Goal: Task Accomplishment & Management: Use online tool/utility

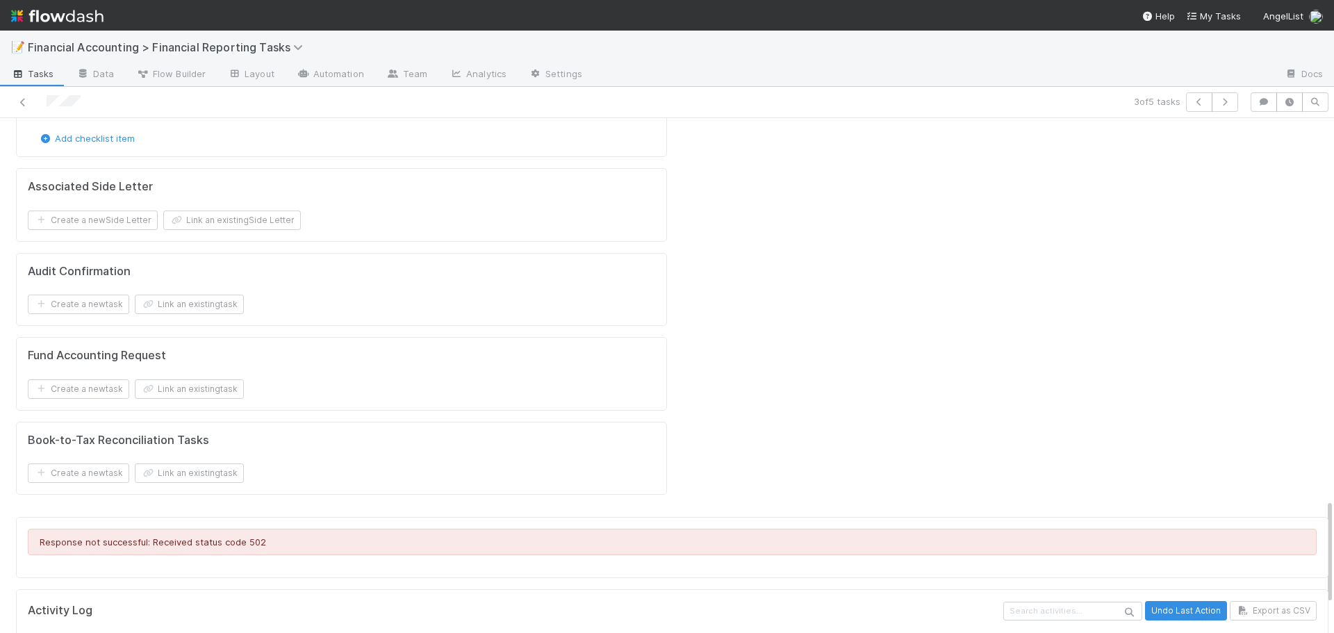
scroll to position [1857, 0]
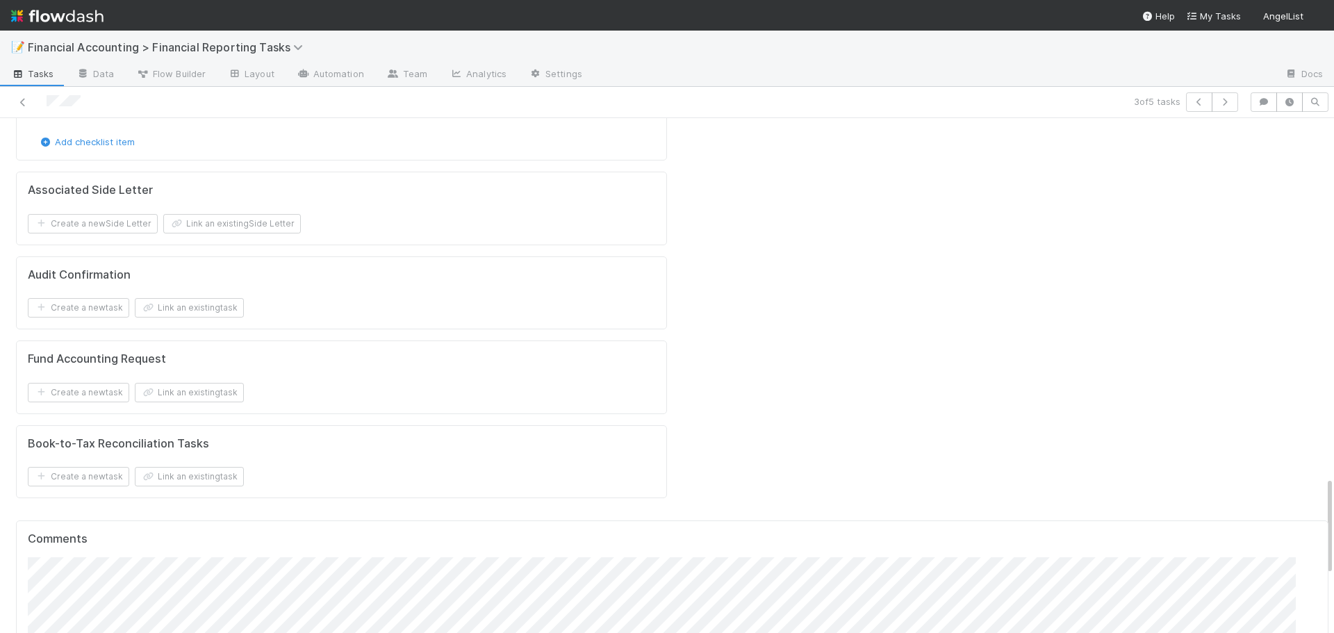
scroll to position [1876, 0]
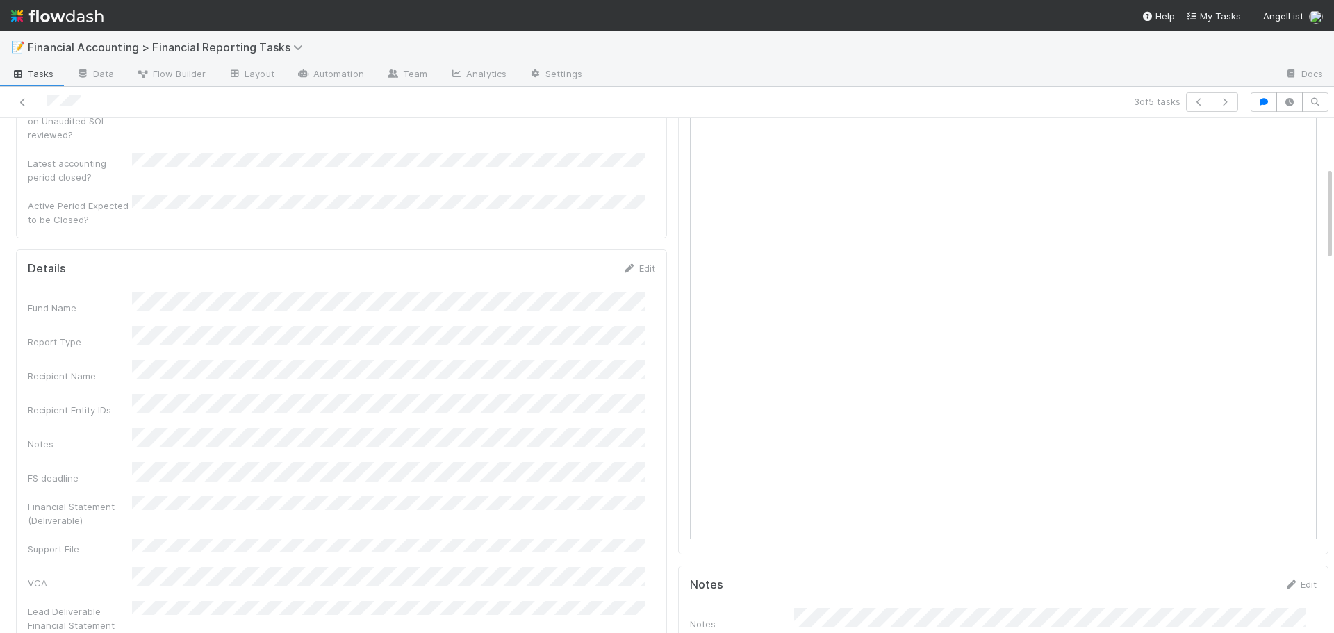
scroll to position [0, 0]
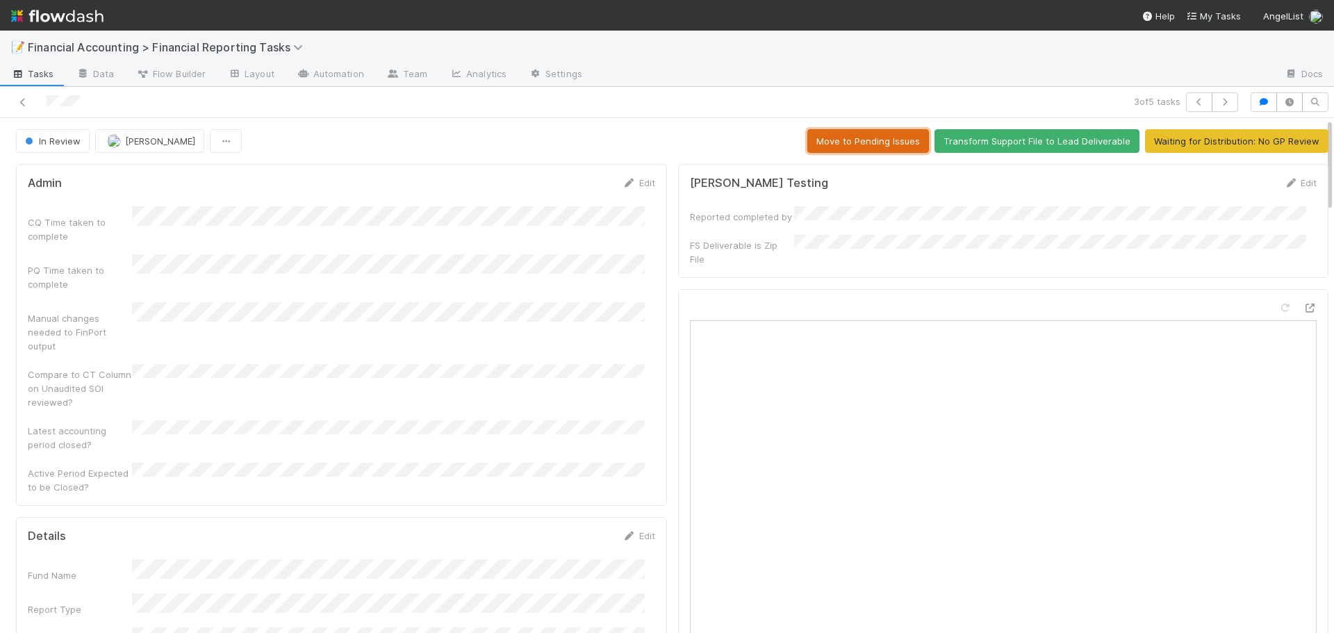
click at [842, 141] on button "Move to Pending Issues" at bounding box center [868, 141] width 122 height 24
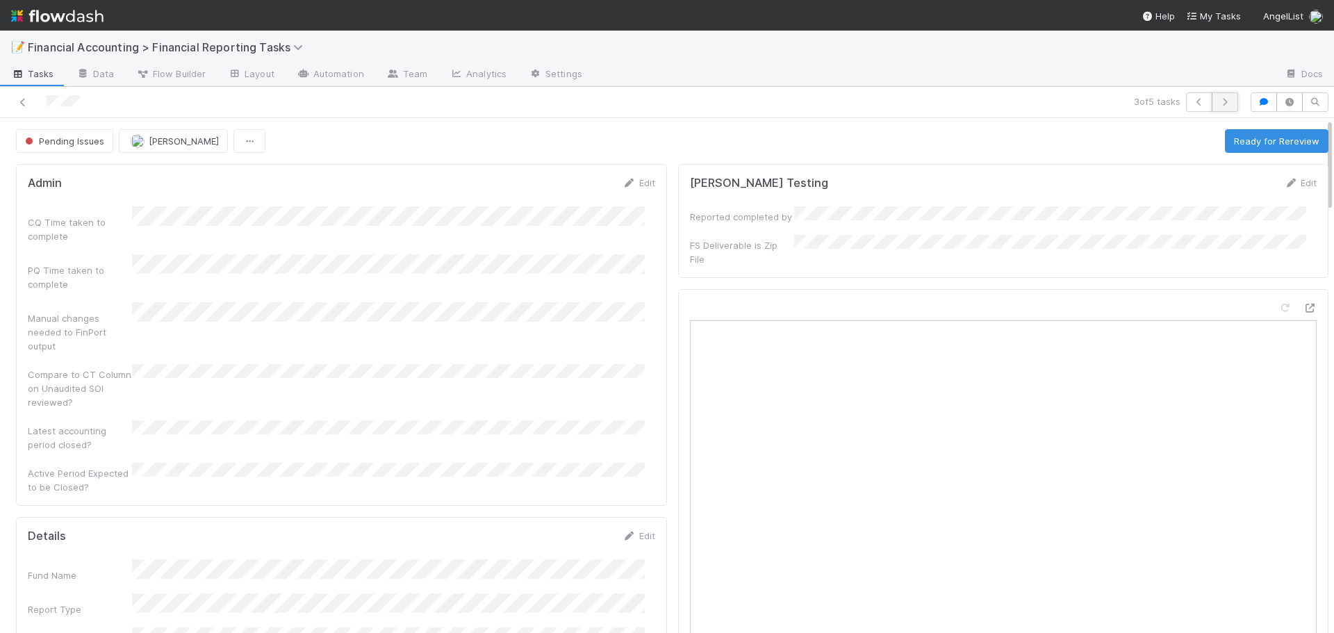
click at [1220, 99] on icon "button" at bounding box center [1225, 102] width 14 height 8
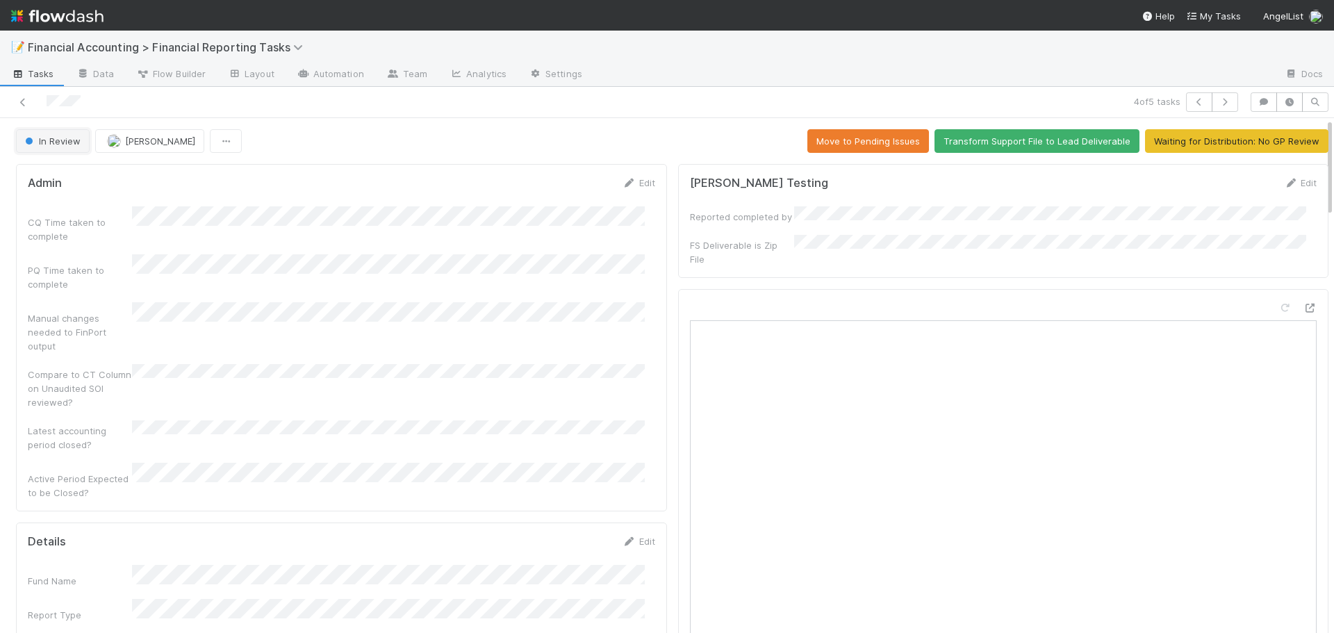
click at [69, 144] on span "In Review" at bounding box center [51, 140] width 58 height 11
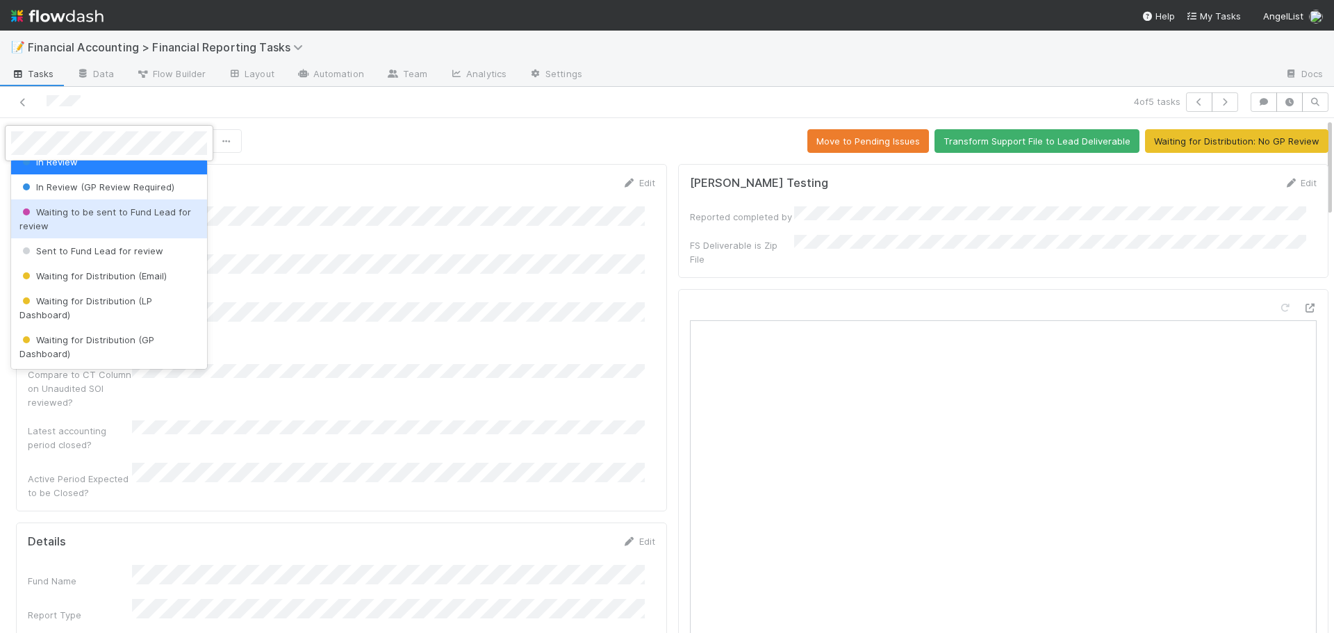
scroll to position [139, 0]
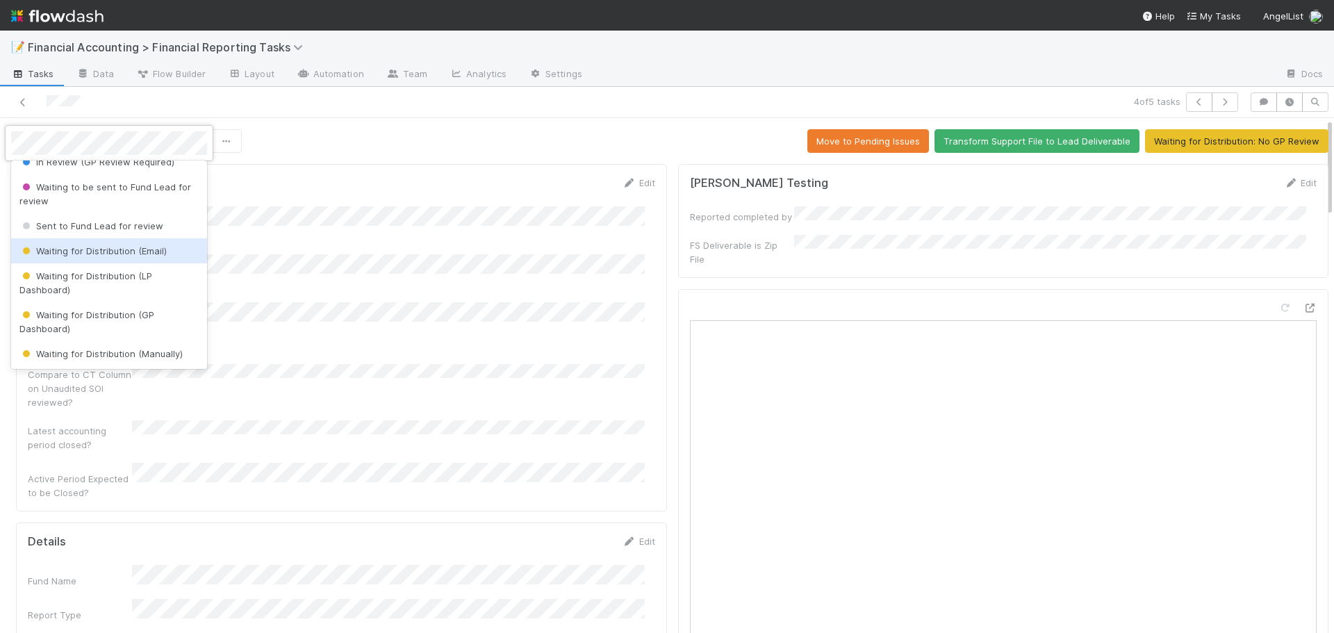
click at [138, 254] on span "Waiting for Distribution (Email)" at bounding box center [92, 250] width 147 height 11
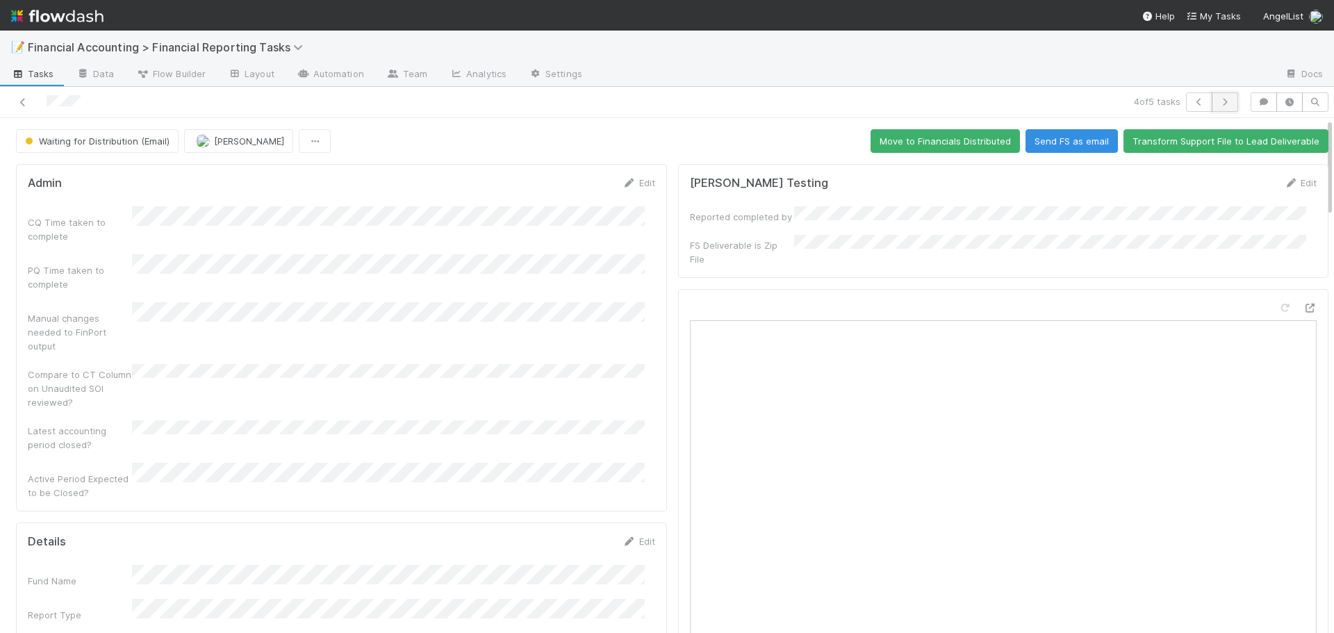
click at [1218, 102] on icon "button" at bounding box center [1225, 102] width 14 height 8
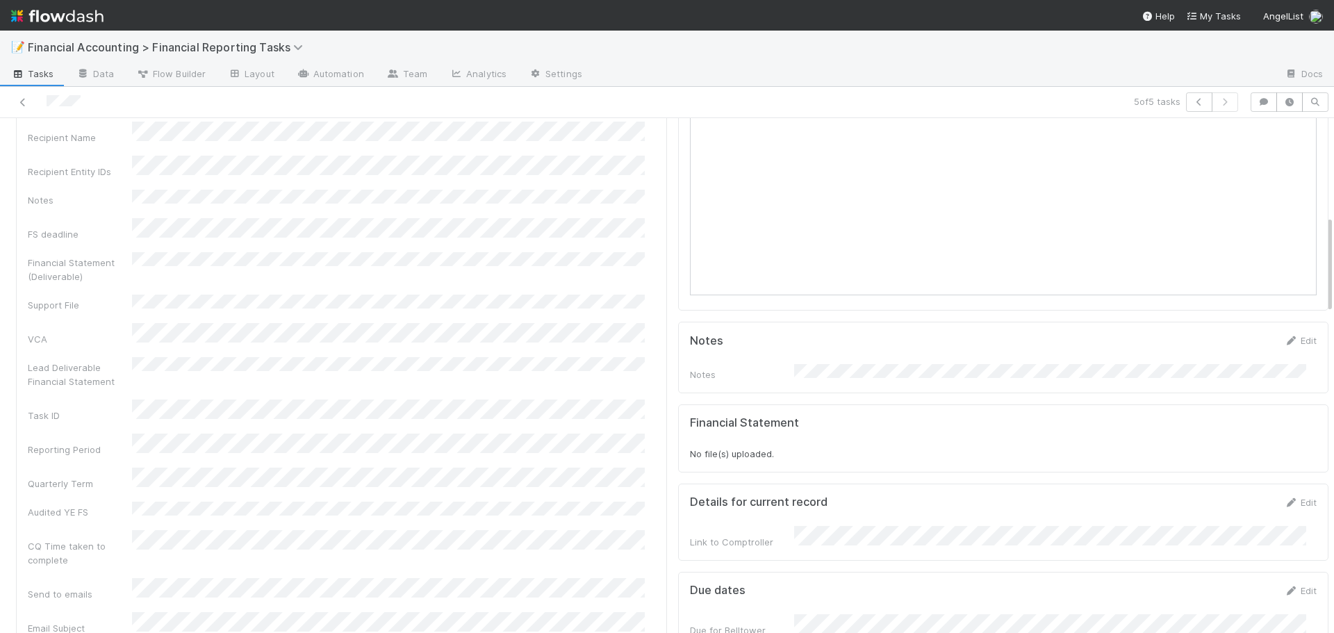
scroll to position [486, 0]
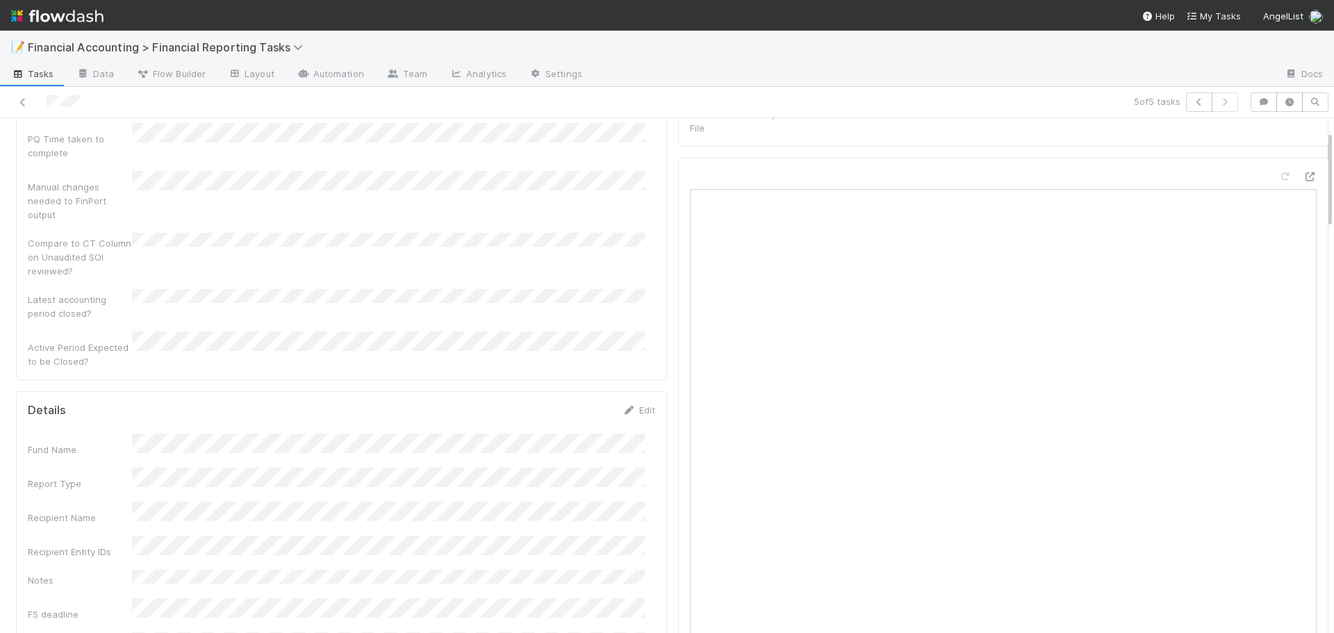
scroll to position [0, 0]
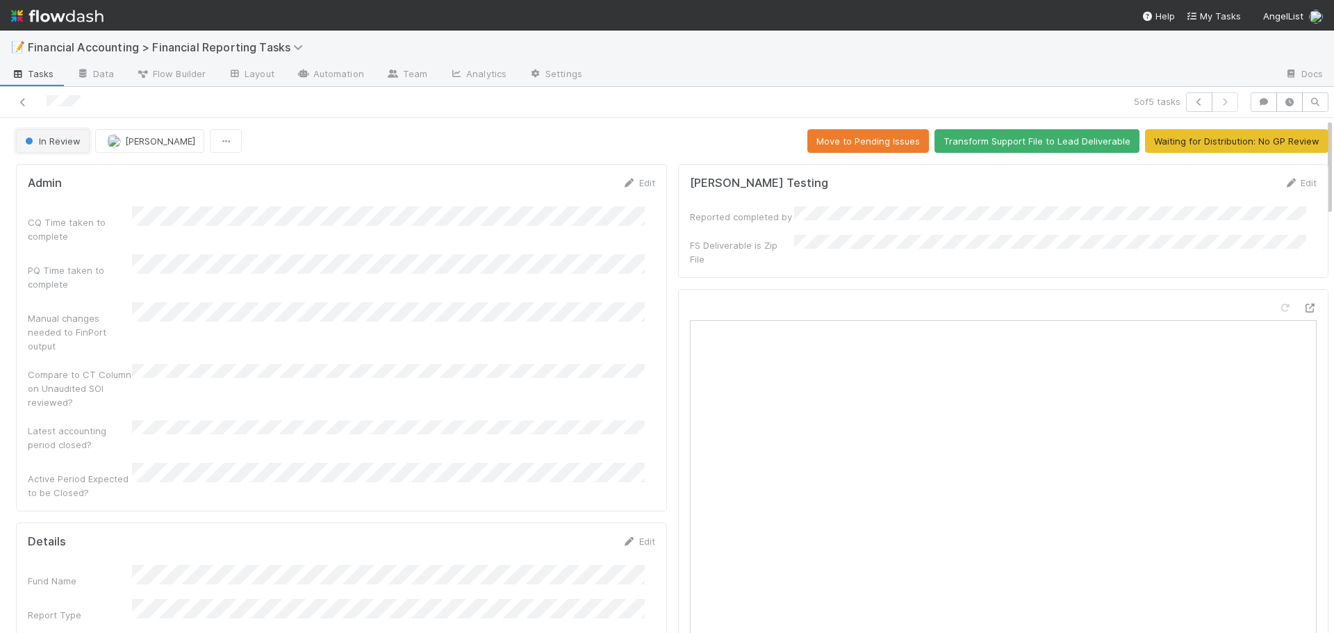
click at [59, 138] on span "In Review" at bounding box center [51, 140] width 58 height 11
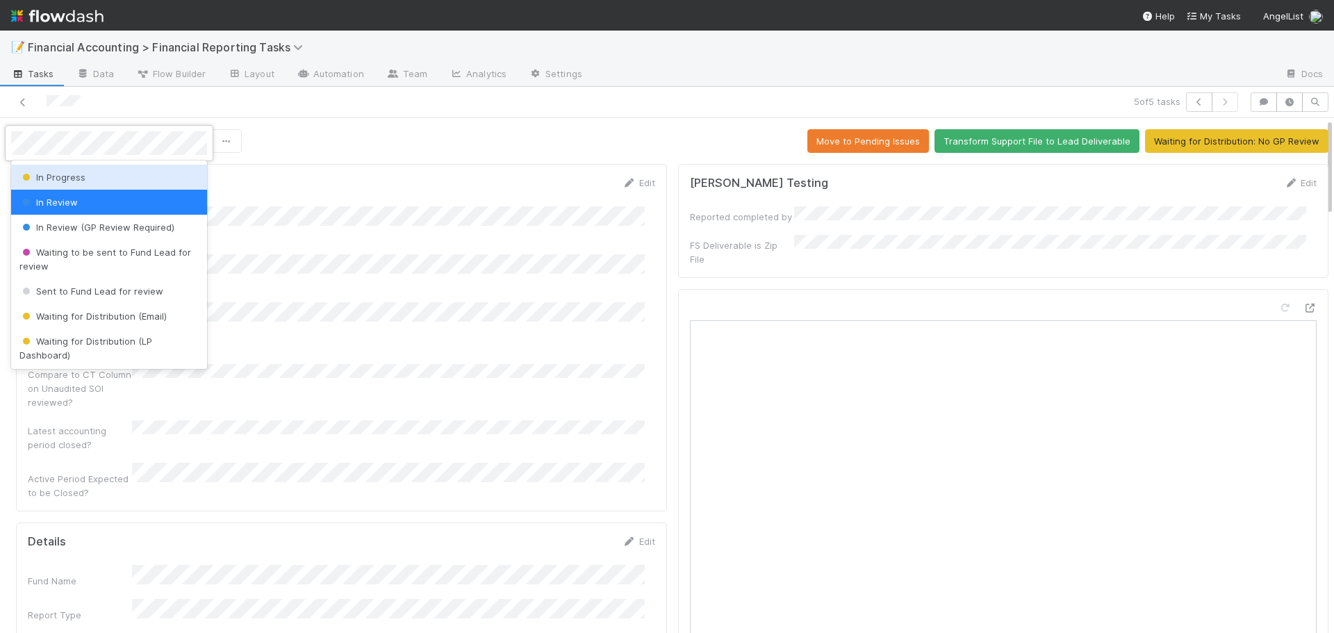
scroll to position [139, 0]
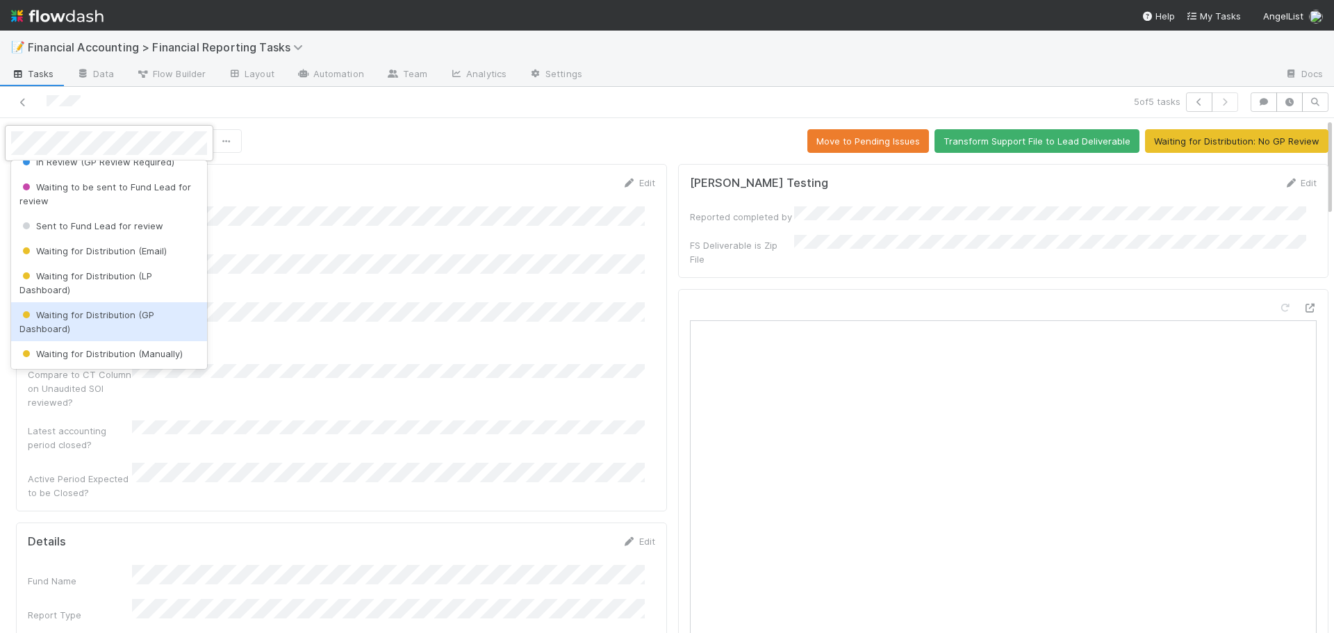
click at [105, 322] on div "Waiting for Distribution (GP Dashboard)" at bounding box center [109, 321] width 196 height 39
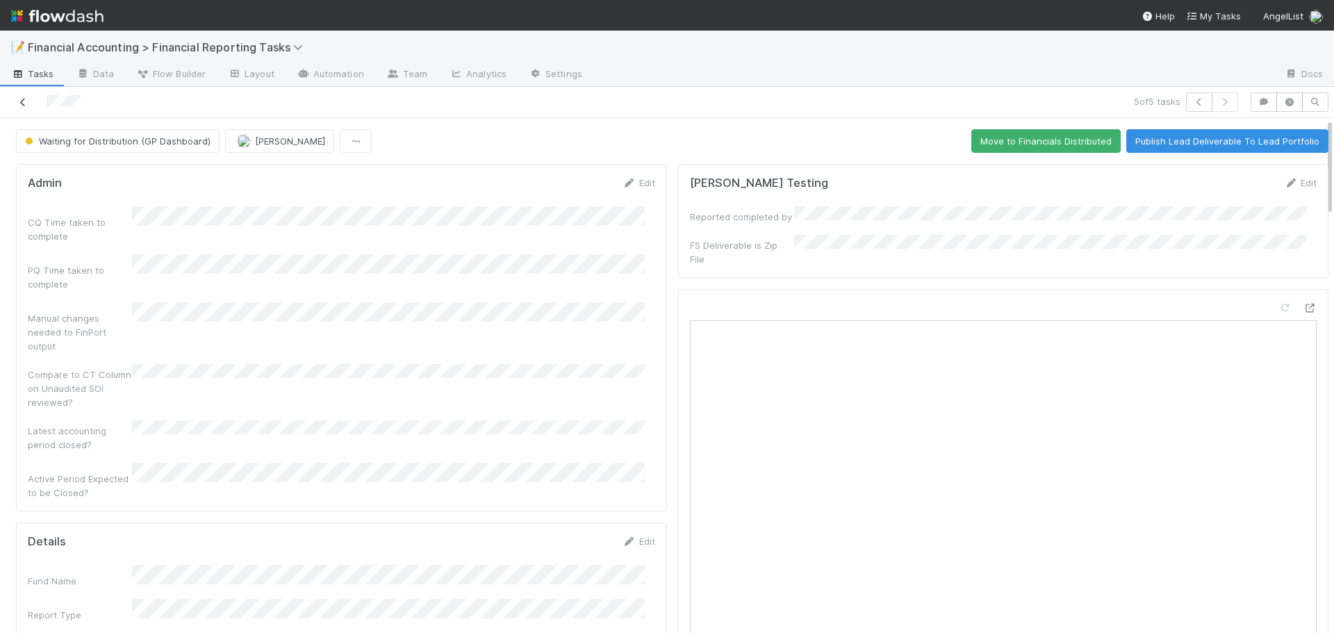
click at [25, 103] on icon at bounding box center [23, 102] width 14 height 9
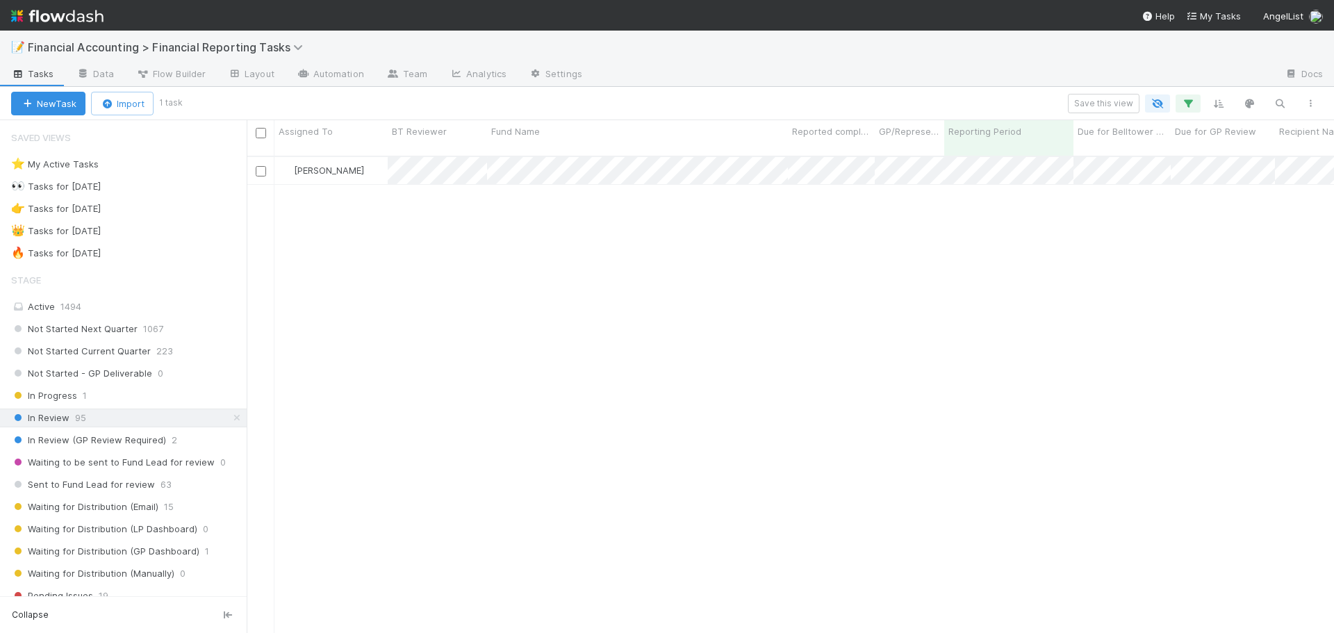
scroll to position [478, 1077]
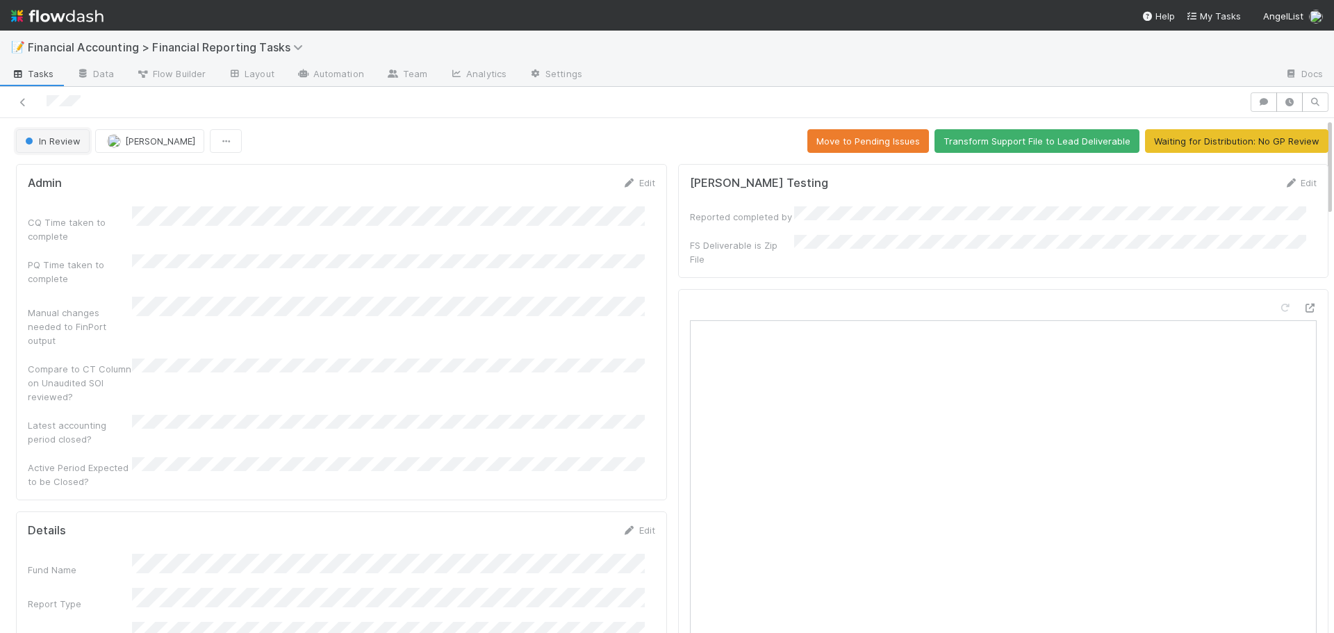
click at [53, 138] on span "In Review" at bounding box center [51, 140] width 58 height 11
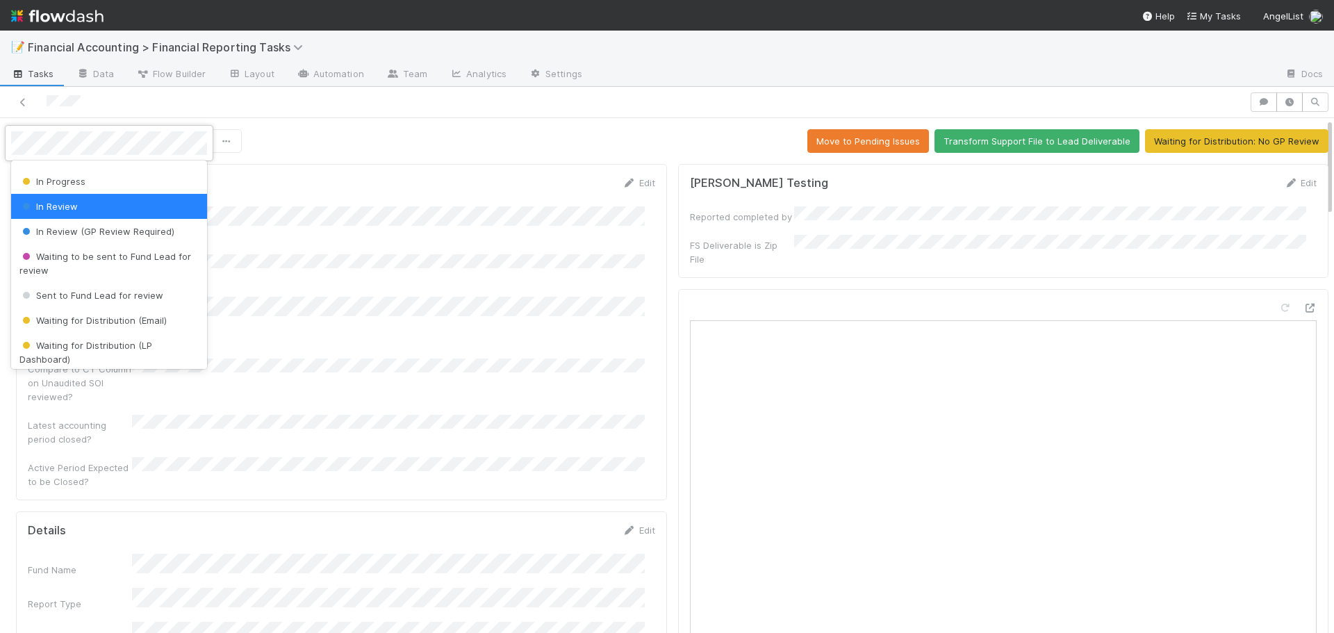
scroll to position [139, 0]
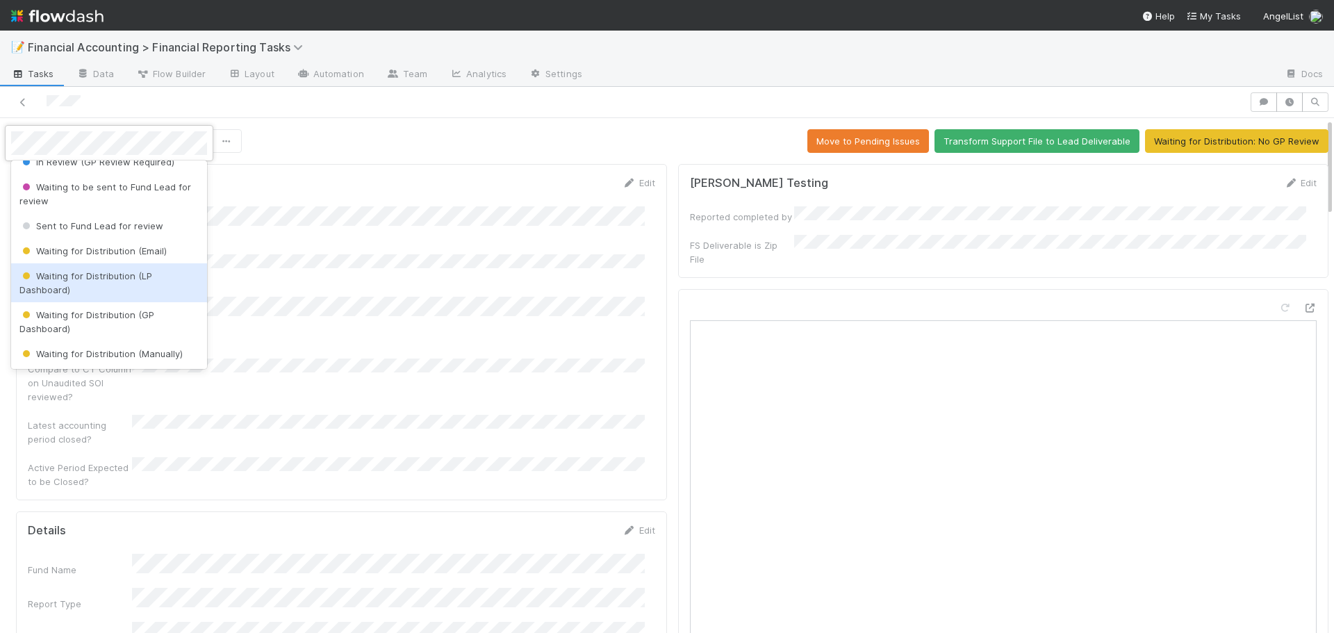
click at [77, 283] on div "Waiting for Distribution (LP Dashboard)" at bounding box center [109, 282] width 196 height 39
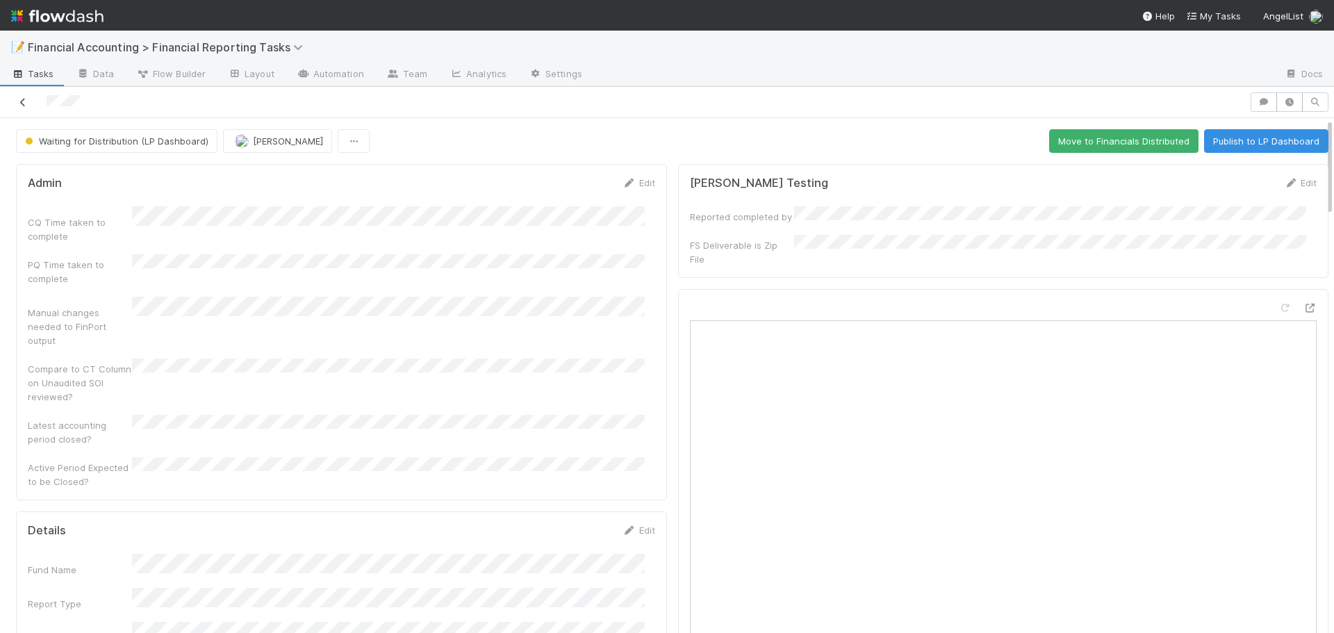
click at [25, 102] on icon at bounding box center [23, 102] width 14 height 9
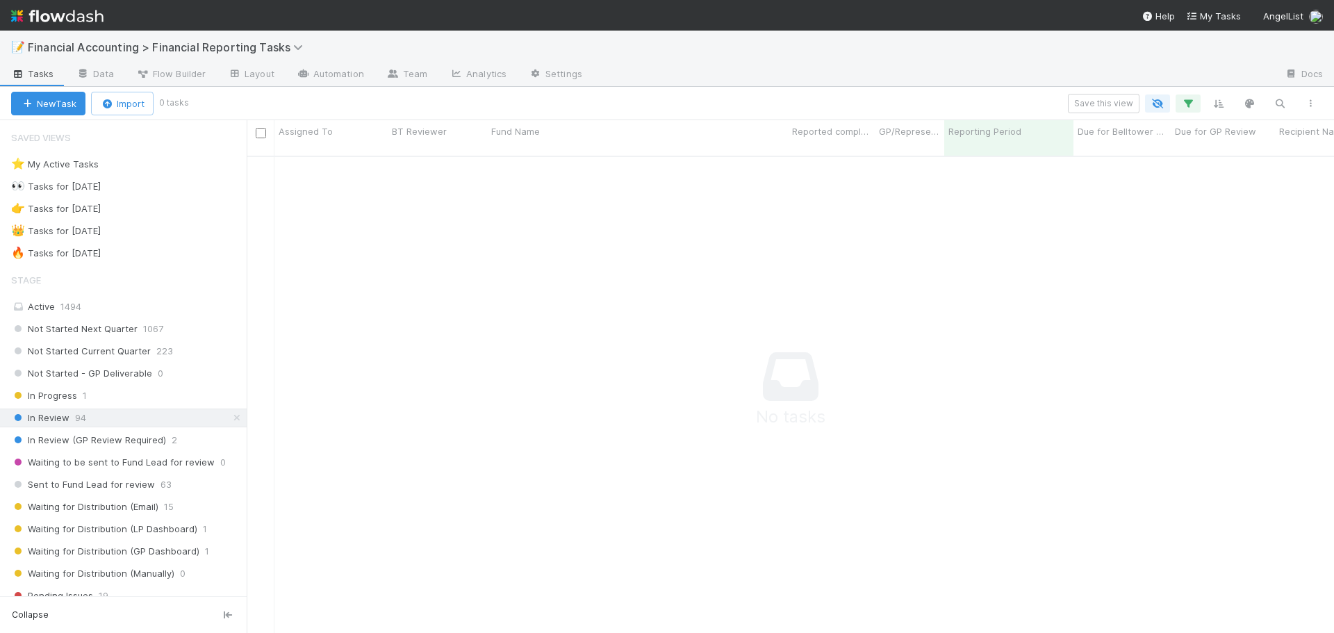
scroll to position [467, 1077]
click at [97, 483] on span "Sent to Fund Lead for review" at bounding box center [83, 484] width 144 height 17
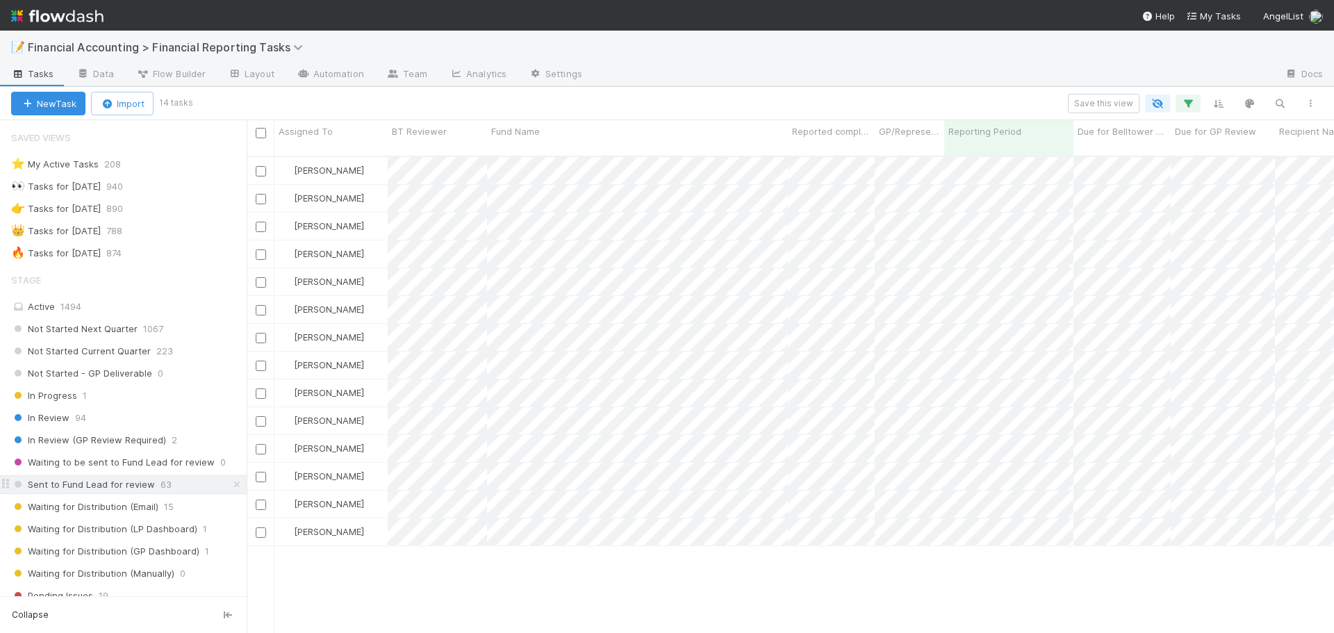
scroll to position [478, 1077]
click at [121, 420] on div "In Review 95" at bounding box center [128, 417] width 235 height 17
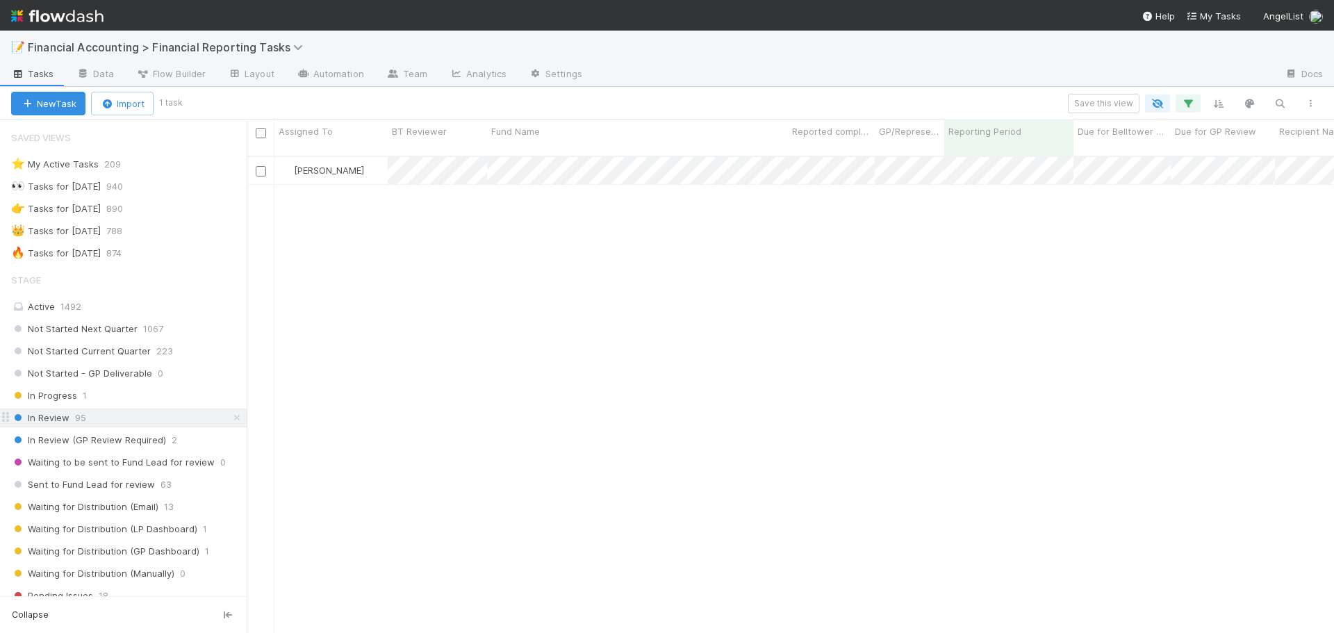
scroll to position [478, 1077]
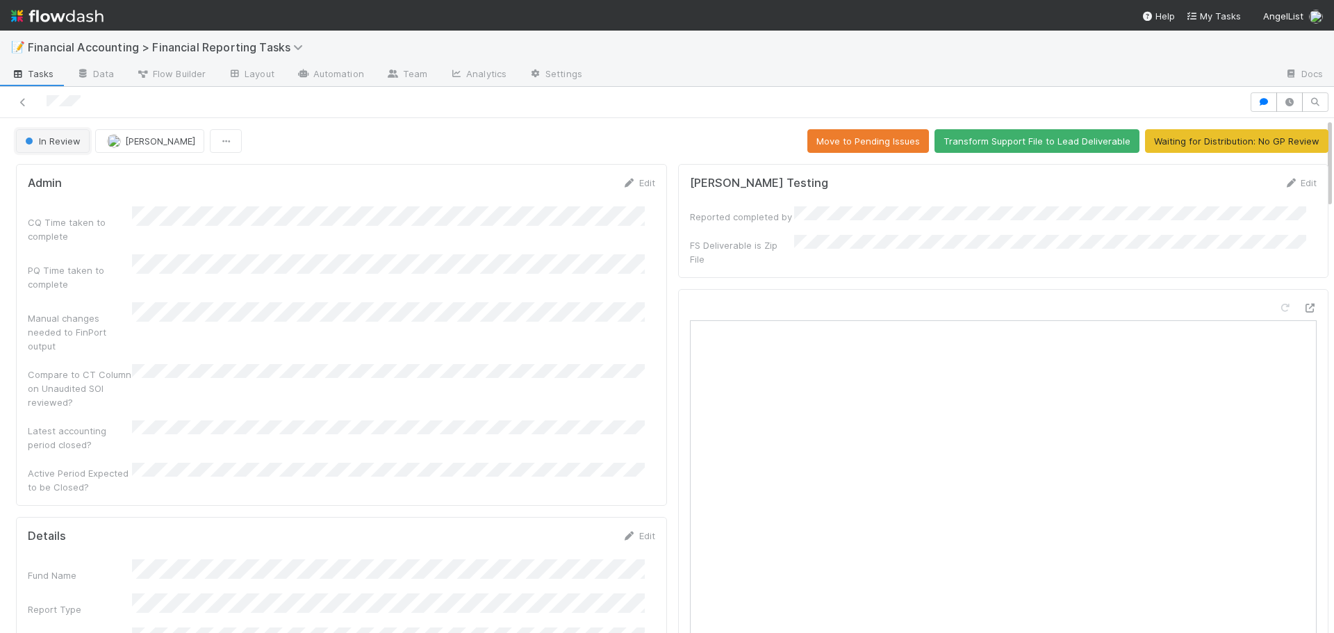
click at [58, 143] on span "In Review" at bounding box center [51, 140] width 58 height 11
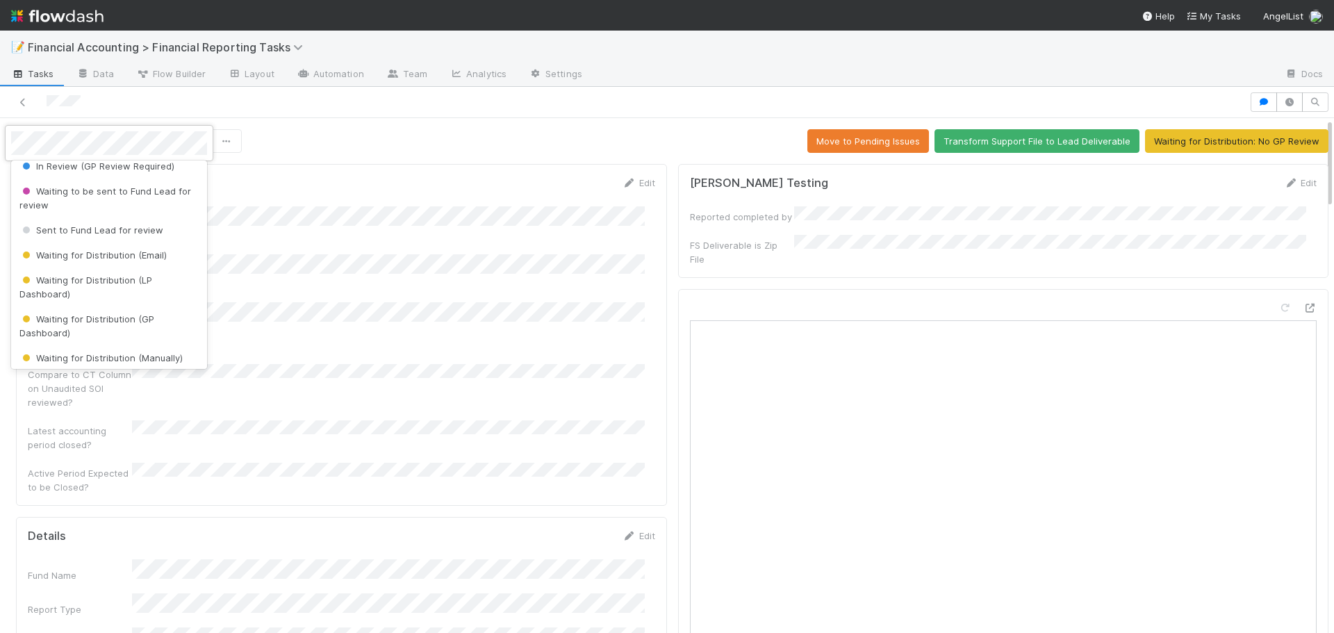
scroll to position [139, 0]
click at [72, 276] on span "Waiting for Distribution (LP Dashboard)" at bounding box center [85, 282] width 133 height 25
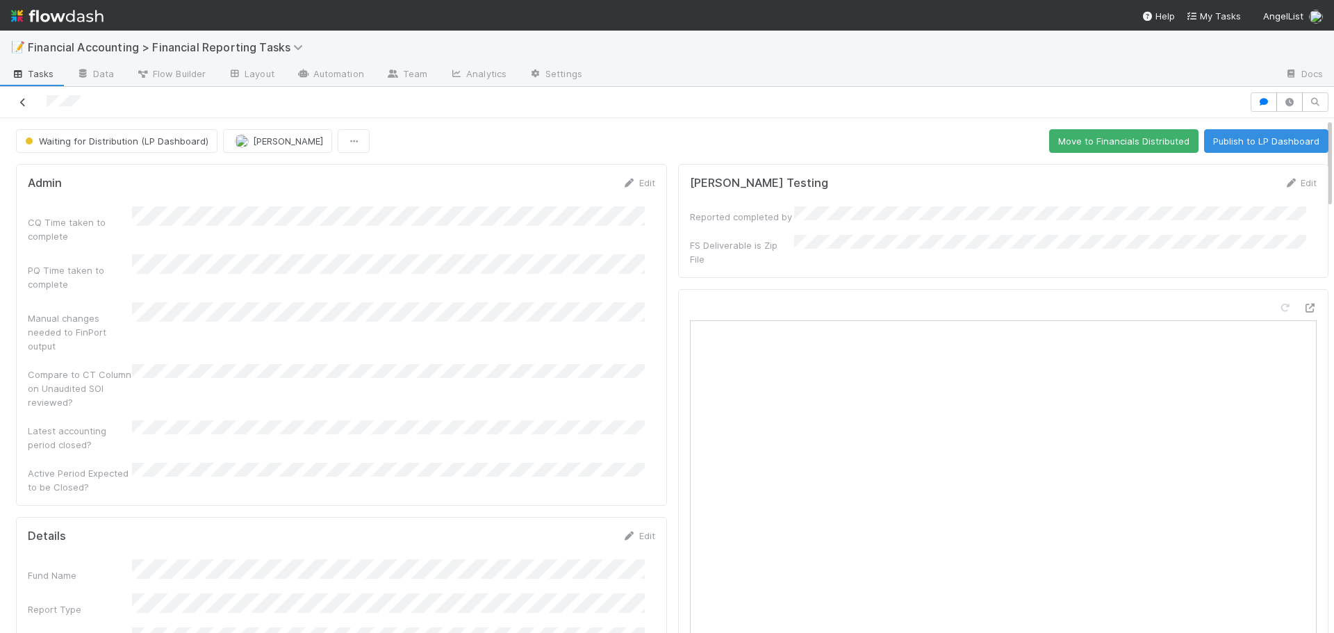
click at [19, 102] on icon at bounding box center [23, 102] width 14 height 9
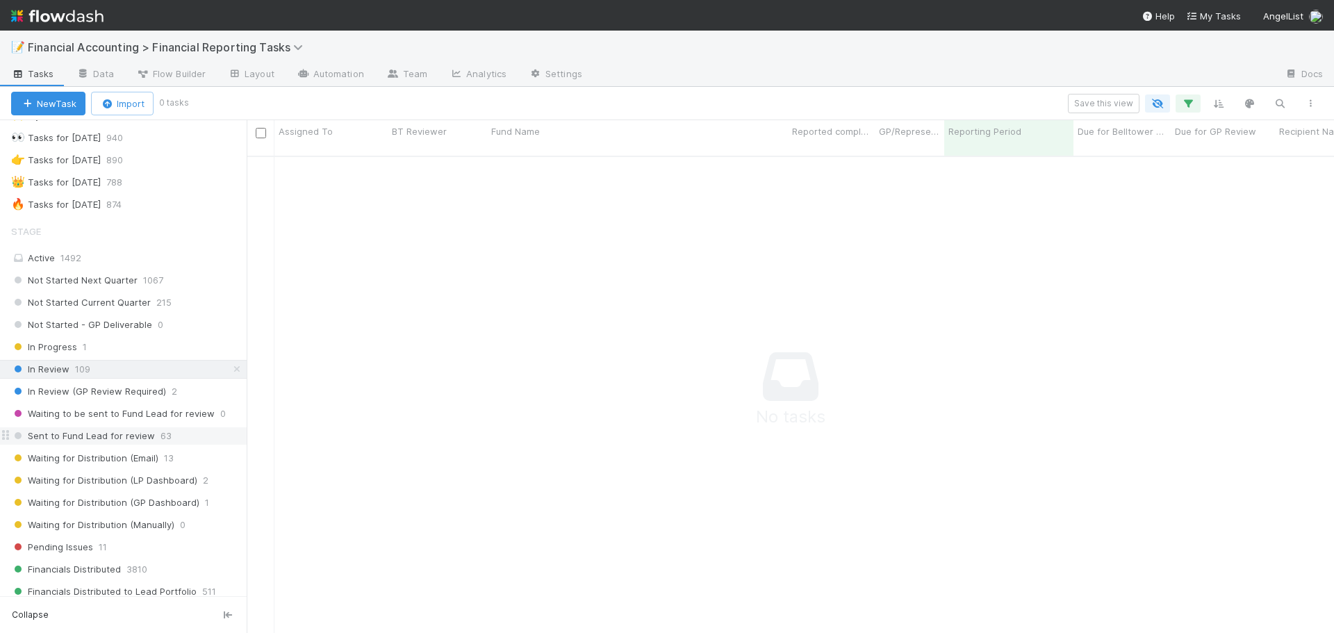
scroll to position [69, 0]
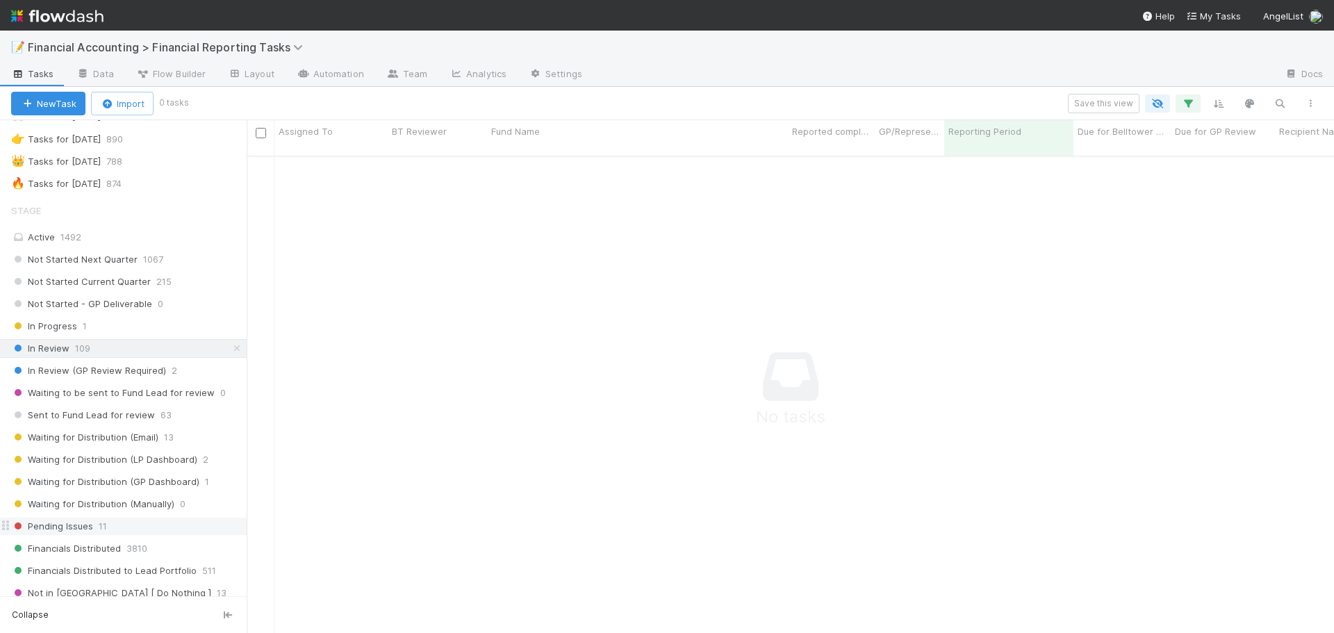
click at [113, 524] on div "Pending Issues 11" at bounding box center [128, 526] width 235 height 17
click at [113, 525] on div "Pending Issues 11" at bounding box center [128, 526] width 235 height 17
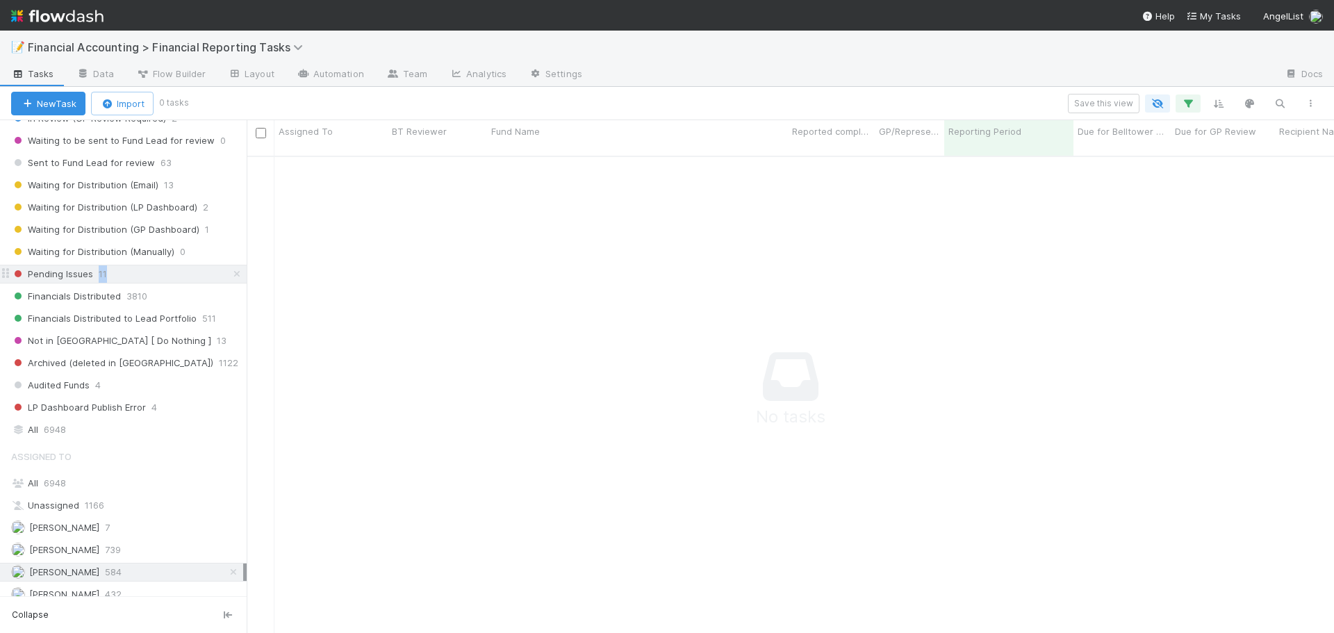
scroll to position [347, 0]
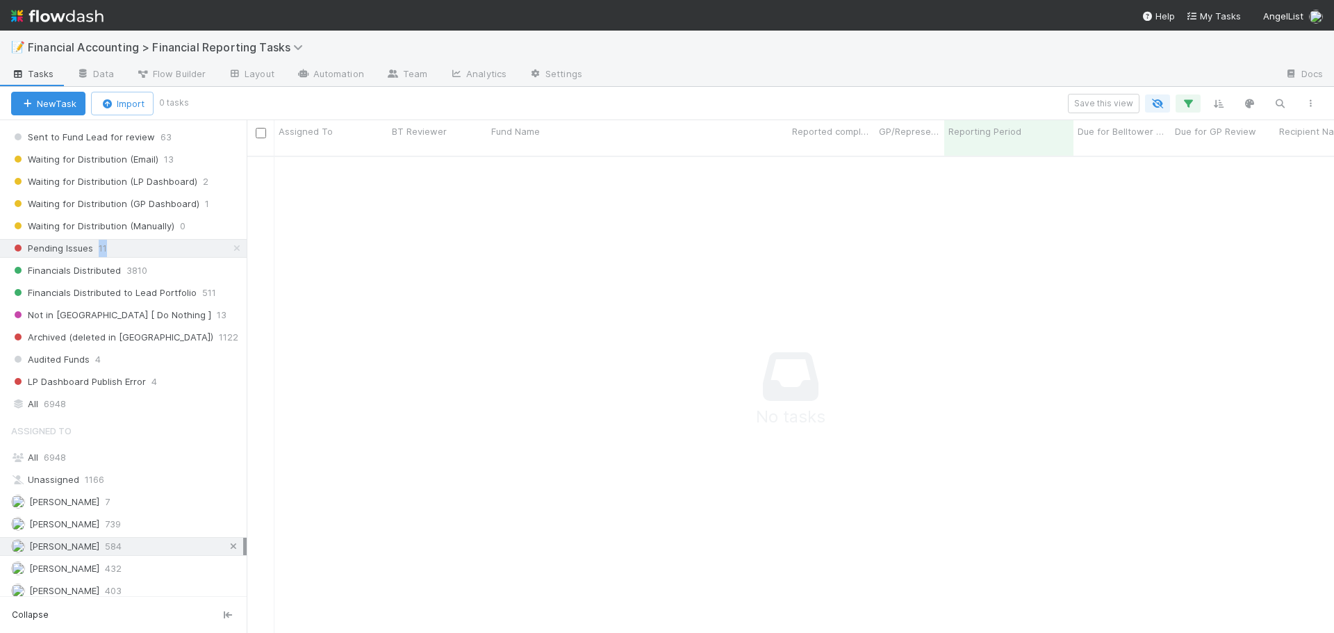
click at [226, 547] on icon at bounding box center [233, 546] width 14 height 9
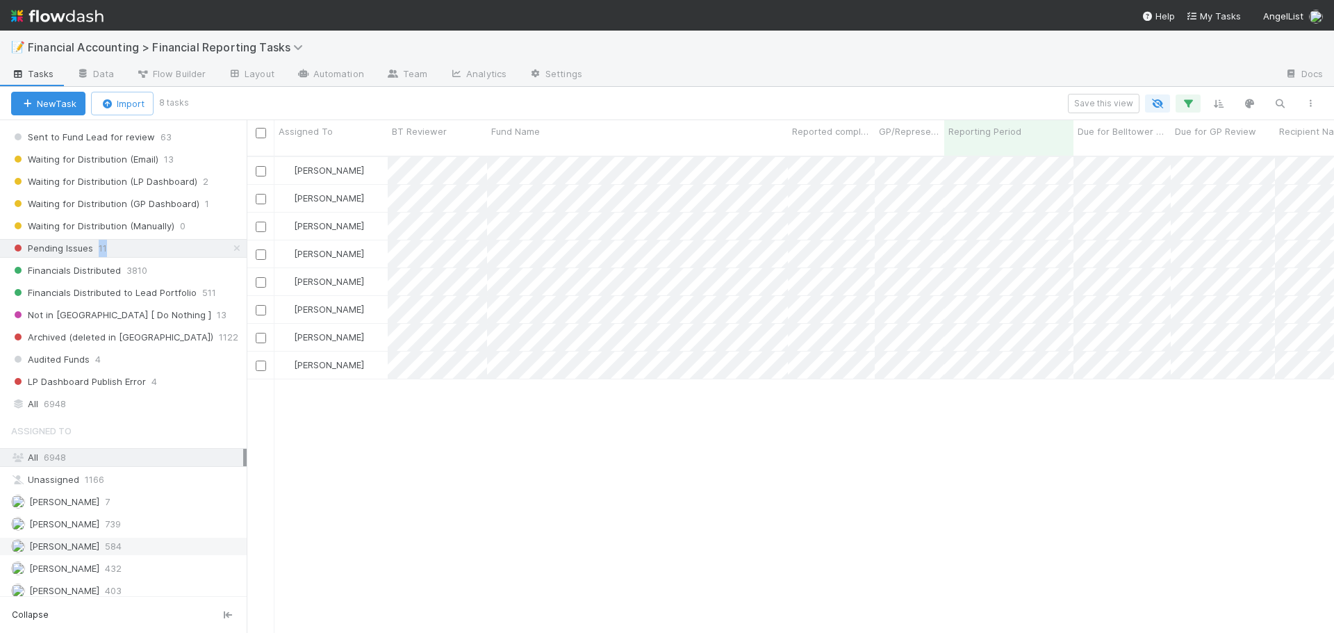
scroll to position [478, 1077]
click at [259, 222] on input "checkbox" at bounding box center [261, 227] width 10 height 10
click at [260, 249] on input "checkbox" at bounding box center [261, 254] width 10 height 10
click at [256, 249] on input "checkbox" at bounding box center [261, 254] width 10 height 10
click at [259, 222] on input "checkbox" at bounding box center [261, 227] width 10 height 10
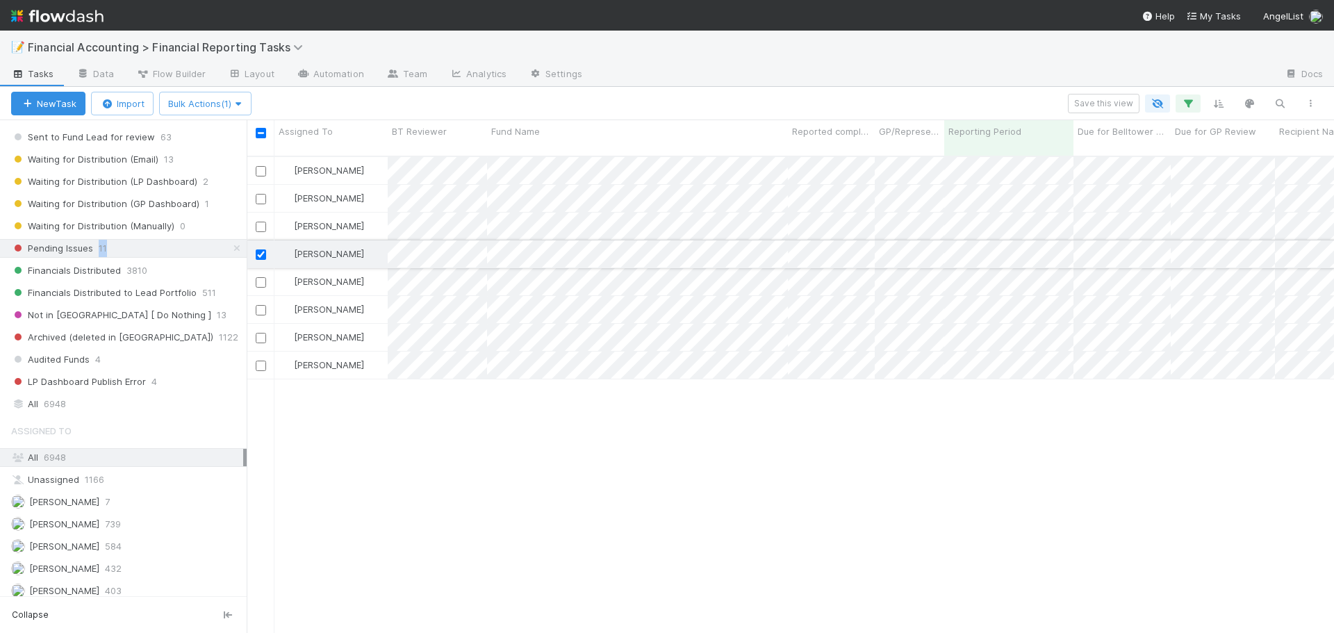
click at [256, 249] on input "checkbox" at bounding box center [261, 254] width 10 height 10
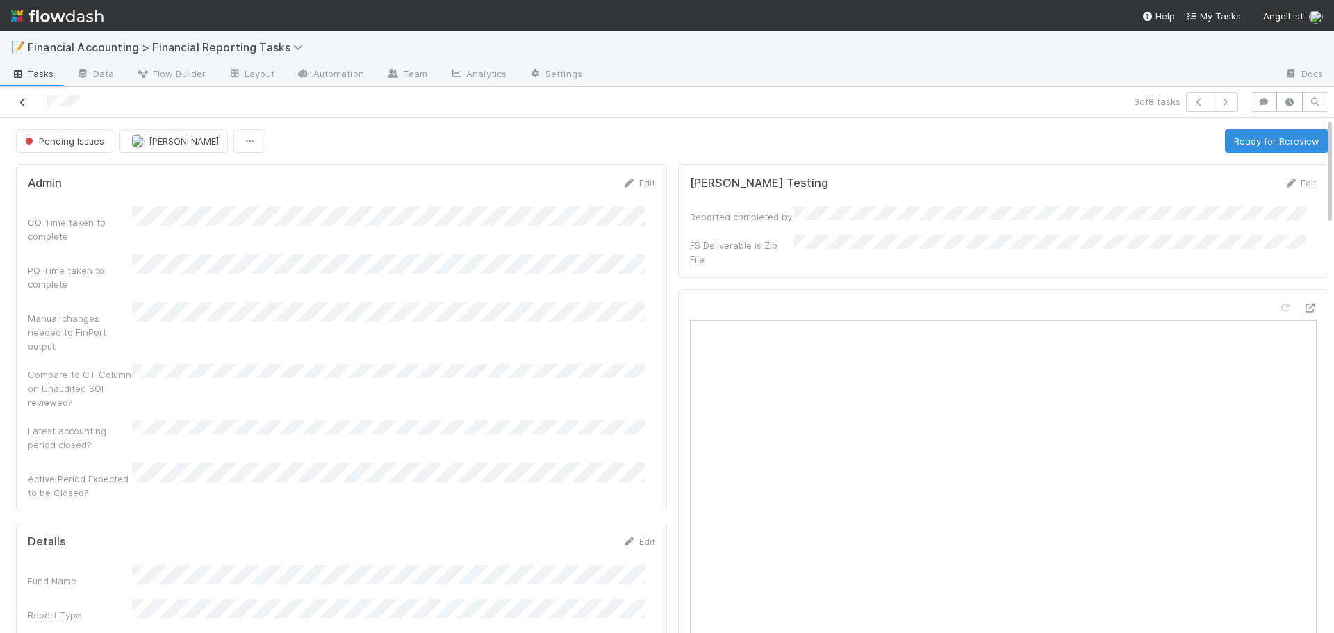
click at [16, 102] on icon at bounding box center [23, 102] width 14 height 9
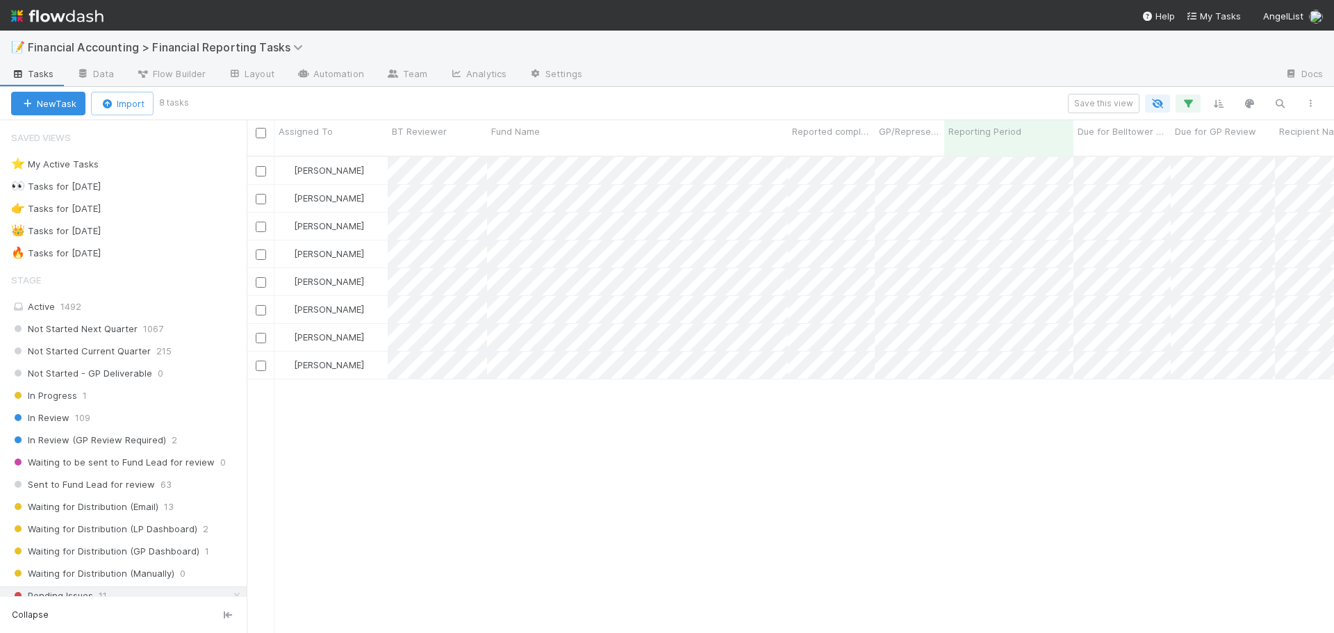
scroll to position [478, 1077]
click at [261, 133] on input "checkbox" at bounding box center [261, 133] width 10 height 10
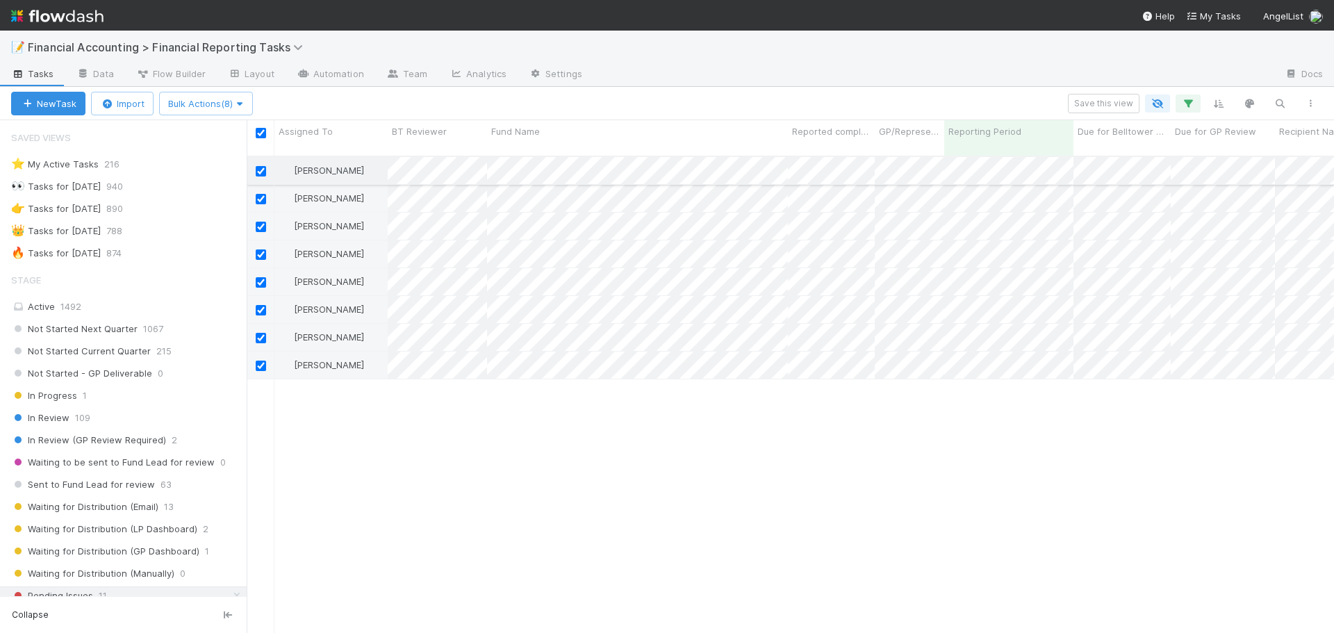
click at [263, 166] on input "checkbox" at bounding box center [261, 171] width 10 height 10
checkbox input "false"
click at [258, 194] on input "checkbox" at bounding box center [261, 199] width 10 height 10
click at [258, 361] on input "checkbox" at bounding box center [261, 366] width 10 height 10
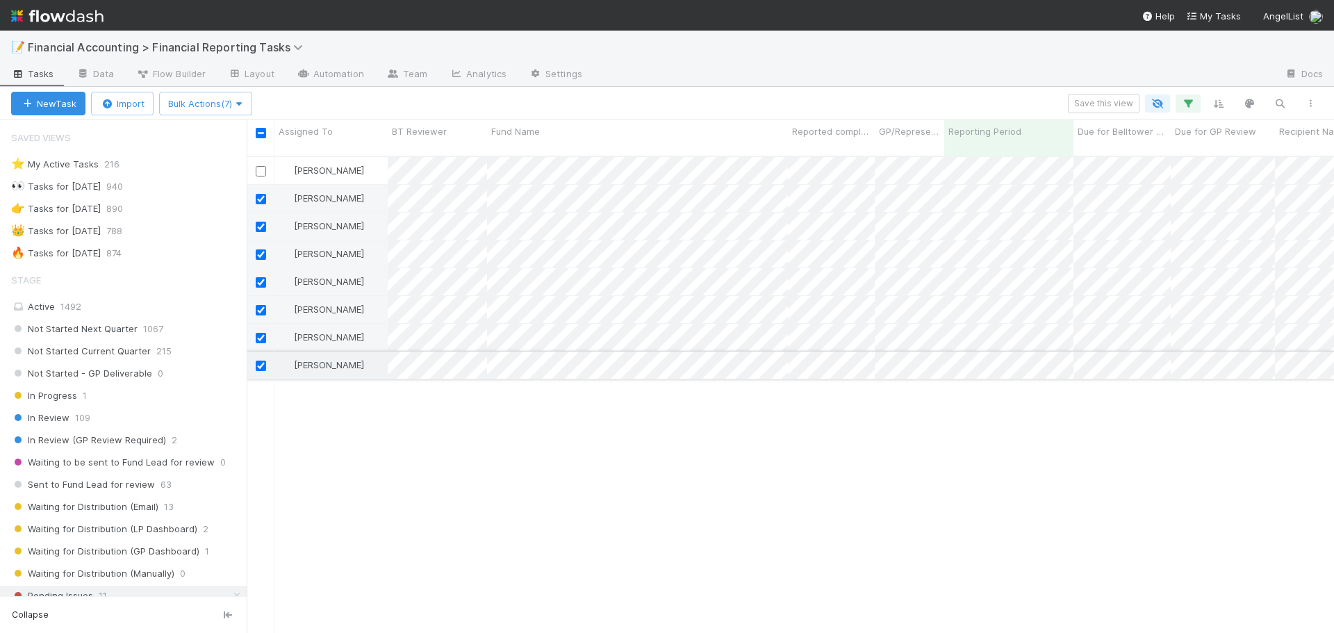
click at [254, 357] on div at bounding box center [260, 364] width 17 height 15
click at [262, 361] on input "checkbox" at bounding box center [261, 366] width 10 height 10
click at [258, 194] on input "checkbox" at bounding box center [261, 199] width 10 height 10
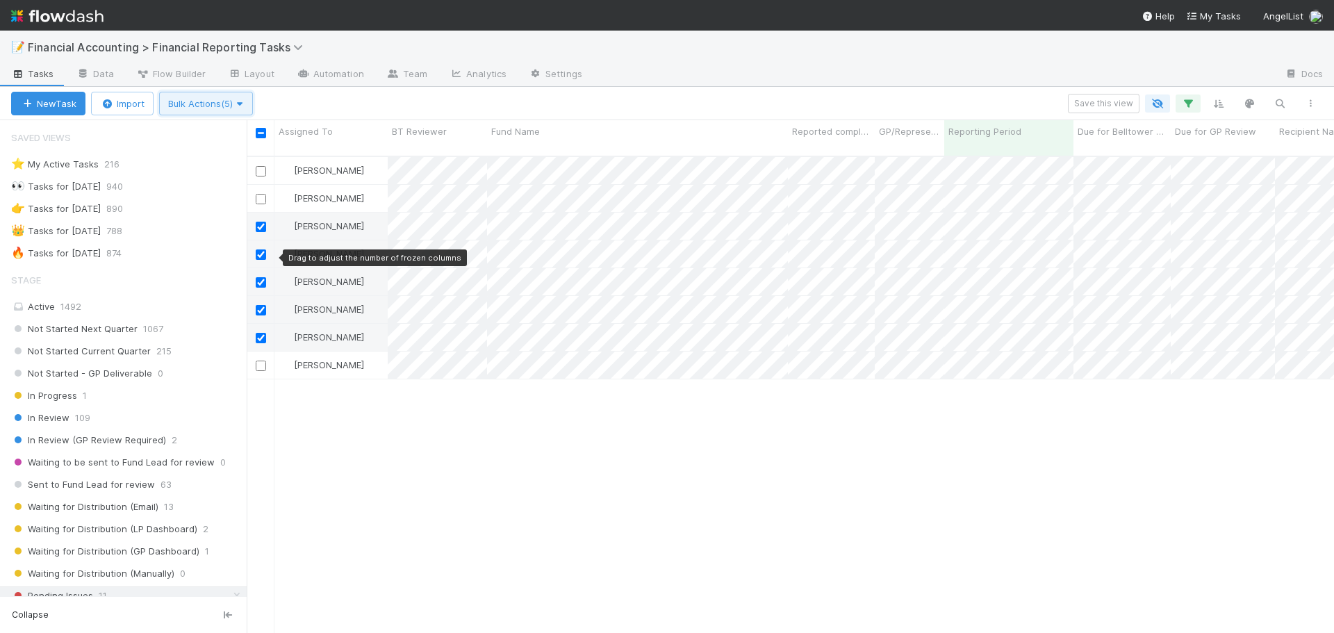
click at [216, 107] on span "Bulk Actions (5)" at bounding box center [206, 103] width 76 height 11
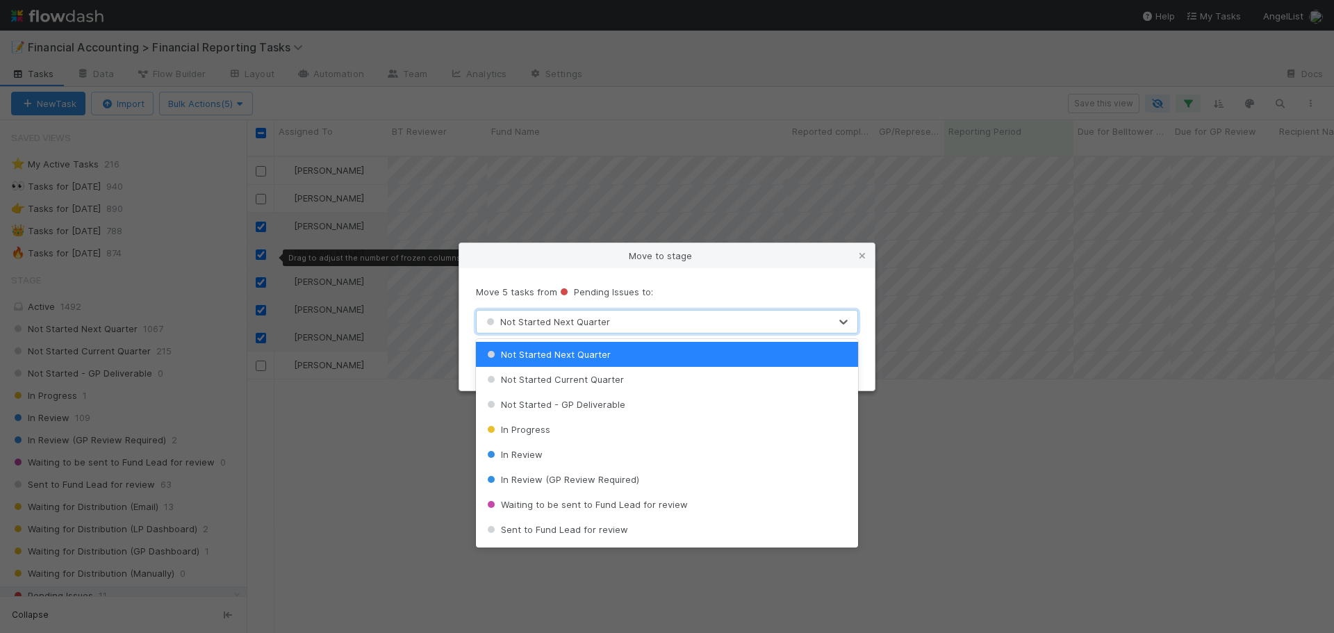
click at [527, 313] on div "Not Started Next Quarter" at bounding box center [653, 322] width 353 height 22
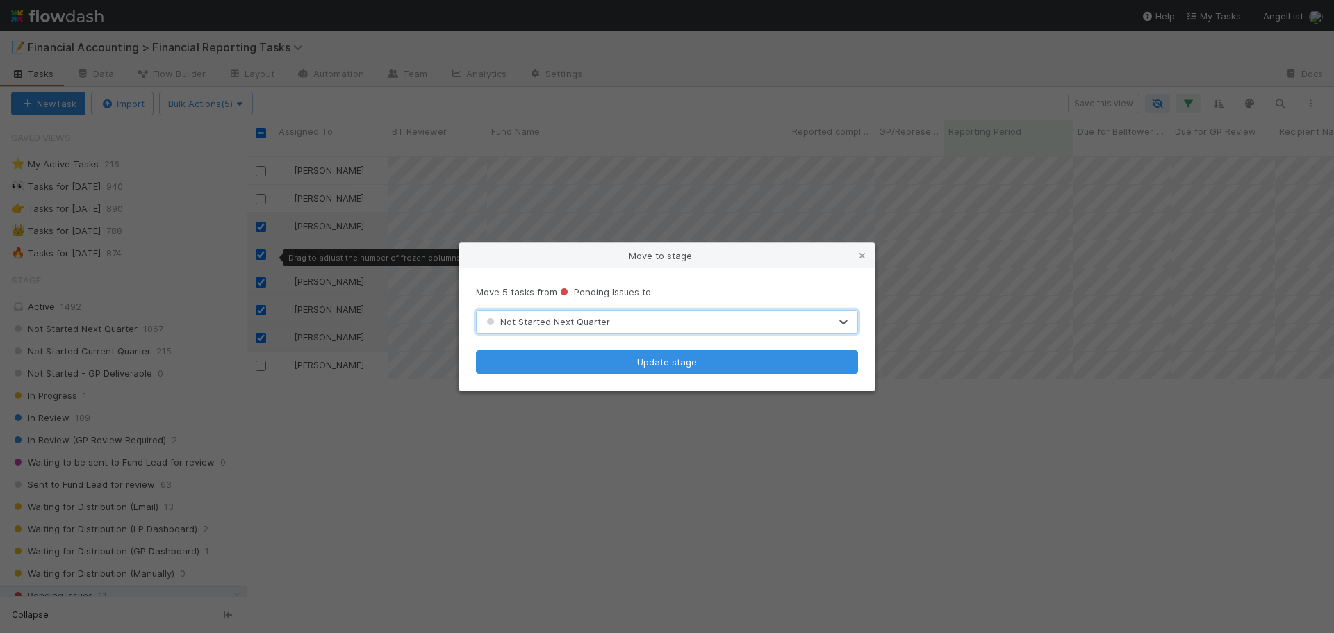
click at [554, 324] on span "Not Started Next Quarter" at bounding box center [546, 321] width 126 height 11
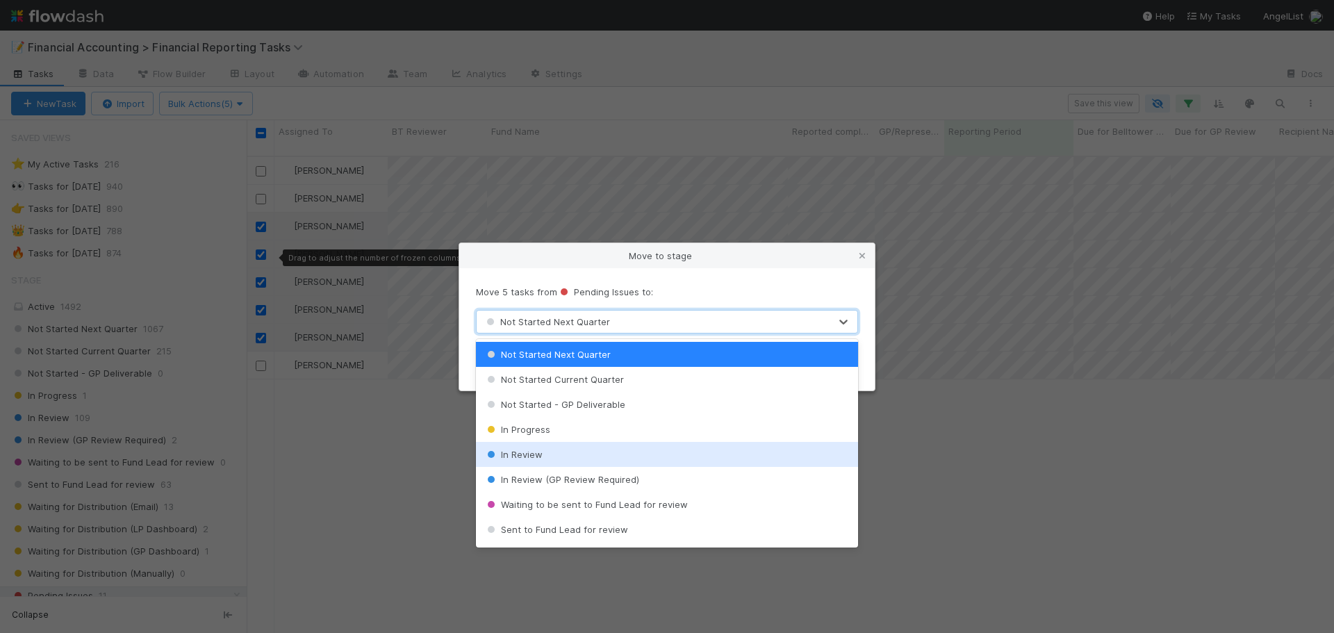
click at [545, 456] on div "In Review" at bounding box center [667, 454] width 382 height 25
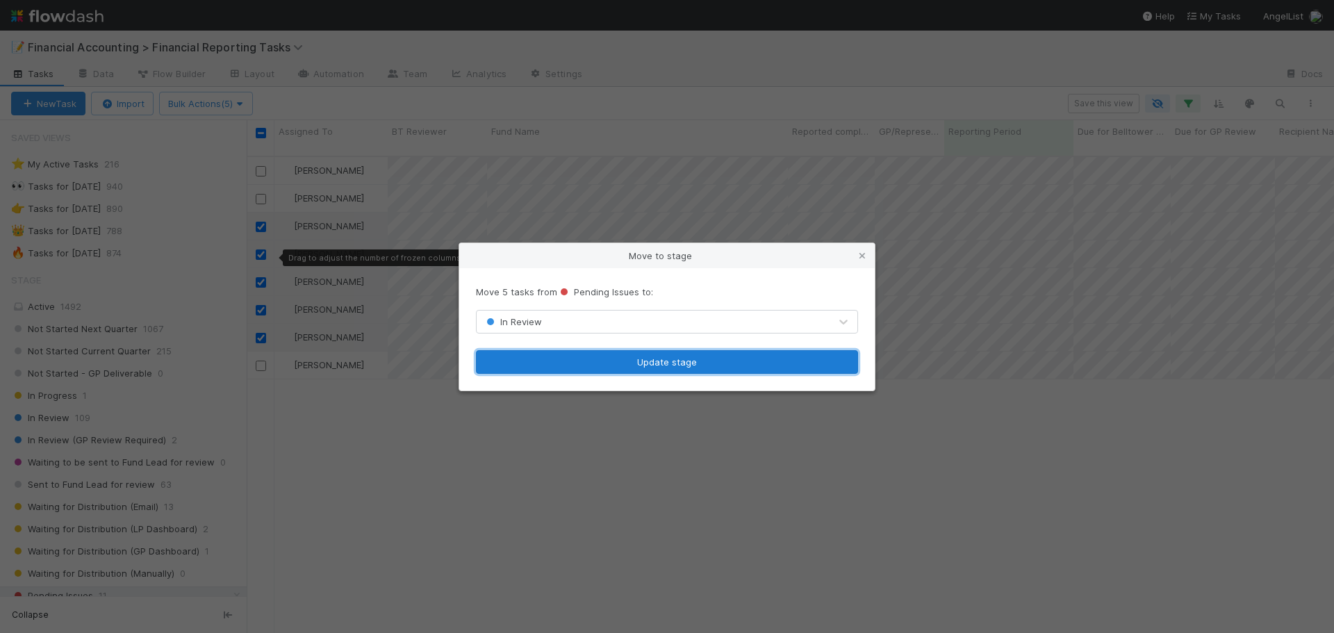
click at [558, 363] on button "Update stage" at bounding box center [667, 362] width 382 height 24
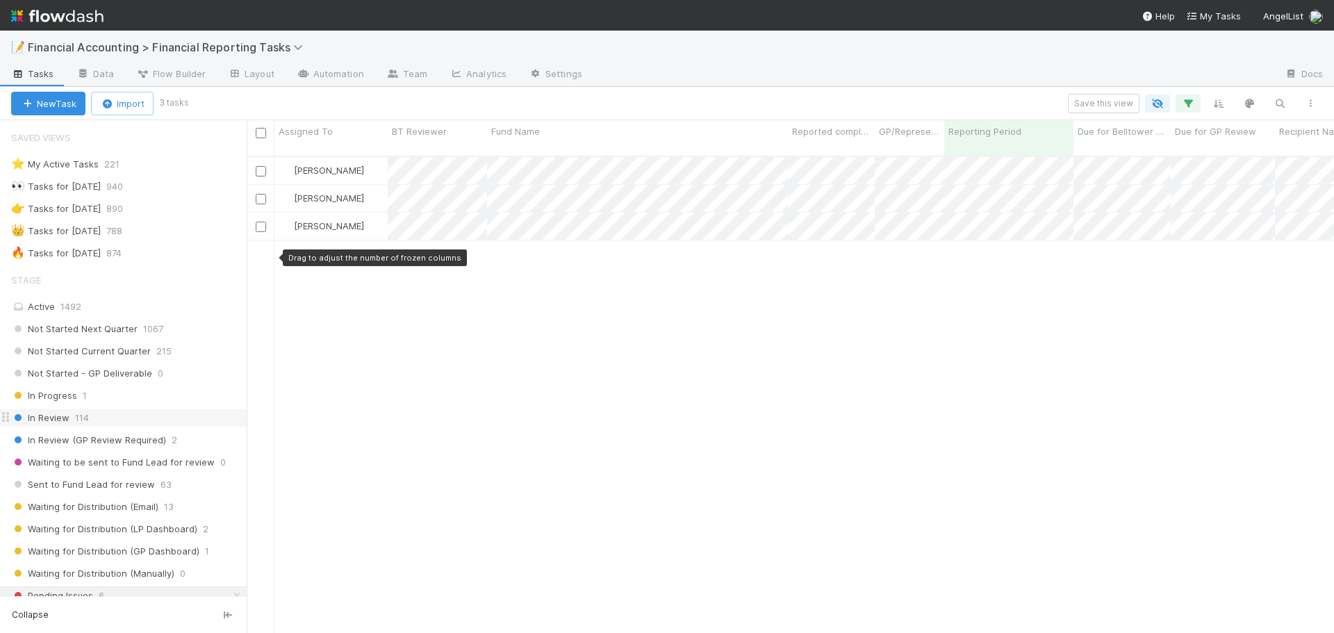
click at [117, 420] on div "In Review 114" at bounding box center [128, 417] width 235 height 17
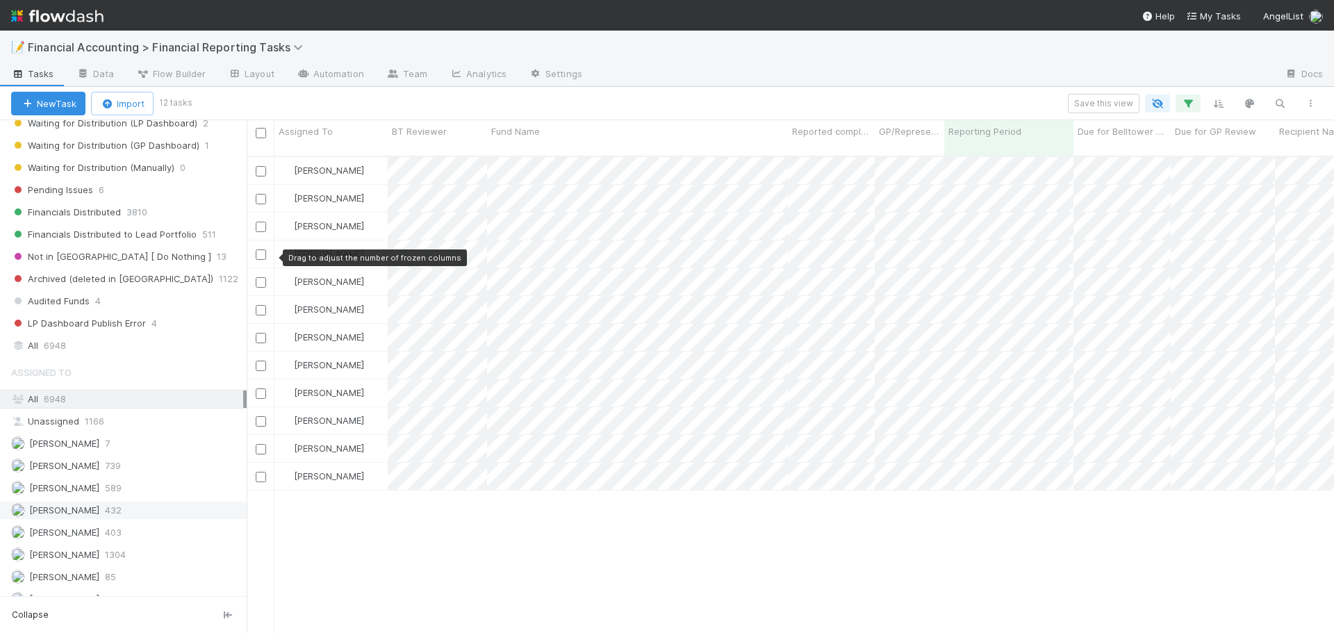
scroll to position [417, 0]
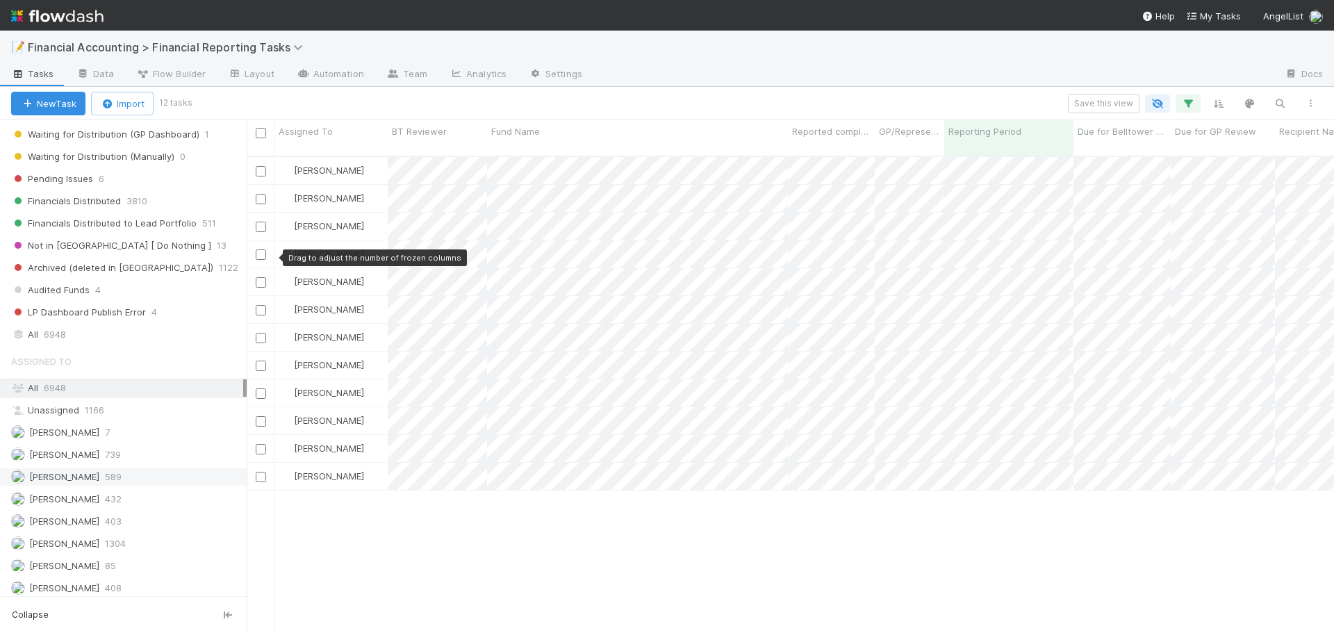
click at [159, 478] on div "Don Walker 589" at bounding box center [127, 476] width 232 height 17
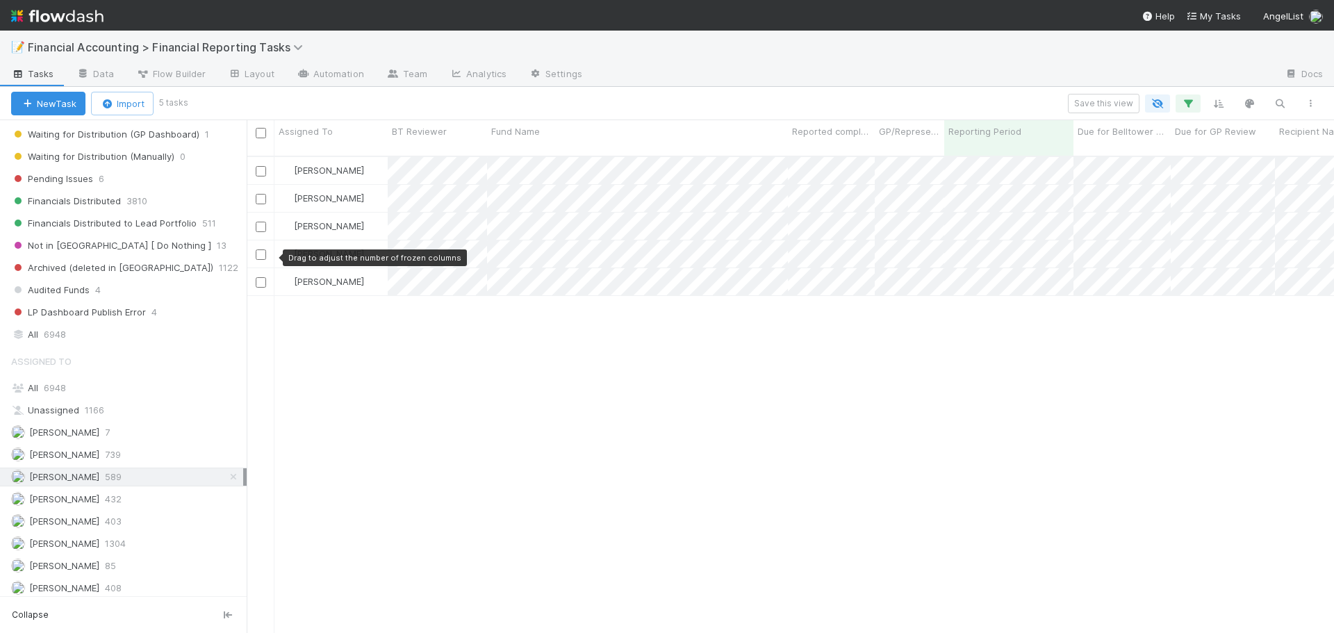
scroll to position [478, 1077]
click at [536, 334] on div "Don Walker In Review 4/1/25, 2:11:50 AM 8/14/25, 4:54:14 PM 0 0 0 0 Don Walker …" at bounding box center [790, 401] width 1087 height 488
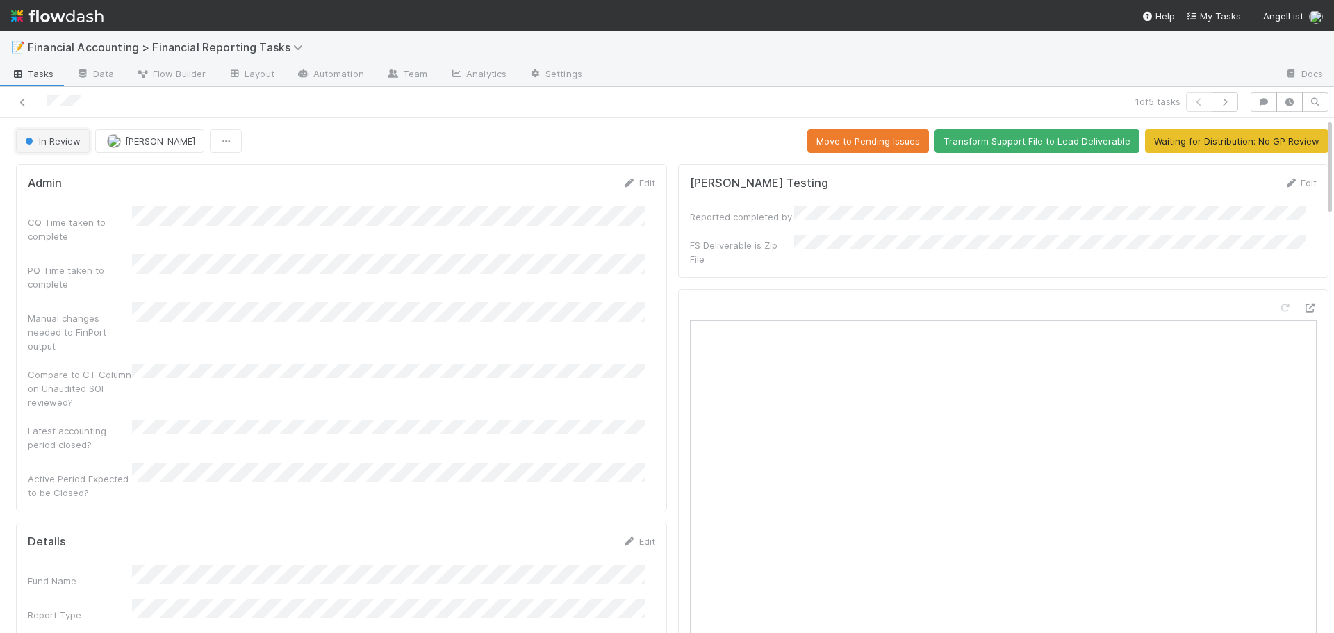
click at [58, 148] on button "In Review" at bounding box center [53, 141] width 74 height 24
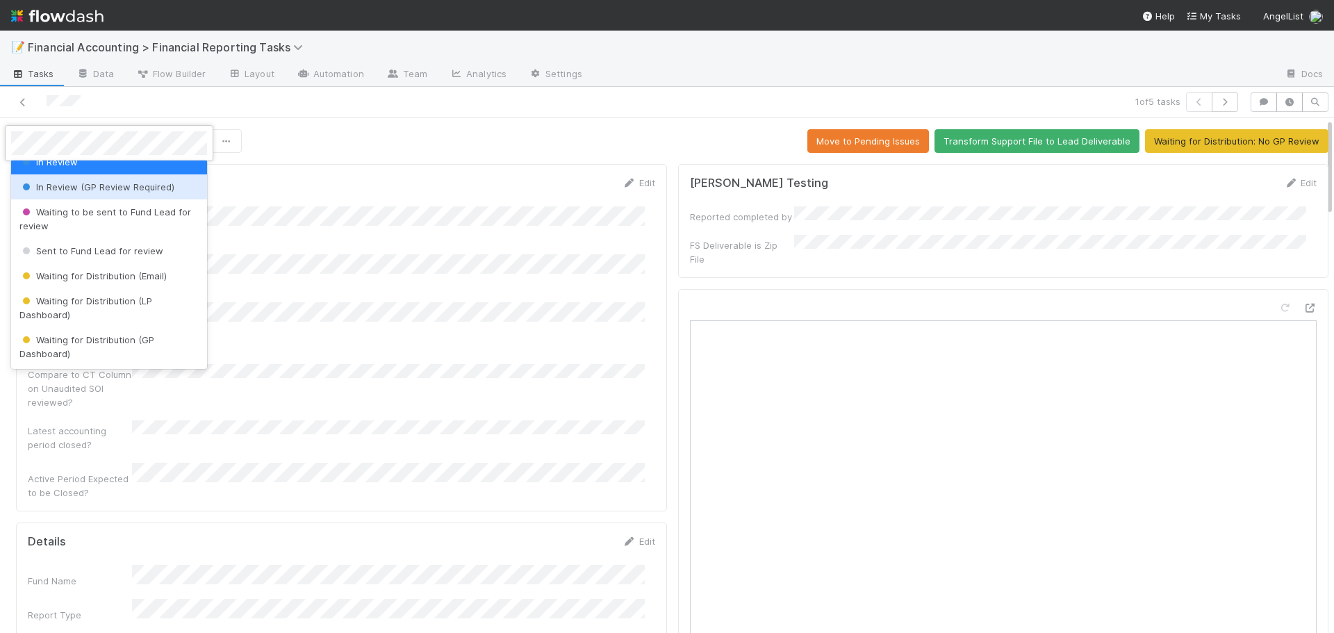
scroll to position [139, 0]
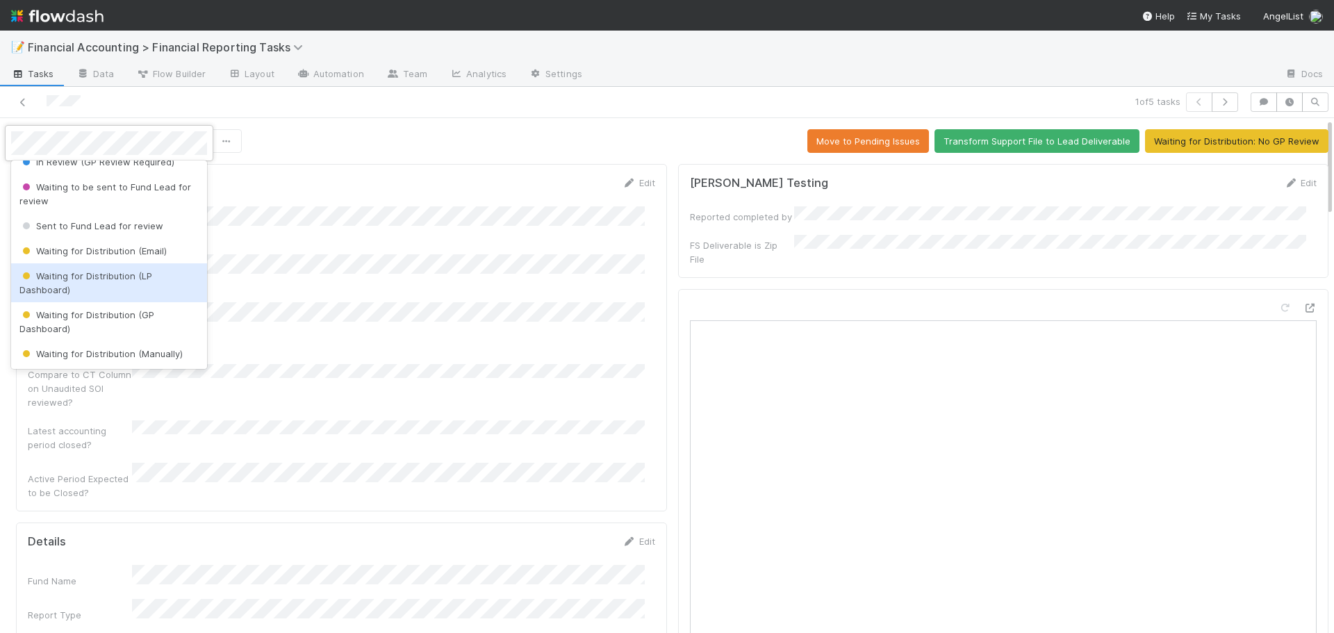
click at [83, 287] on div "Waiting for Distribution (LP Dashboard)" at bounding box center [109, 282] width 196 height 39
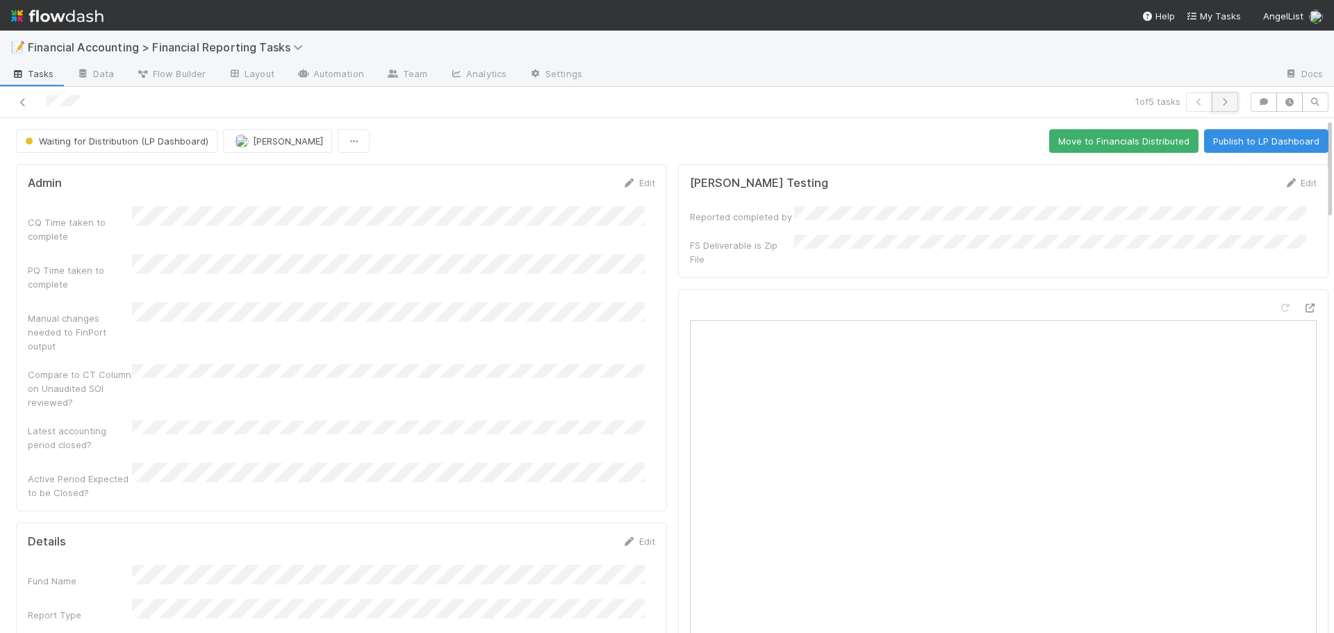
click at [1218, 101] on icon "button" at bounding box center [1225, 102] width 14 height 8
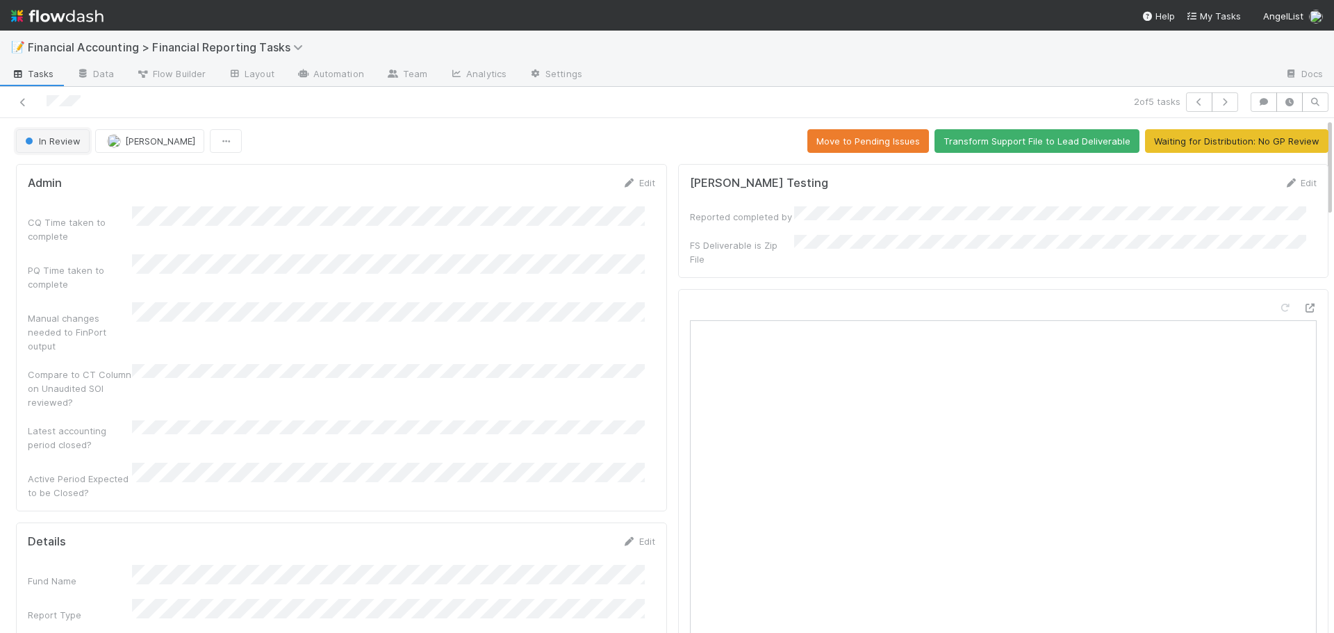
click at [60, 144] on span "In Review" at bounding box center [51, 140] width 58 height 11
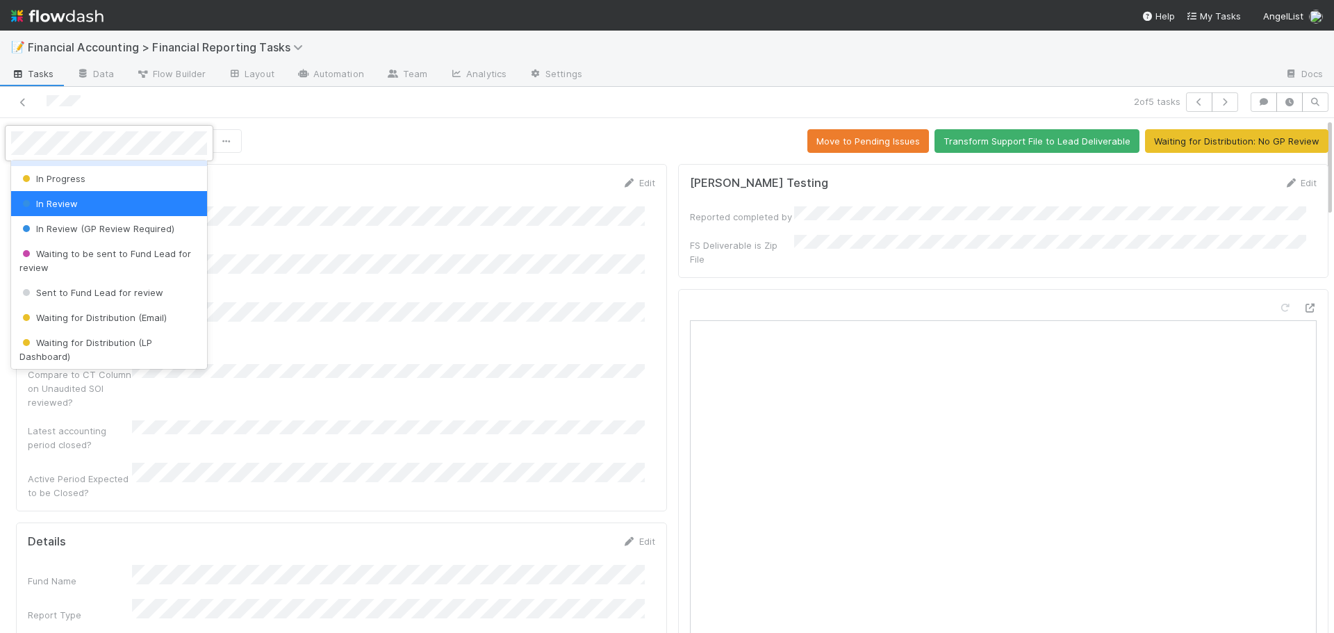
scroll to position [139, 0]
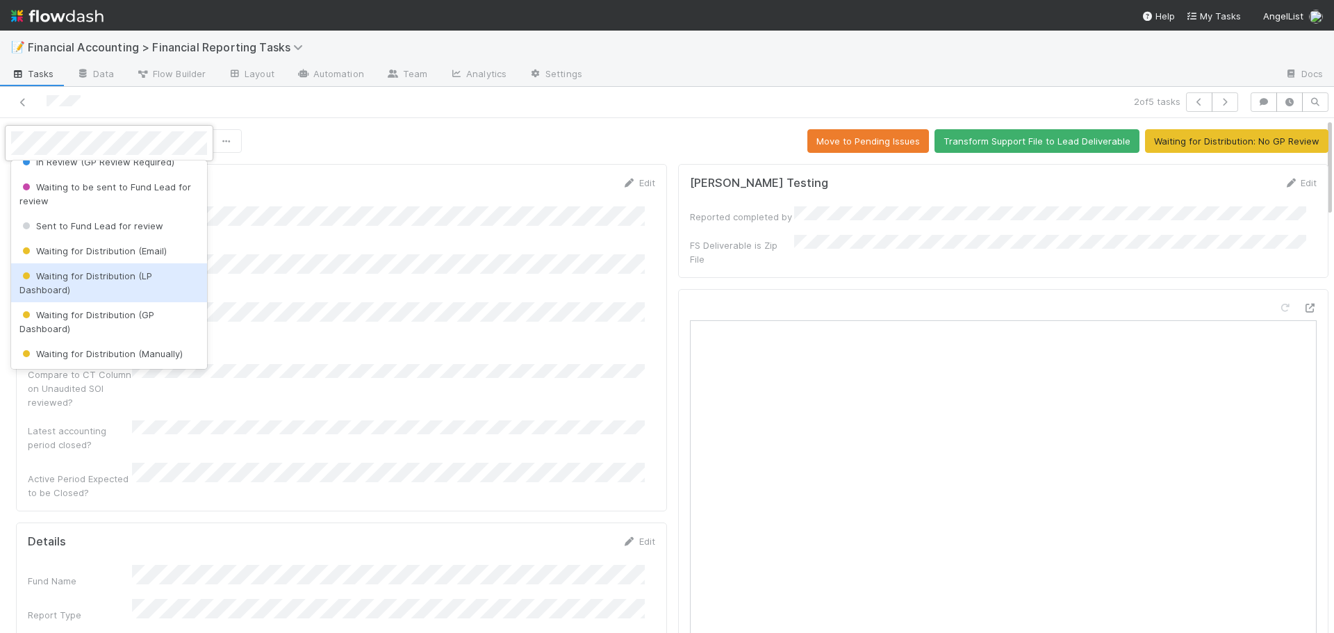
click at [91, 281] on div "Waiting for Distribution (LP Dashboard)" at bounding box center [109, 282] width 196 height 39
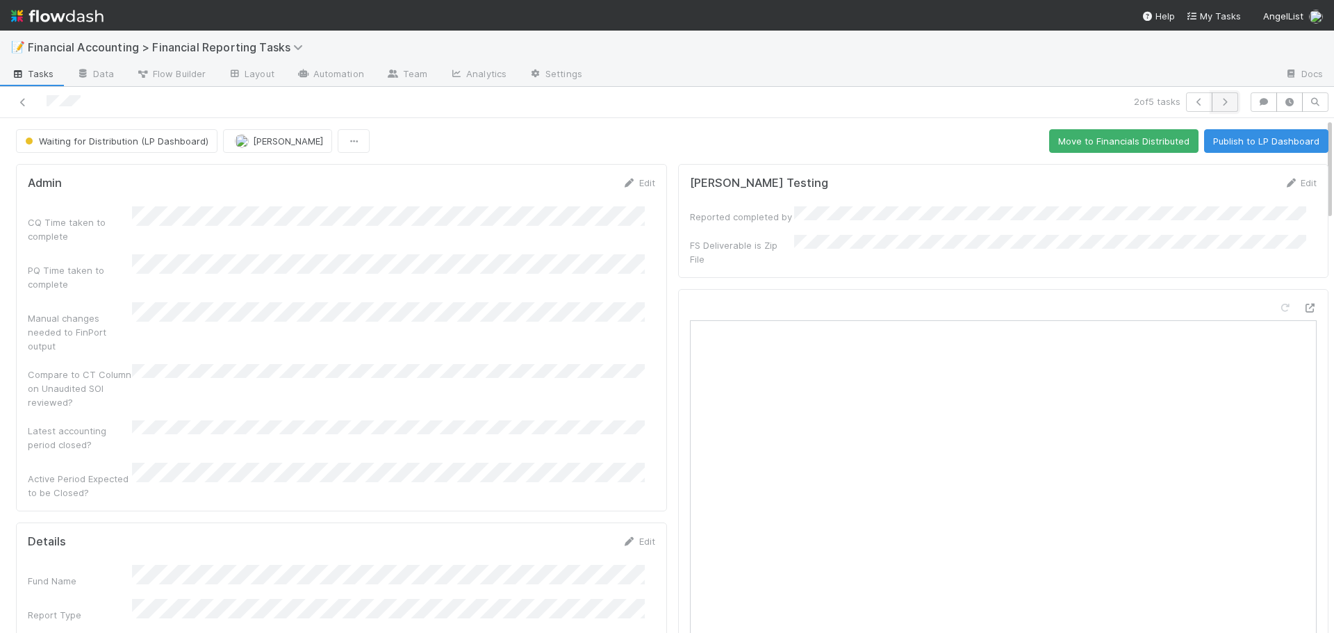
click at [1218, 101] on icon "button" at bounding box center [1225, 102] width 14 height 8
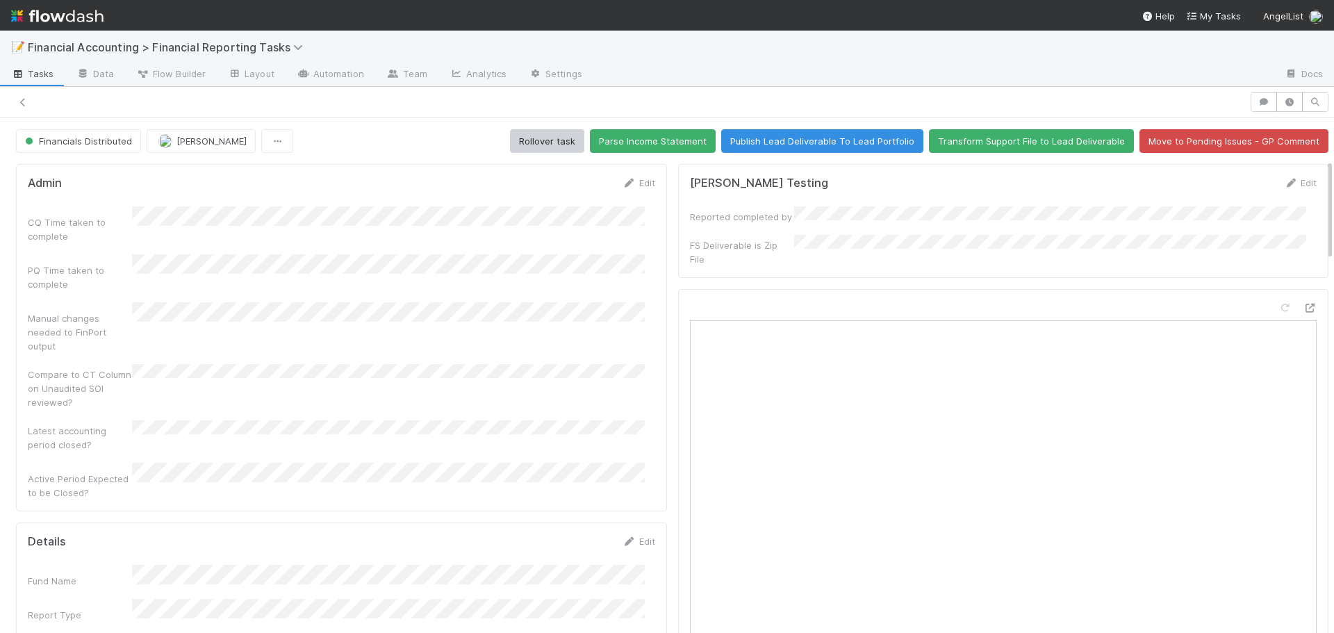
scroll to position [208, 0]
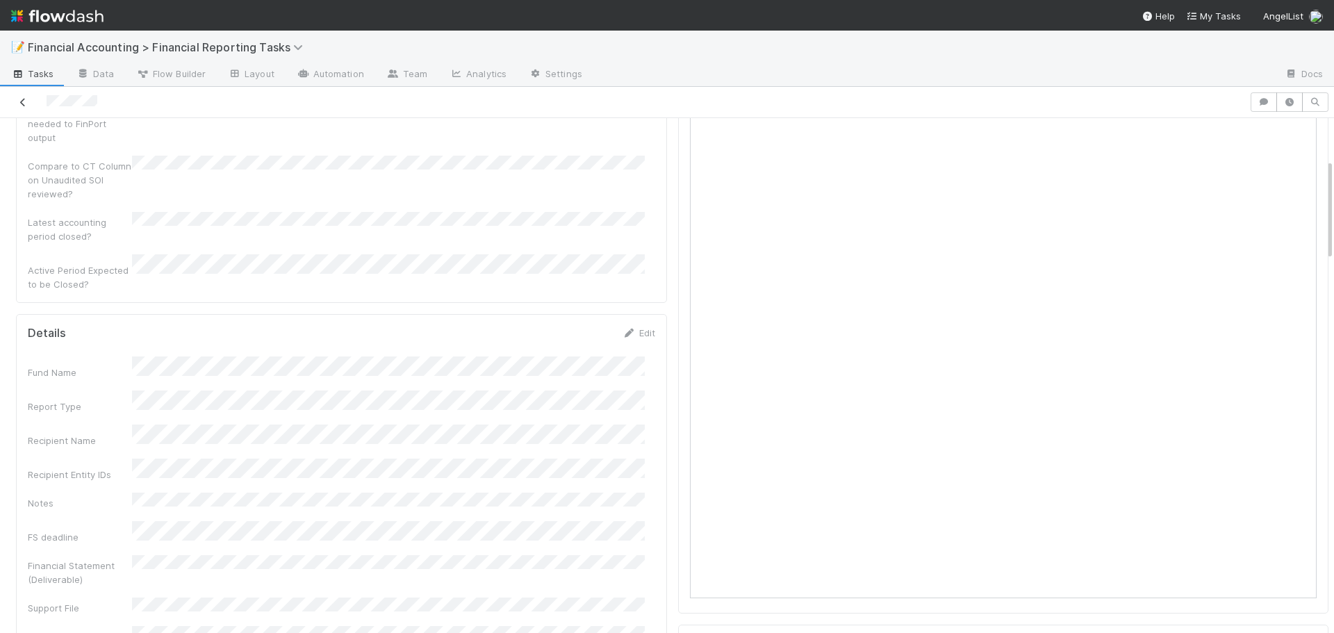
click at [23, 105] on icon at bounding box center [23, 102] width 14 height 9
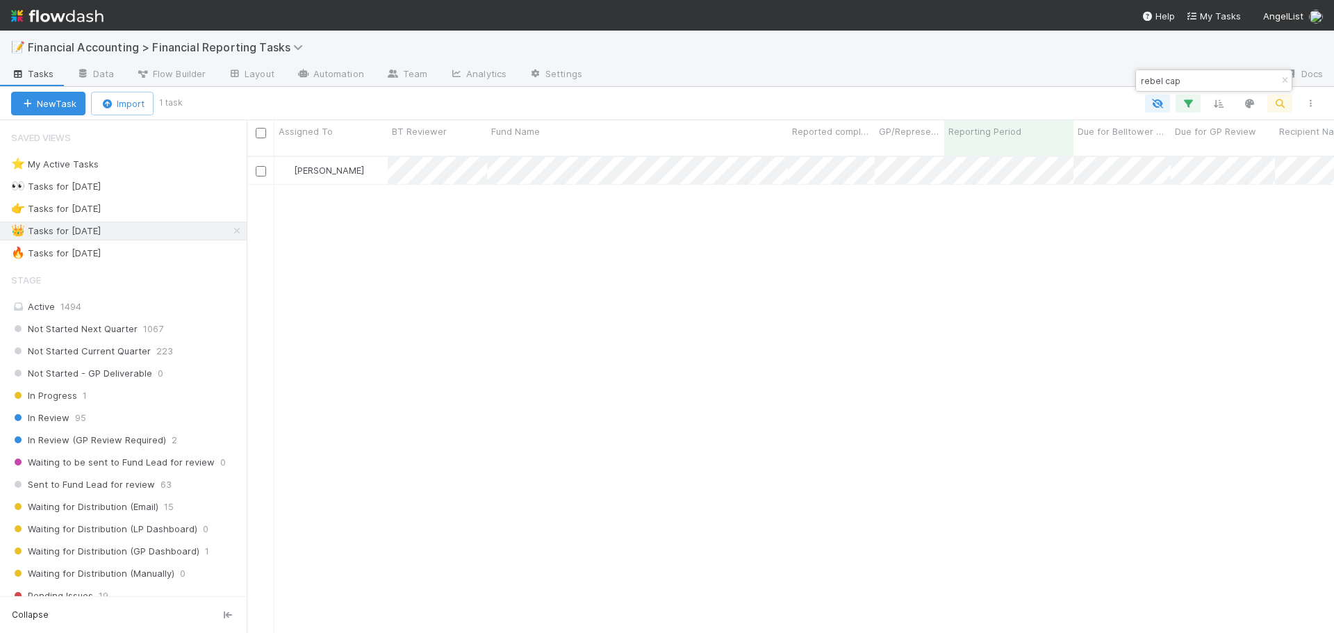
scroll to position [478, 1077]
click at [1226, 81] on input "rebel cap" at bounding box center [1207, 80] width 139 height 17
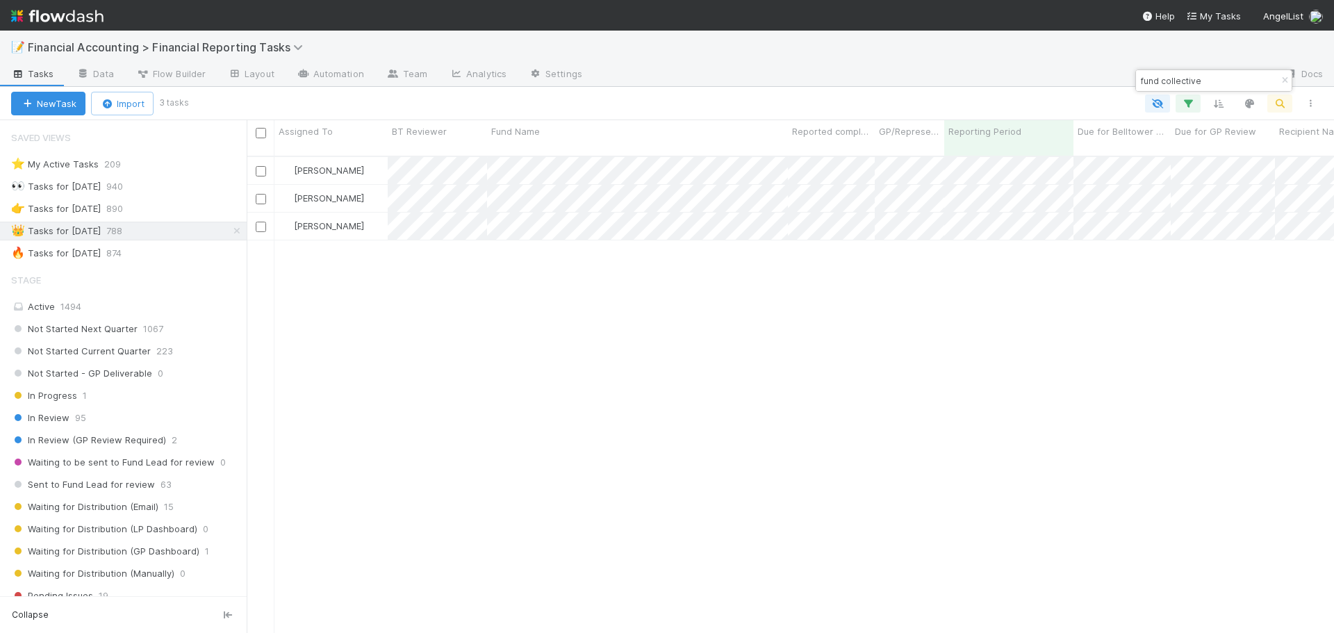
type input "fund collective"
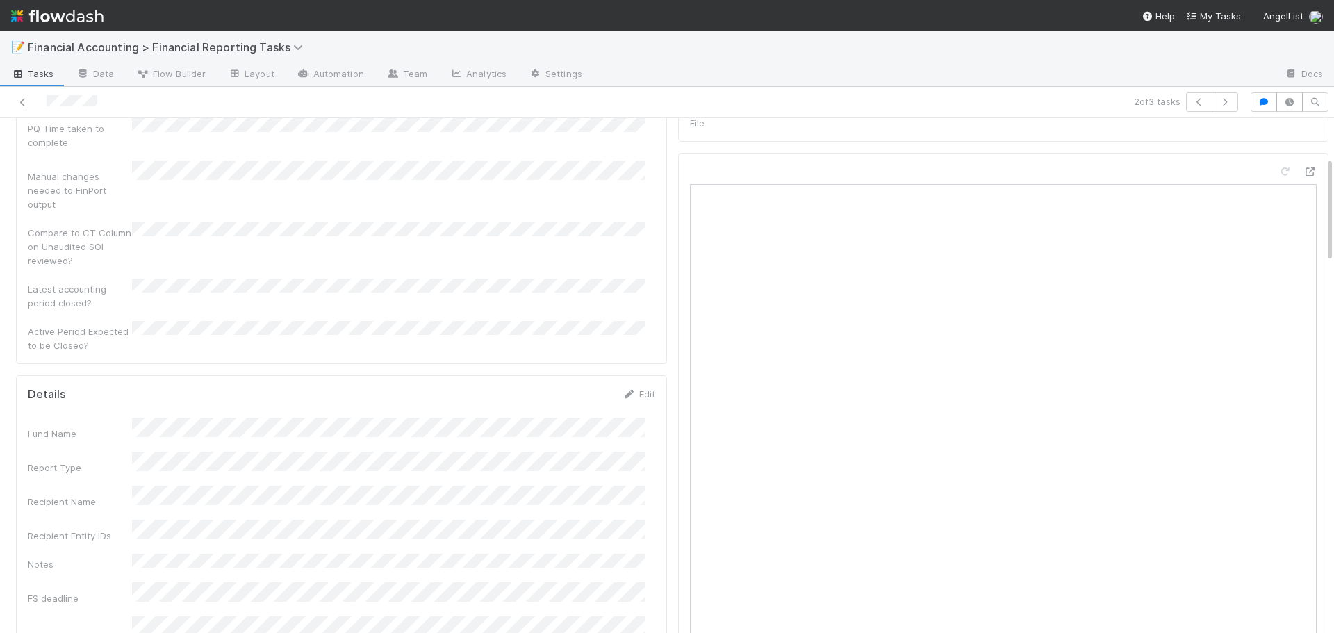
scroll to position [208, 0]
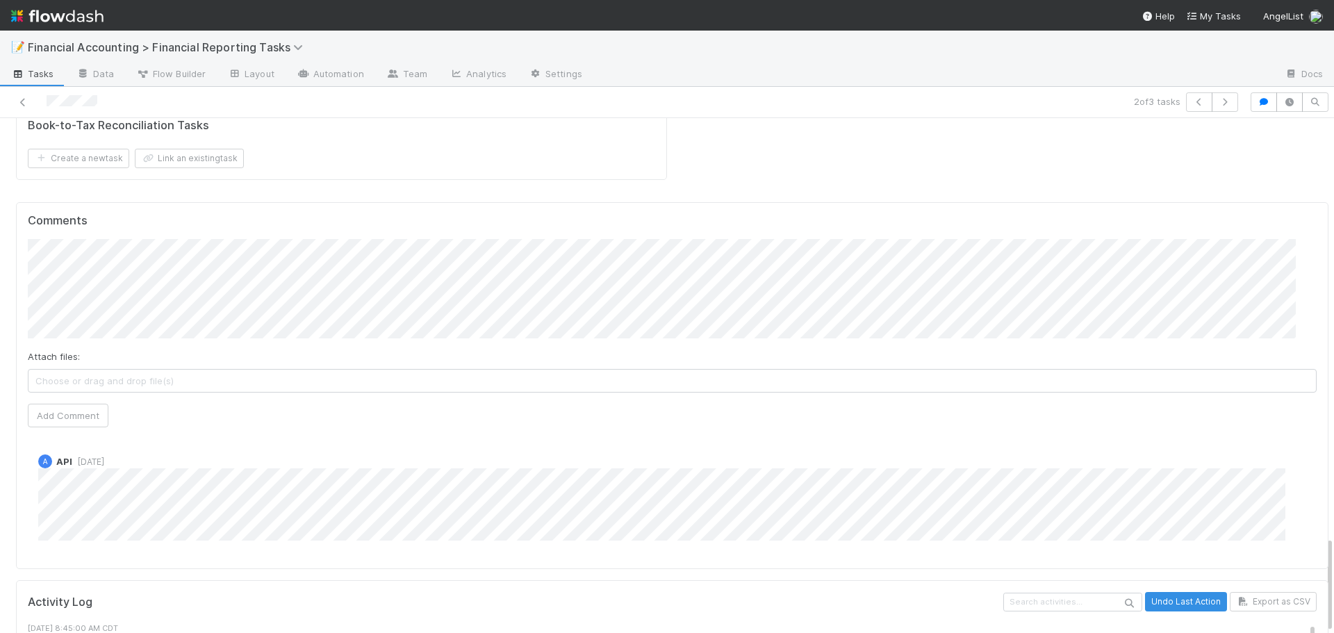
scroll to position [2222, 0]
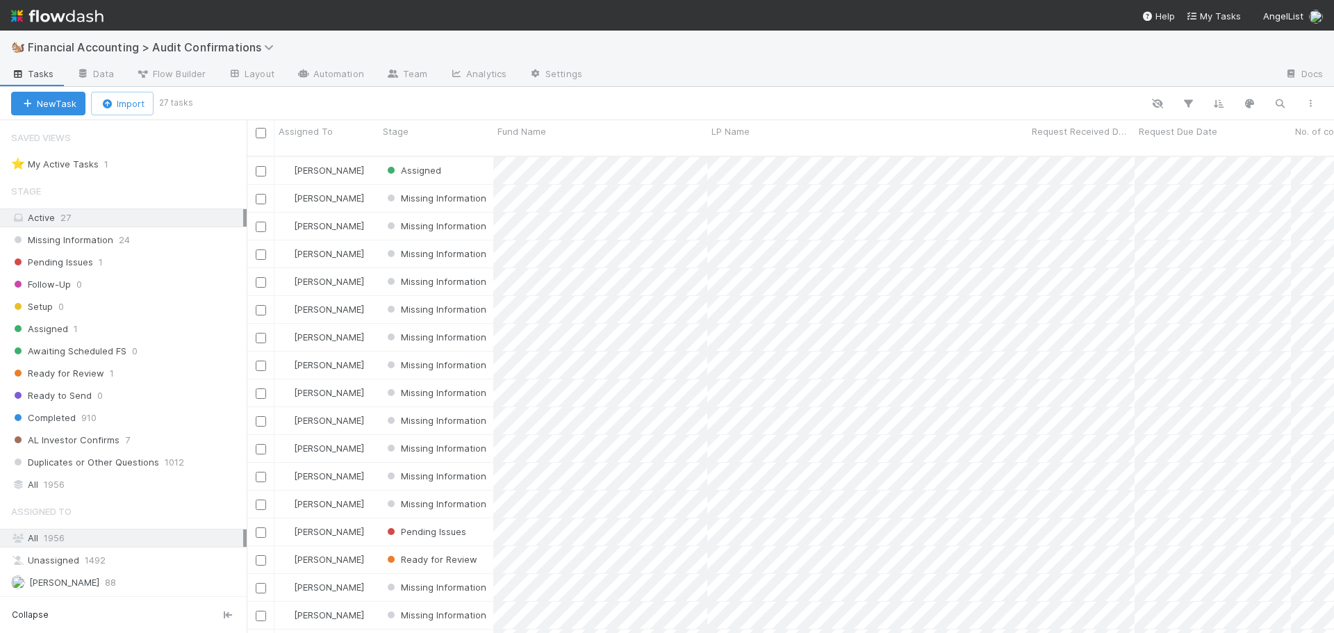
scroll to position [478, 1077]
click at [443, 130] on div "Stage" at bounding box center [436, 131] width 107 height 14
click at [450, 160] on div "Sort First → Last" at bounding box center [462, 157] width 158 height 21
click at [1226, 130] on div "Request Due Date" at bounding box center [1213, 131] width 149 height 14
click at [1241, 154] on div "Sort Oldest → Newest" at bounding box center [1218, 157] width 158 height 21
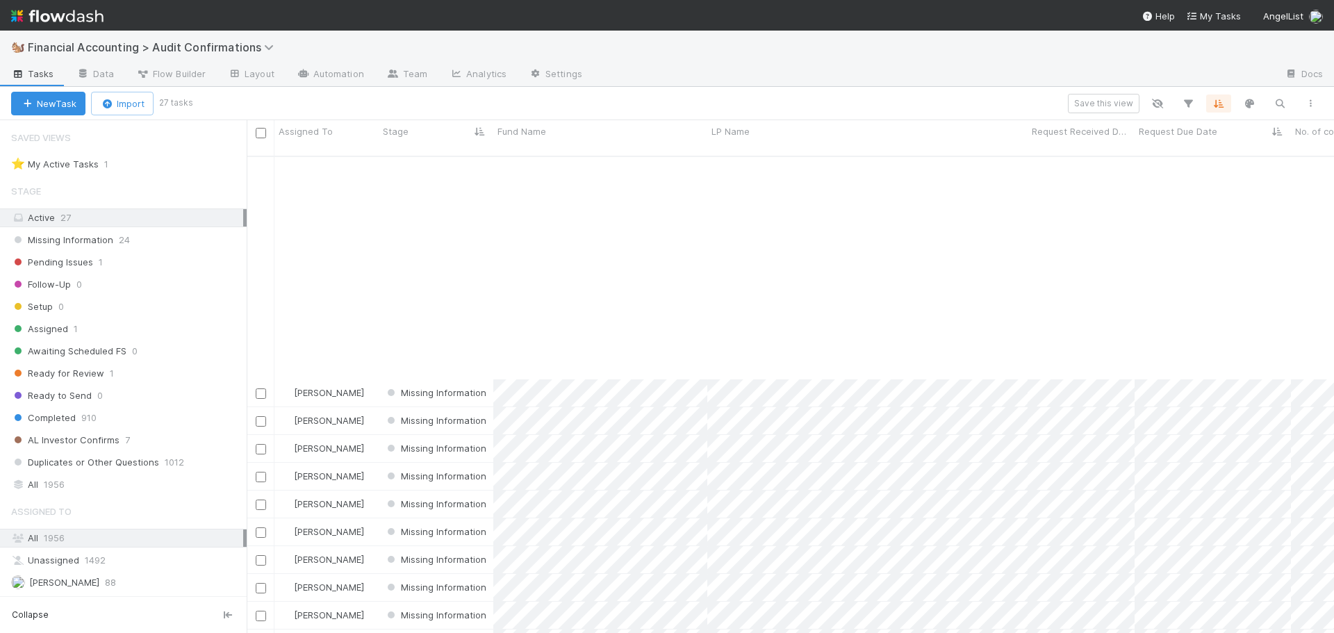
scroll to position [273, 0]
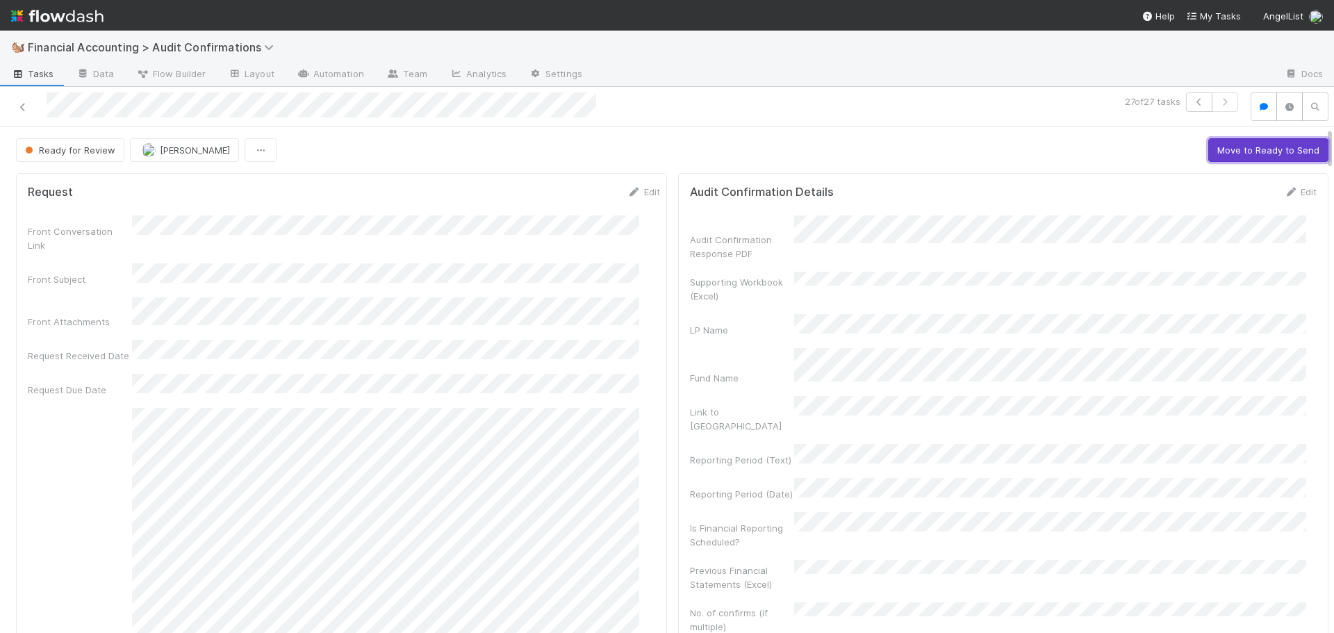
click at [1227, 154] on button "Move to Ready to Send" at bounding box center [1268, 150] width 120 height 24
click at [1139, 147] on button "Draft Response" at bounding box center [1175, 150] width 86 height 24
click at [1234, 144] on button "Move to Completed" at bounding box center [1276, 150] width 104 height 24
click at [115, 156] on img "button" at bounding box center [120, 150] width 14 height 14
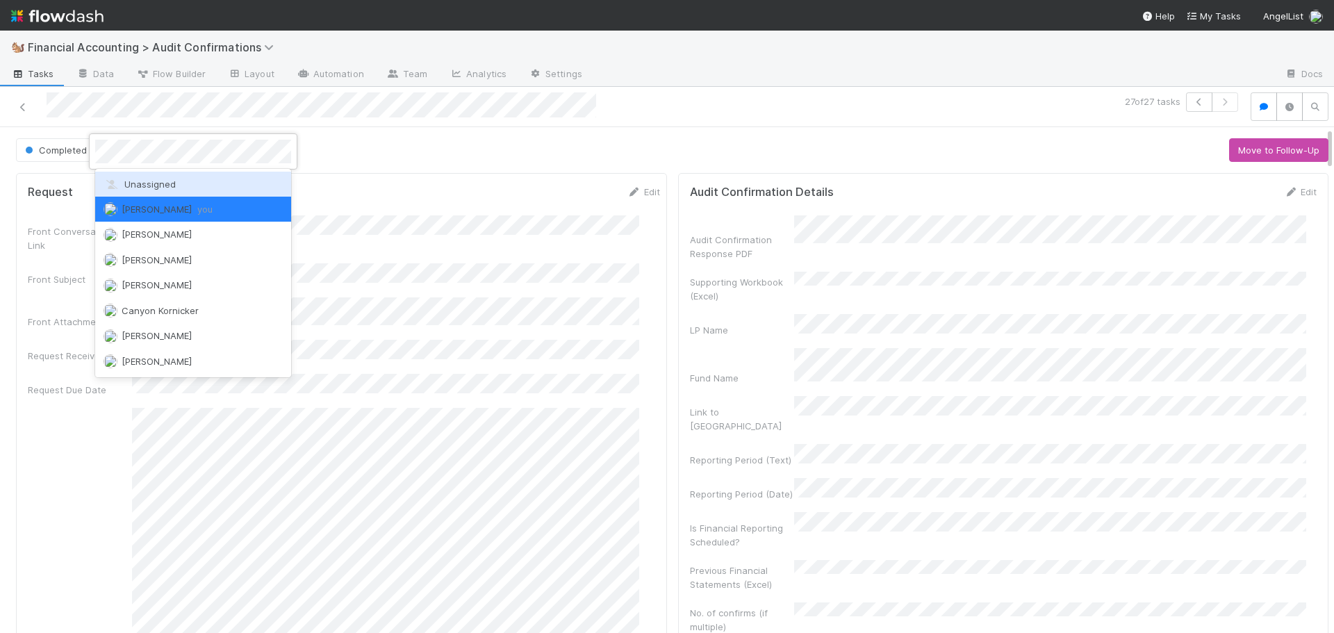
click at [126, 179] on span "Unassigned" at bounding box center [140, 184] width 72 height 11
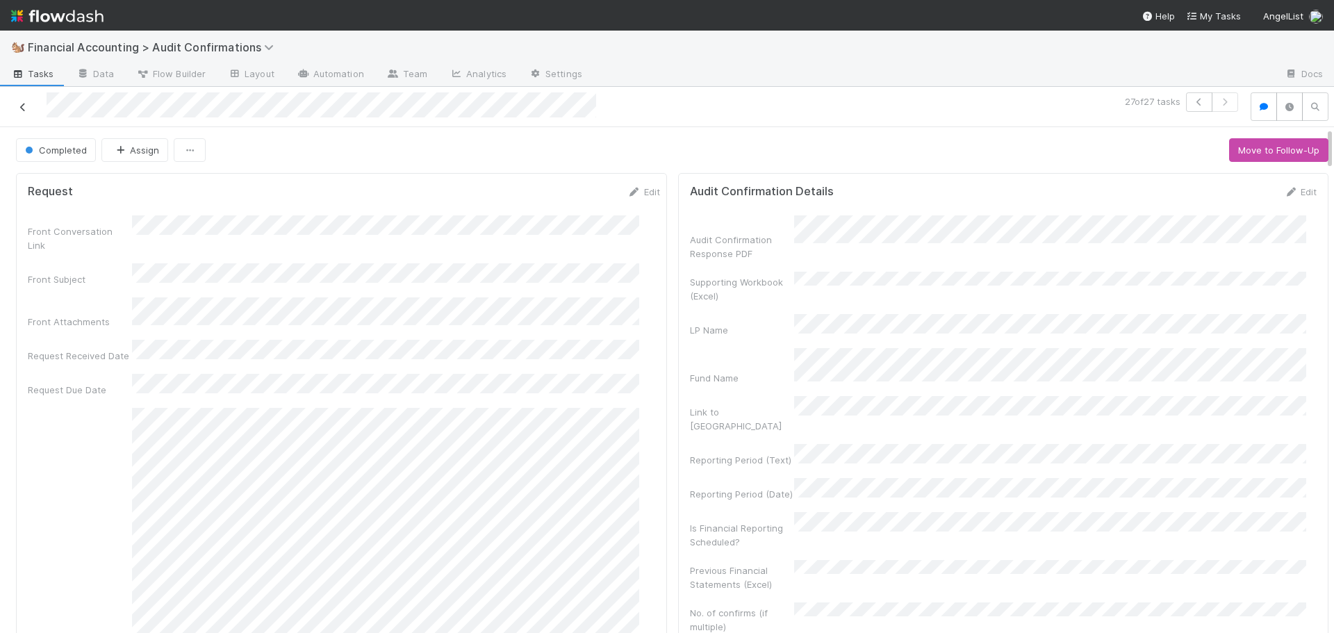
click at [20, 107] on icon at bounding box center [23, 107] width 14 height 9
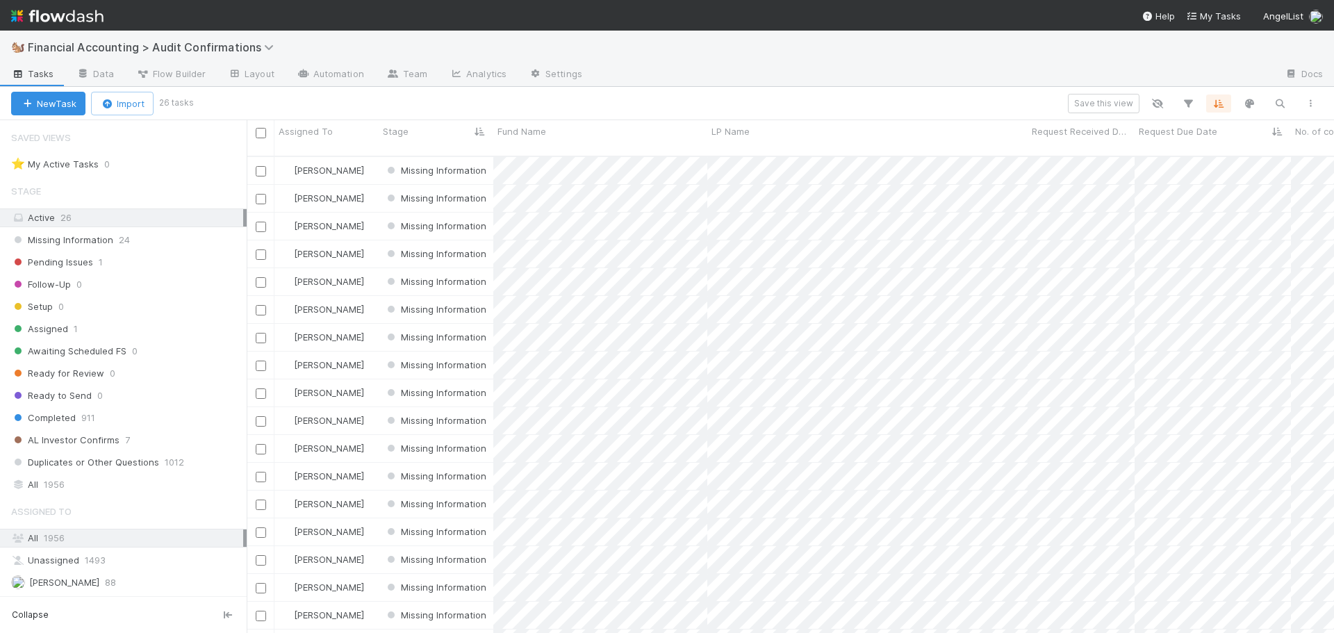
scroll to position [478, 1077]
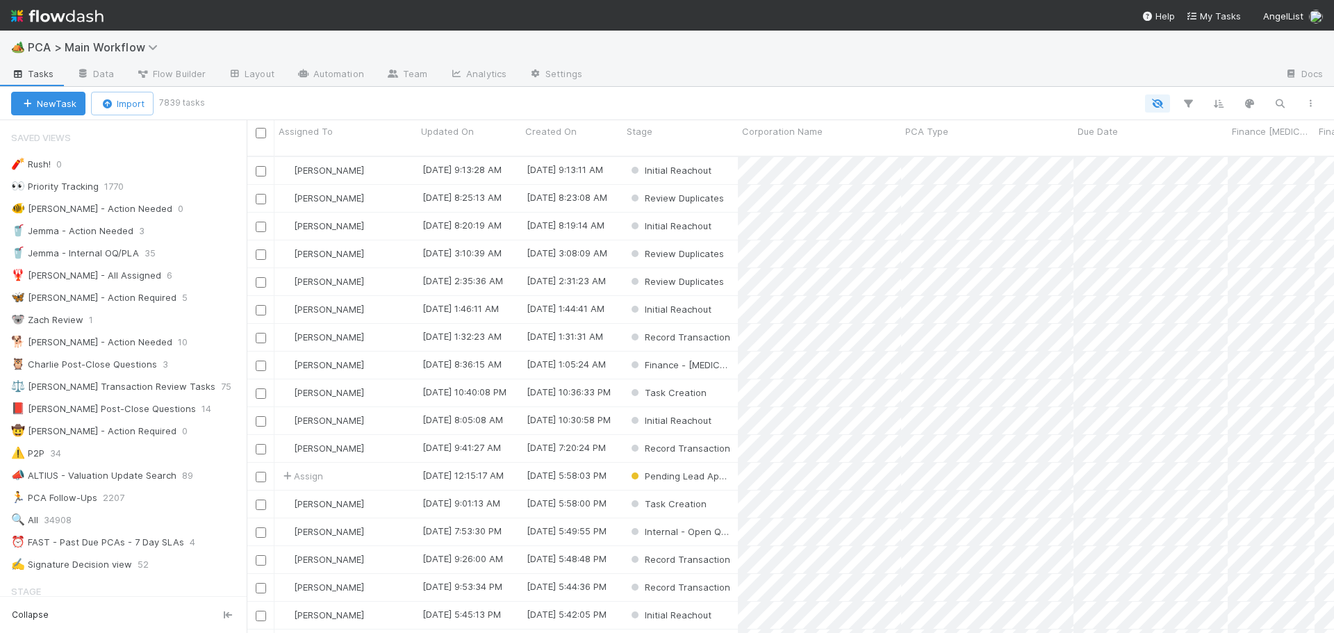
scroll to position [347, 0]
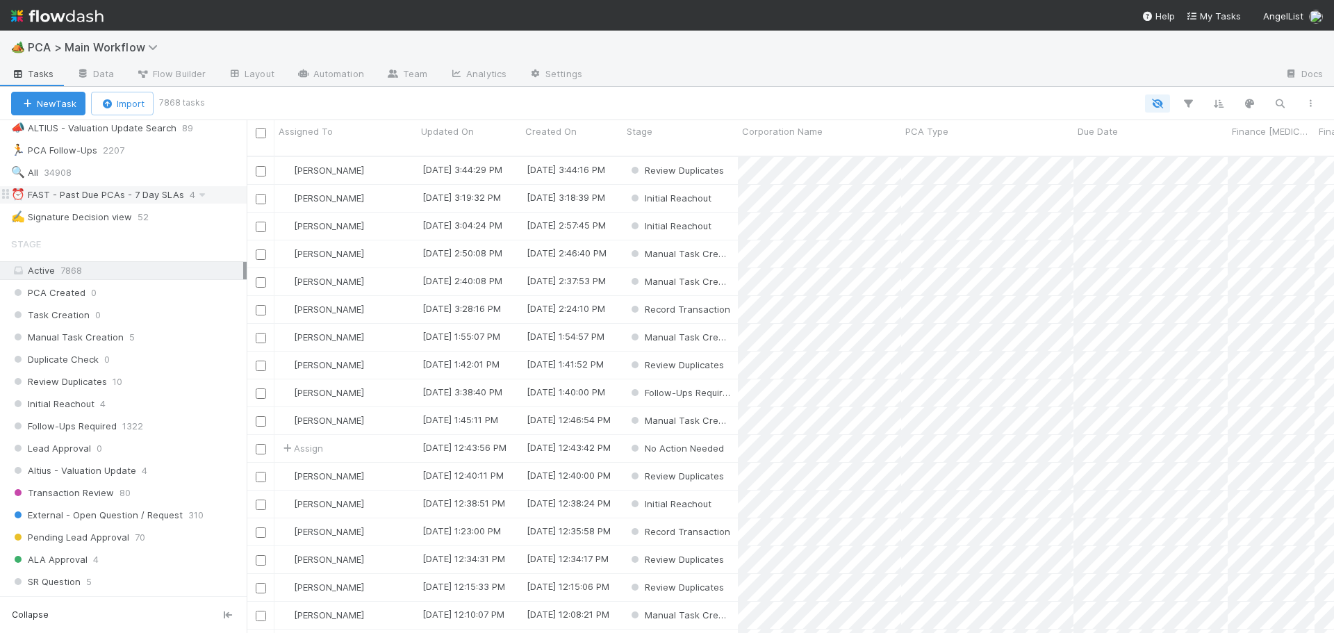
click at [167, 194] on div "⏰ FAST - Past Due PCAs - 7 Day SLAs" at bounding box center [97, 194] width 173 height 17
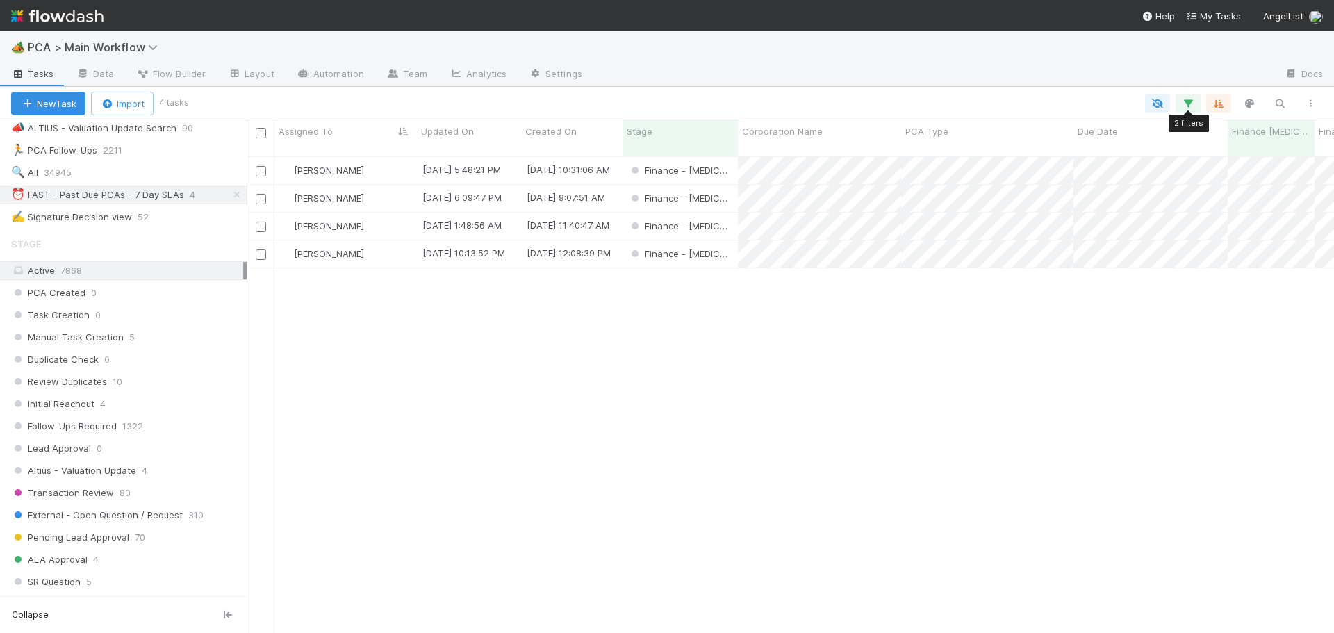
scroll to position [478, 1077]
click at [1183, 102] on icon "button" at bounding box center [1188, 103] width 14 height 13
click at [1057, 176] on input "08/15/2025" at bounding box center [1089, 176] width 133 height 21
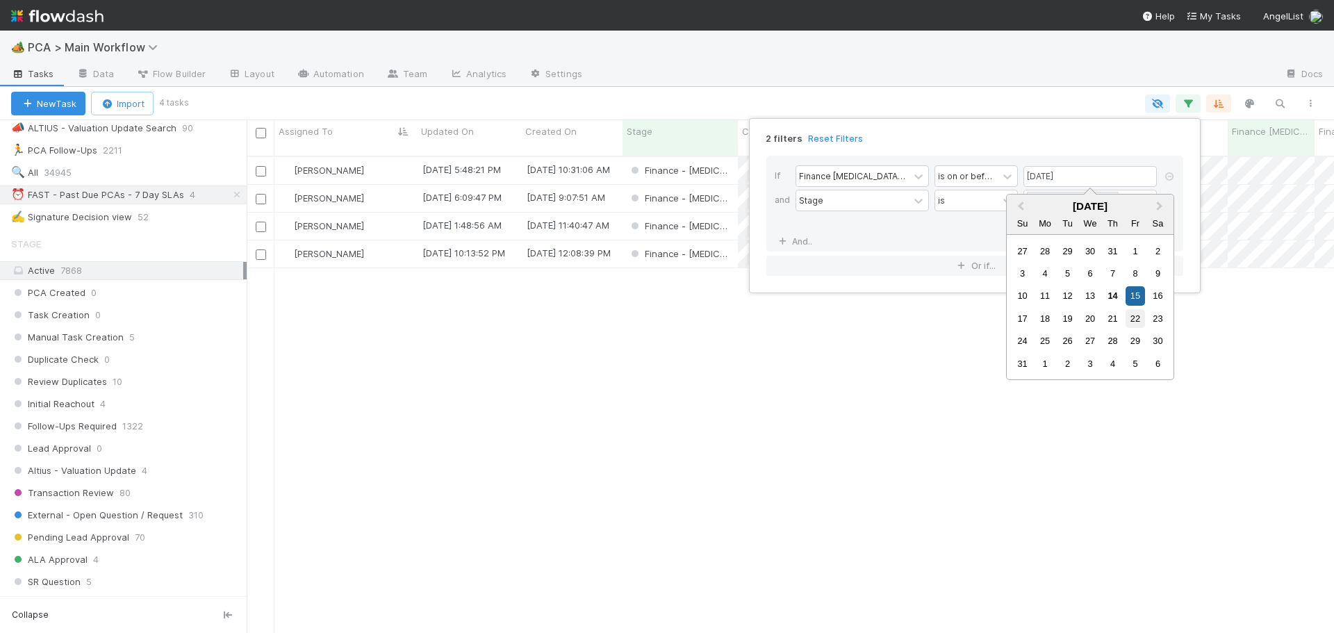
click at [1136, 313] on div "22" at bounding box center [1134, 318] width 19 height 19
type input "08/22/2025"
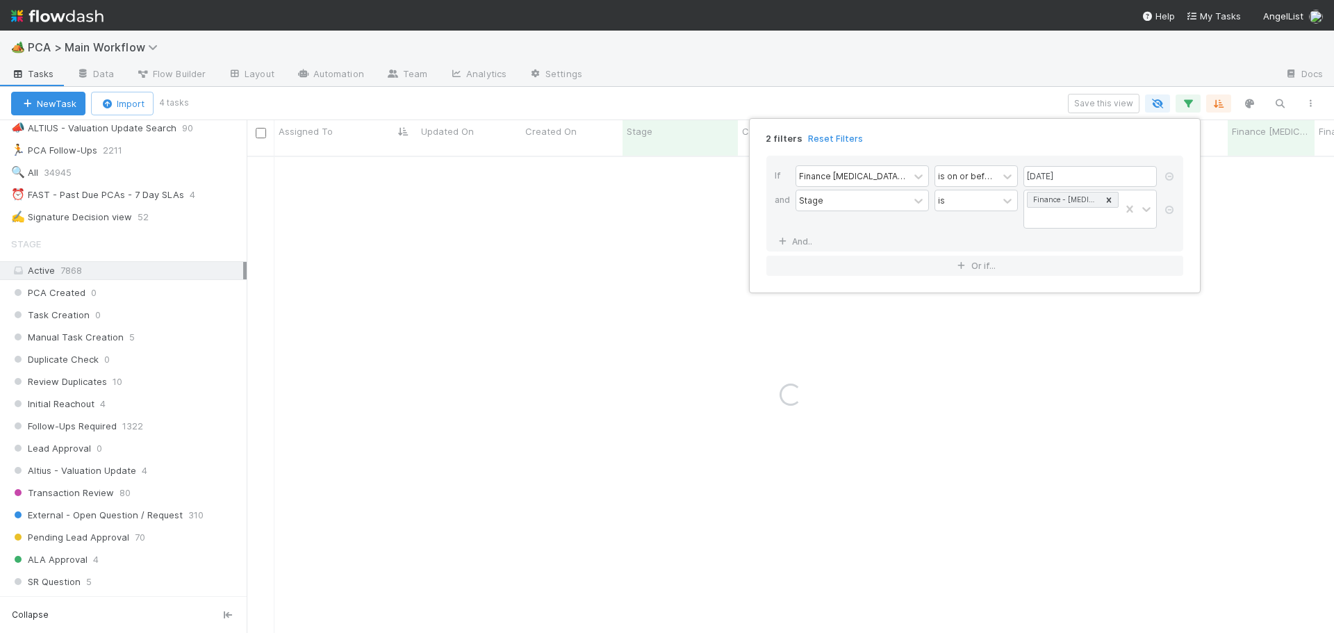
click at [988, 98] on div "2 filters Reset Filters If Finance ICU Due Date is on or before 08/22/2025 and …" at bounding box center [667, 316] width 1334 height 633
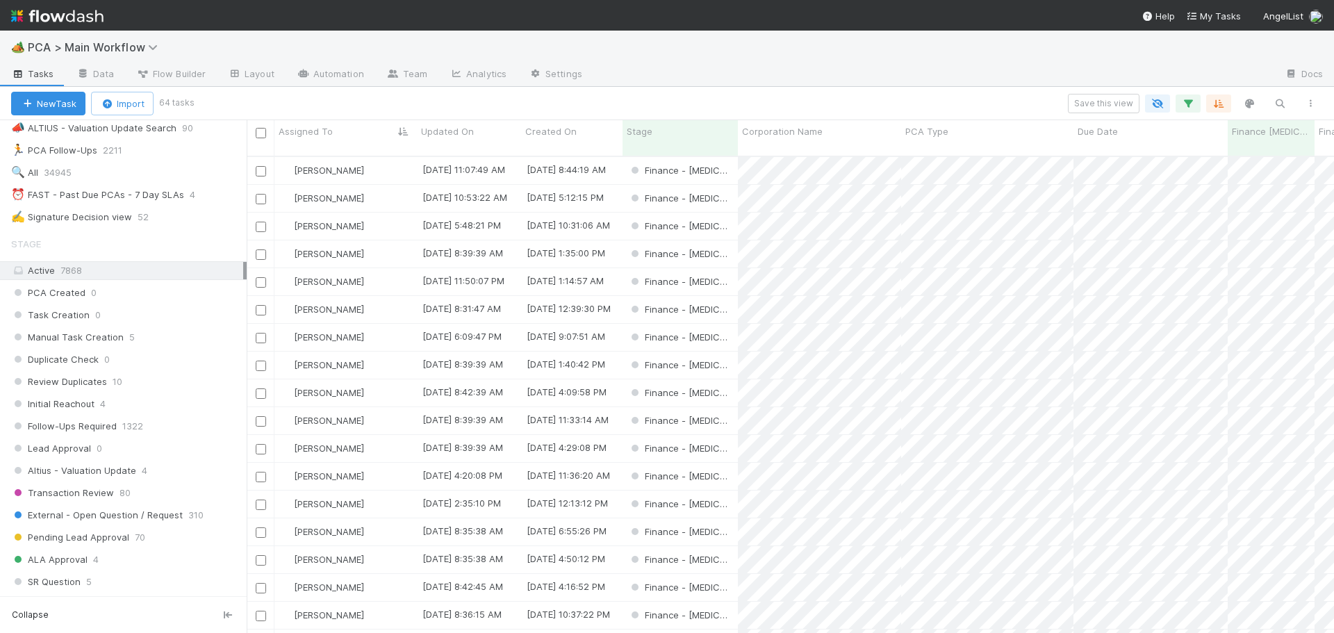
scroll to position [478, 1077]
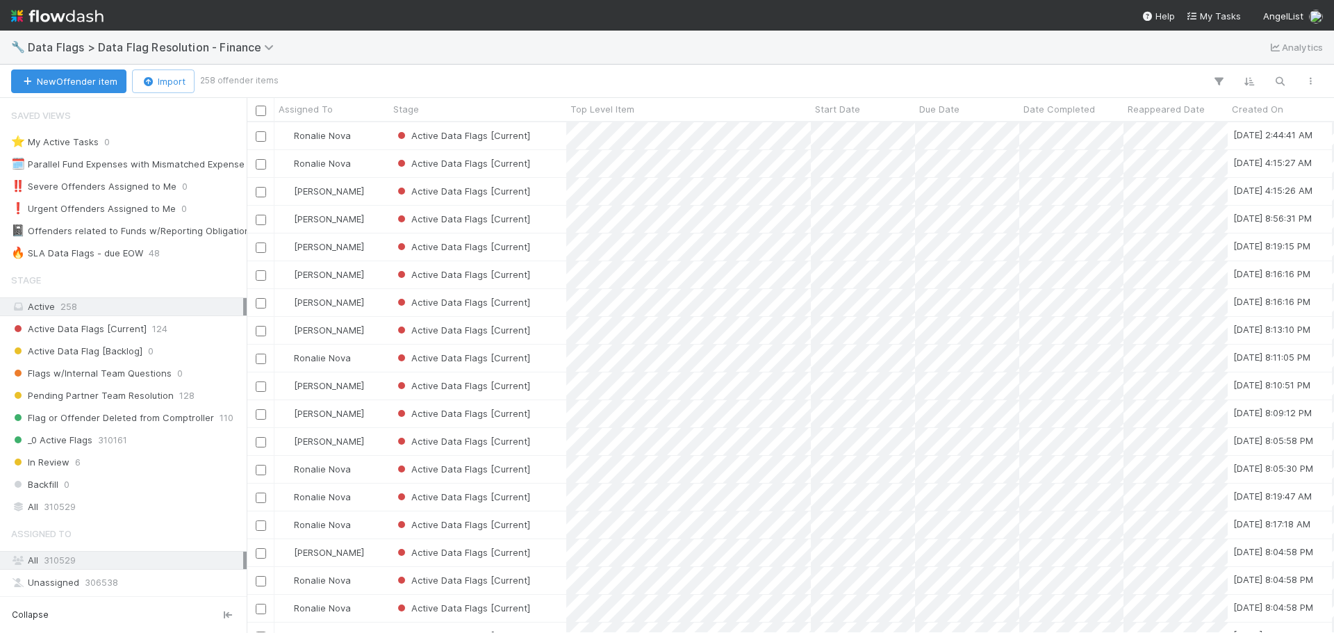
scroll to position [500, 1077]
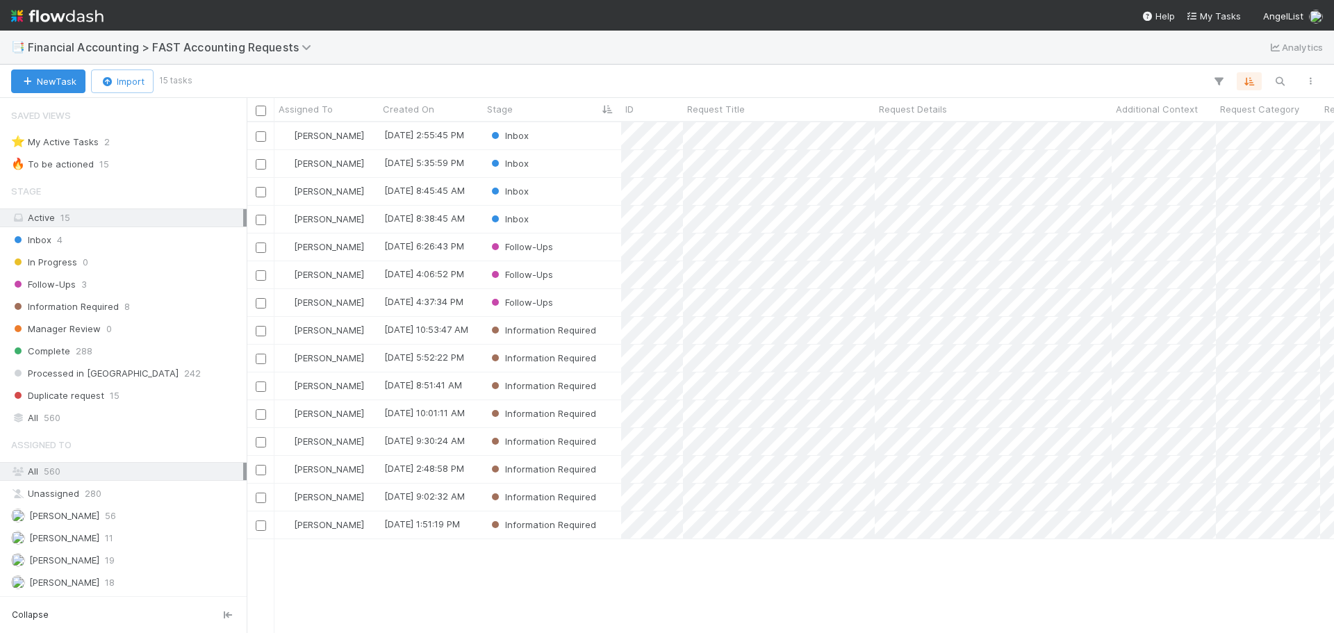
scroll to position [500, 1077]
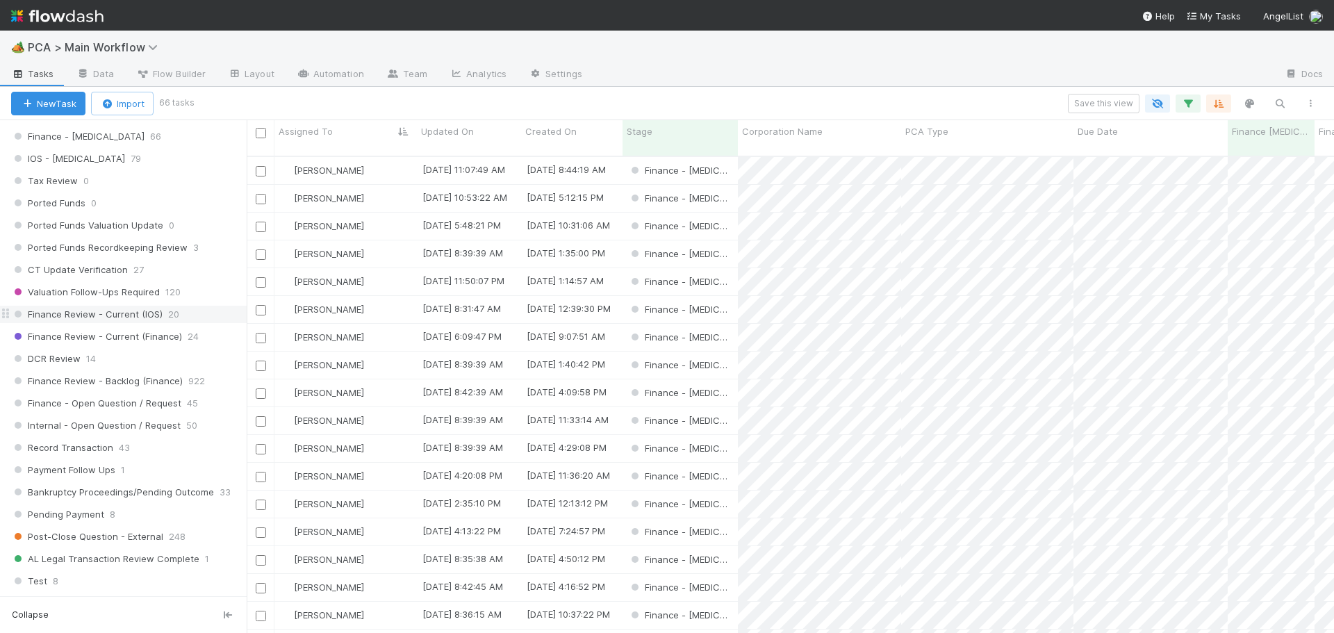
scroll to position [972, 0]
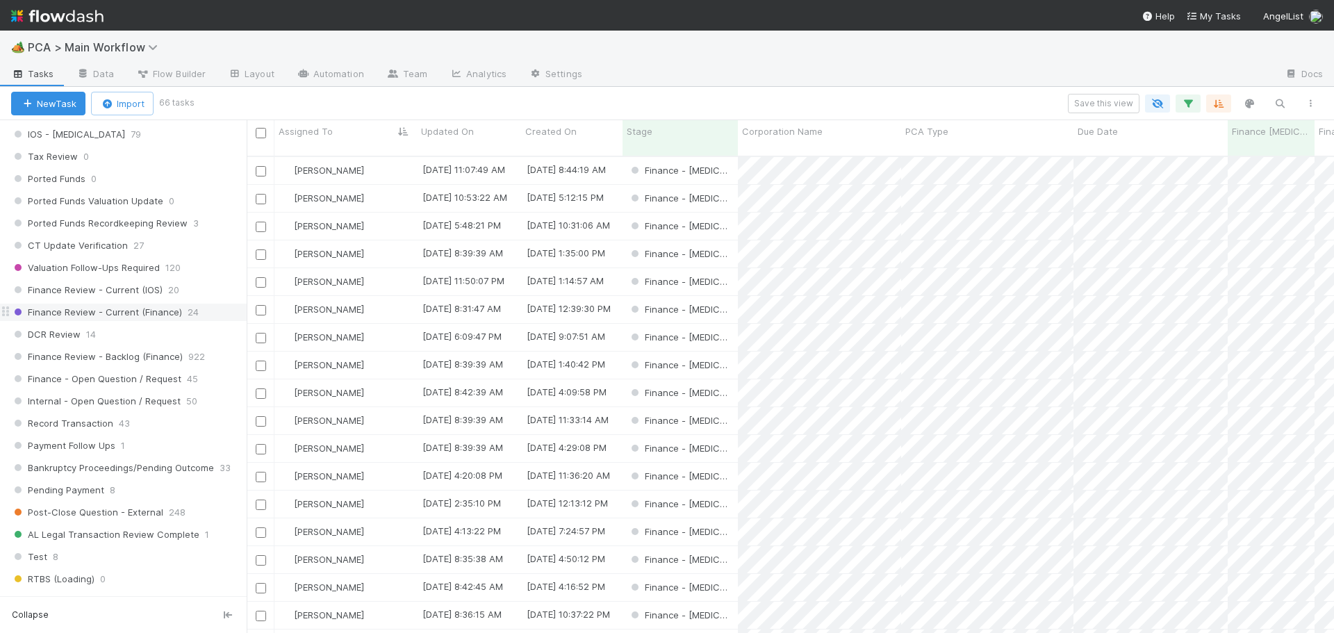
click at [205, 313] on div "Finance Review - Current (Finance) 24" at bounding box center [128, 312] width 235 height 17
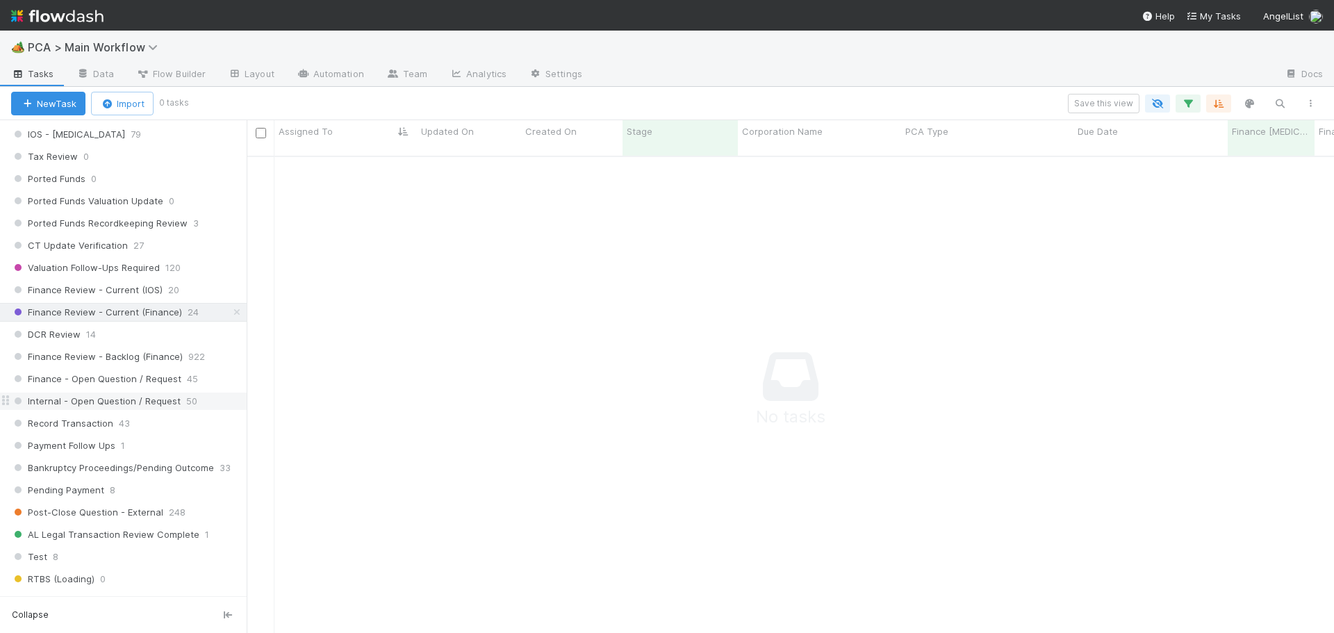
scroll to position [467, 1077]
click at [1193, 104] on icon "button" at bounding box center [1188, 103] width 14 height 13
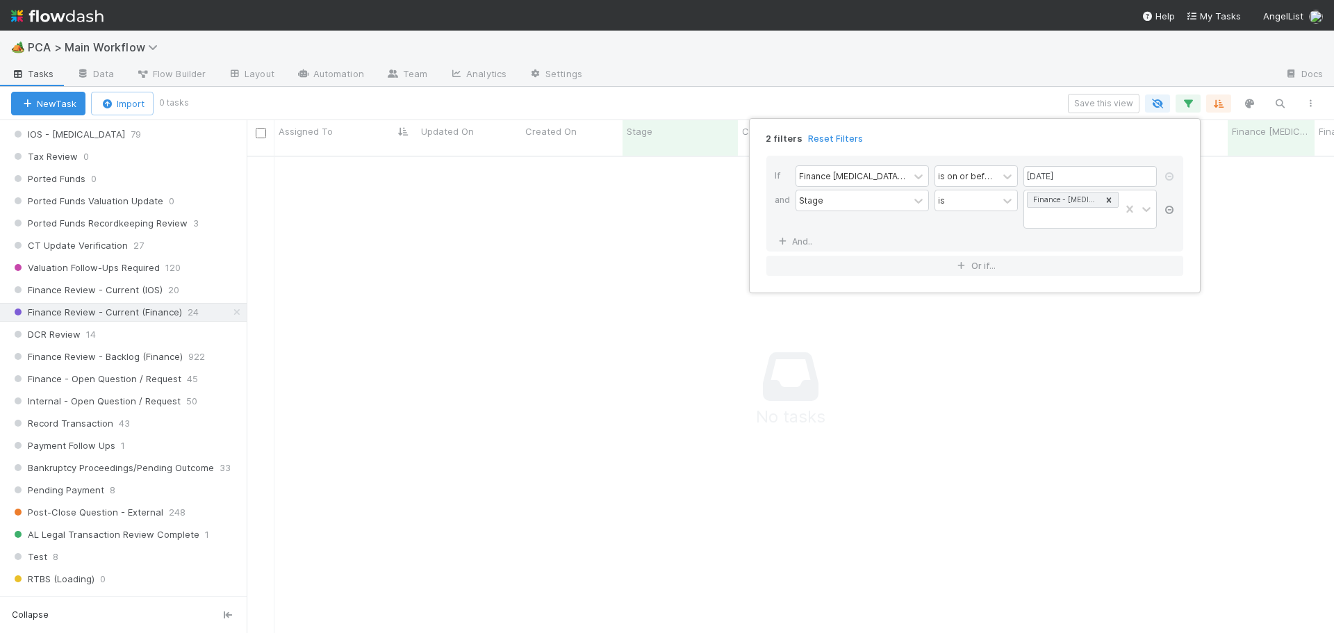
click at [1169, 206] on icon at bounding box center [1169, 210] width 14 height 8
click at [1170, 174] on icon at bounding box center [1169, 176] width 14 height 8
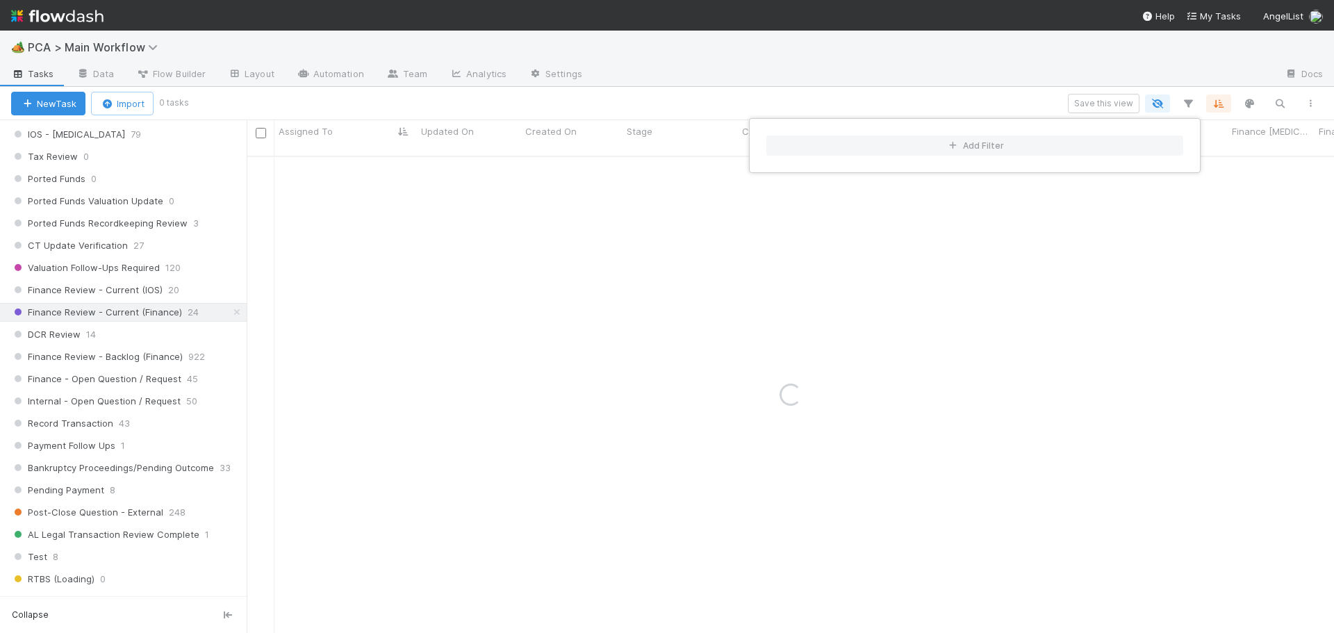
click at [977, 101] on div "Add Filter" at bounding box center [667, 316] width 1334 height 633
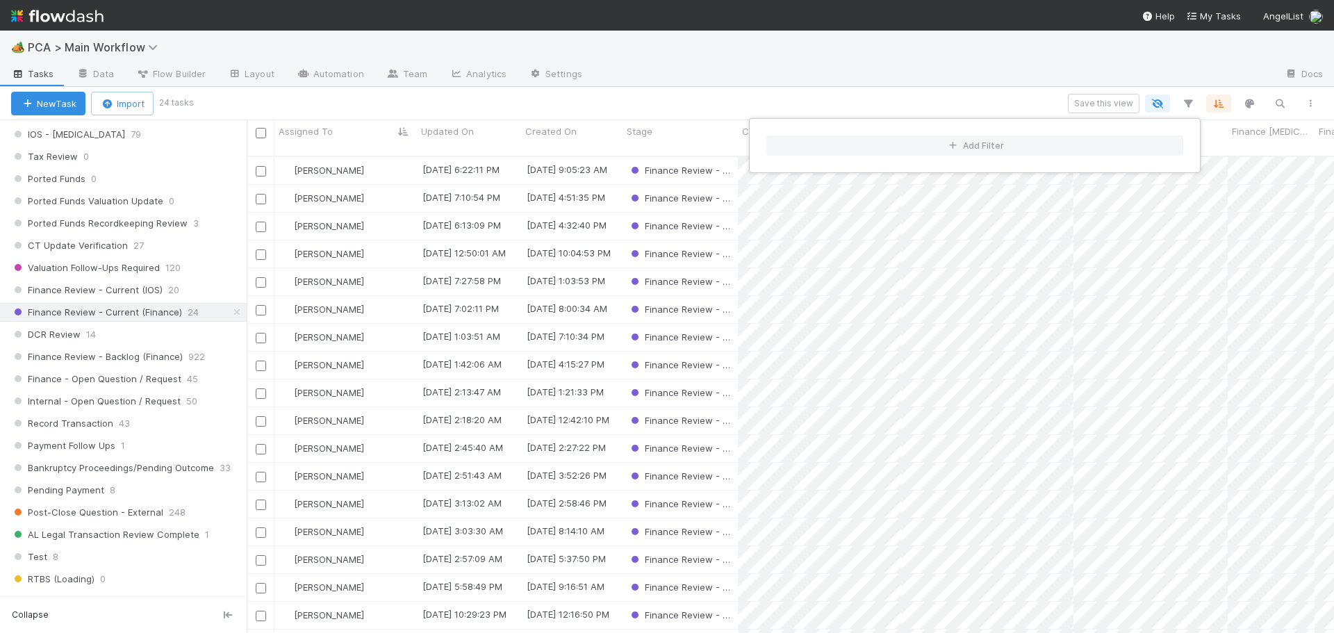
scroll to position [478, 1077]
click at [576, 108] on div "Add Filter" at bounding box center [667, 316] width 1334 height 633
click at [181, 286] on div "Finance Review - Current (IOS) 20" at bounding box center [128, 289] width 235 height 17
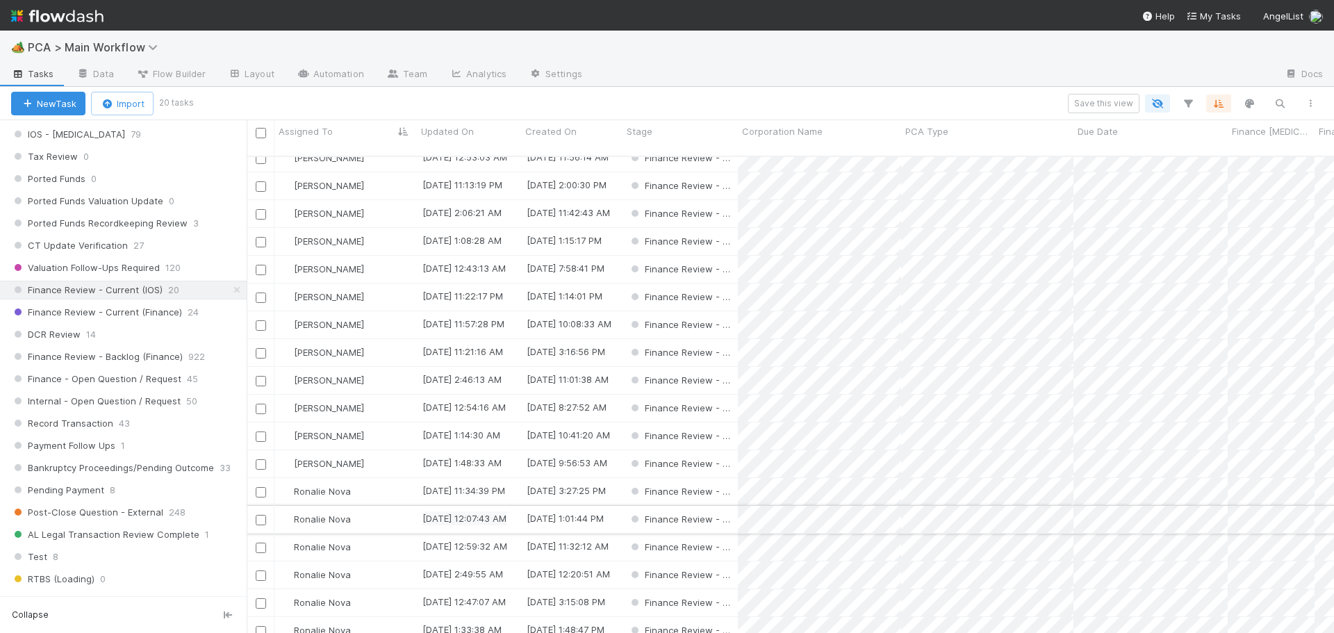
scroll to position [78, 0]
click at [152, 313] on span "Finance Review - Current (Finance)" at bounding box center [96, 312] width 171 height 17
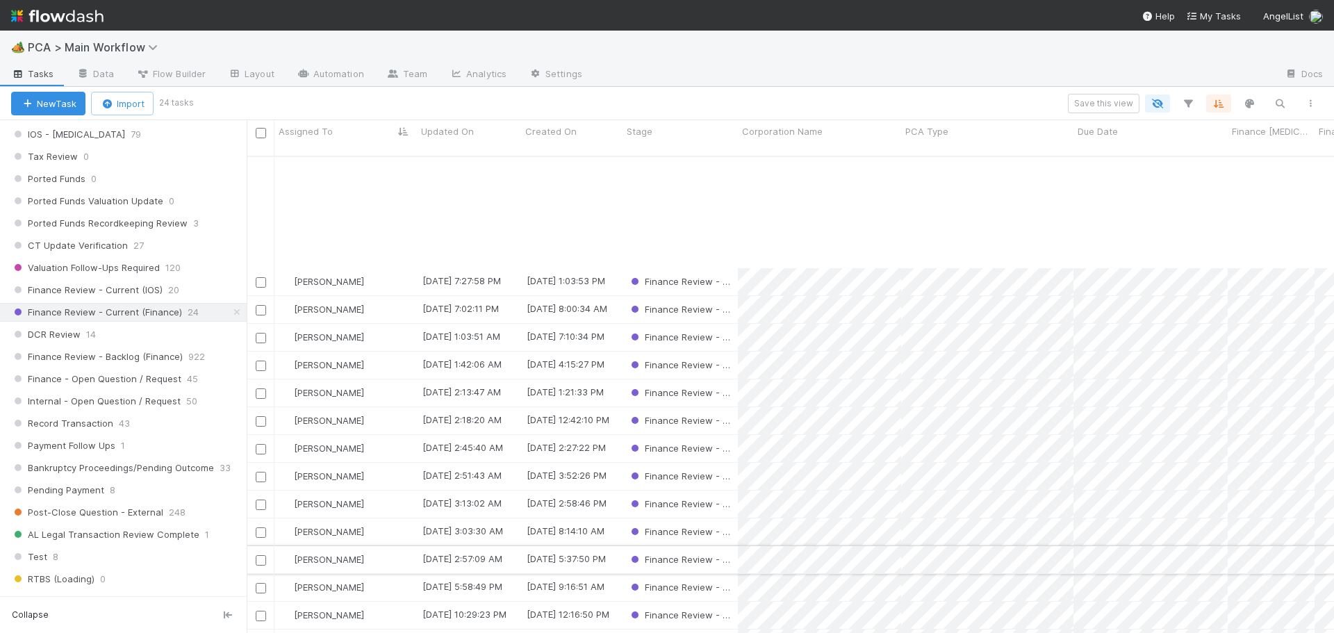
scroll to position [139, 0]
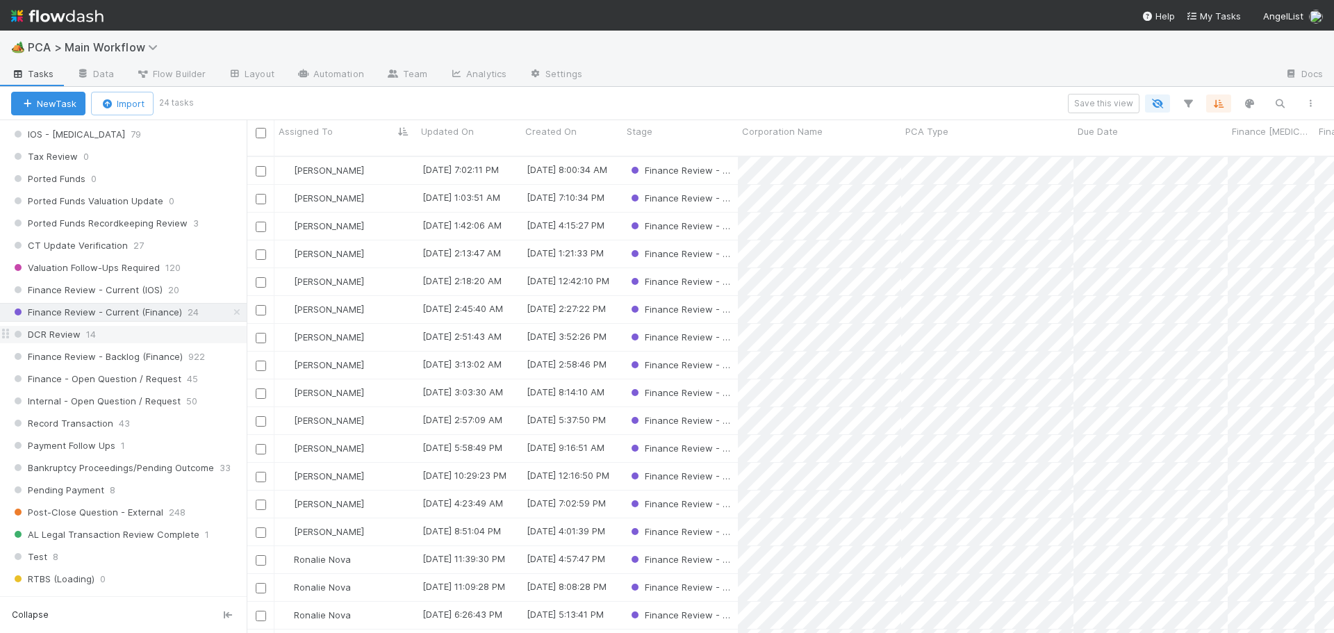
click at [104, 337] on div "DCR Review 14" at bounding box center [128, 334] width 235 height 17
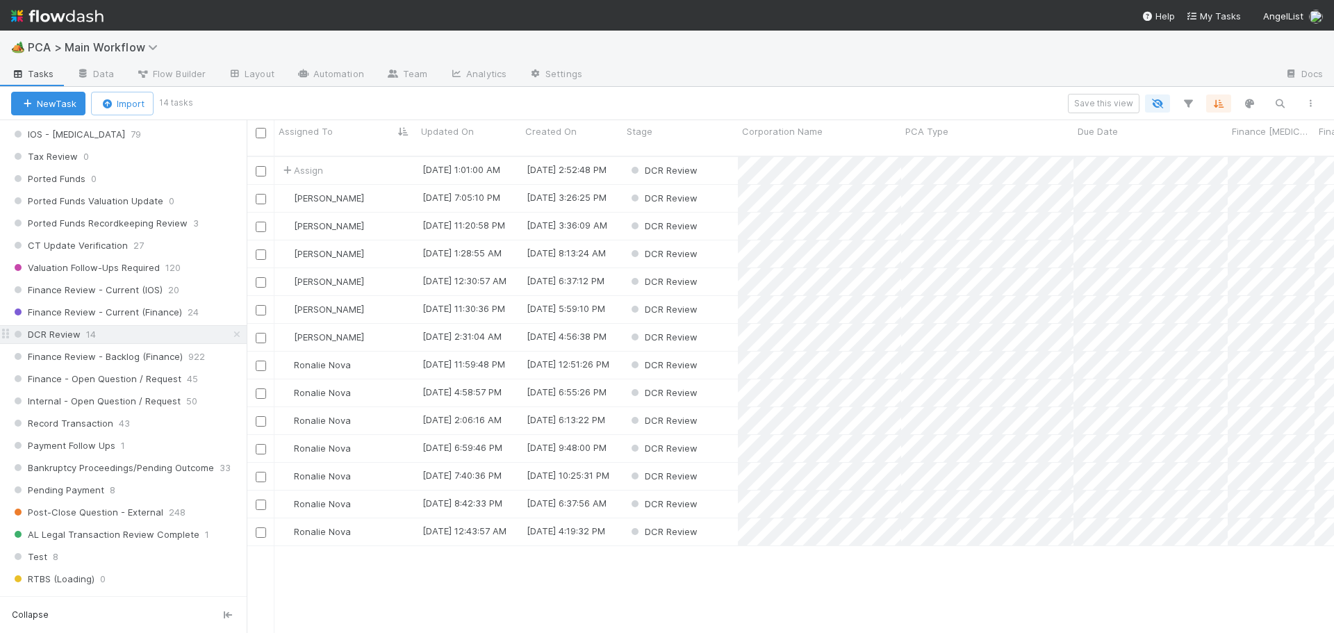
scroll to position [478, 1077]
click at [198, 314] on div "Finance Review - Current (Finance) 24" at bounding box center [128, 312] width 235 height 17
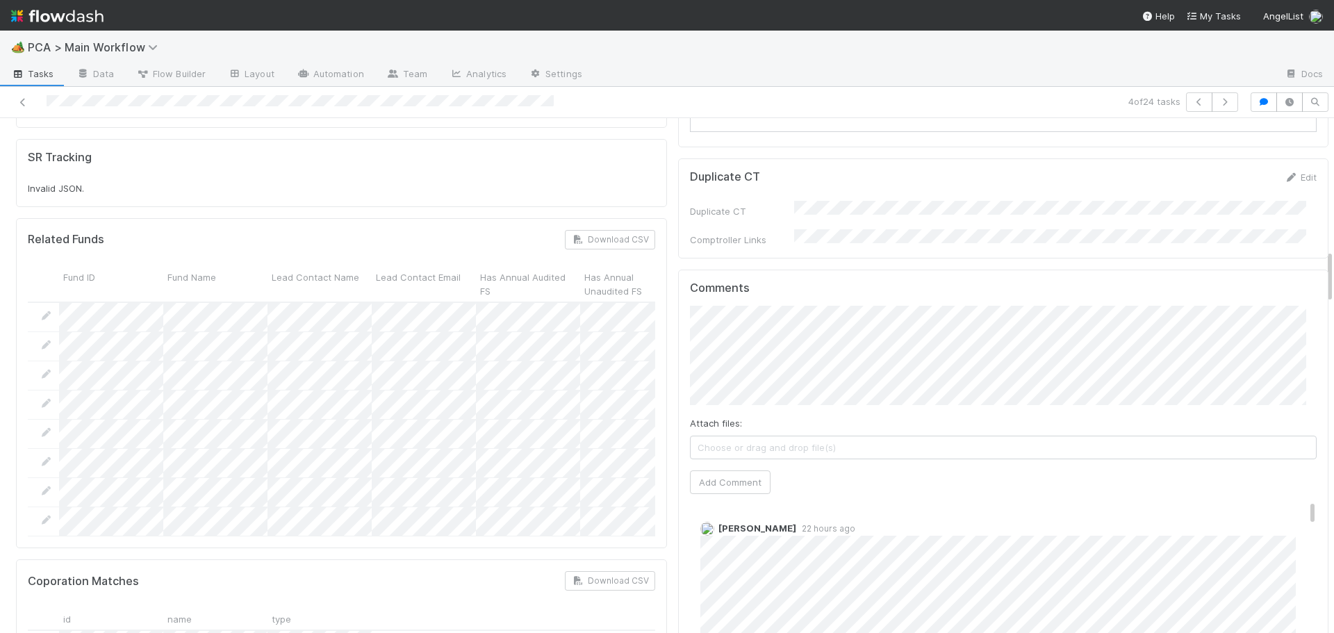
scroll to position [1250, 0]
click at [737, 465] on button "Add Comment" at bounding box center [730, 477] width 81 height 24
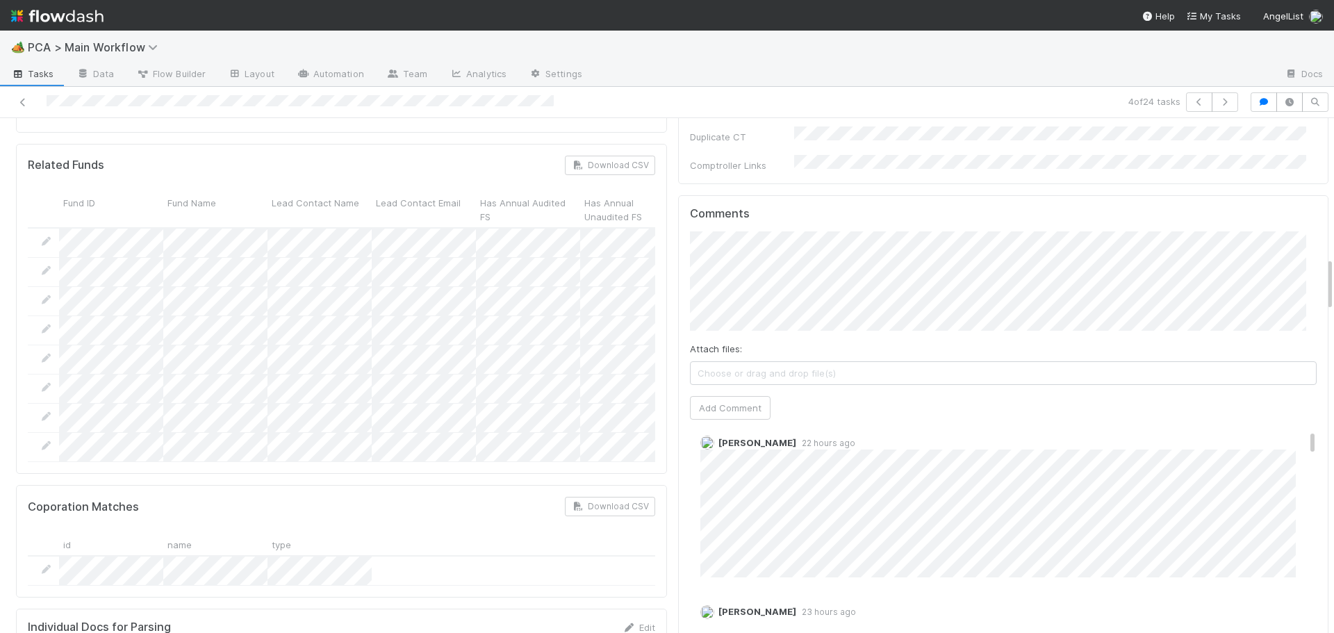
scroll to position [0, 0]
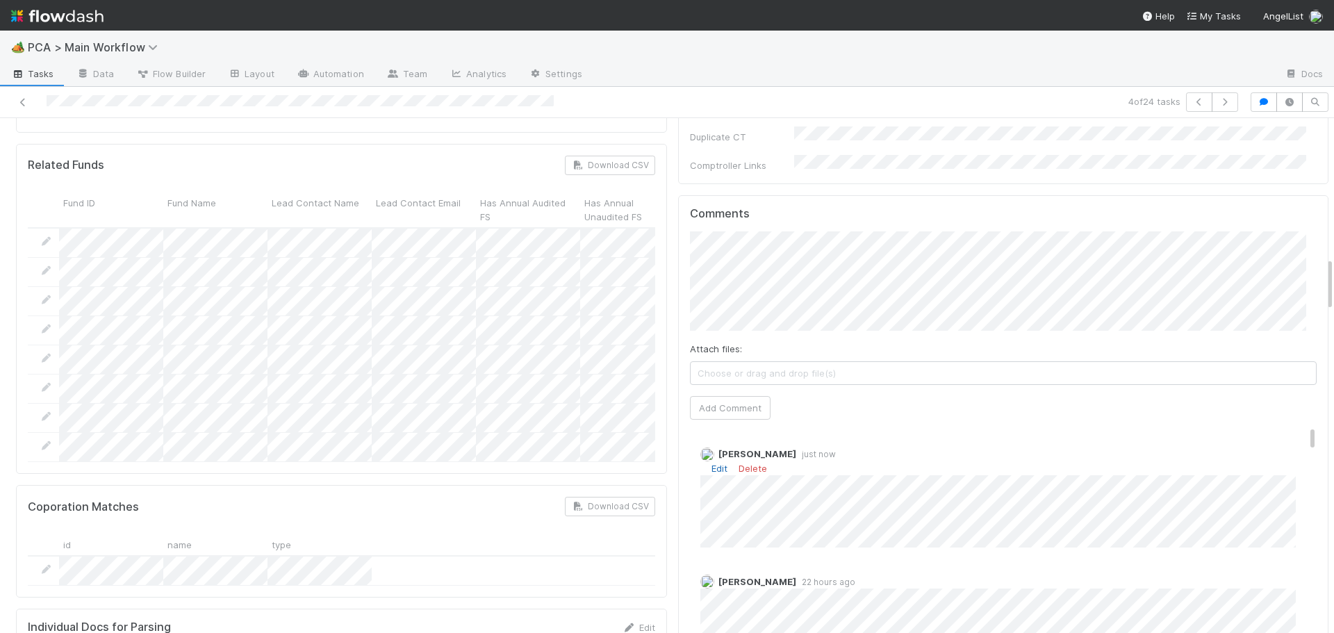
click at [711, 463] on link "Edit" at bounding box center [719, 468] width 16 height 11
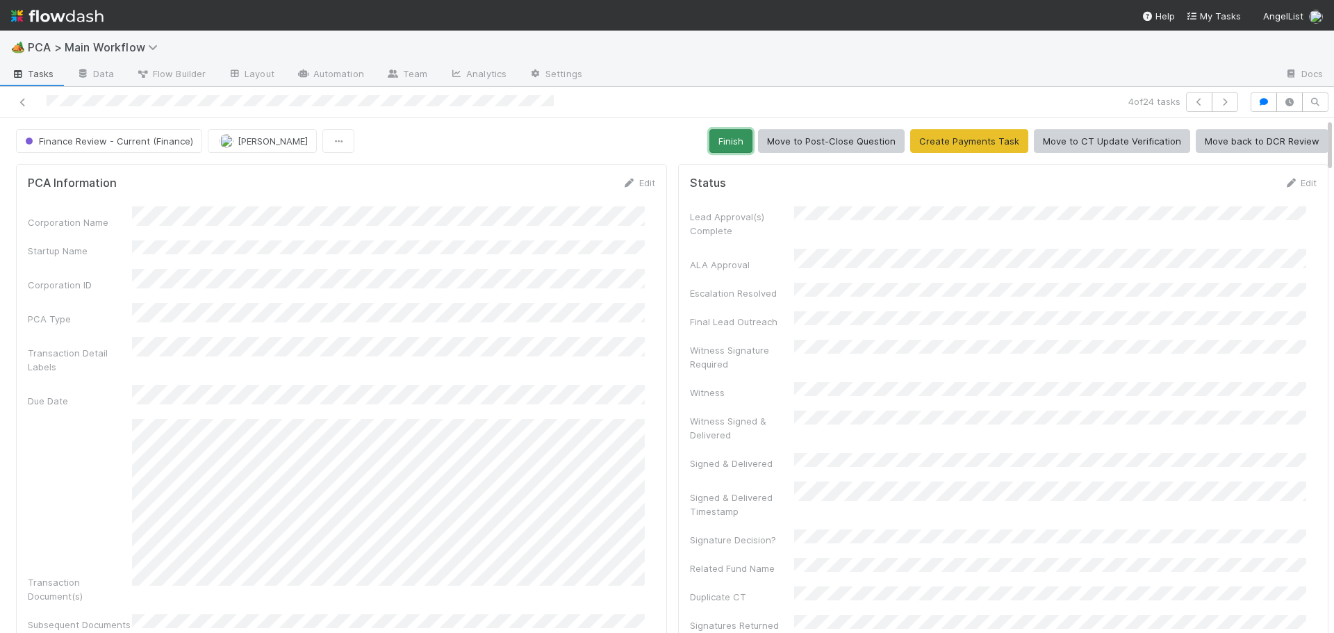
click at [732, 137] on button "Finish" at bounding box center [730, 141] width 43 height 24
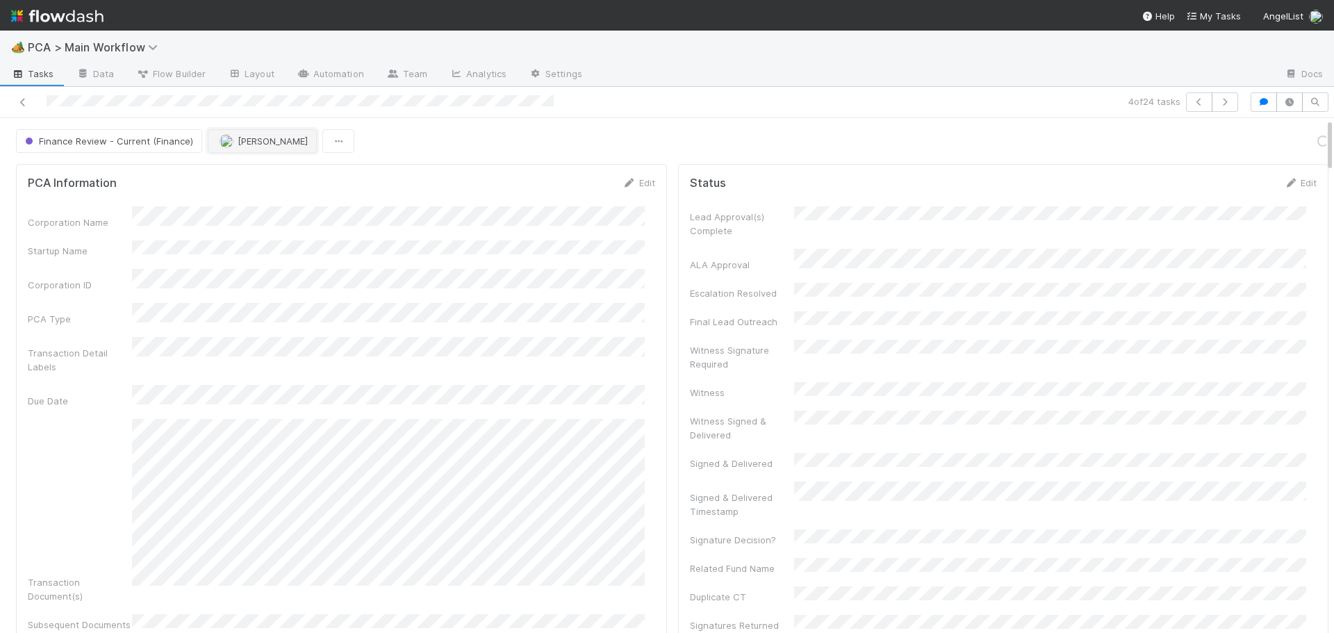
click at [247, 142] on span "Don Walker" at bounding box center [273, 140] width 70 height 11
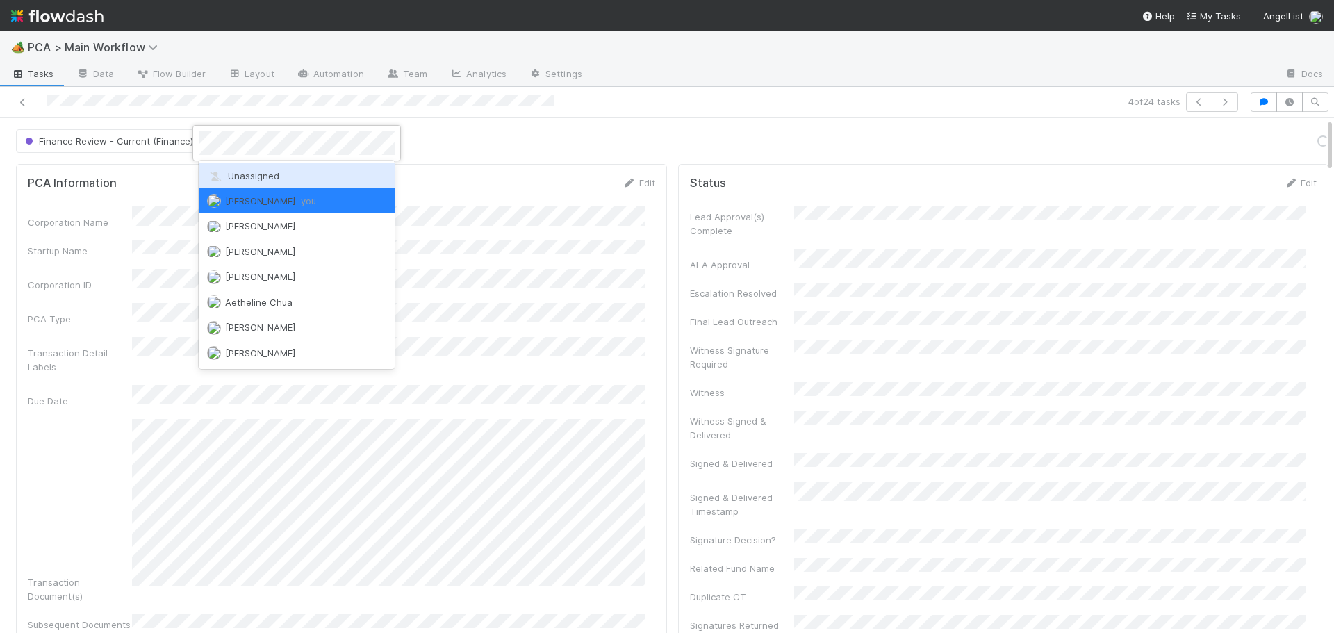
click at [240, 172] on span "Unassigned" at bounding box center [243, 175] width 72 height 11
click at [240, 172] on div "PCA Information Edit Corporation Name Startup Name Corporation ID PCA Type Tran…" at bounding box center [341, 609] width 651 height 891
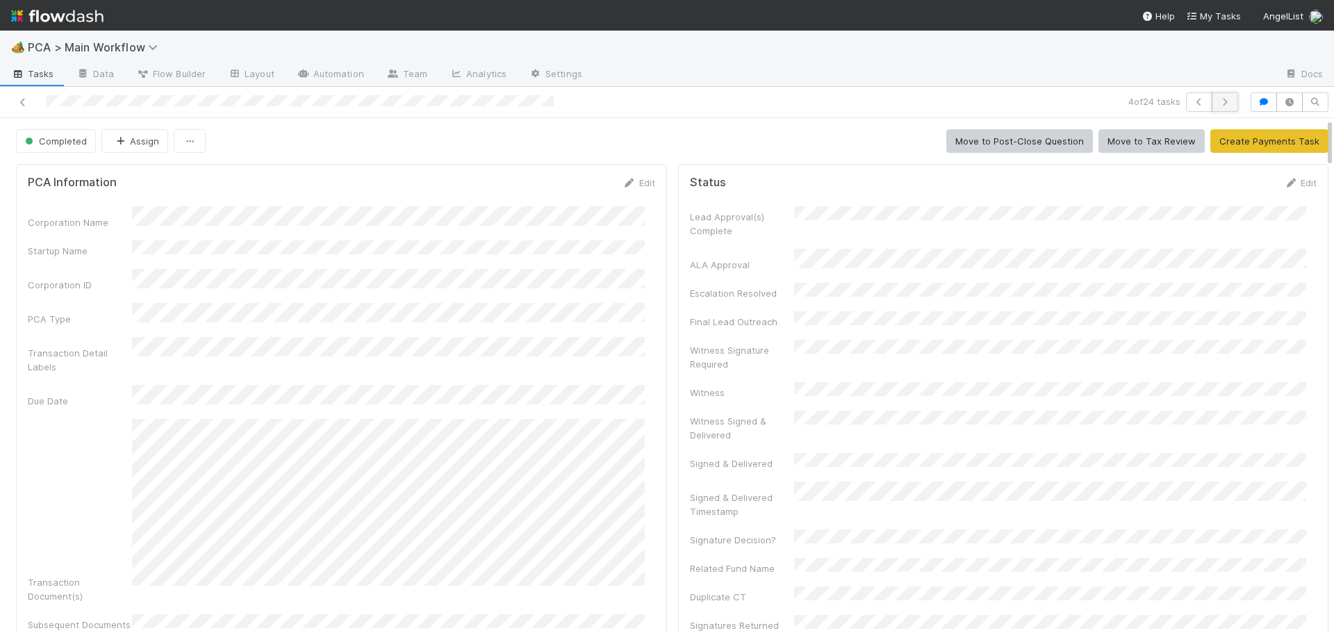
click at [1214, 106] on button "button" at bounding box center [1224, 101] width 26 height 19
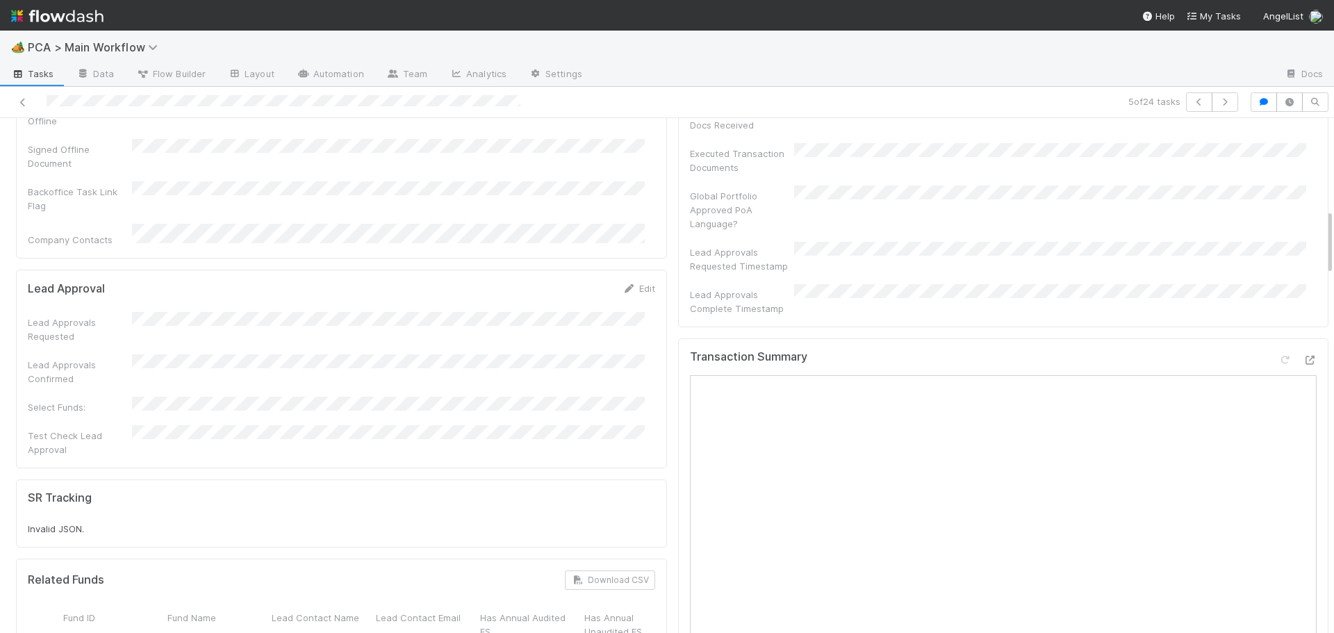
scroll to position [625, 0]
click at [1302, 361] on icon at bounding box center [1309, 365] width 14 height 9
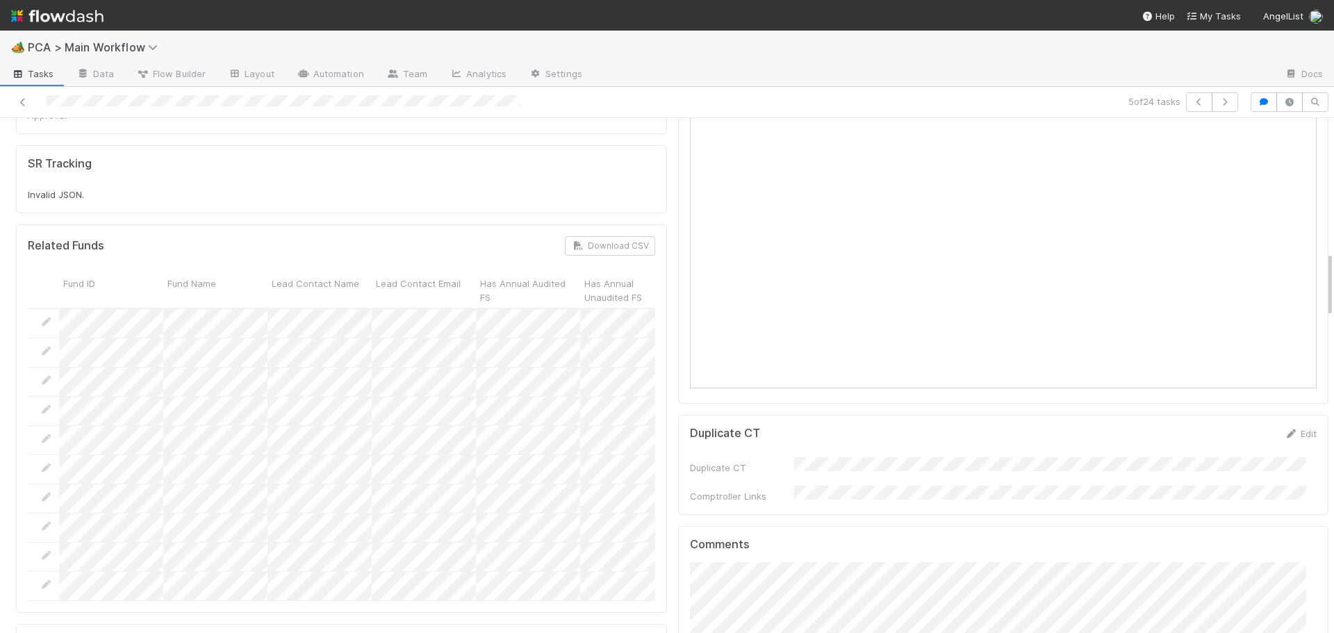
scroll to position [1042, 0]
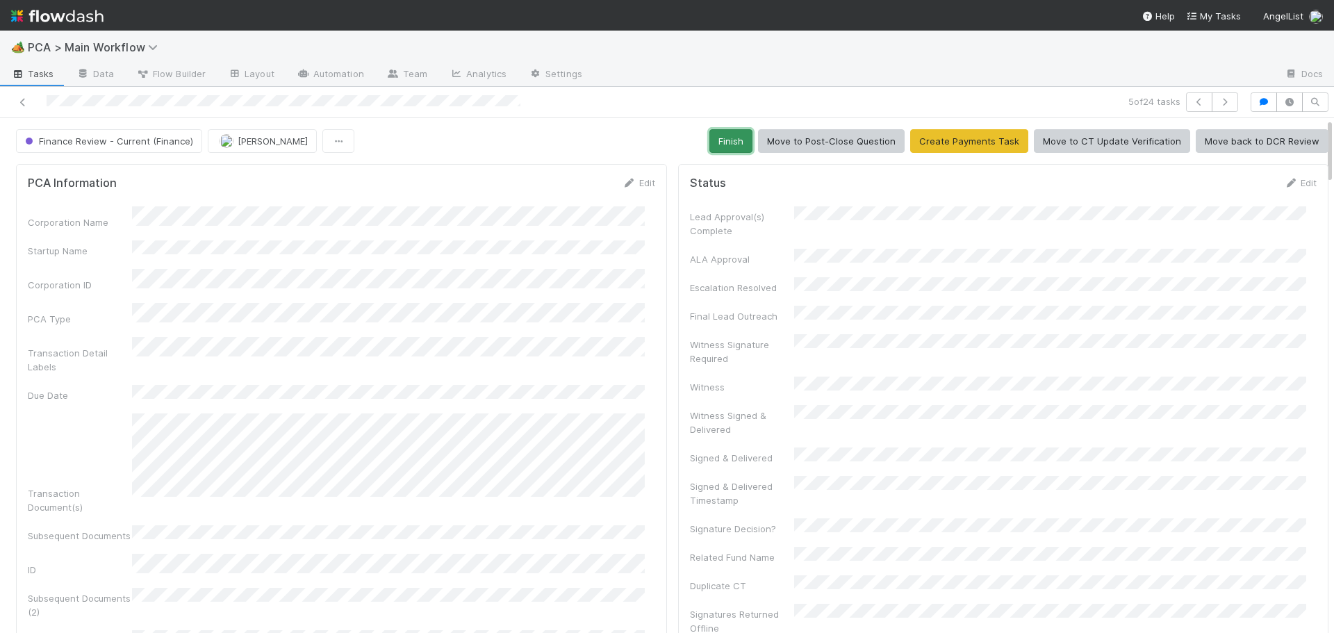
click at [709, 146] on button "Finish" at bounding box center [730, 141] width 43 height 24
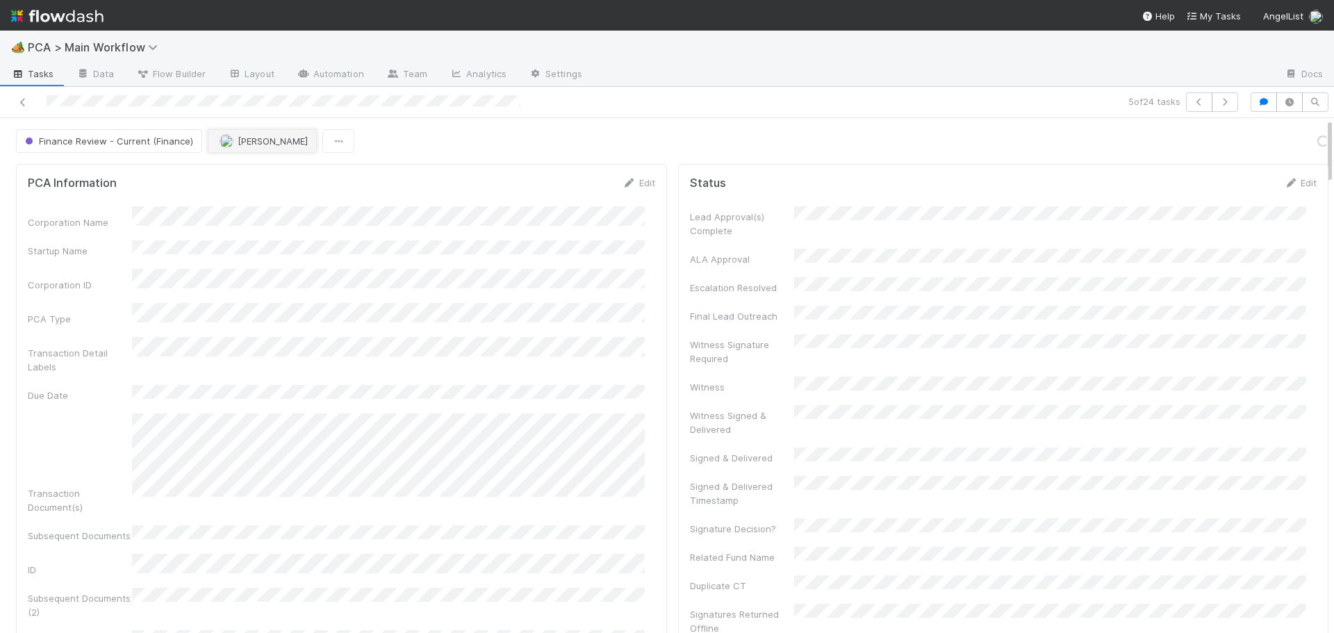
click at [222, 147] on button "[PERSON_NAME]" at bounding box center [262, 141] width 109 height 24
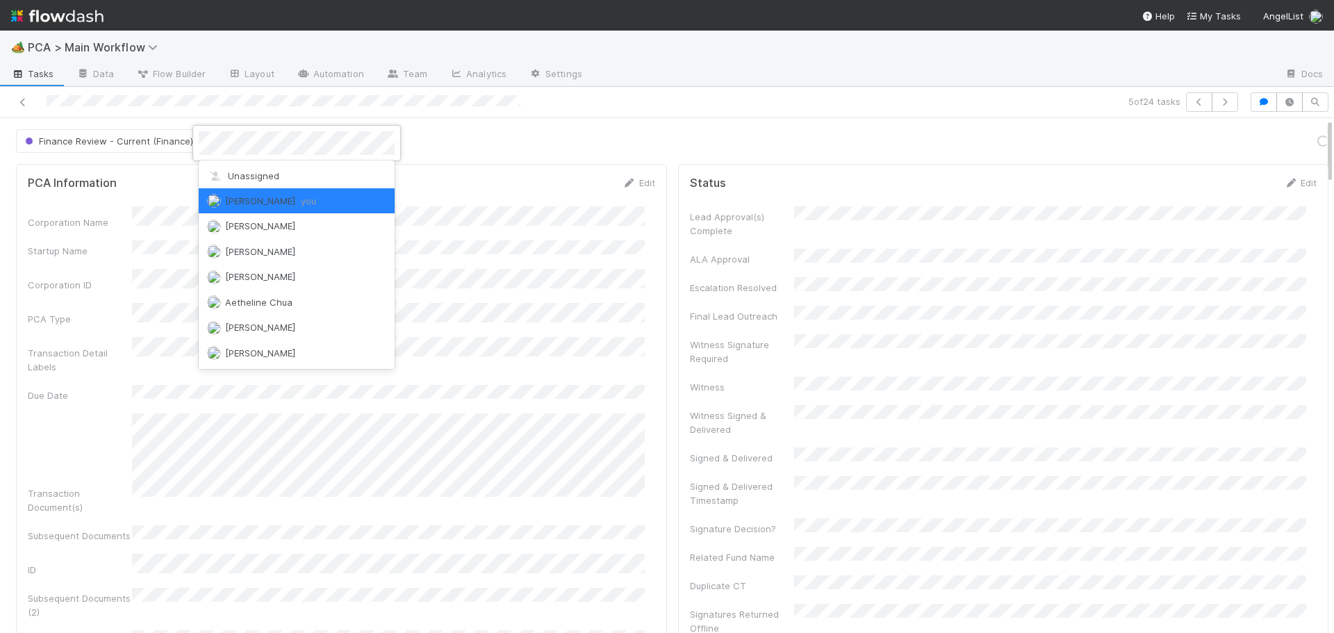
click at [227, 180] on span "Unassigned" at bounding box center [243, 175] width 72 height 11
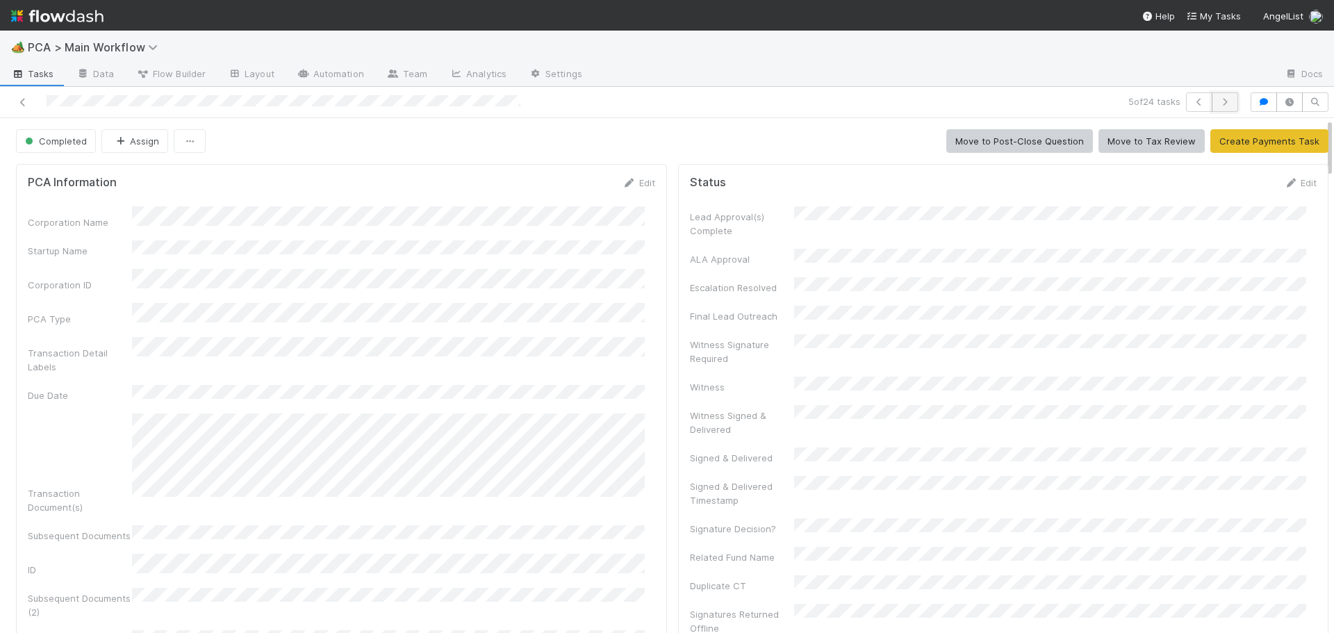
click at [1218, 103] on icon "button" at bounding box center [1225, 102] width 14 height 8
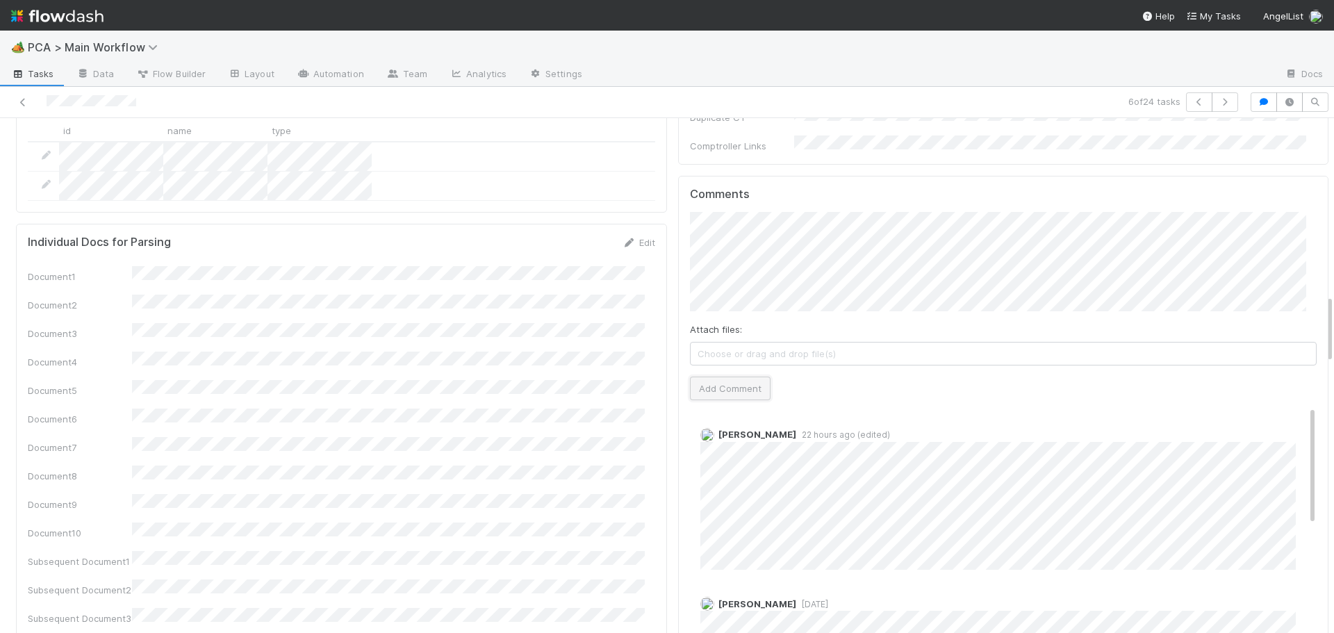
click at [715, 376] on button "Add Comment" at bounding box center [730, 388] width 81 height 24
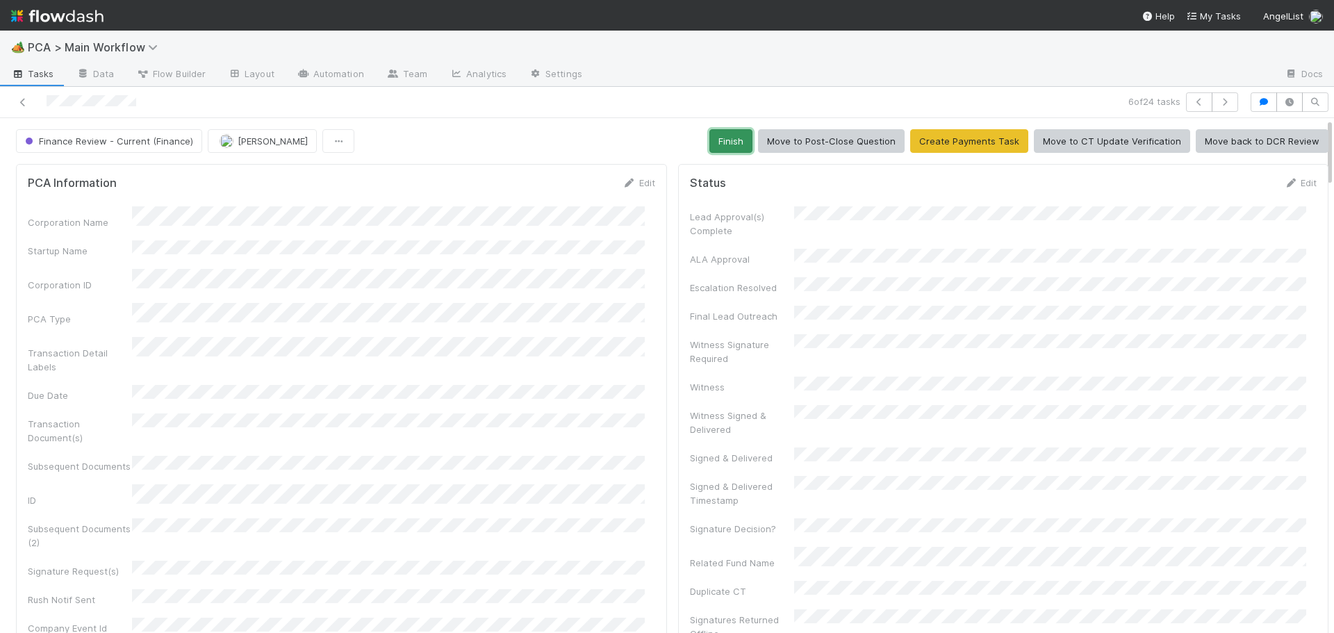
click at [710, 140] on button "Finish" at bounding box center [730, 141] width 43 height 24
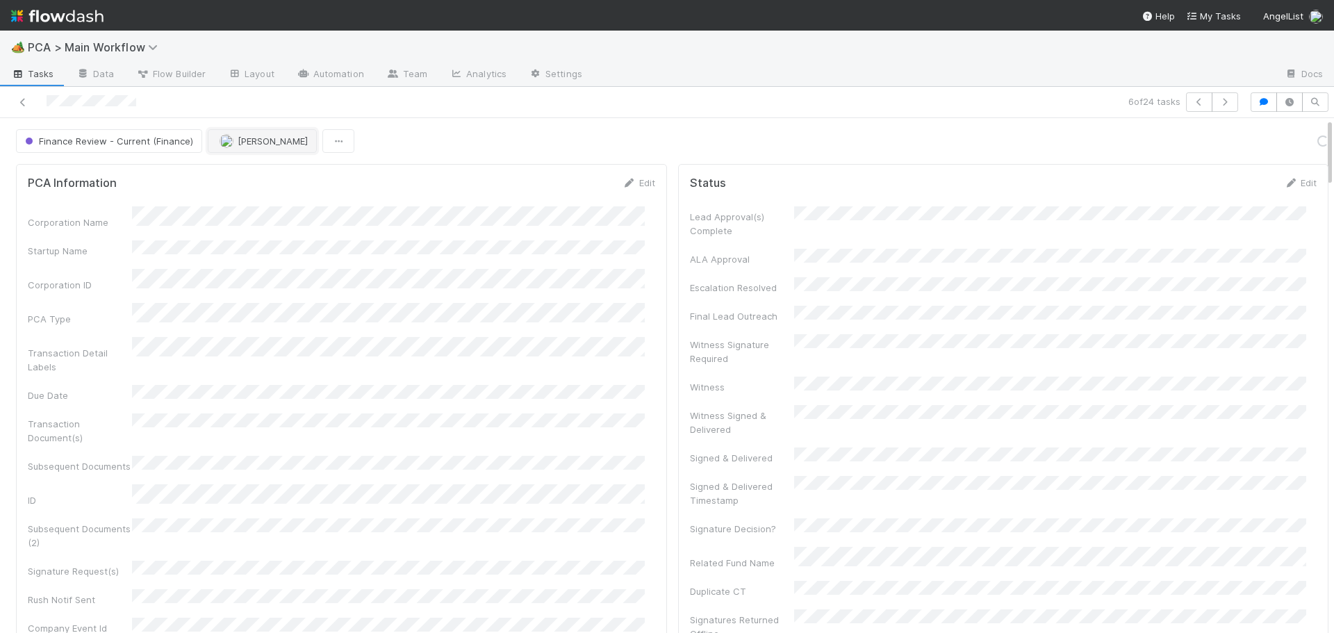
click at [220, 144] on img "button" at bounding box center [227, 141] width 14 height 14
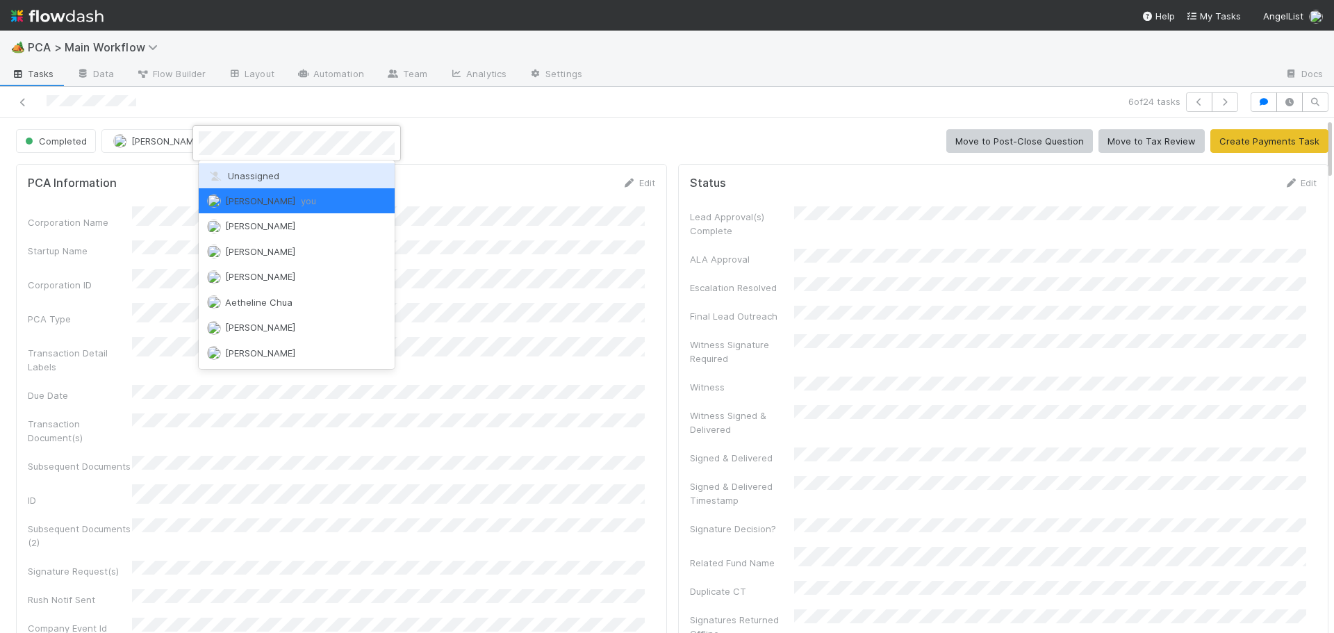
click at [267, 172] on span "Unassigned" at bounding box center [243, 175] width 72 height 11
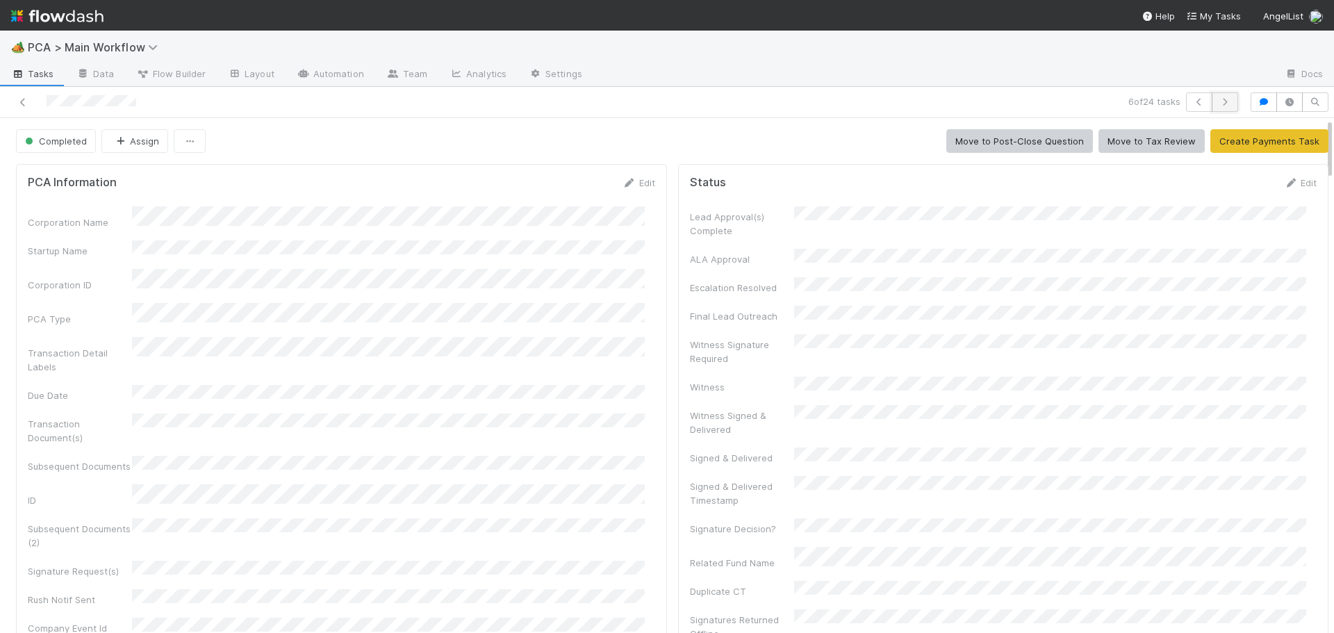
click at [1218, 101] on icon "button" at bounding box center [1225, 102] width 14 height 8
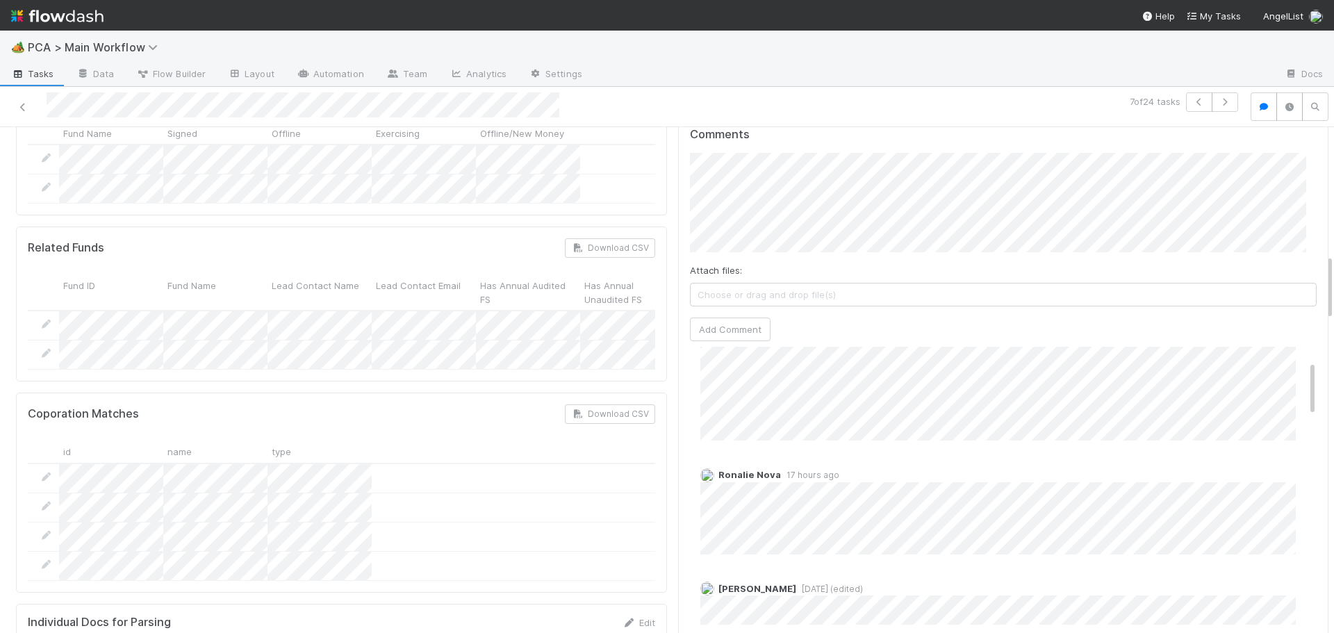
scroll to position [945, 0]
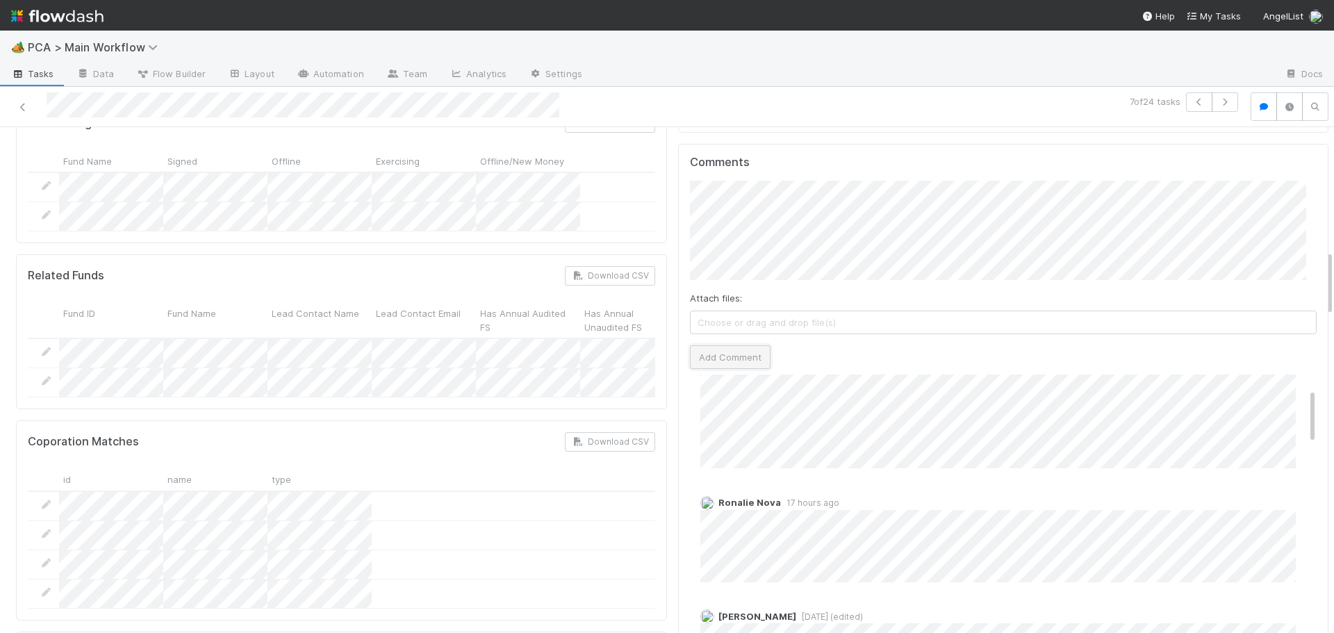
click at [708, 345] on button "Add Comment" at bounding box center [730, 357] width 81 height 24
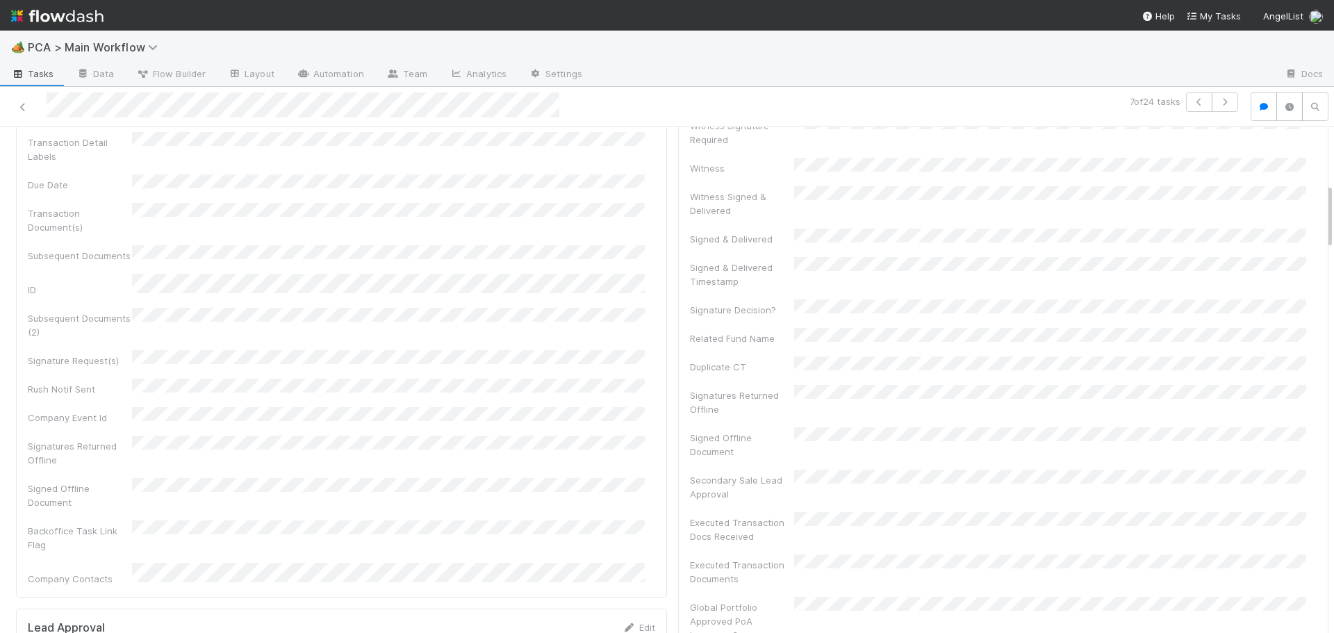
scroll to position [0, 0]
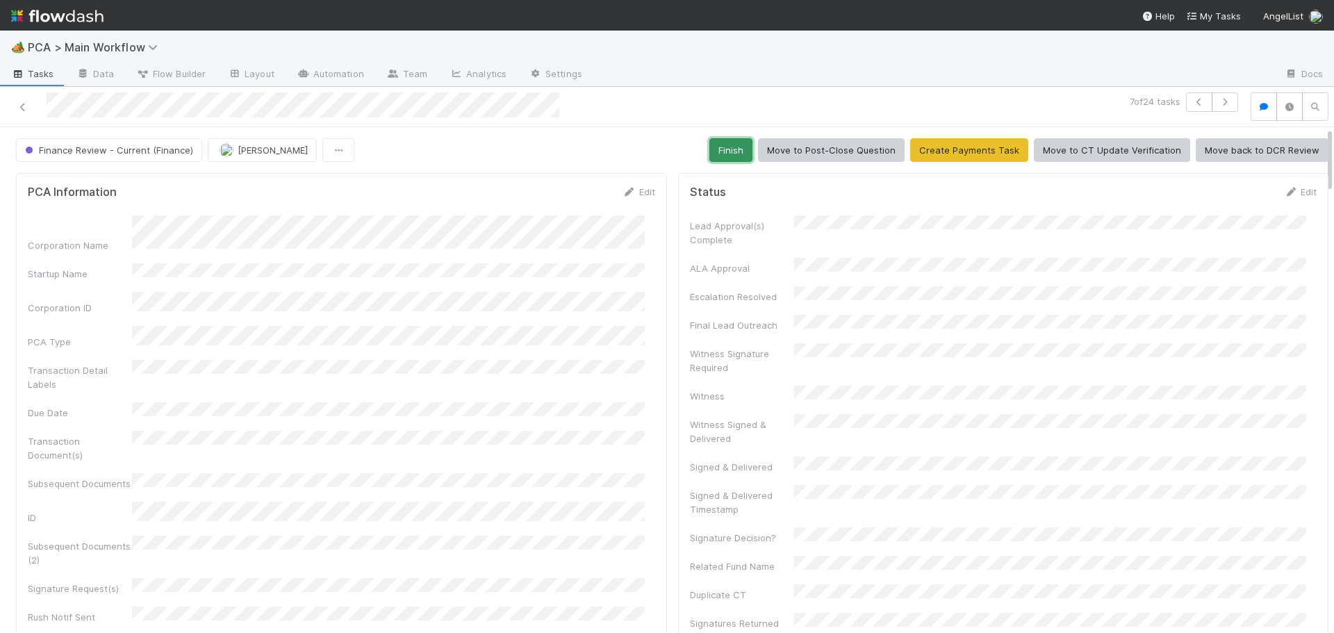
click at [720, 147] on button "Finish" at bounding box center [730, 150] width 43 height 24
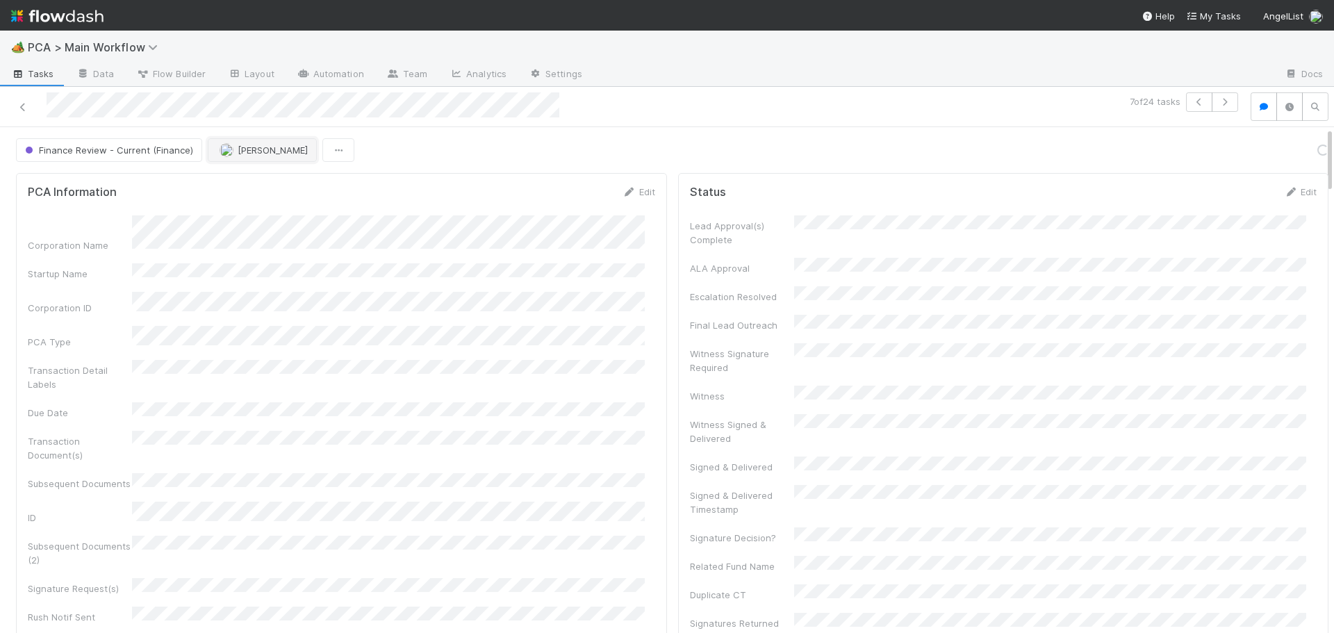
click at [219, 153] on div "Finance Review - Current (Finance) Don Walker" at bounding box center [185, 150] width 338 height 24
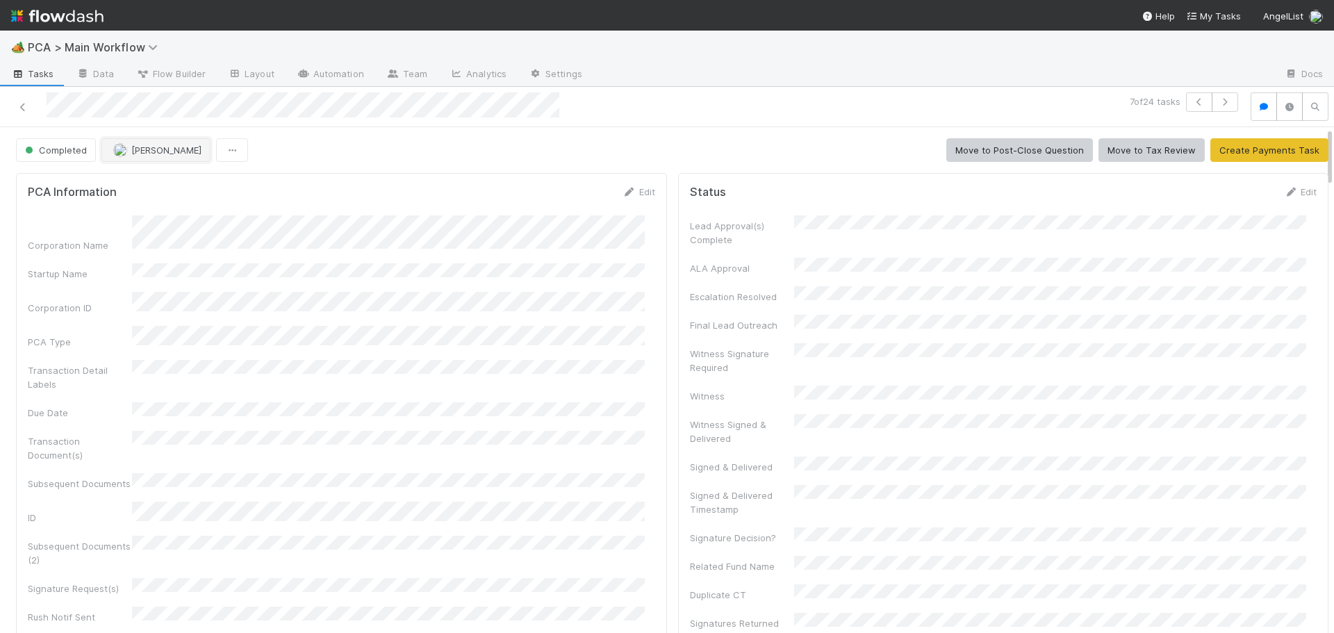
click at [166, 151] on span "[PERSON_NAME]" at bounding box center [166, 149] width 70 height 11
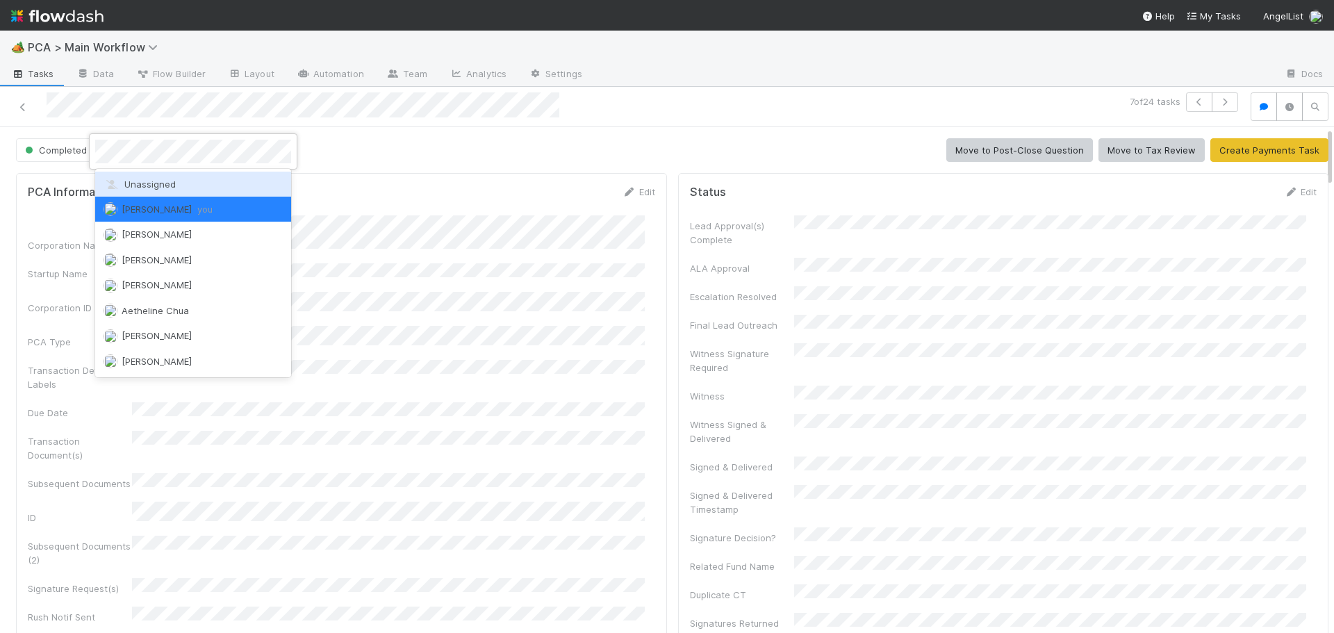
click at [169, 187] on span "Unassigned" at bounding box center [140, 184] width 72 height 11
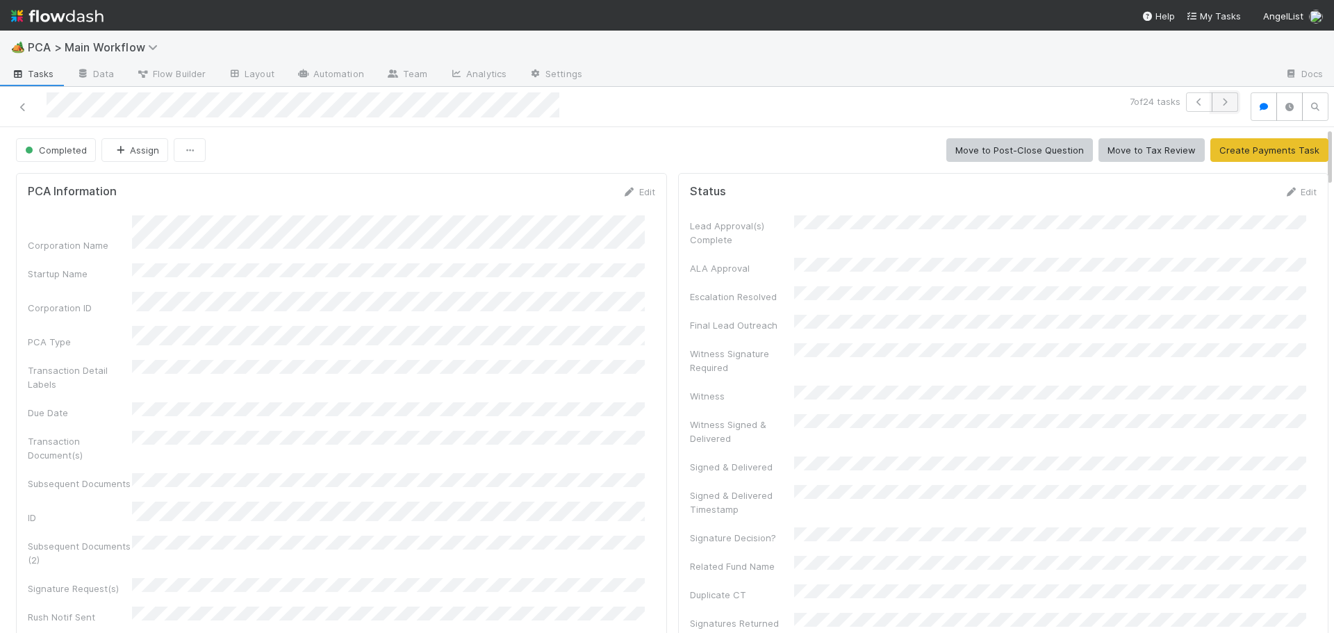
click at [1218, 100] on icon "button" at bounding box center [1225, 102] width 14 height 8
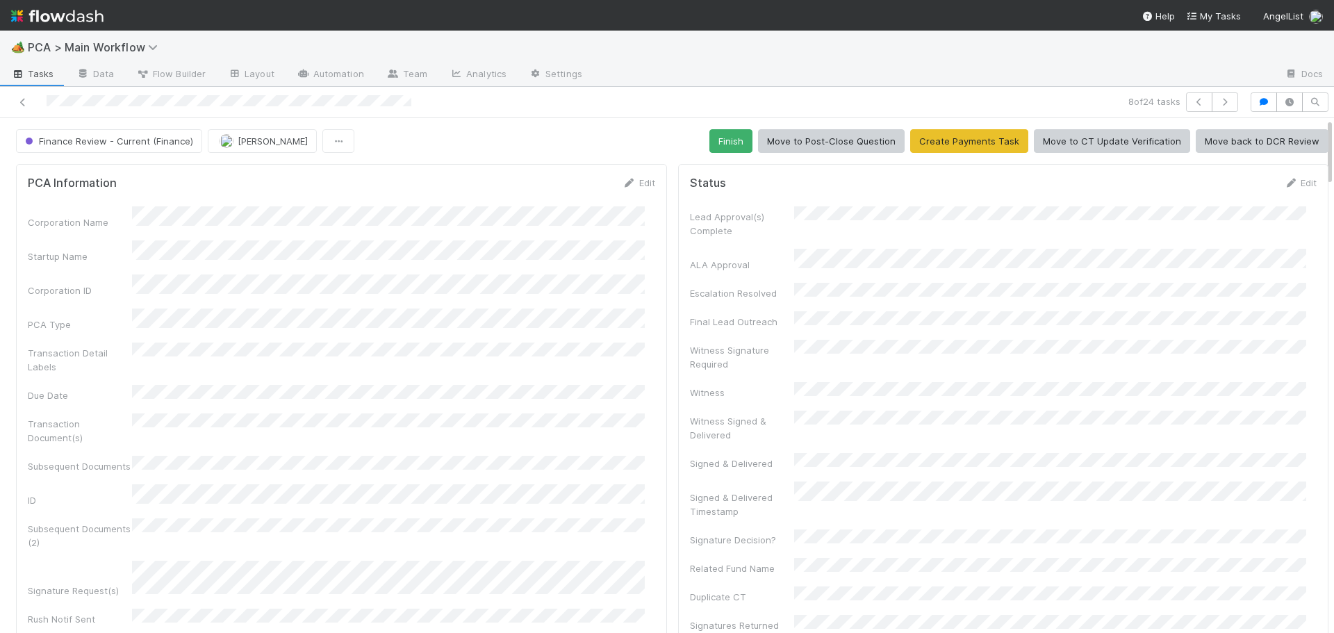
click at [652, 222] on div "PCA Information Edit Corporation Name Startup Name Corporation ID PCA Type Tran…" at bounding box center [341, 502] width 651 height 677
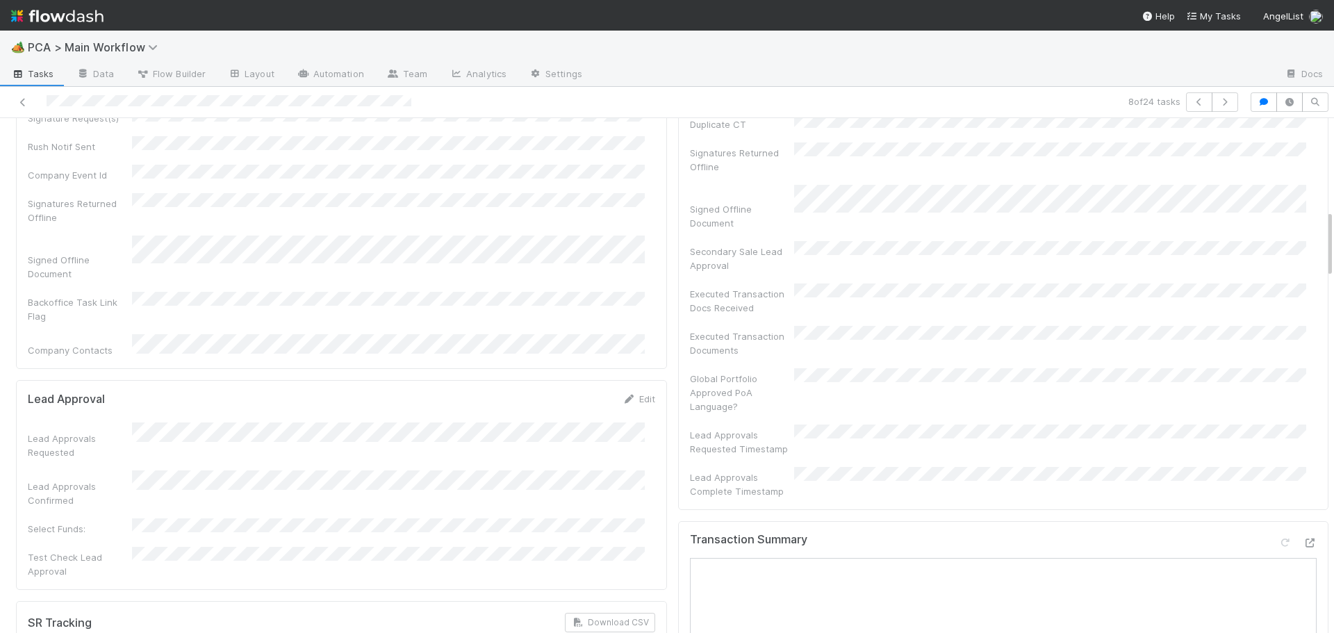
scroll to position [695, 0]
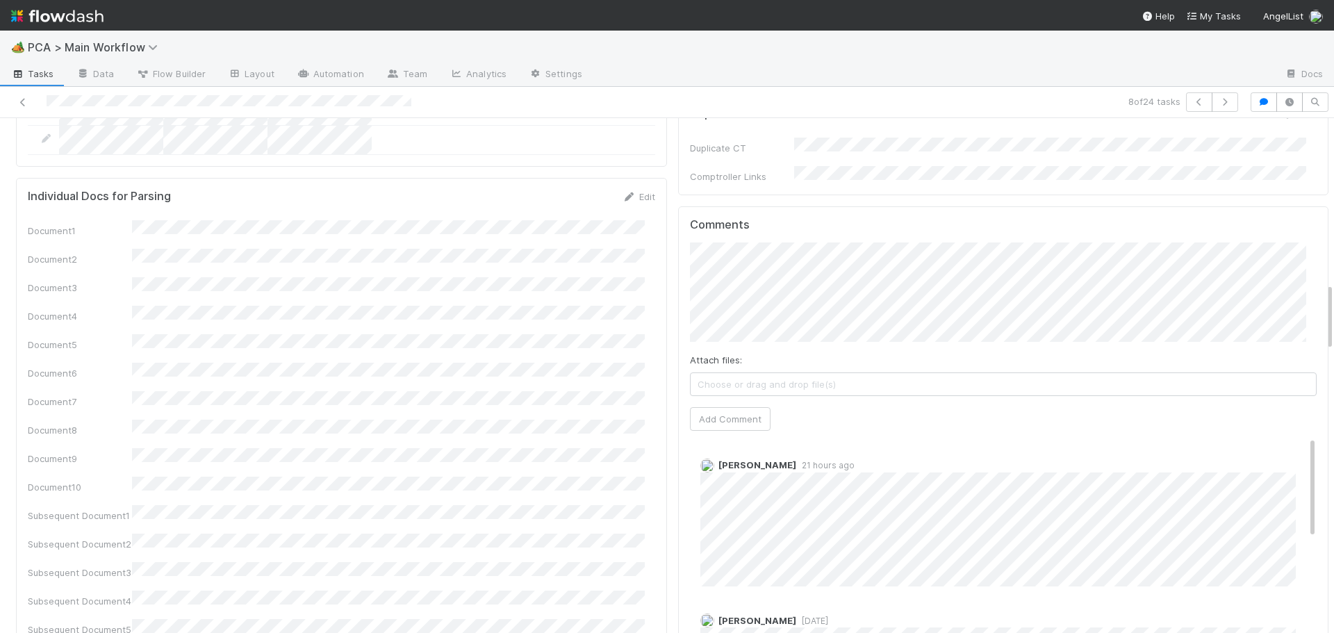
scroll to position [1320, 0]
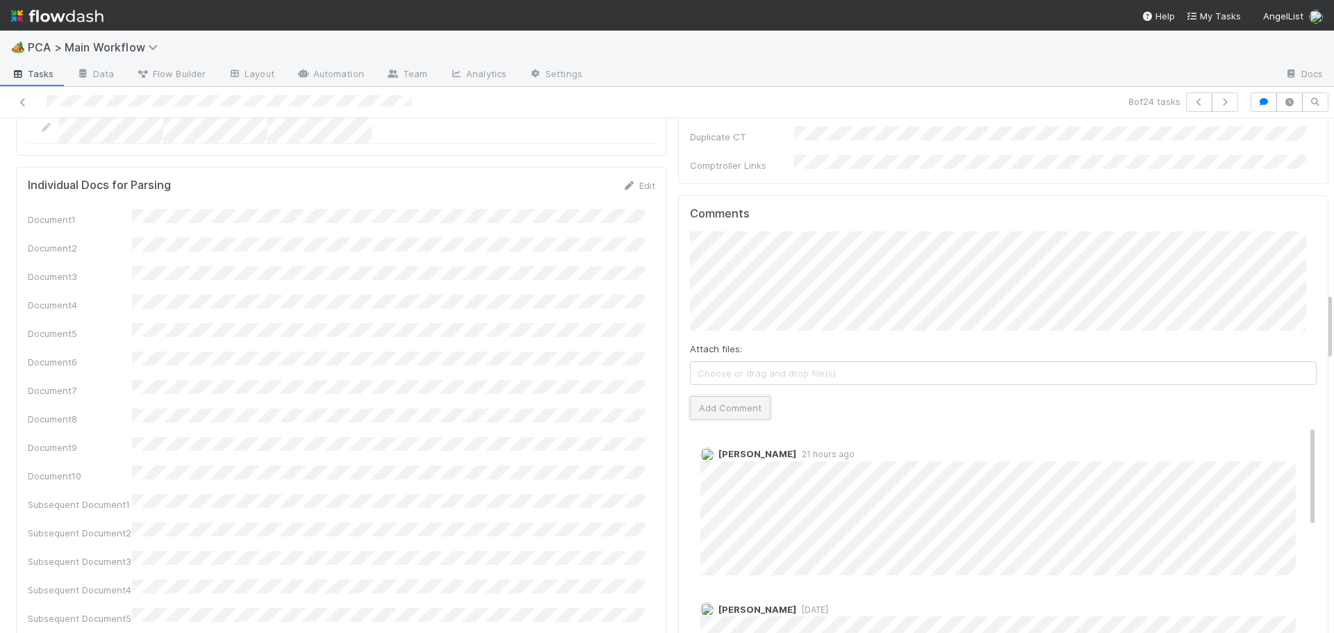
click at [700, 396] on button "Add Comment" at bounding box center [730, 408] width 81 height 24
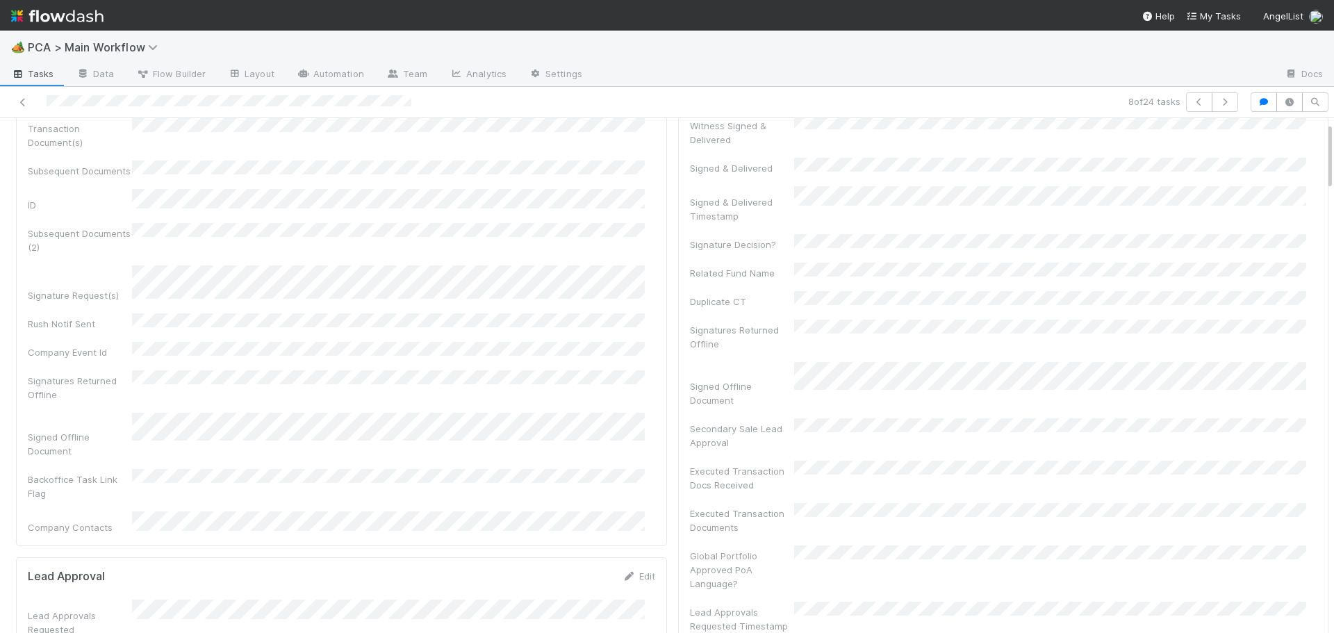
scroll to position [0, 0]
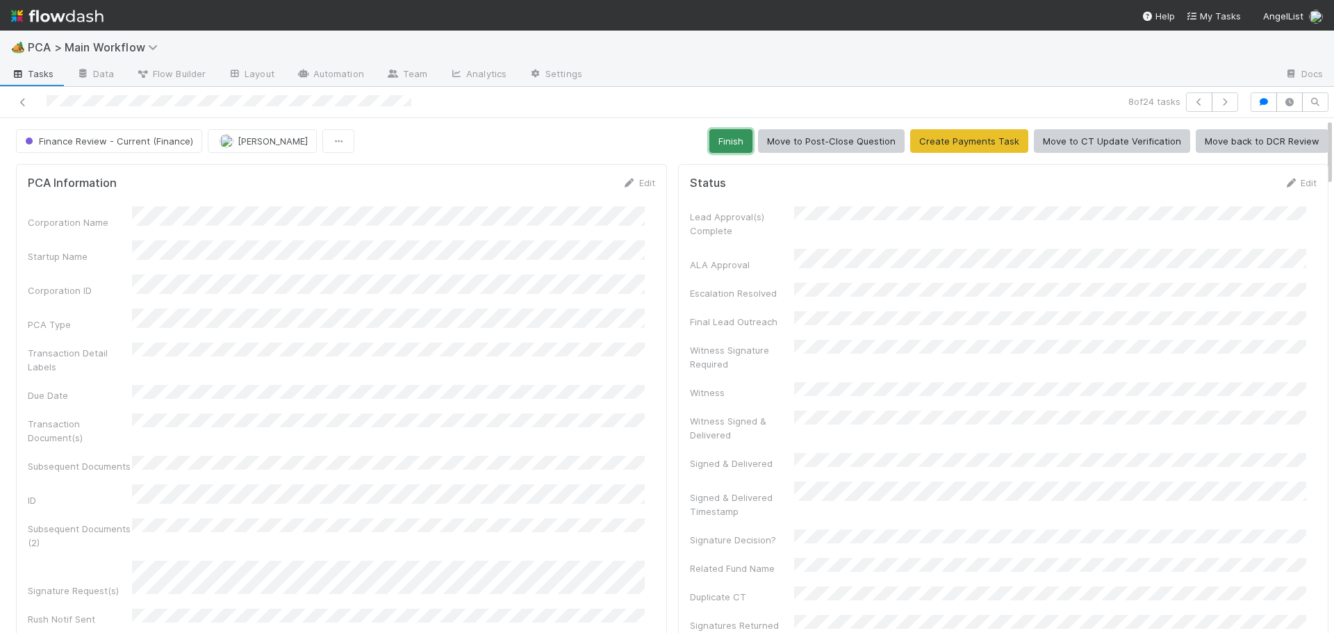
click at [738, 139] on button "Finish" at bounding box center [730, 141] width 43 height 24
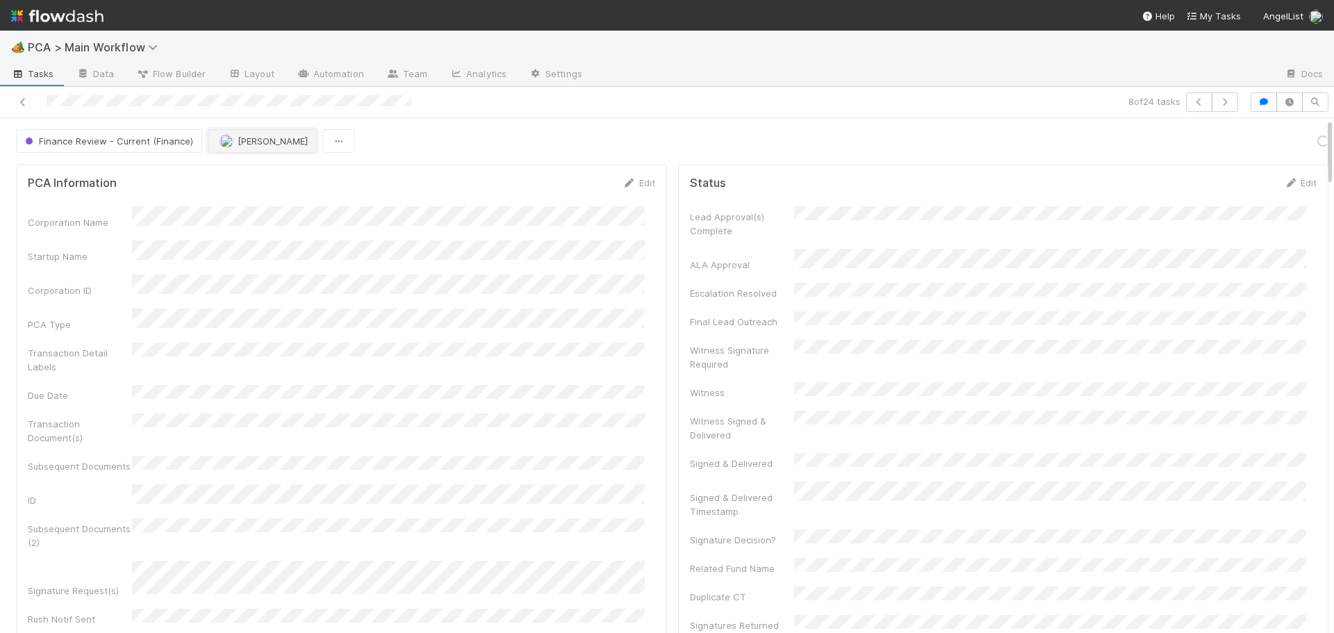
click at [235, 147] on button "[PERSON_NAME]" at bounding box center [262, 141] width 109 height 24
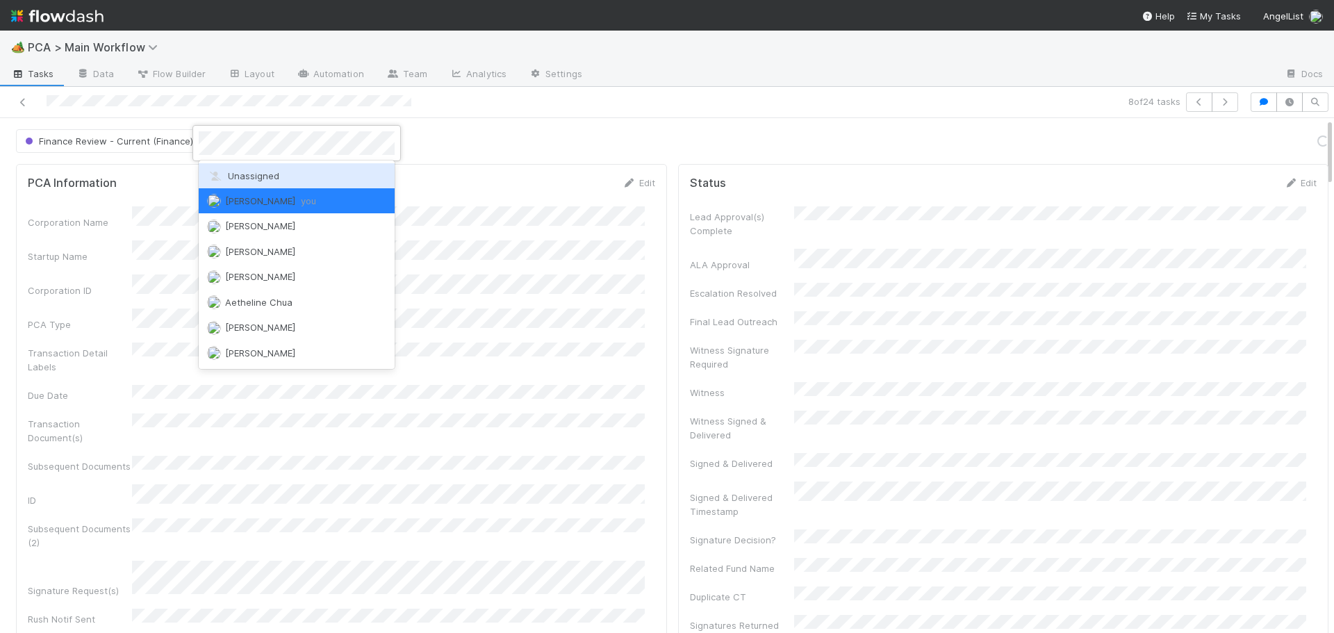
click at [225, 178] on span "Unassigned" at bounding box center [243, 175] width 72 height 11
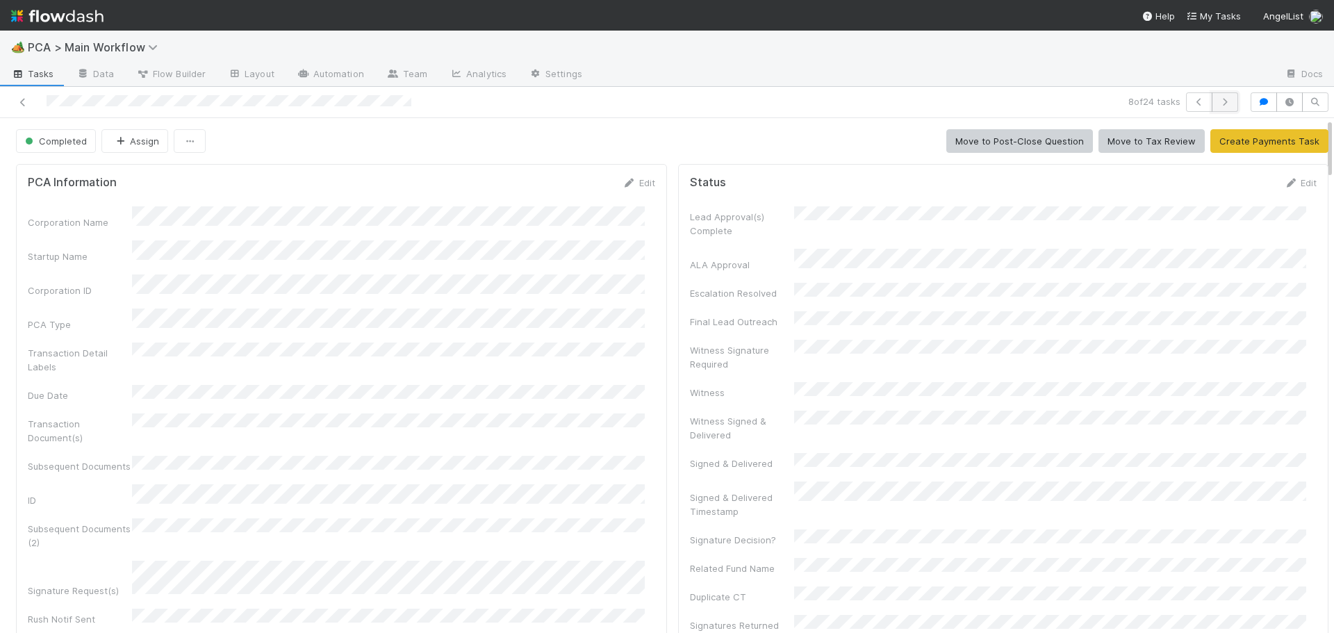
click at [1218, 99] on icon "button" at bounding box center [1225, 102] width 14 height 8
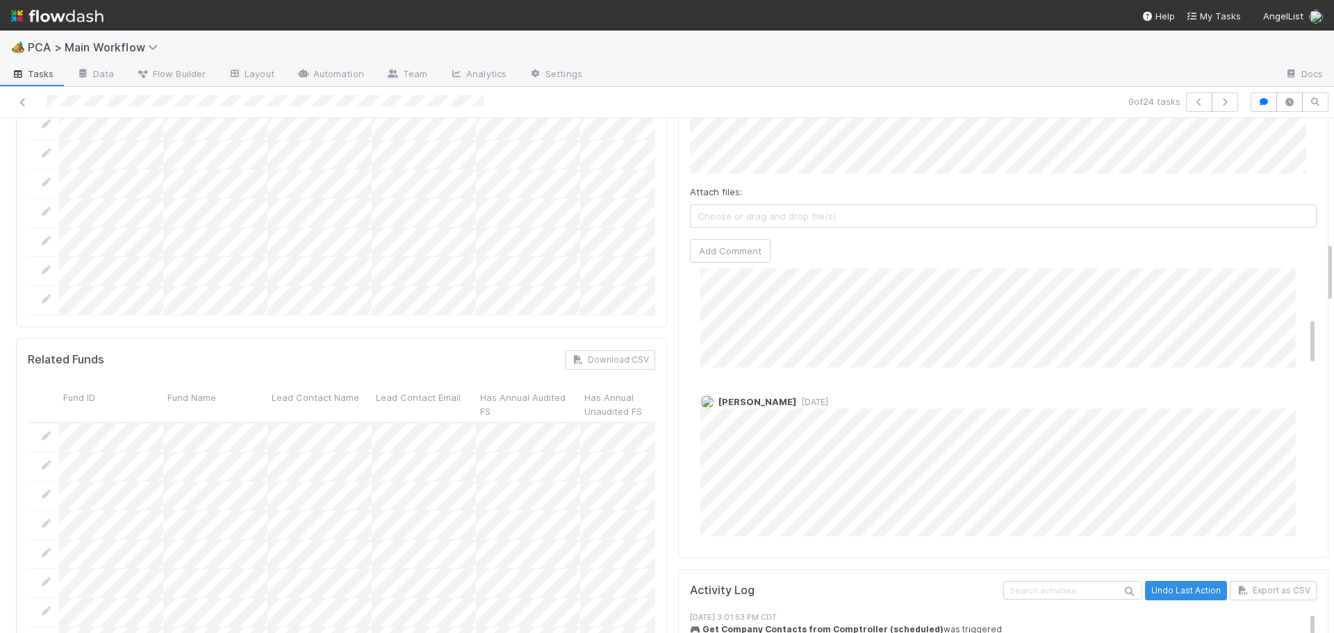
scroll to position [834, 0]
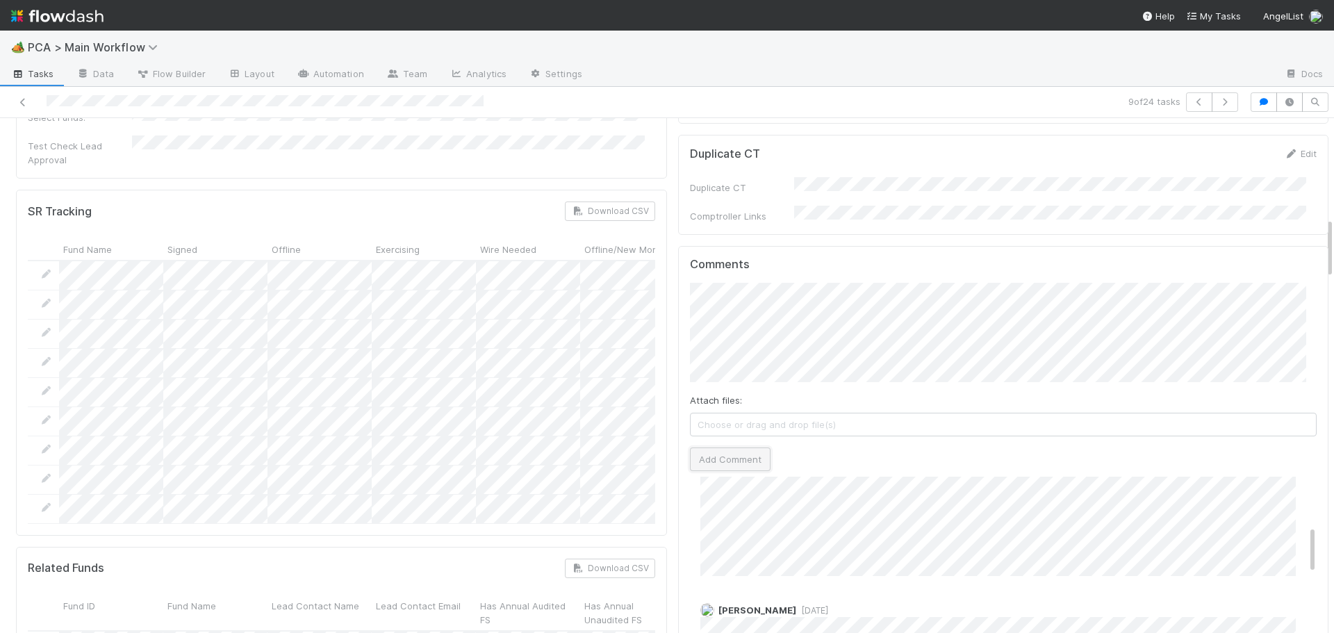
click at [737, 447] on button "Add Comment" at bounding box center [730, 459] width 81 height 24
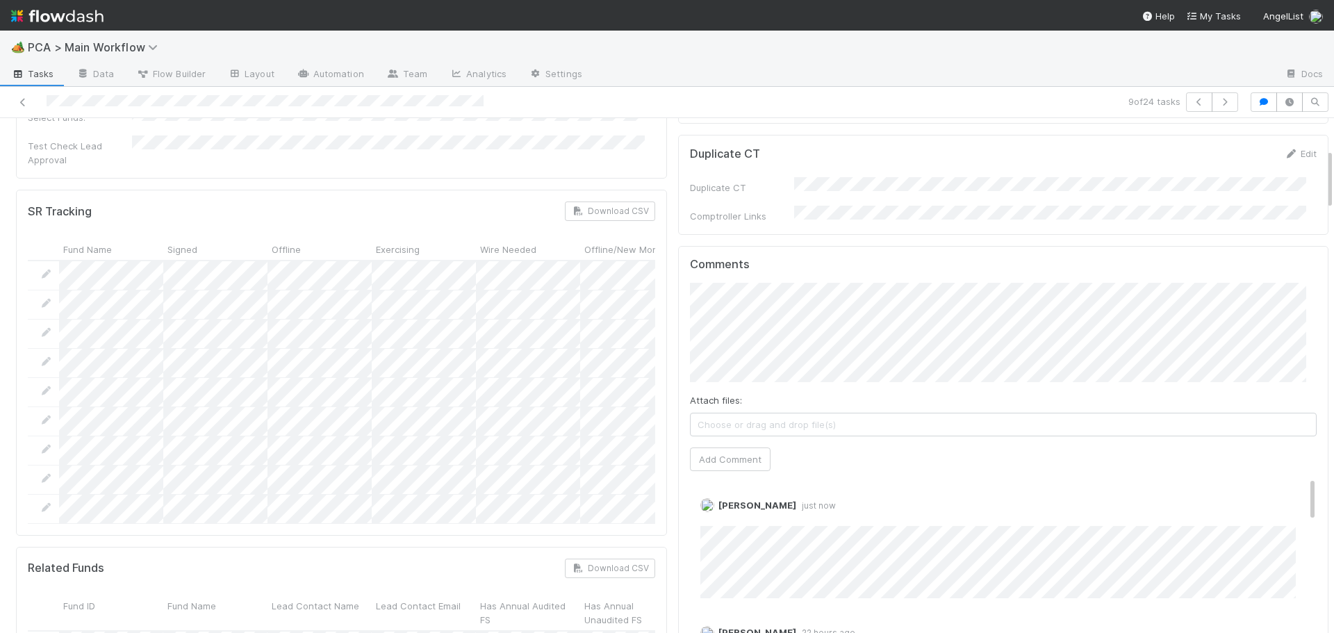
scroll to position [0, 0]
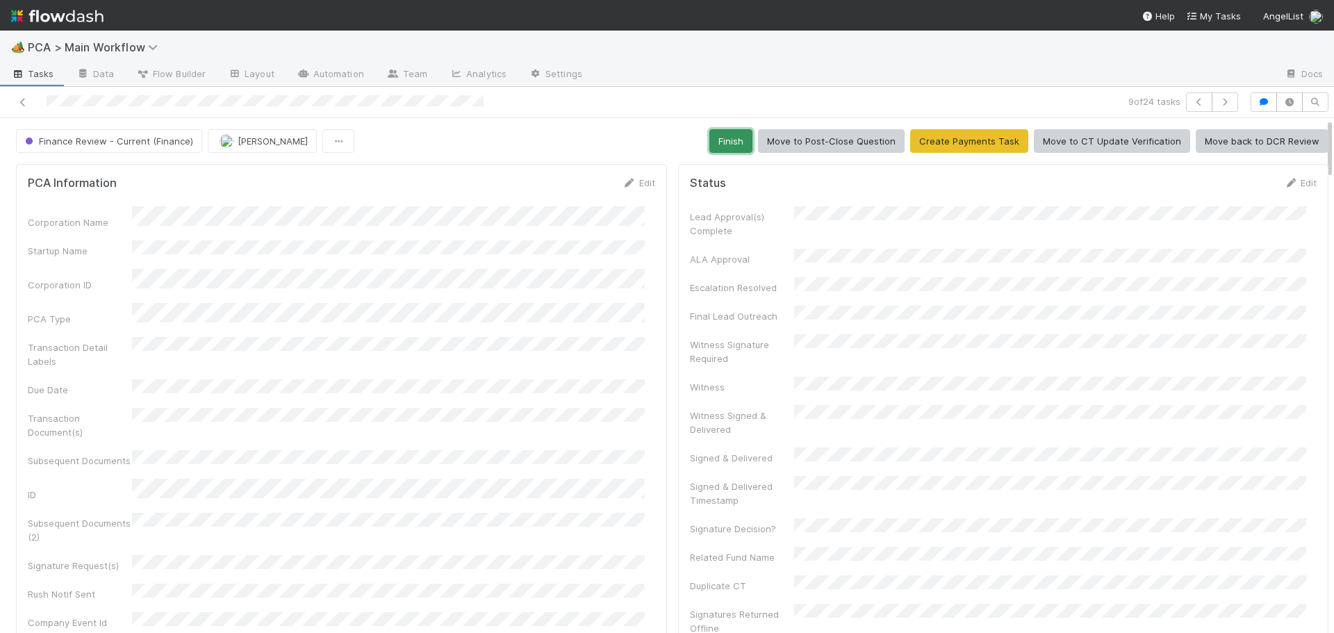
click at [729, 142] on button "Finish" at bounding box center [730, 141] width 43 height 24
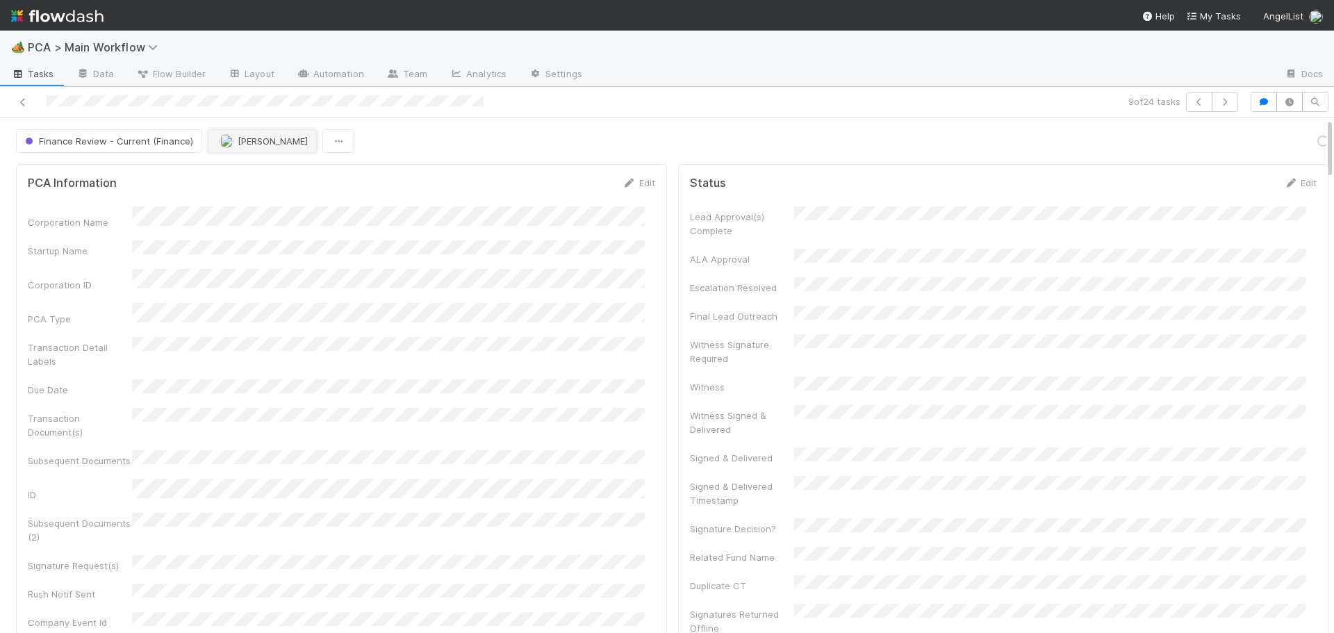
click at [238, 144] on span "[PERSON_NAME]" at bounding box center [273, 140] width 70 height 11
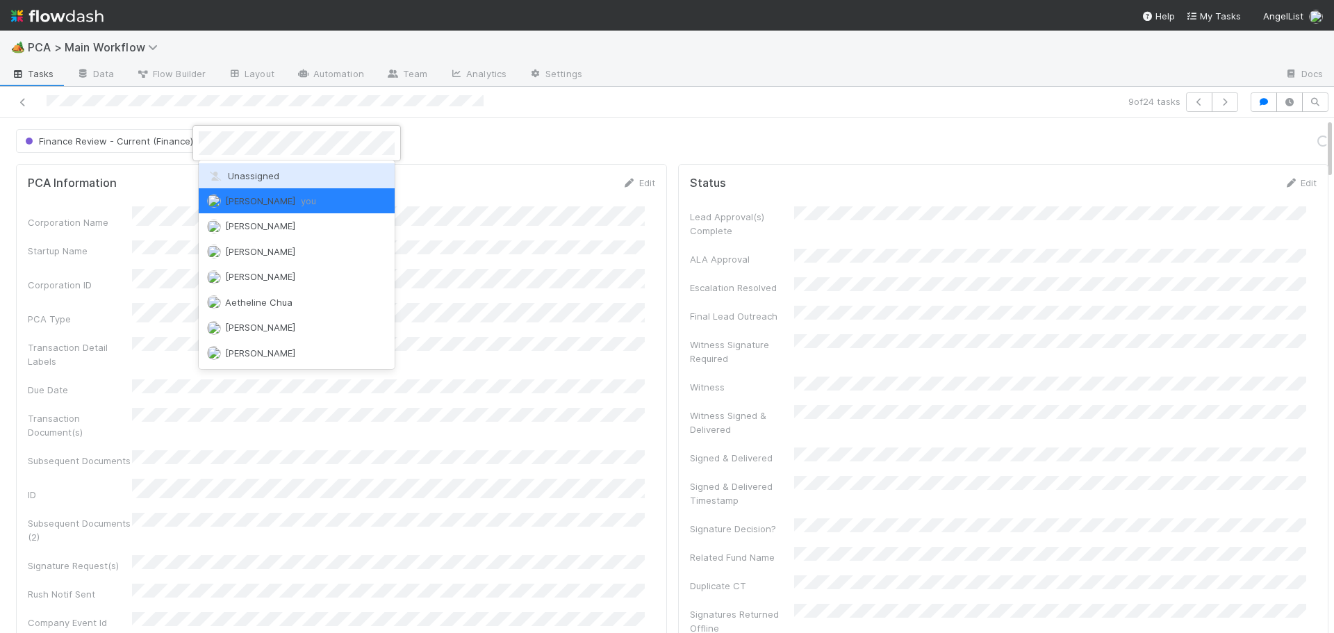
click at [234, 175] on span "Unassigned" at bounding box center [243, 175] width 72 height 11
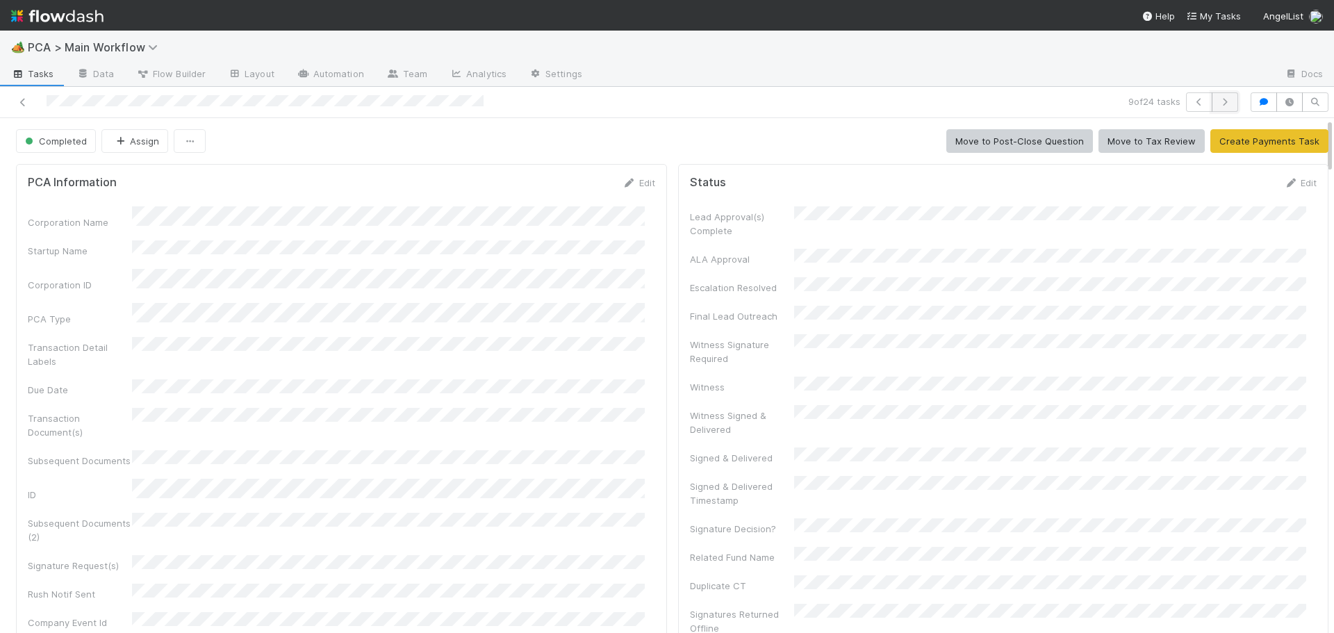
click at [1218, 101] on icon "button" at bounding box center [1225, 102] width 14 height 8
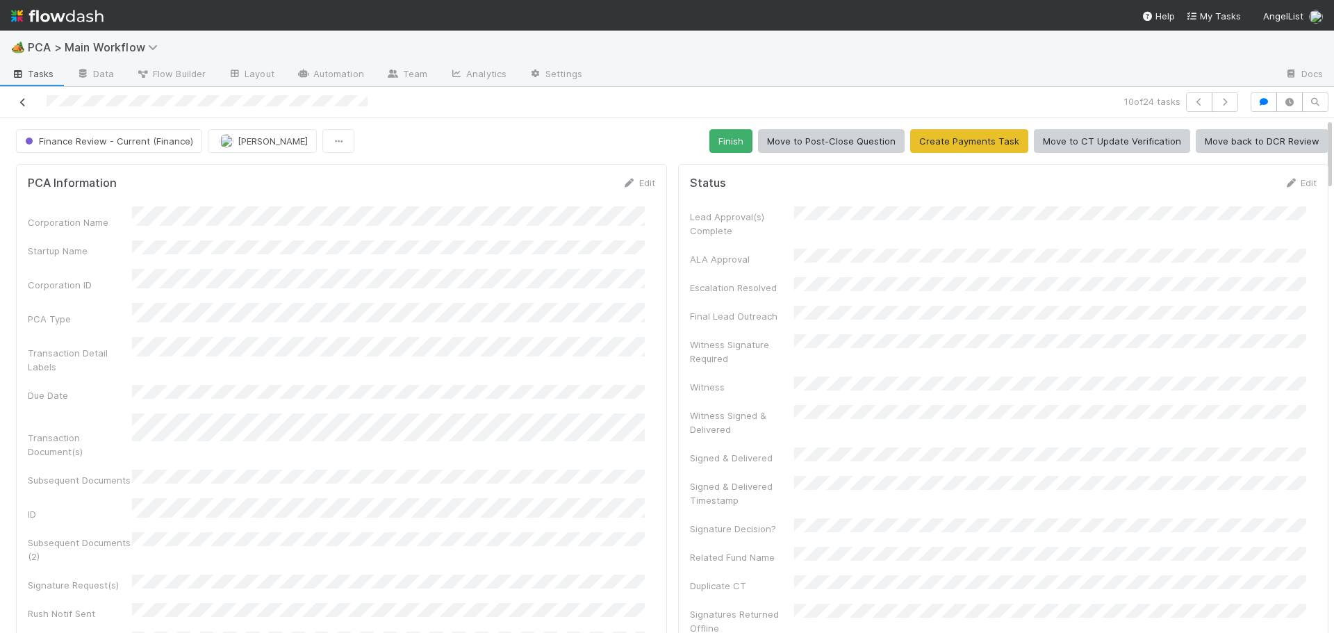
click at [22, 101] on icon at bounding box center [23, 102] width 14 height 9
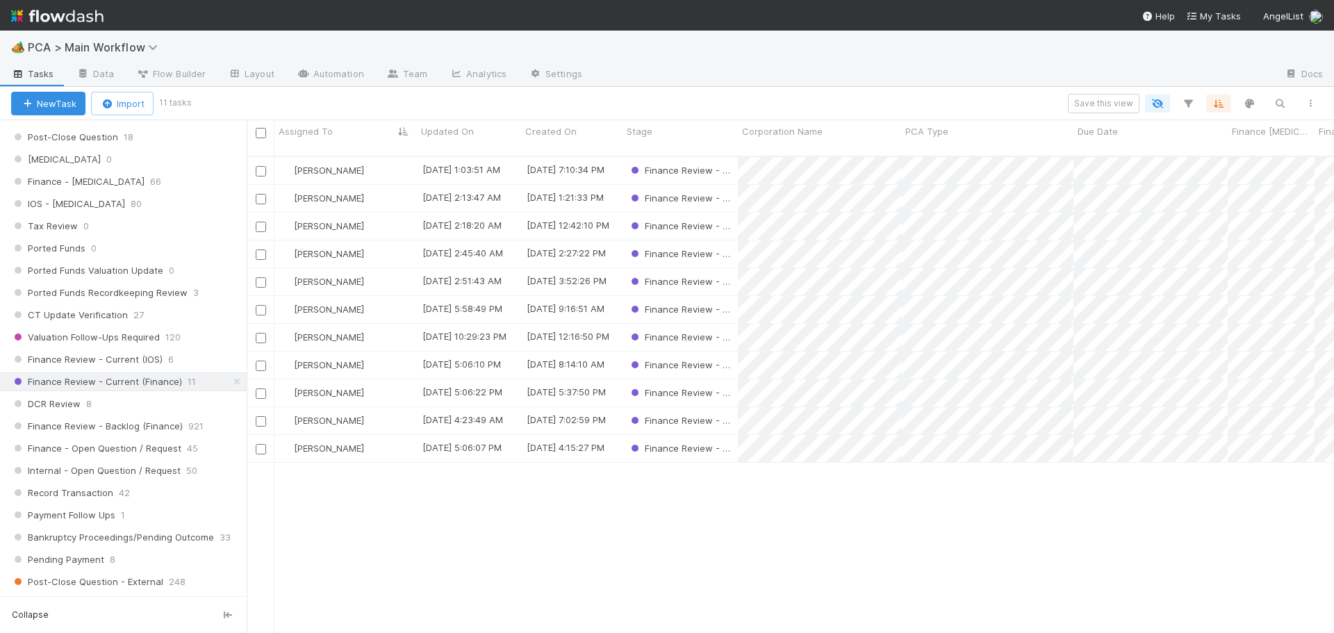
scroll to position [972, 0]
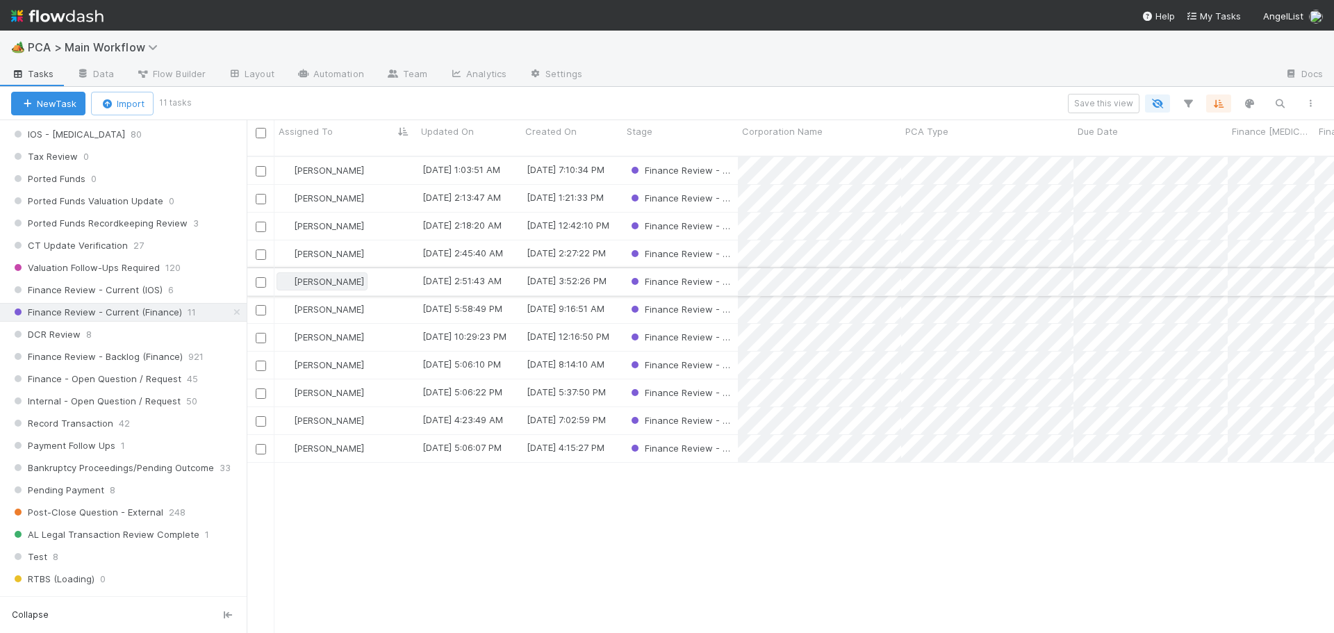
click at [308, 276] on span "[PERSON_NAME]" at bounding box center [329, 281] width 70 height 11
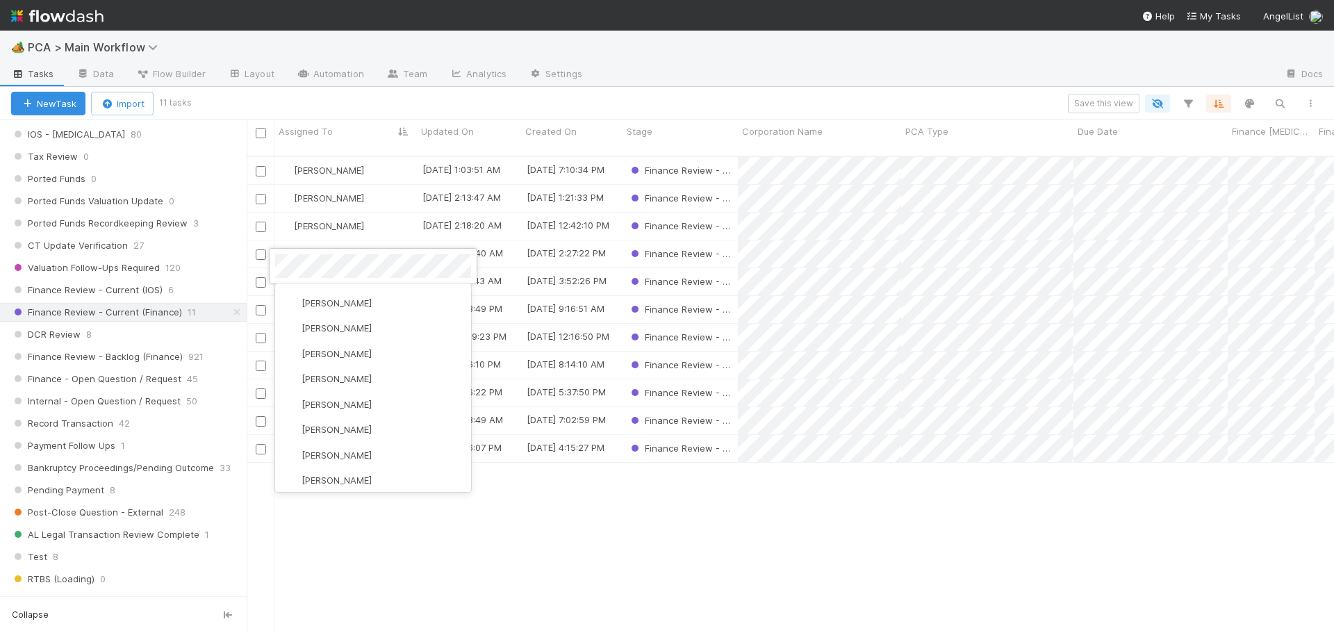
scroll to position [0, 0]
click at [386, 325] on div "Don Walker you" at bounding box center [373, 323] width 196 height 25
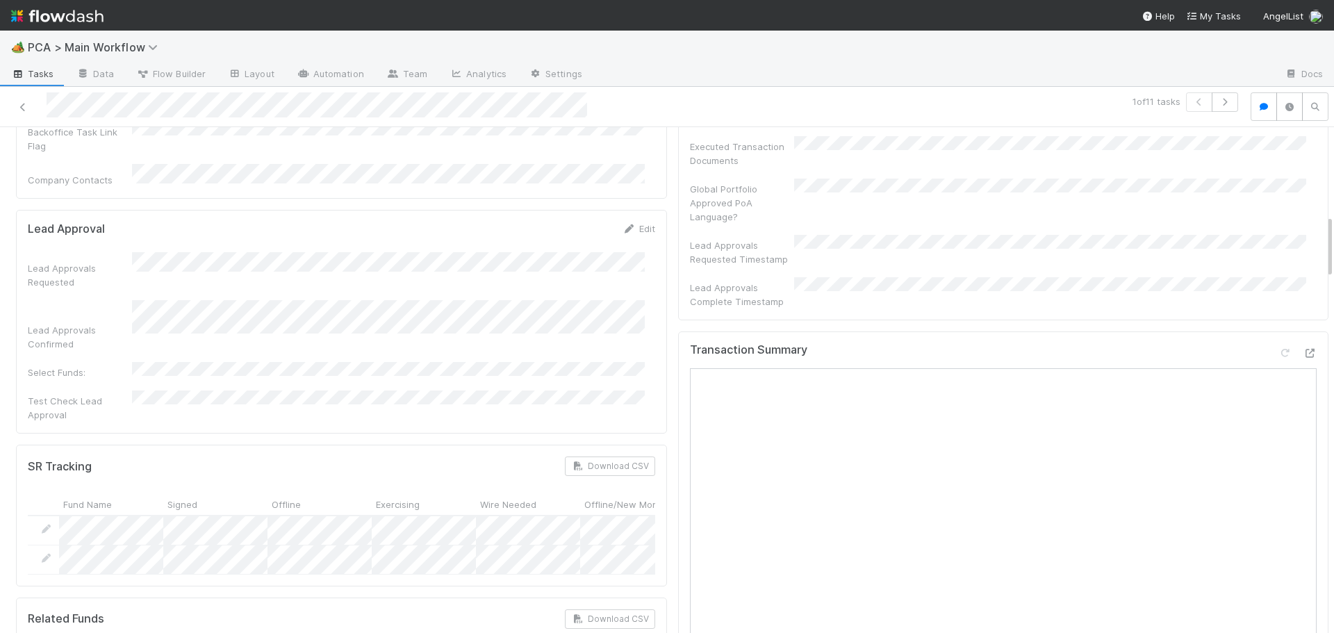
scroll to position [625, 0]
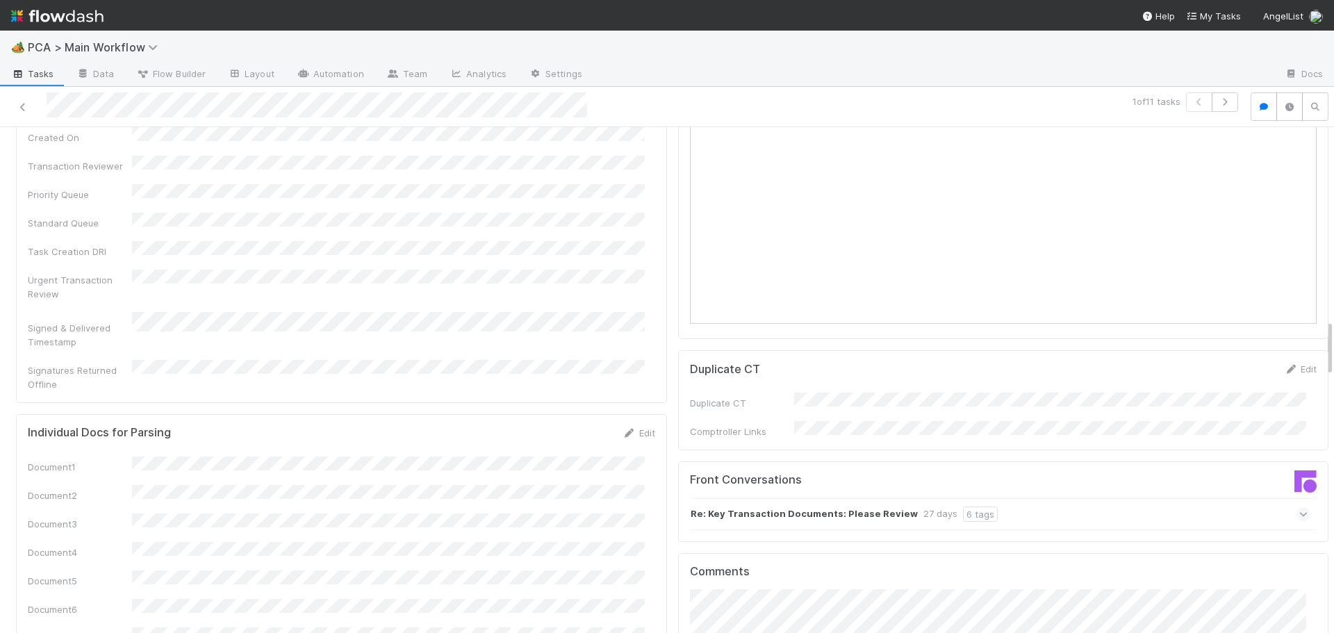
scroll to position [1876, 0]
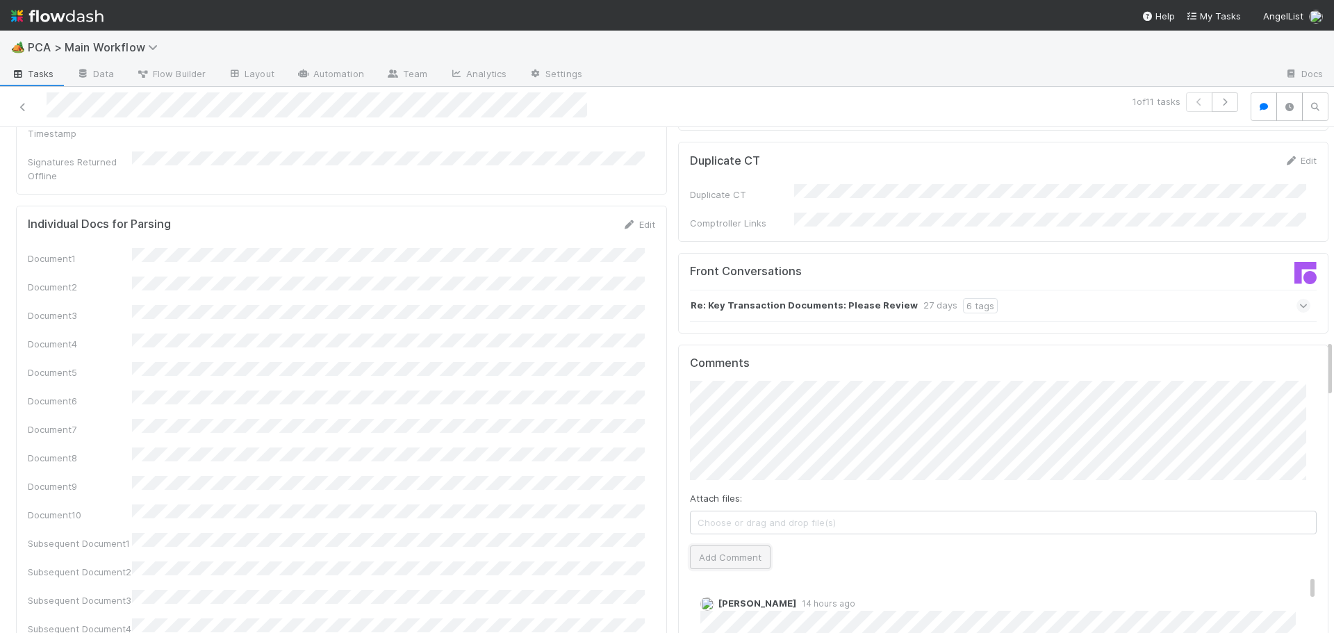
click at [711, 545] on button "Add Comment" at bounding box center [730, 557] width 81 height 24
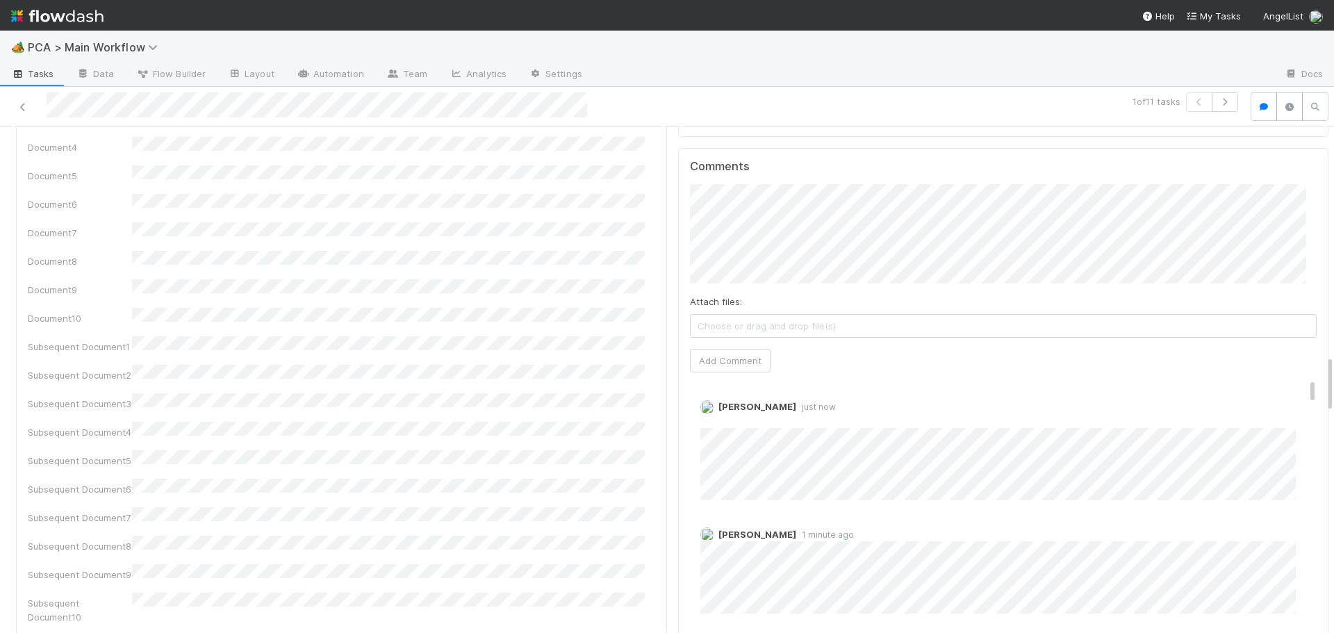
scroll to position [2084, 0]
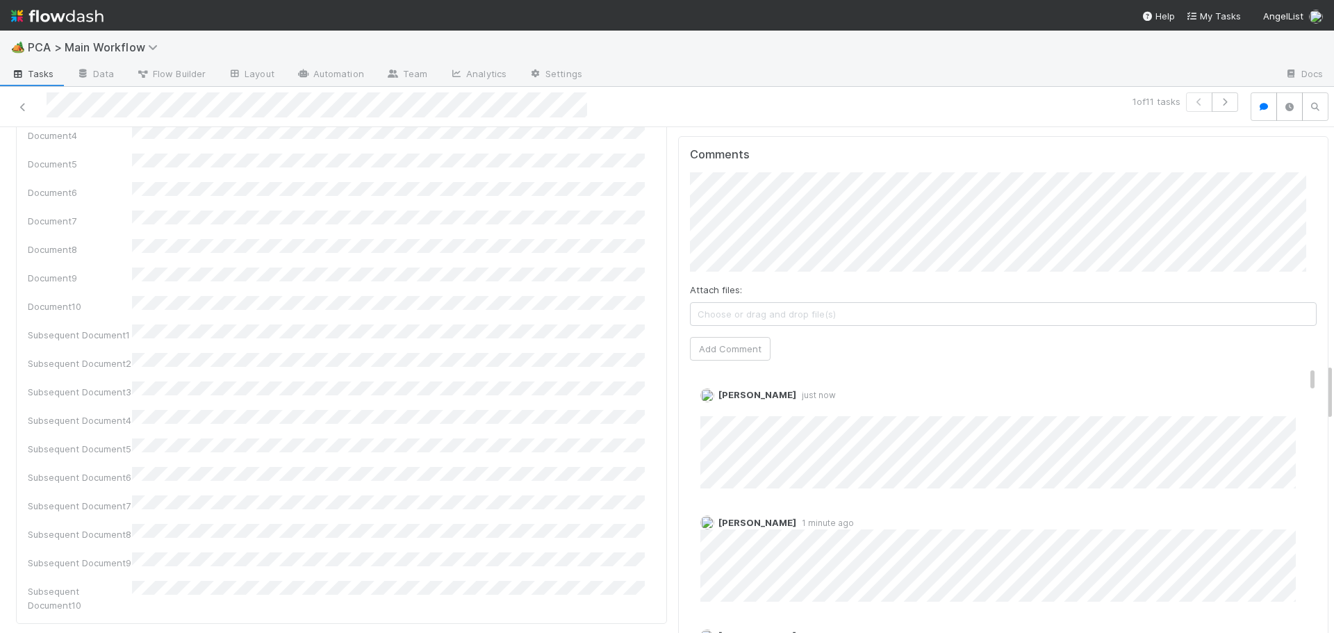
drag, startPoint x: 748, startPoint y: 326, endPoint x: 727, endPoint y: 65, distance: 262.0
click at [748, 404] on link "Delete" at bounding box center [752, 409] width 28 height 11
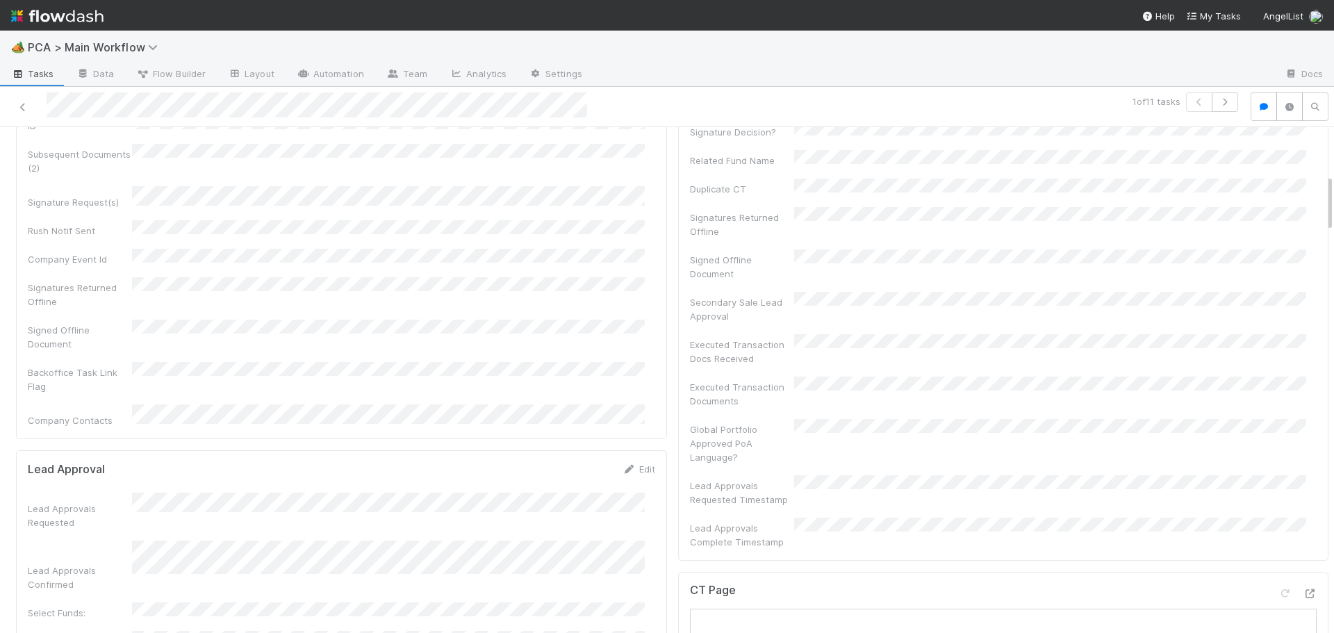
scroll to position [0, 0]
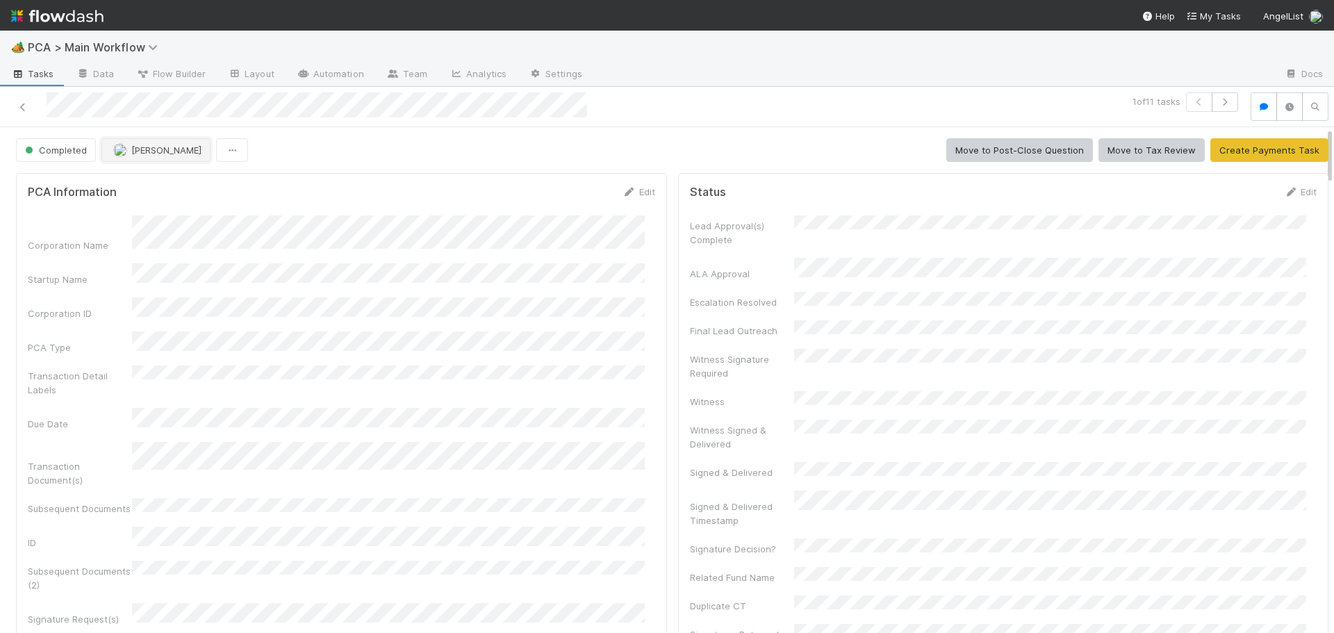
click at [174, 149] on span "[PERSON_NAME]" at bounding box center [166, 149] width 70 height 11
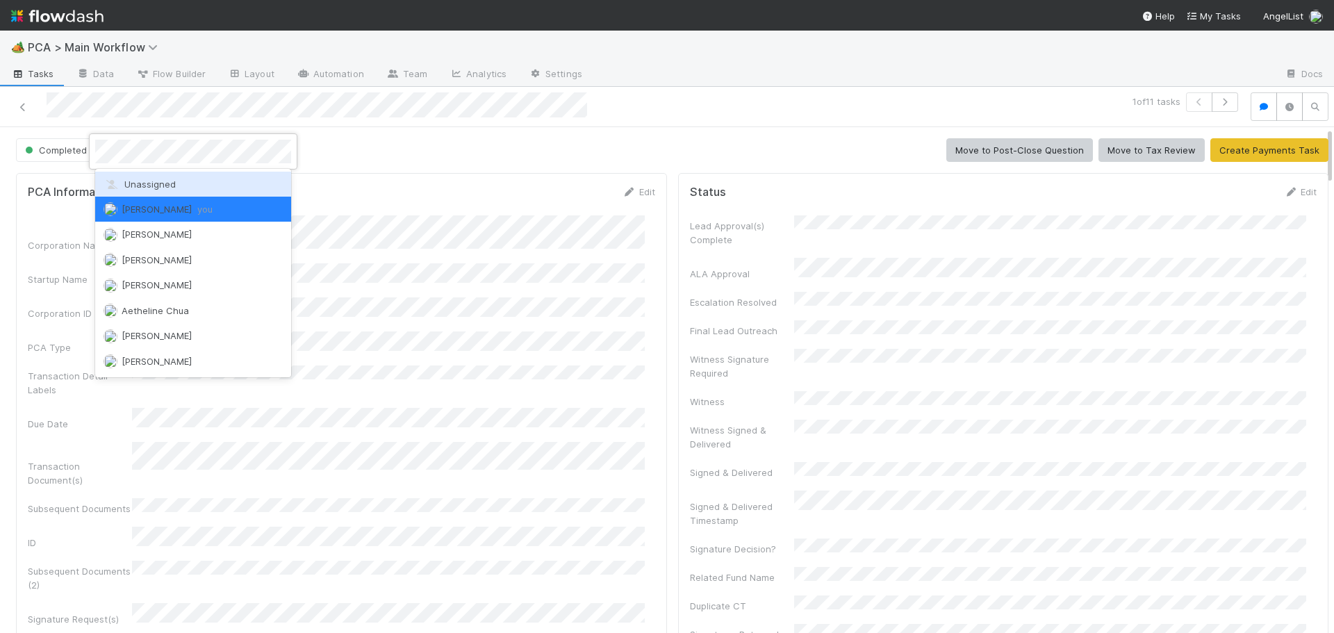
click at [169, 177] on div "Unassigned" at bounding box center [193, 184] width 196 height 25
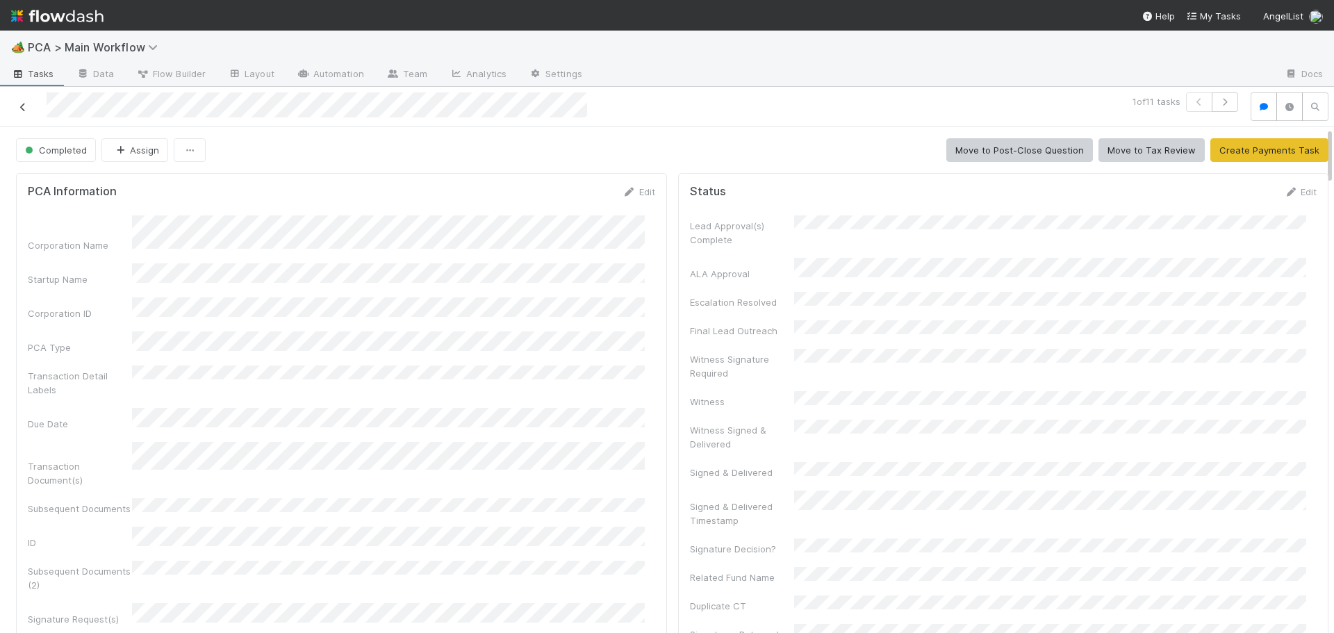
click at [22, 106] on icon at bounding box center [23, 107] width 14 height 9
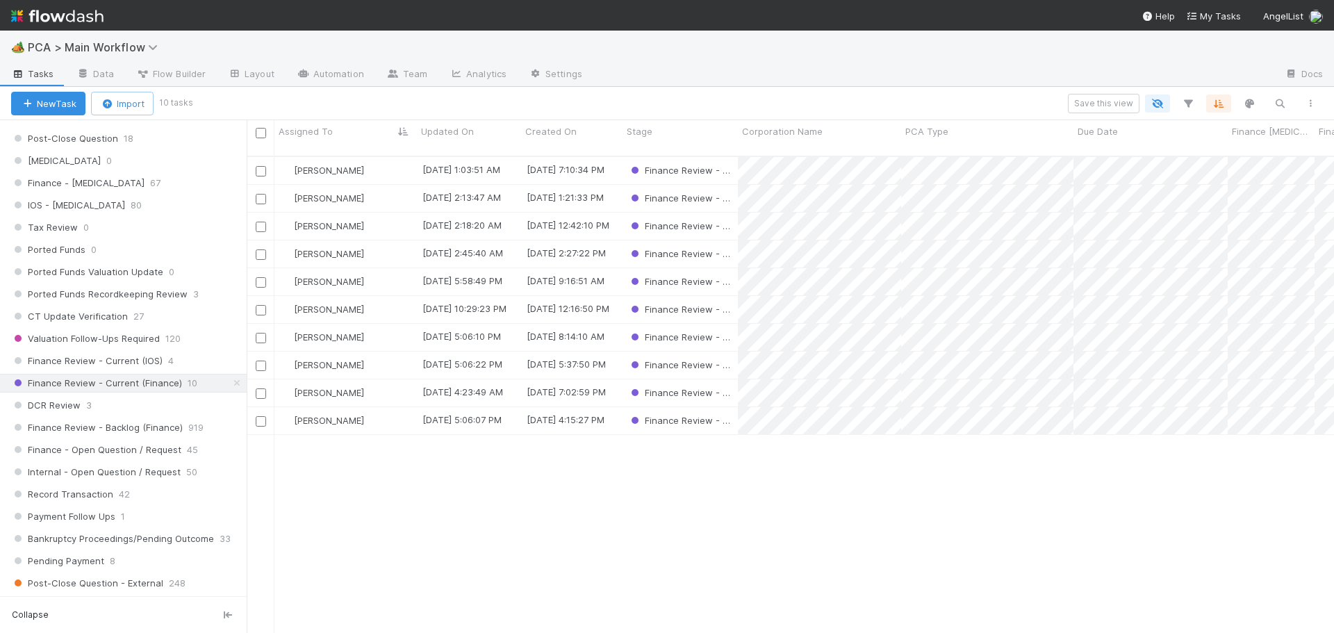
scroll to position [972, 0]
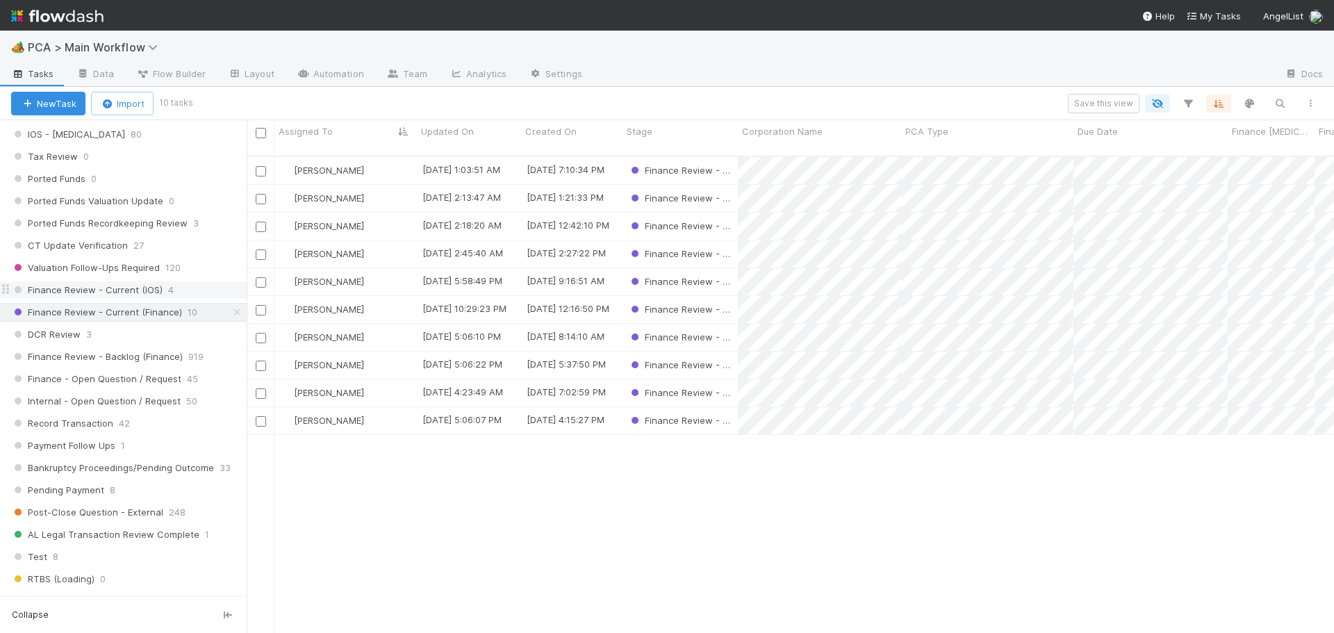
click at [121, 289] on span "Finance Review - Current (IOS)" at bounding box center [86, 289] width 151 height 17
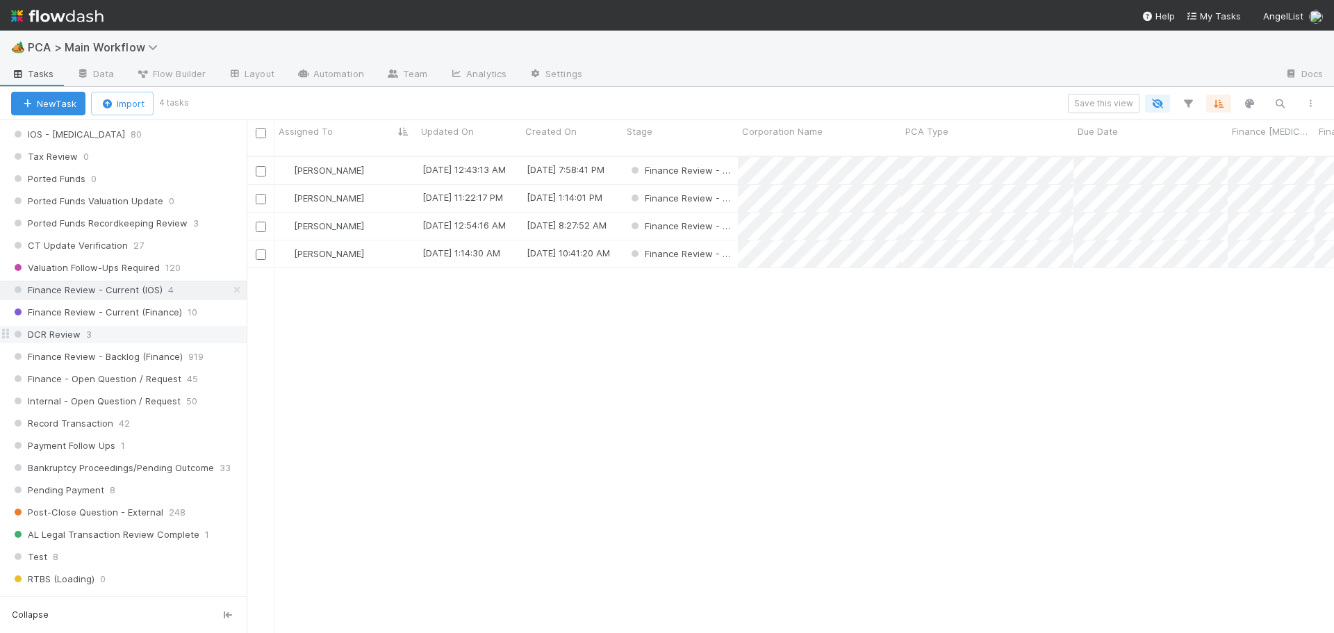
scroll to position [478, 1077]
click at [117, 330] on div "DCR Review 3" at bounding box center [128, 334] width 235 height 17
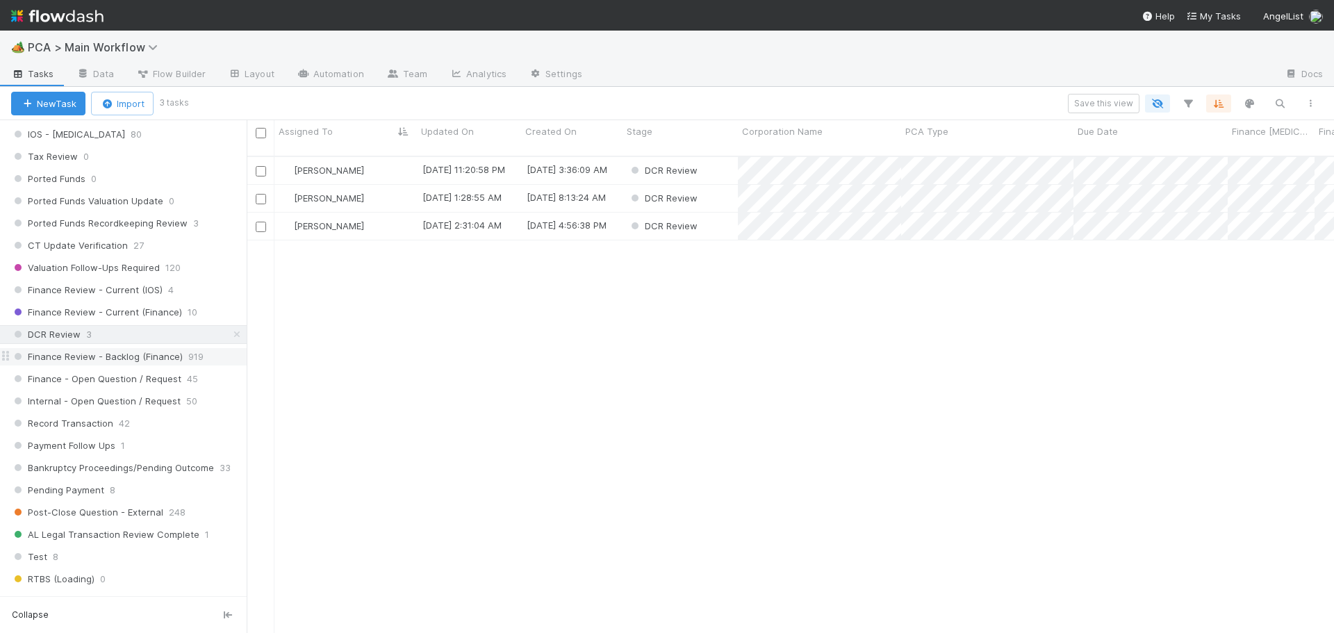
scroll to position [478, 1077]
click at [122, 349] on span "Finance Review - Backlog (Finance)" at bounding box center [97, 356] width 172 height 17
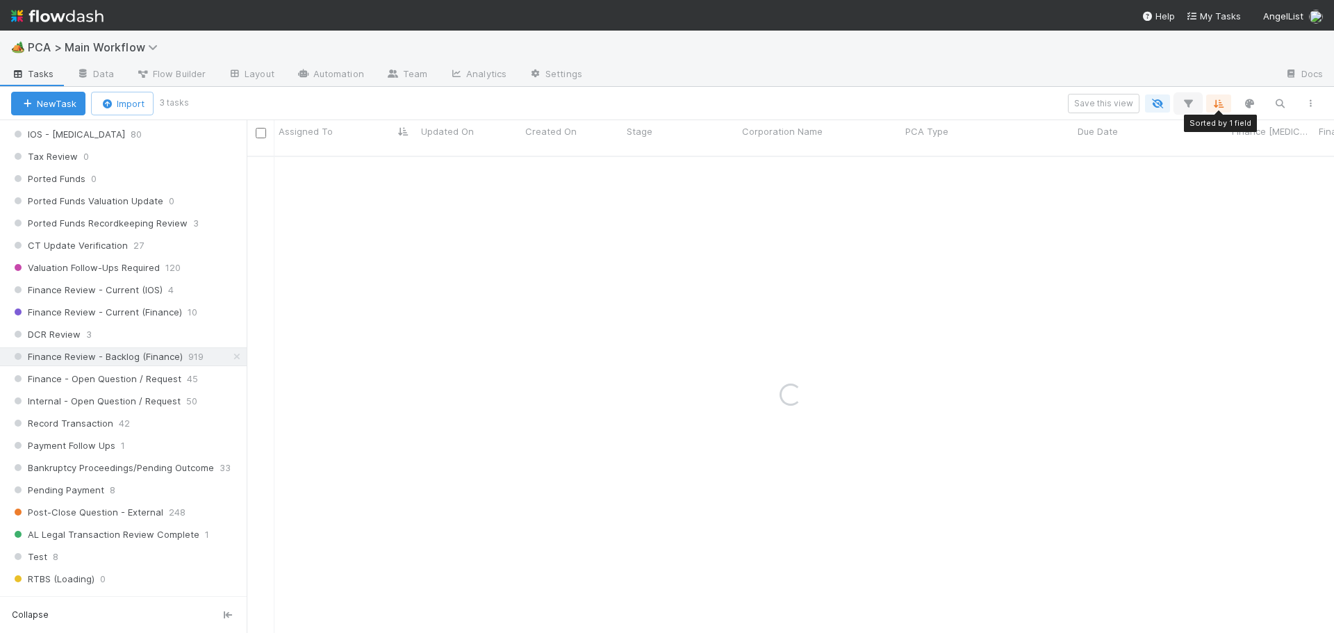
click at [1183, 102] on icon "button" at bounding box center [1188, 103] width 14 height 13
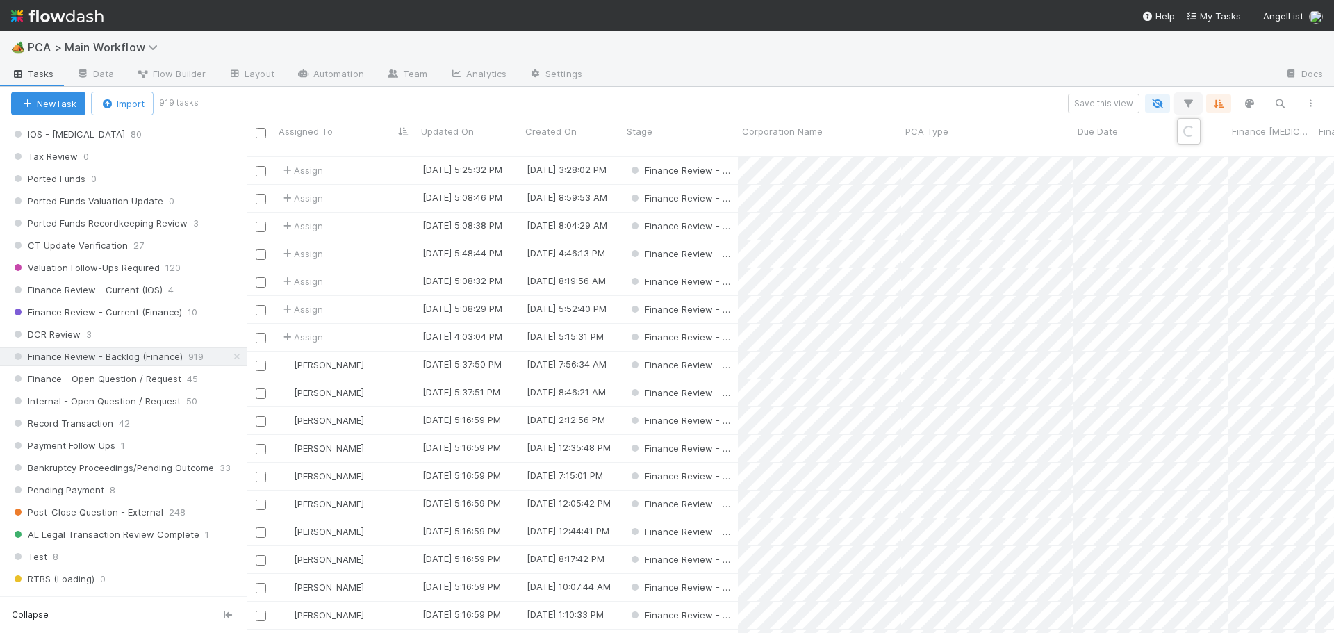
scroll to position [478, 1077]
click at [869, 148] on button "Add Filter" at bounding box center [974, 145] width 417 height 20
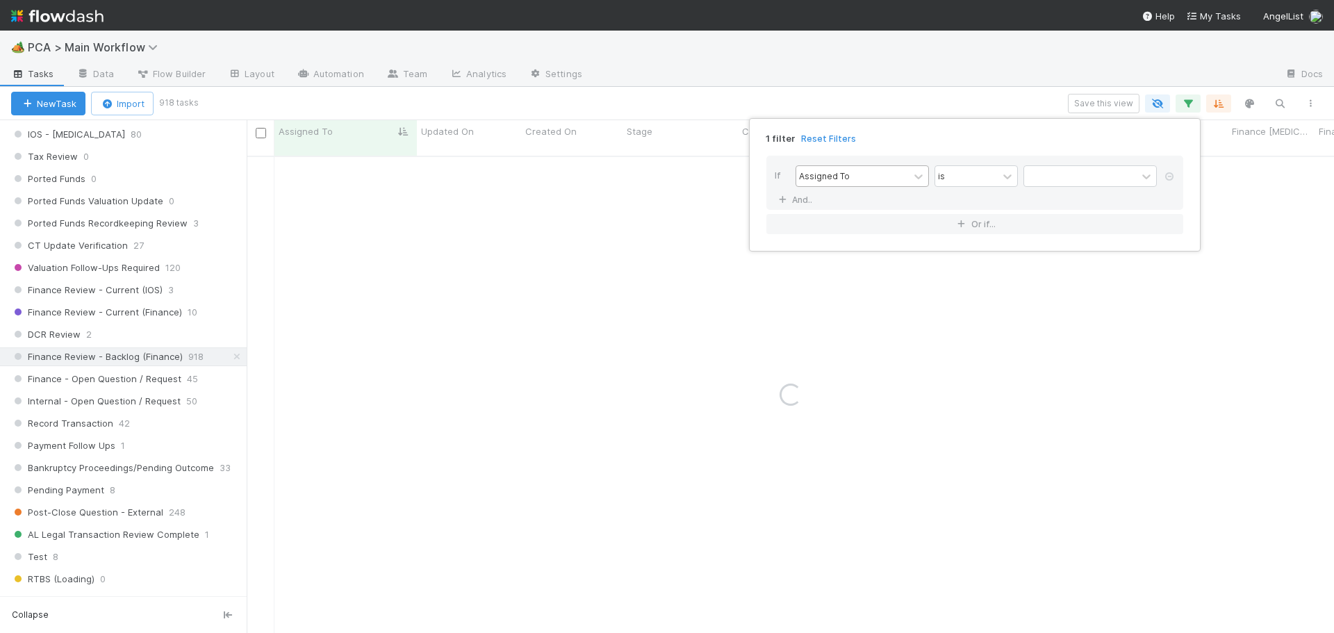
click at [875, 181] on div "Assigned To" at bounding box center [852, 176] width 113 height 20
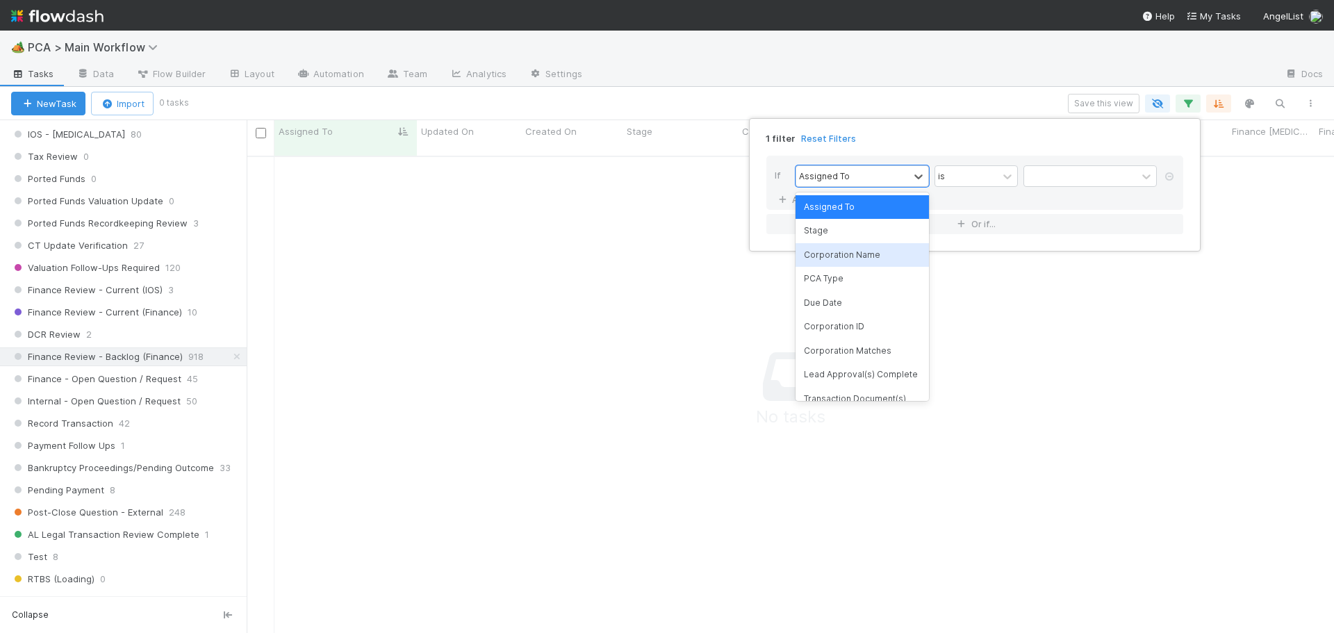
scroll to position [467, 1077]
click at [852, 278] on div "PCA Type" at bounding box center [861, 279] width 133 height 24
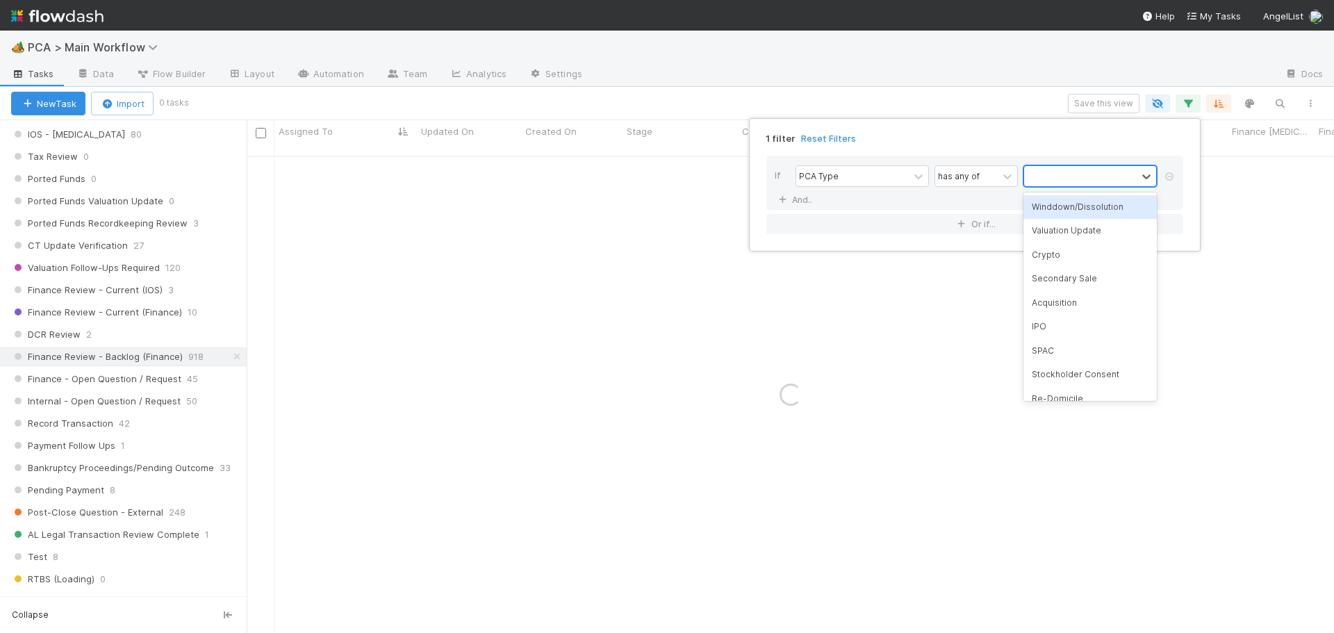
click at [1066, 165] on div at bounding box center [1089, 176] width 133 height 22
click at [1070, 307] on div "Acquisition" at bounding box center [1089, 303] width 133 height 24
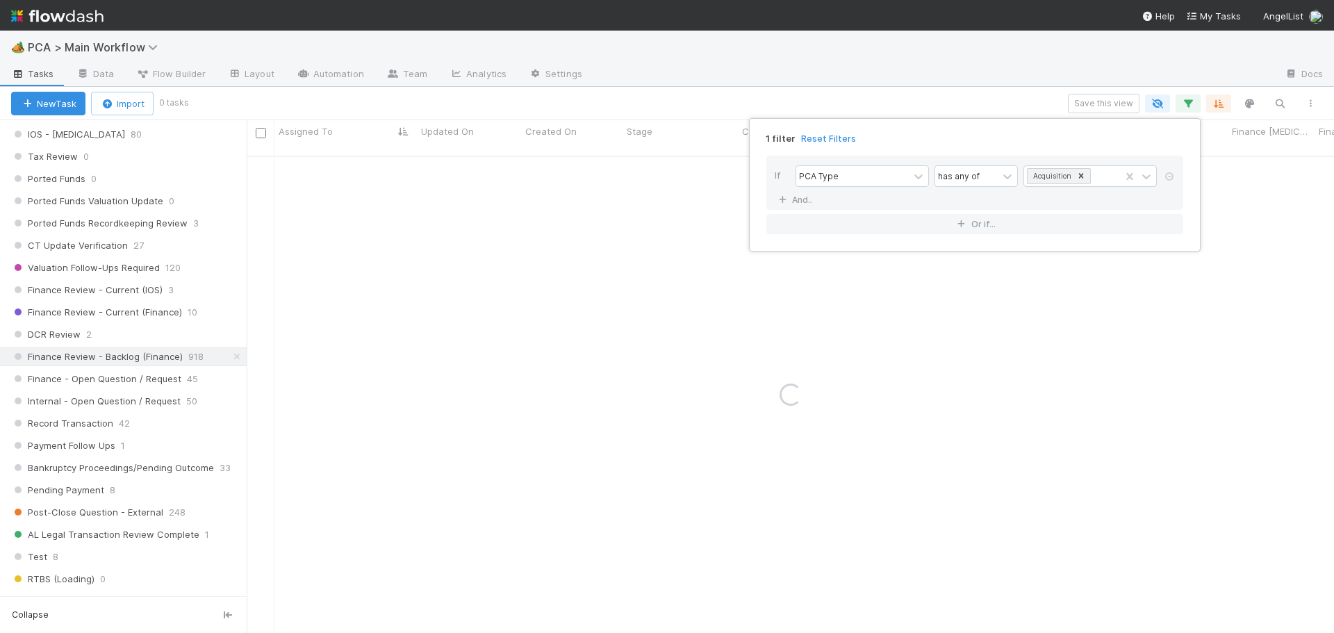
click at [1070, 307] on div "1 filter Reset Filters If PCA Type has any of Acquisition And.. Or if..." at bounding box center [667, 316] width 1334 height 633
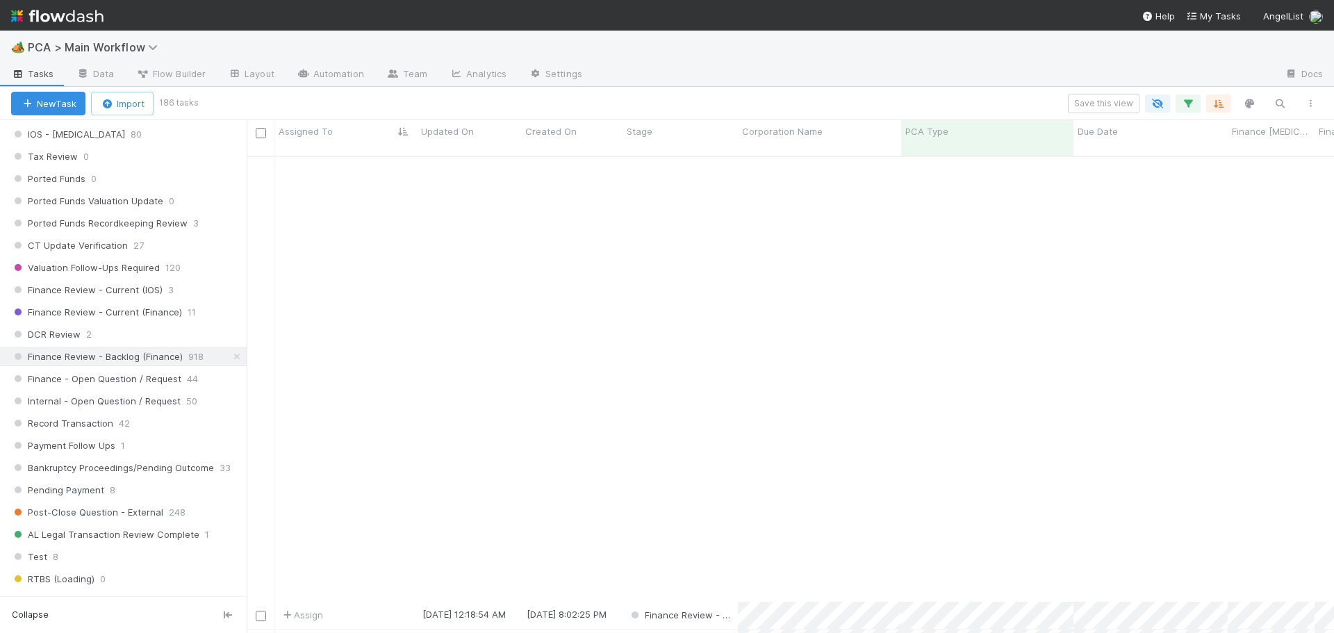
scroll to position [486, 0]
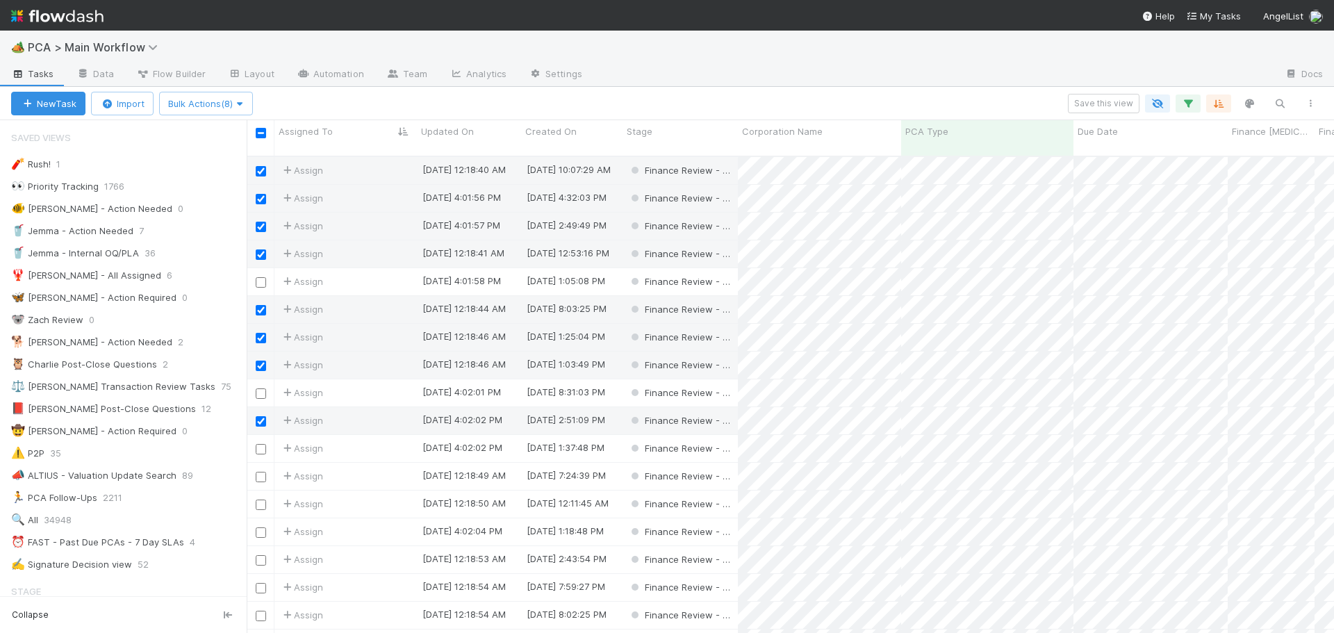
click at [260, 277] on input "checkbox" at bounding box center [261, 282] width 10 height 10
click at [261, 388] on input "checkbox" at bounding box center [261, 393] width 10 height 10
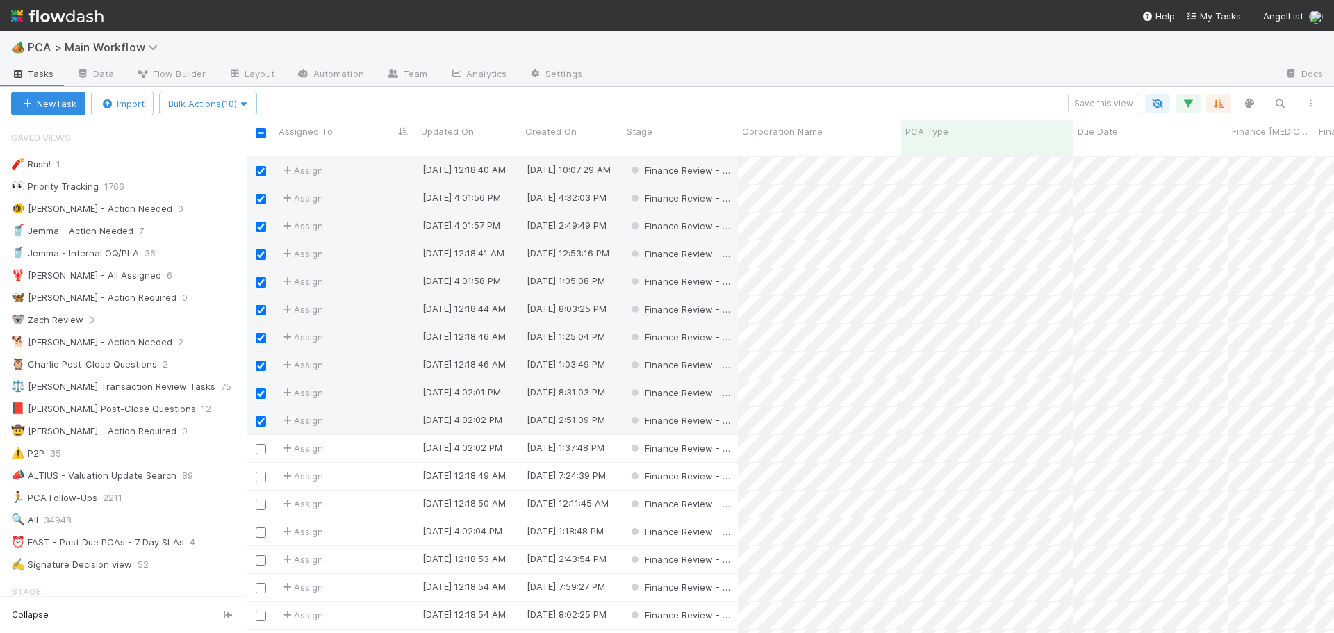
click at [261, 444] on input "checkbox" at bounding box center [261, 449] width 10 height 10
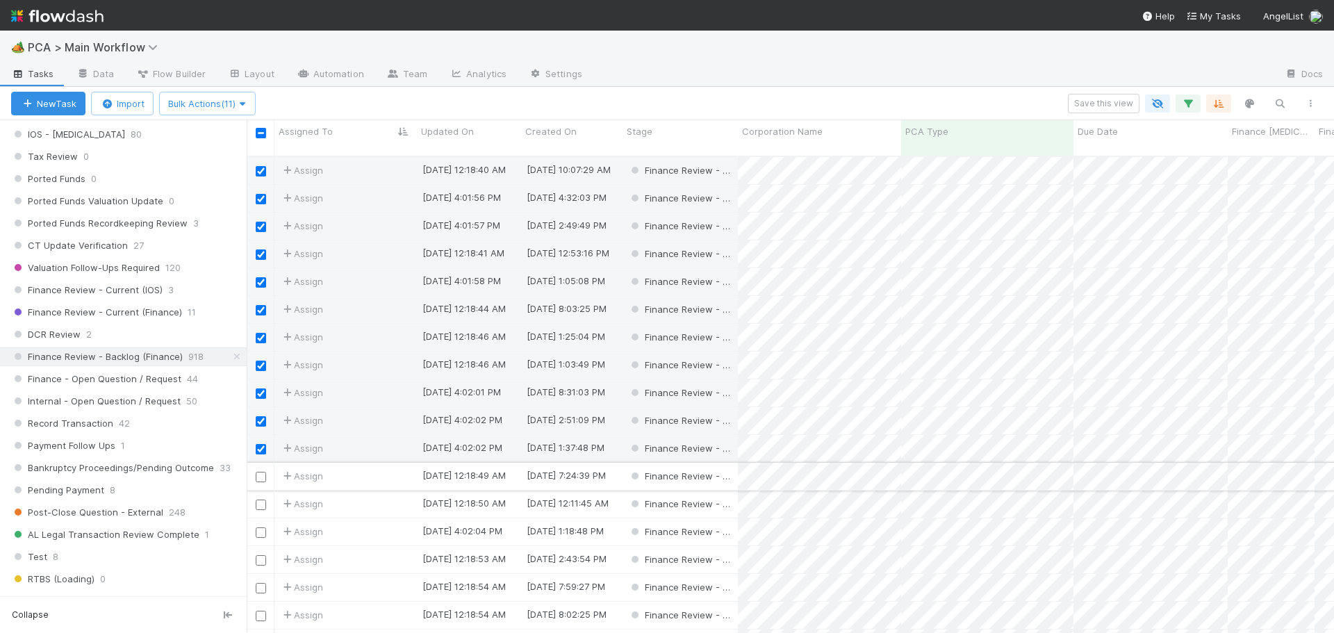
click at [260, 472] on input "checkbox" at bounding box center [261, 477] width 10 height 10
click at [260, 499] on input "checkbox" at bounding box center [261, 504] width 10 height 10
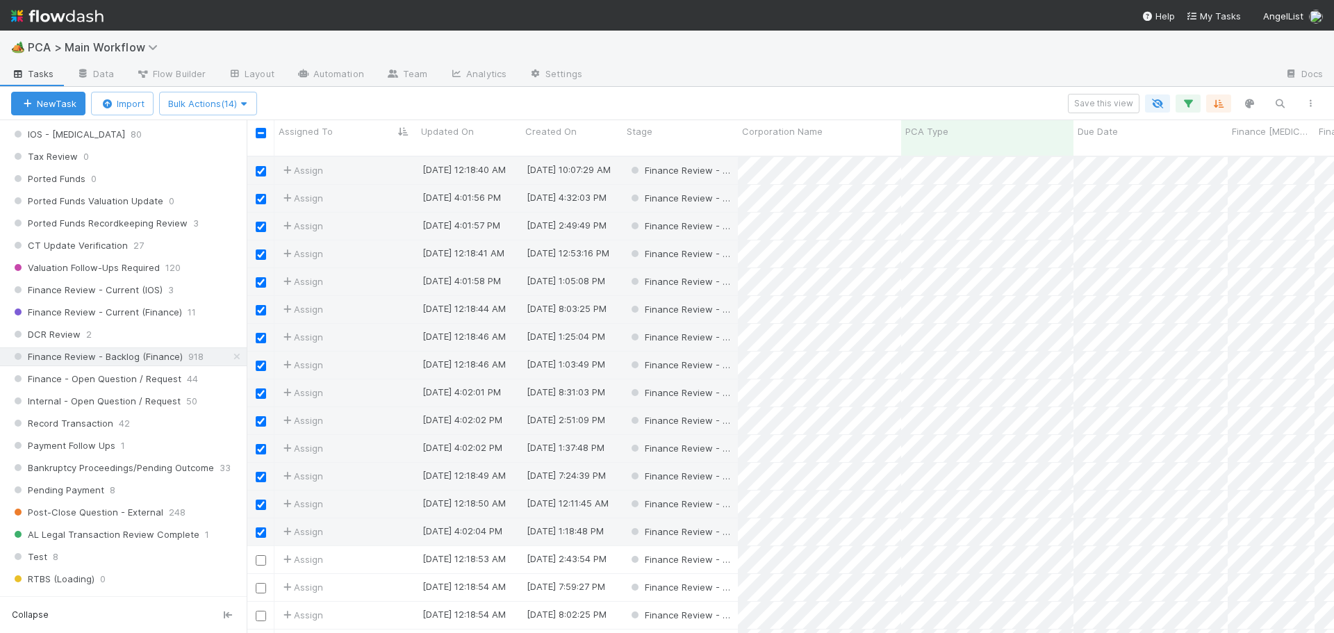
click at [260, 555] on input "checkbox" at bounding box center [261, 560] width 10 height 10
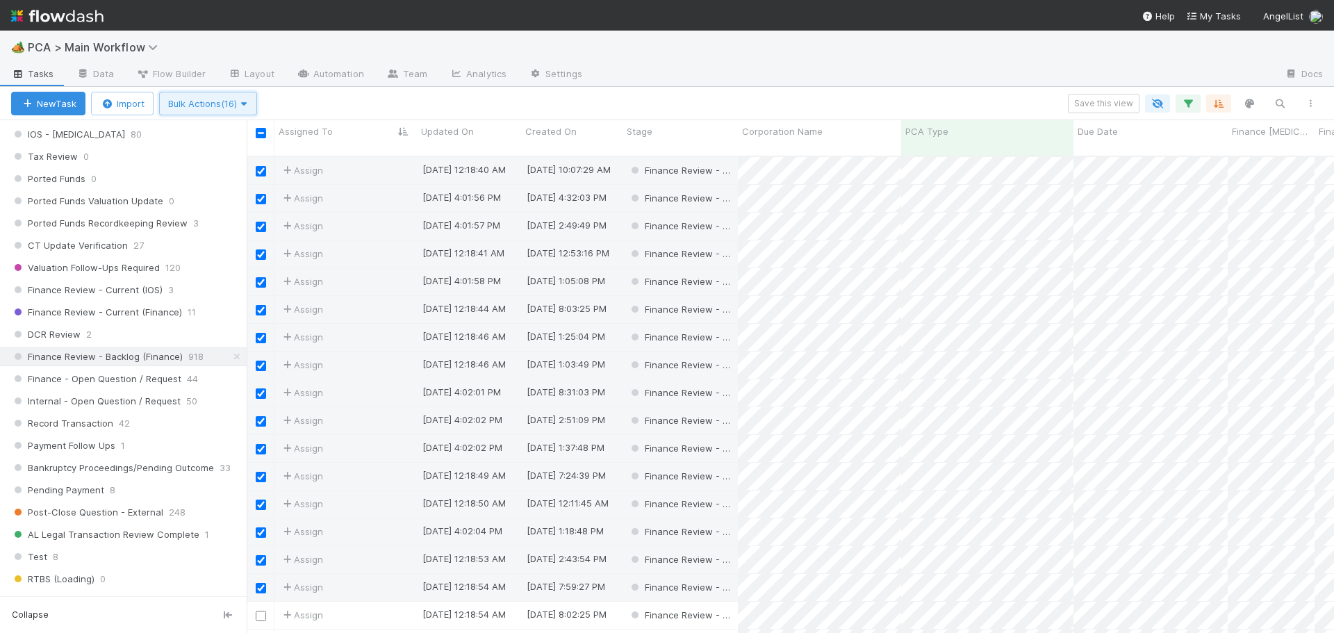
click at [239, 102] on span "Bulk Actions (16)" at bounding box center [208, 103] width 80 height 11
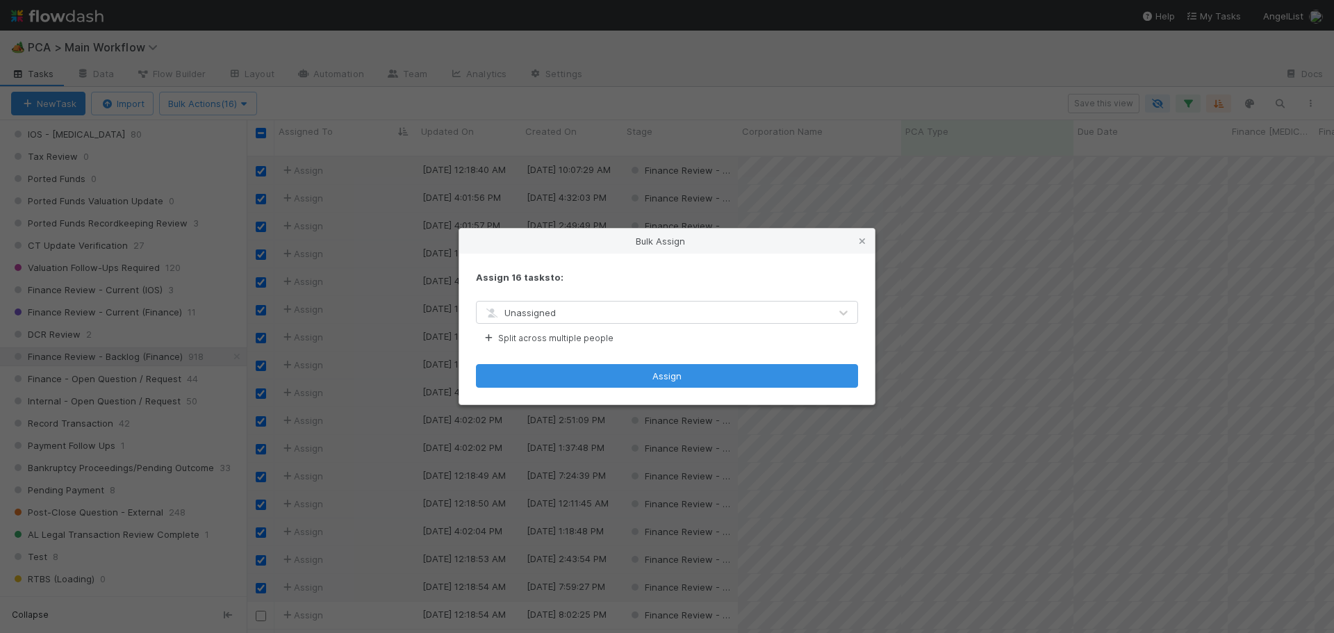
click at [620, 313] on div "Unassigned" at bounding box center [653, 312] width 353 height 22
click at [531, 312] on span "Unassigned" at bounding box center [519, 312] width 72 height 11
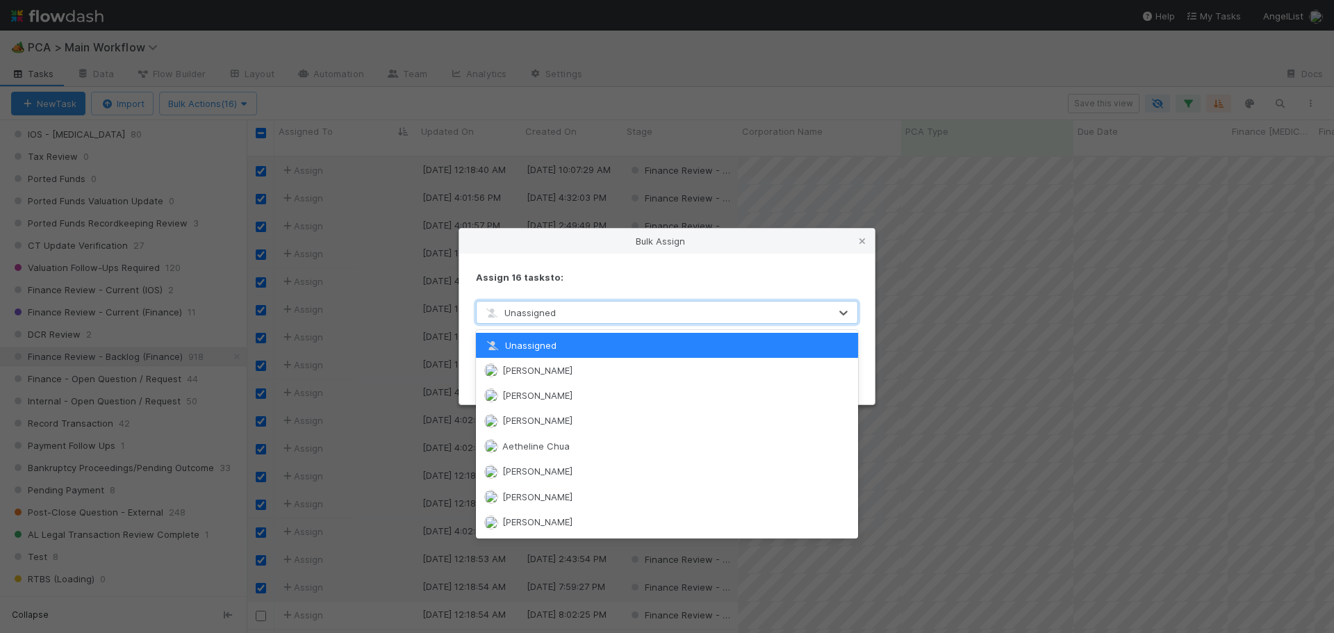
click at [559, 317] on div "Unassigned" at bounding box center [653, 312] width 353 height 22
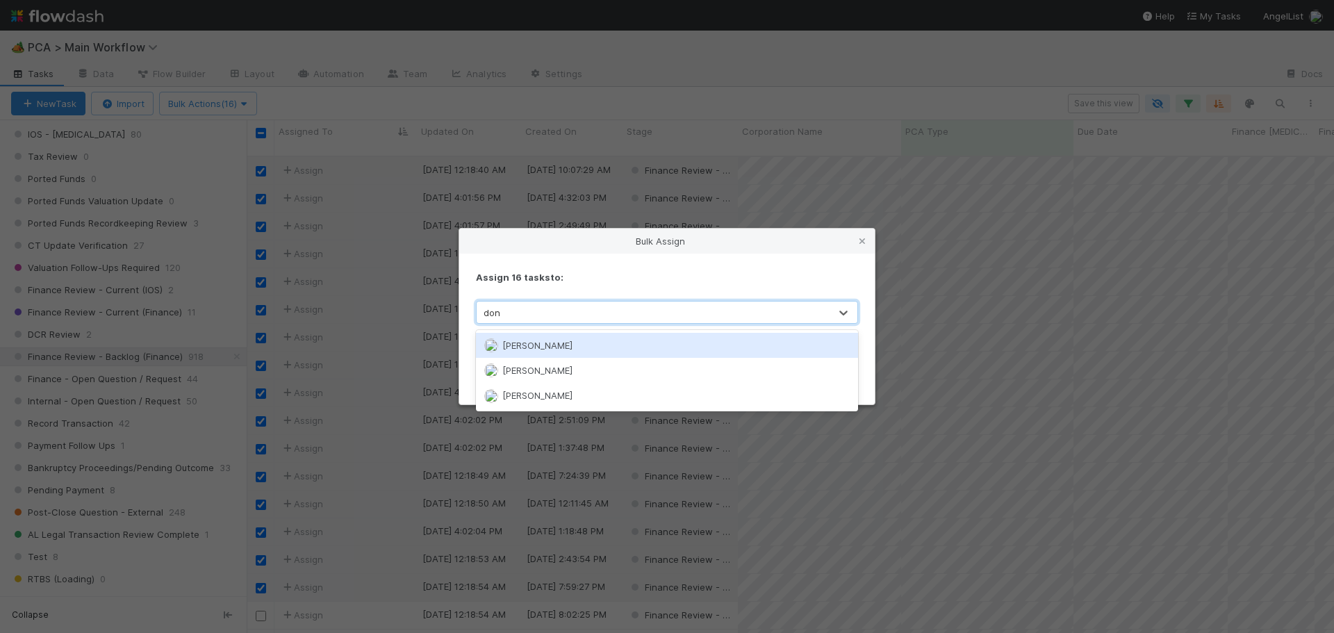
type input "don w"
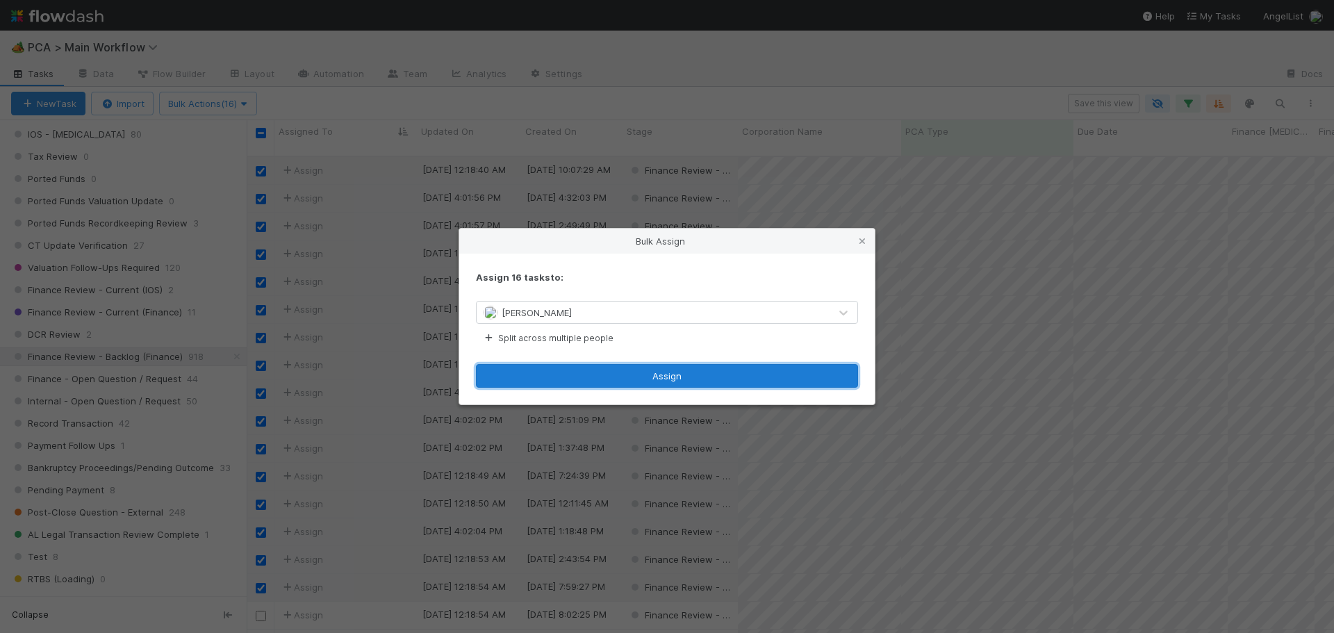
click at [674, 372] on button "Assign" at bounding box center [667, 376] width 382 height 24
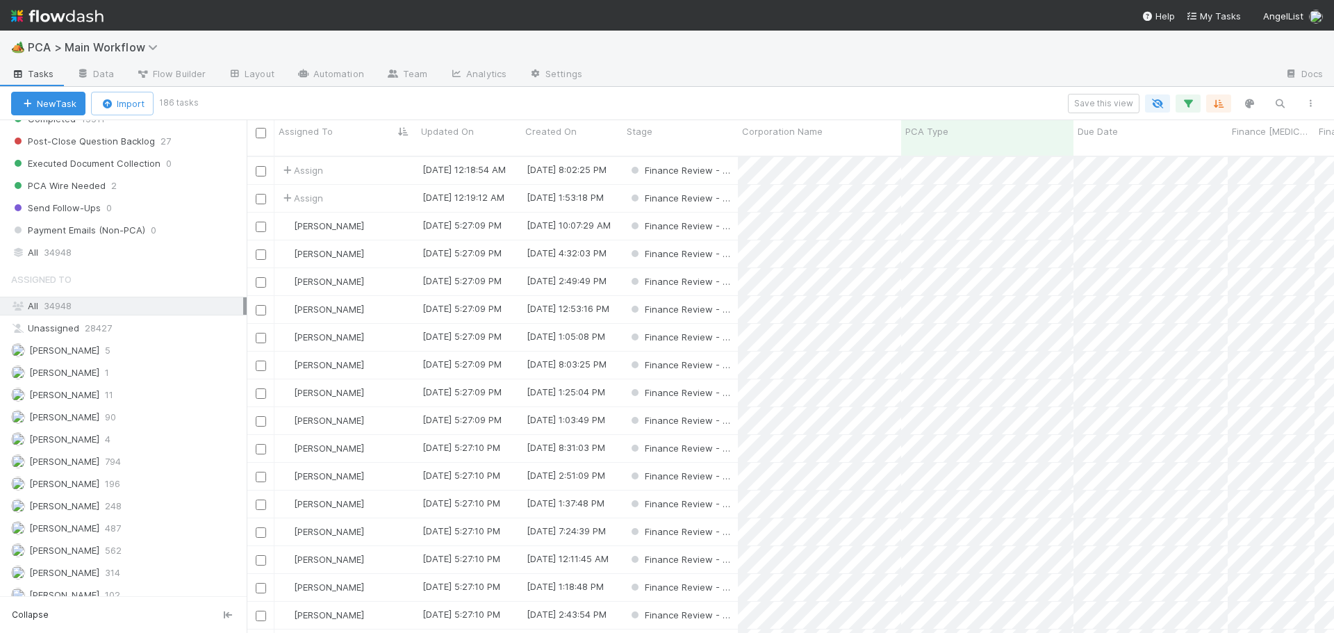
scroll to position [1528, 0]
click at [127, 481] on div "Don Walker 196" at bounding box center [127, 476] width 232 height 17
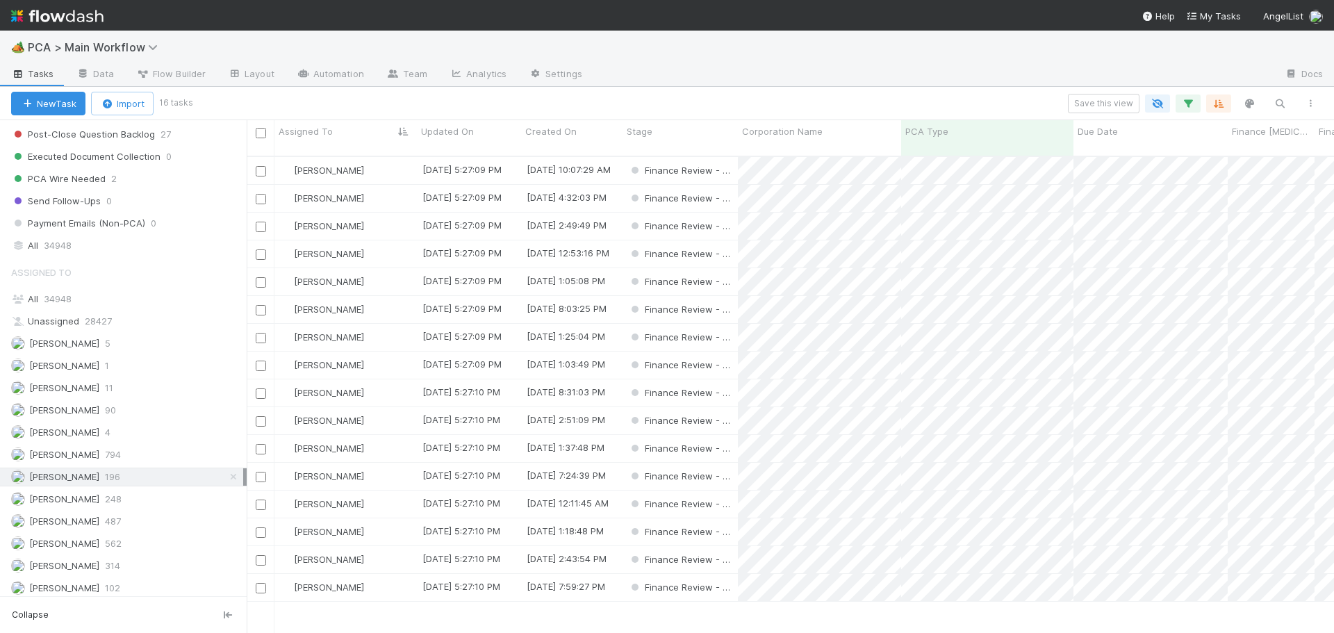
scroll to position [478, 1077]
click at [375, 157] on div "[PERSON_NAME]" at bounding box center [345, 170] width 142 height 27
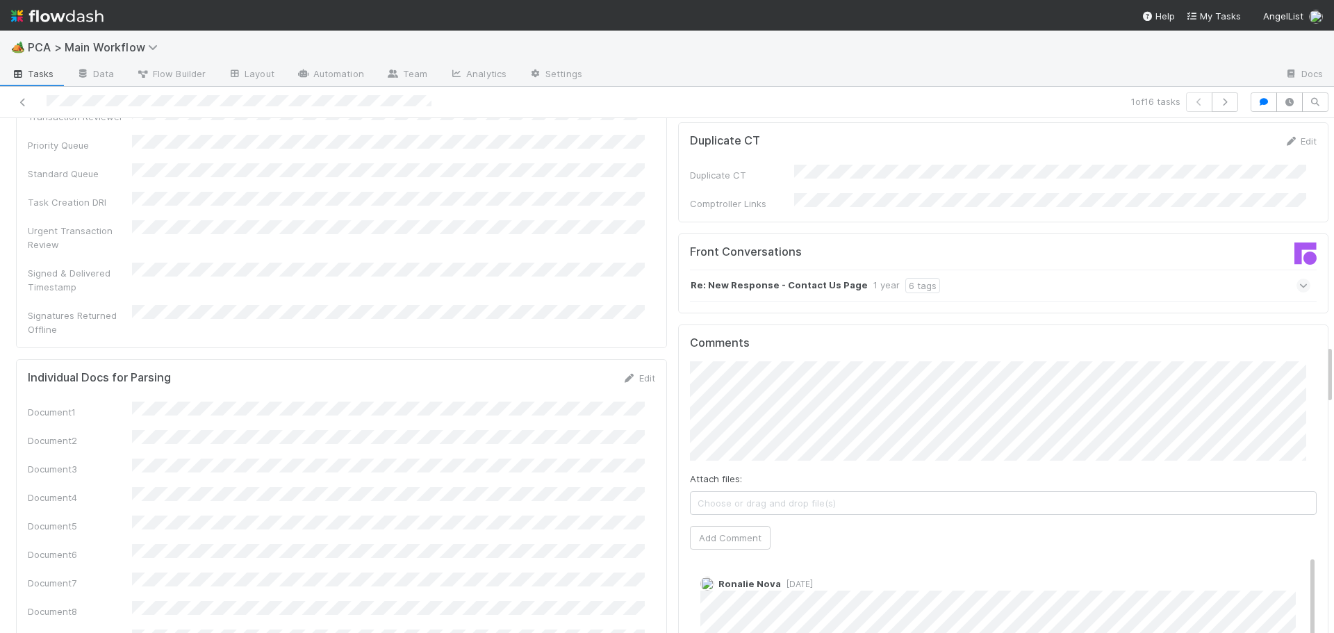
scroll to position [1945, 0]
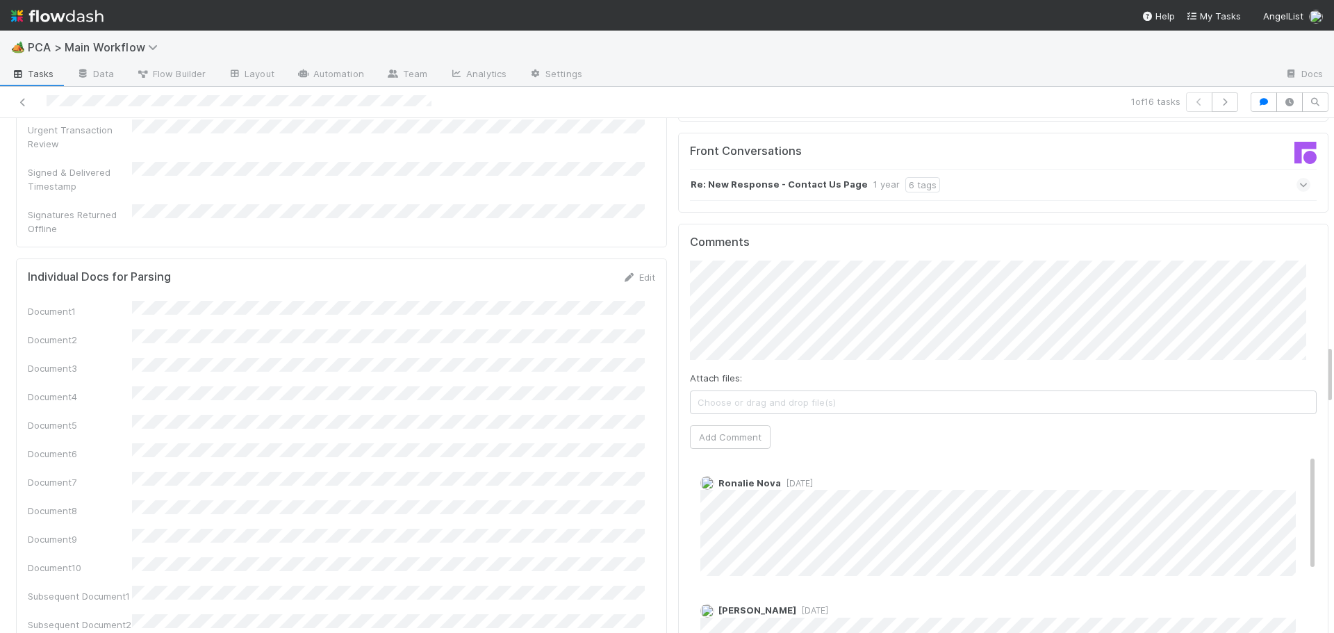
click at [781, 478] on span "1 year ago" at bounding box center [797, 483] width 32 height 10
click at [724, 425] on button "Add Comment" at bounding box center [730, 437] width 81 height 24
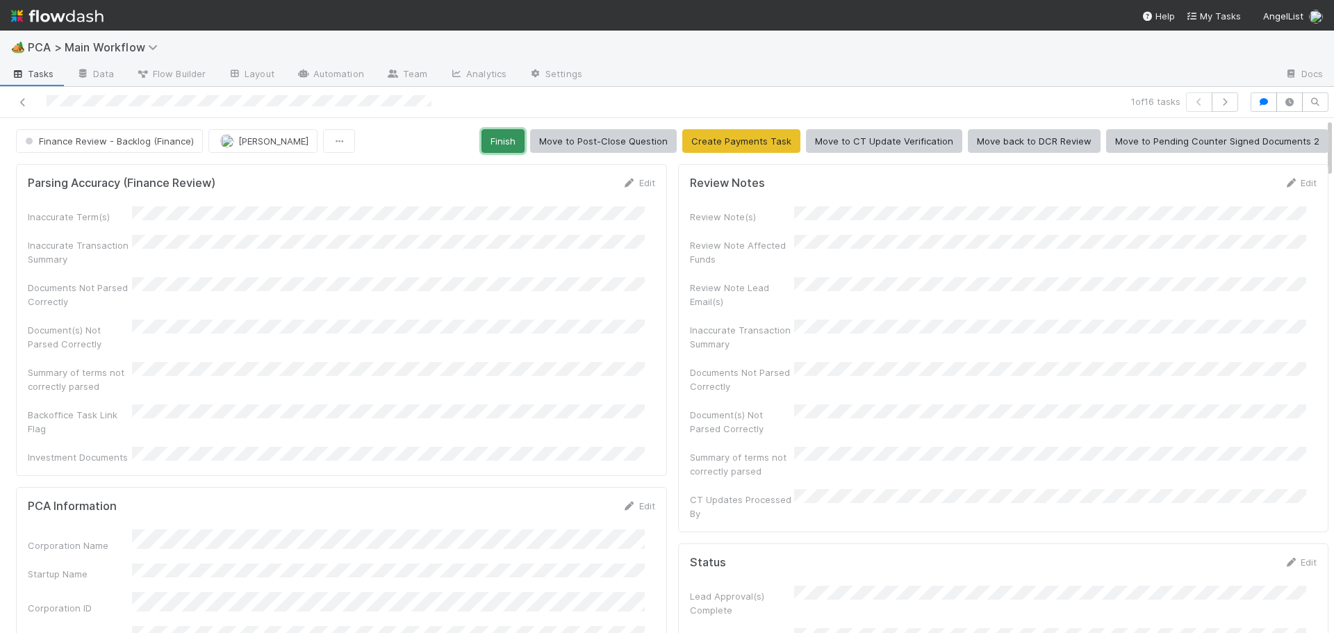
click at [491, 142] on button "Finish" at bounding box center [502, 141] width 43 height 24
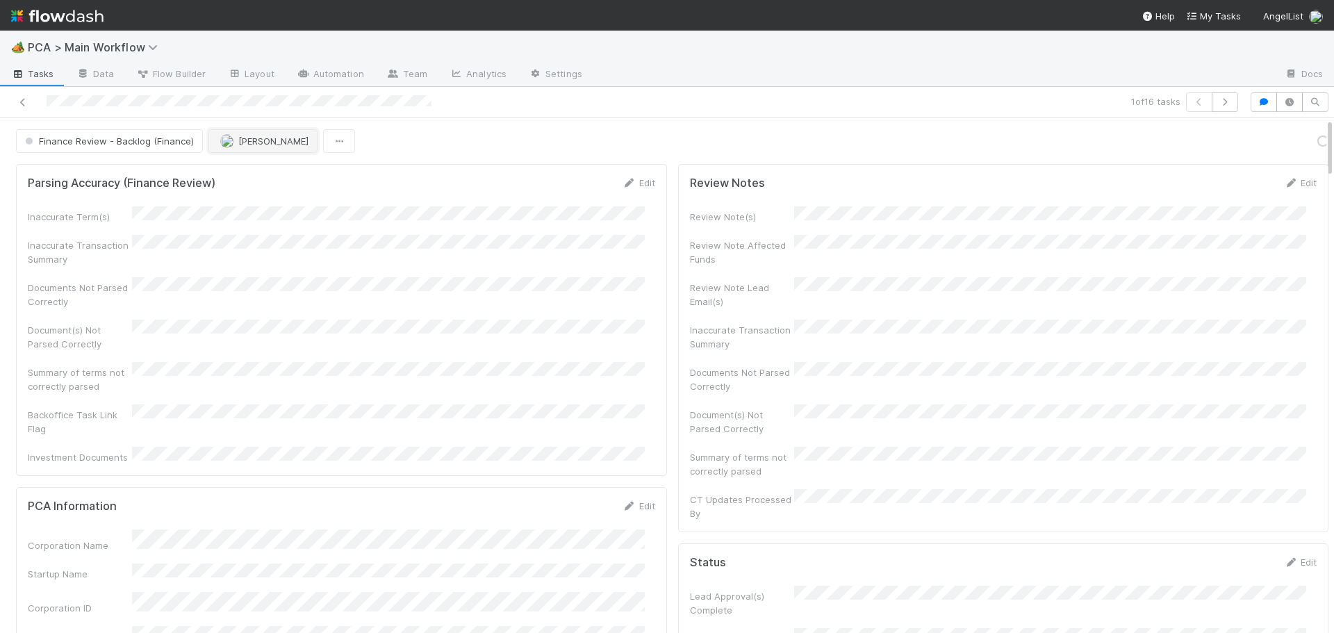
click at [256, 130] on button "[PERSON_NAME]" at bounding box center [262, 141] width 109 height 24
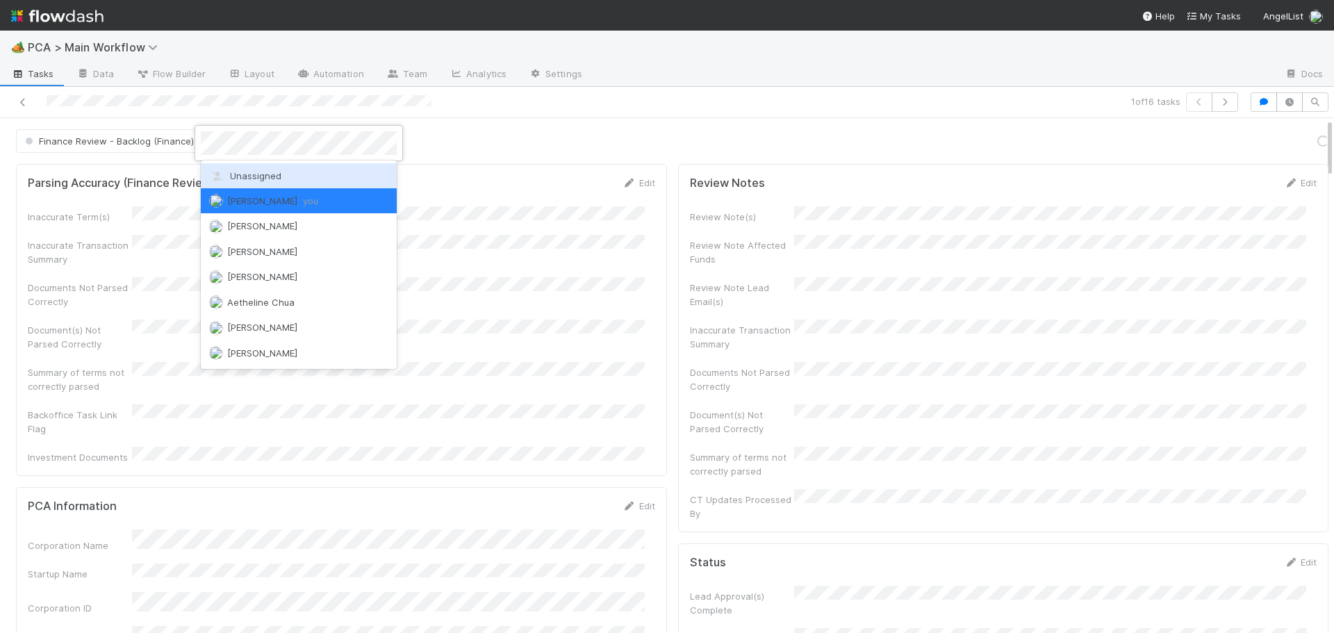
click at [236, 171] on span "Unassigned" at bounding box center [245, 175] width 72 height 11
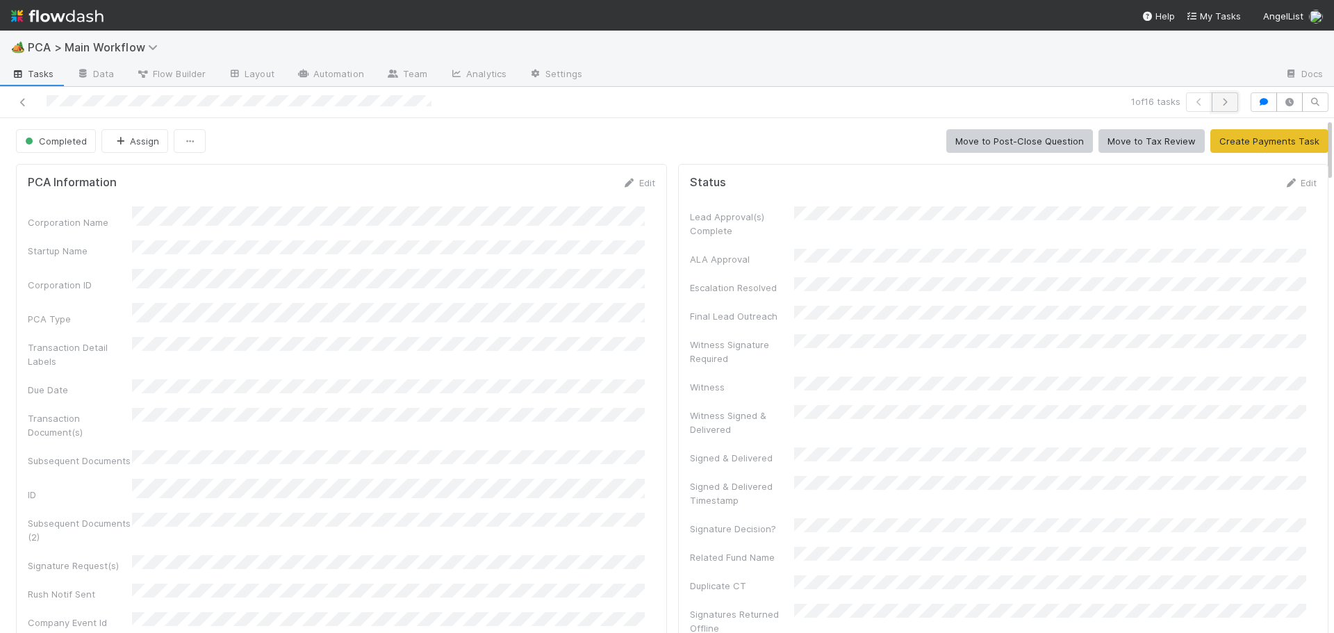
click at [1218, 101] on icon "button" at bounding box center [1225, 102] width 14 height 8
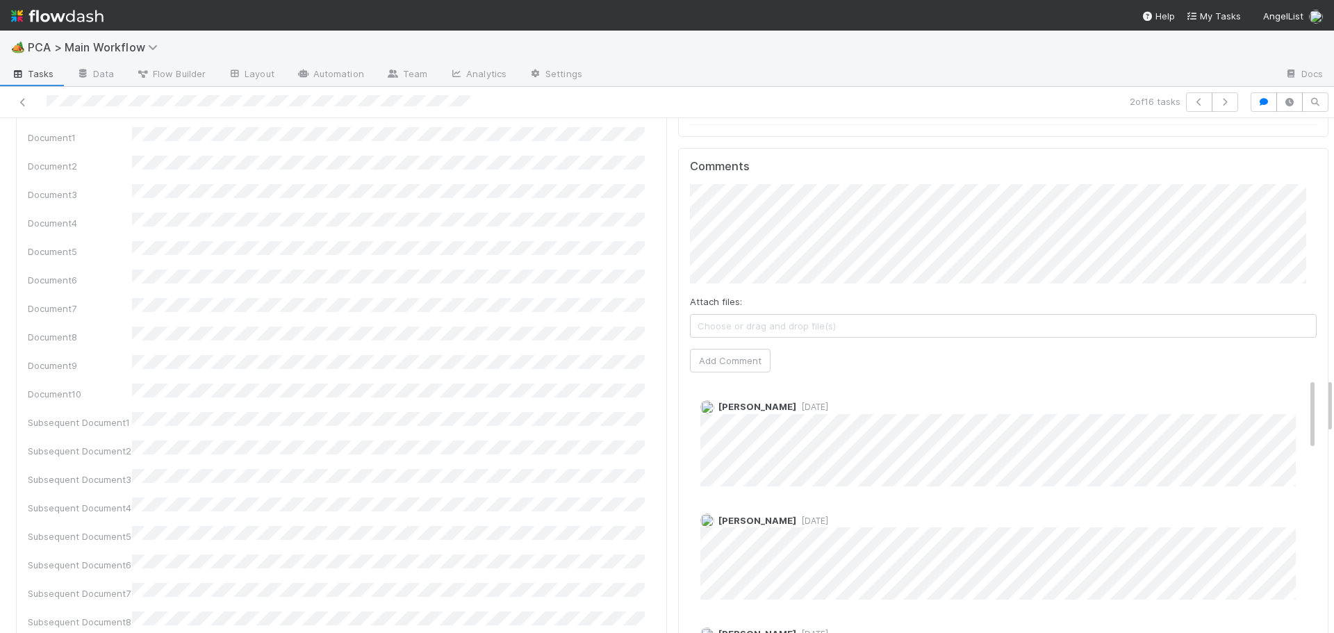
scroll to position [2416, 0]
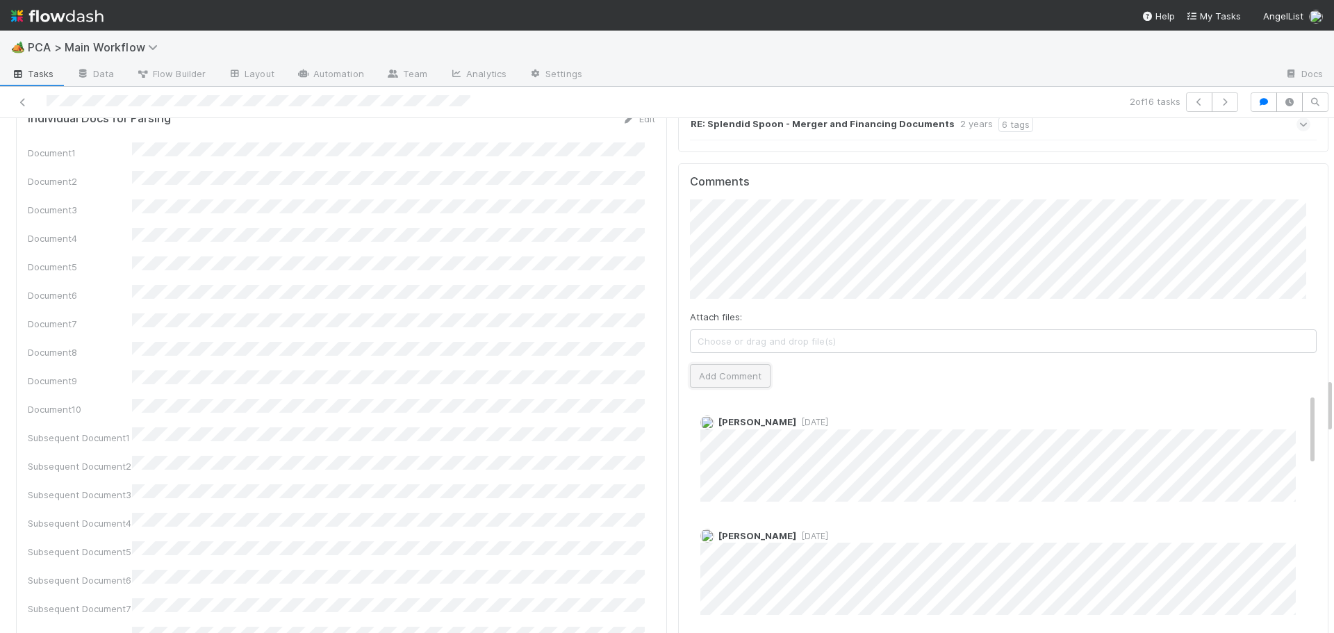
click at [718, 364] on button "Add Comment" at bounding box center [730, 376] width 81 height 24
click at [672, 305] on div "Review Notes Edit Review Note(s) Review Note Affected Funds Review Note Lead Em…" at bounding box center [1003, 236] width 662 height 4988
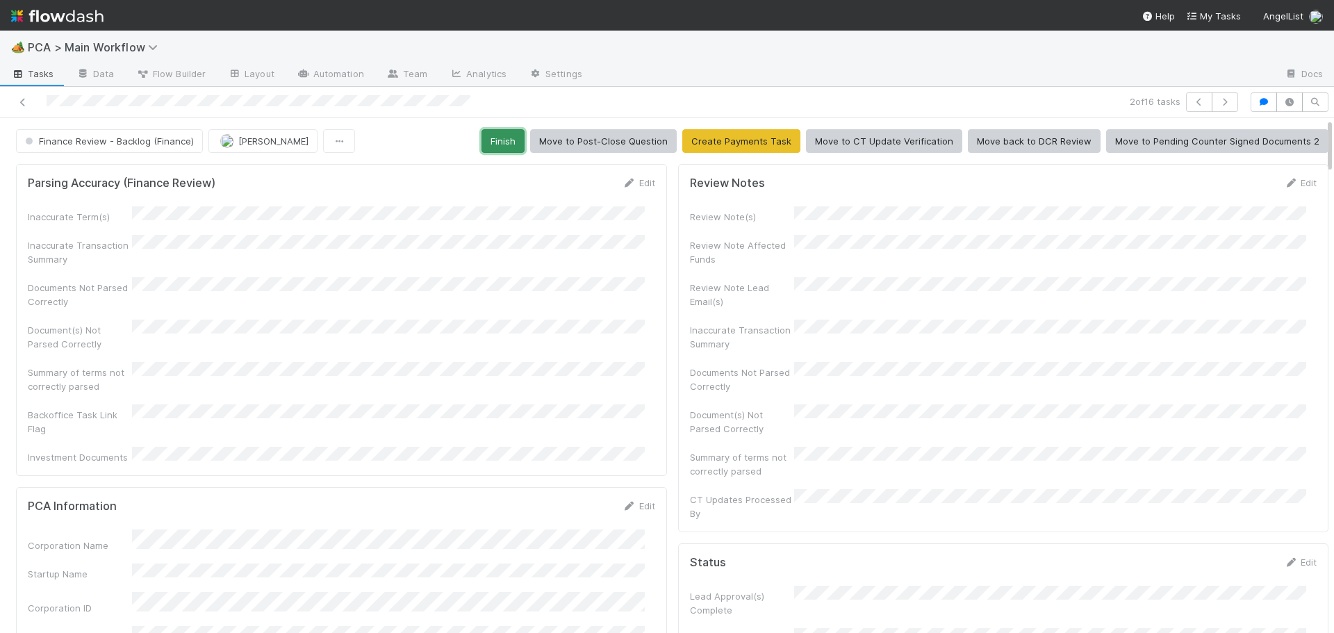
click at [493, 151] on button "Finish" at bounding box center [502, 141] width 43 height 24
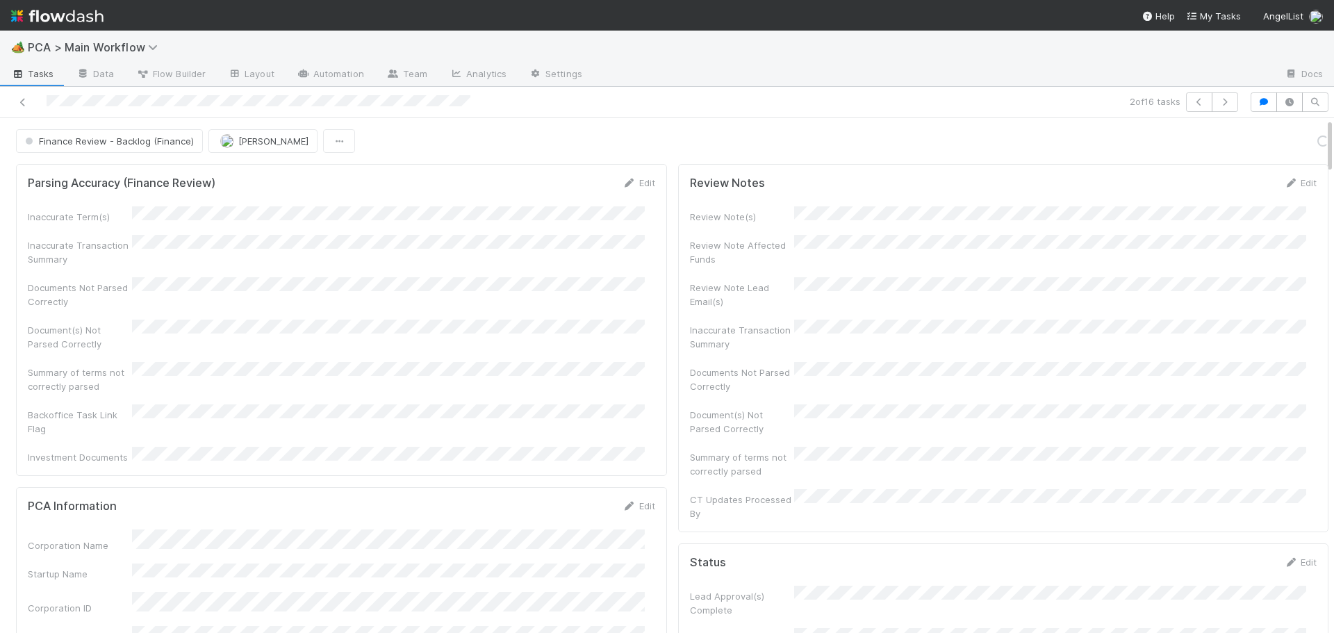
click at [248, 135] on button "[PERSON_NAME]" at bounding box center [262, 141] width 109 height 24
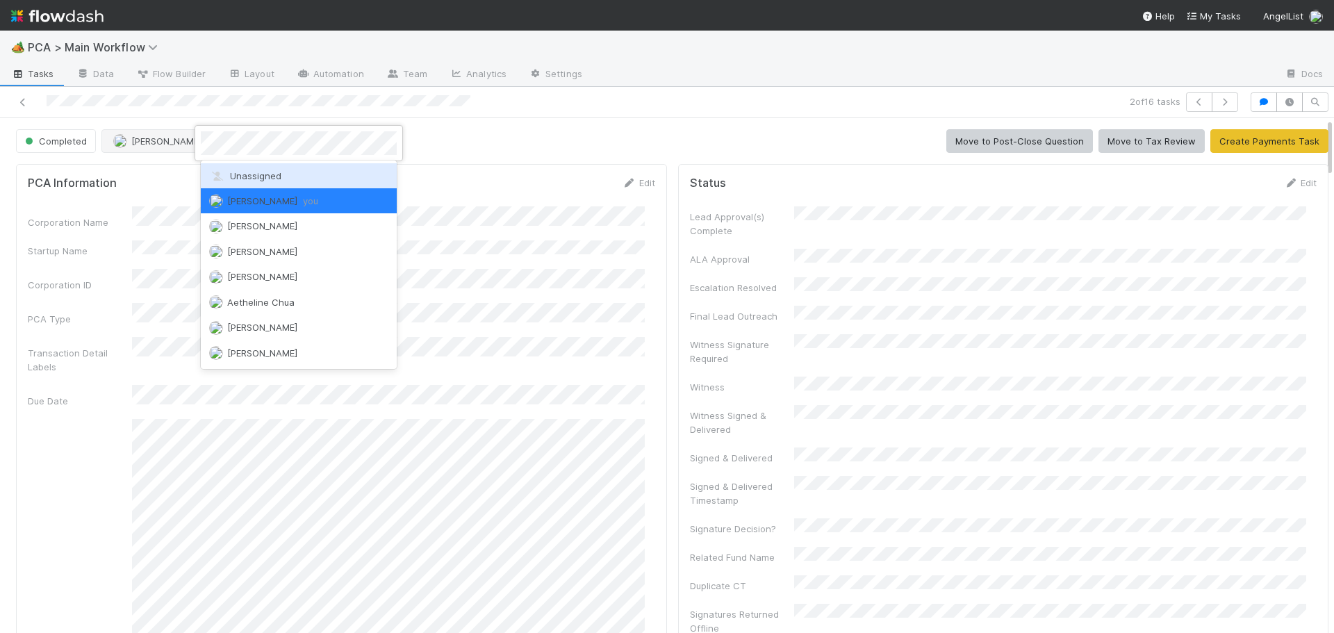
click at [249, 167] on div "Unassigned" at bounding box center [299, 175] width 196 height 25
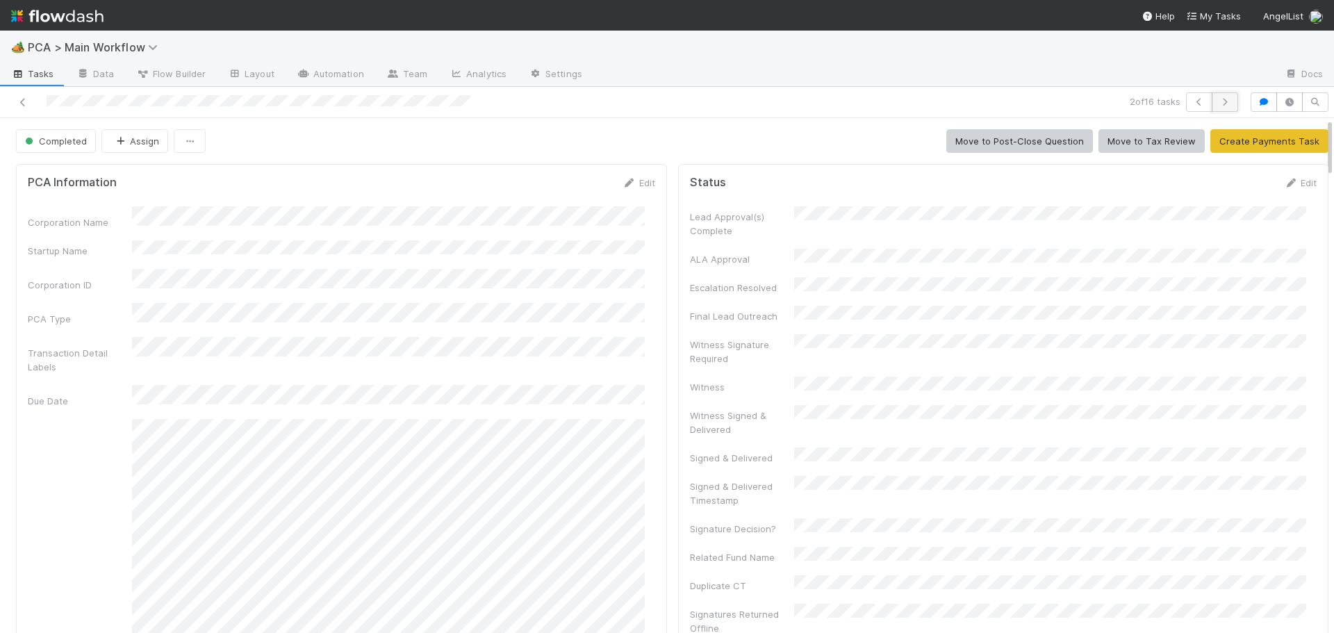
click at [1219, 97] on button "button" at bounding box center [1224, 101] width 26 height 19
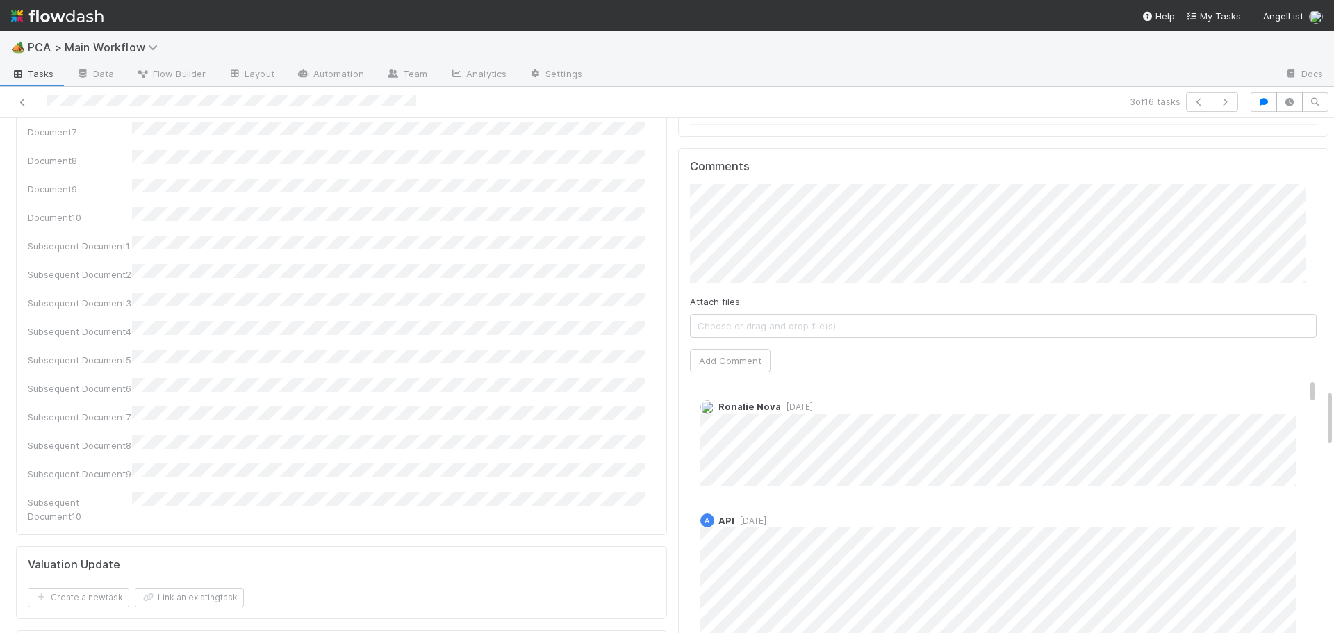
scroll to position [2416, 0]
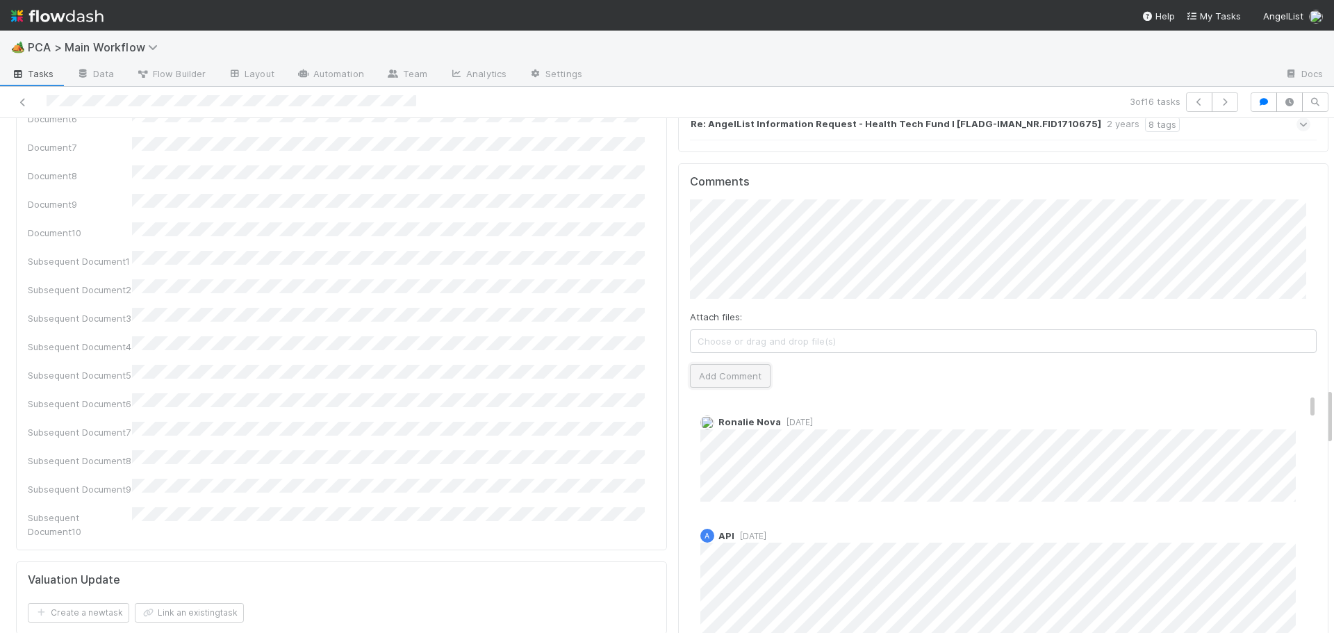
click at [727, 364] on button "Add Comment" at bounding box center [730, 376] width 81 height 24
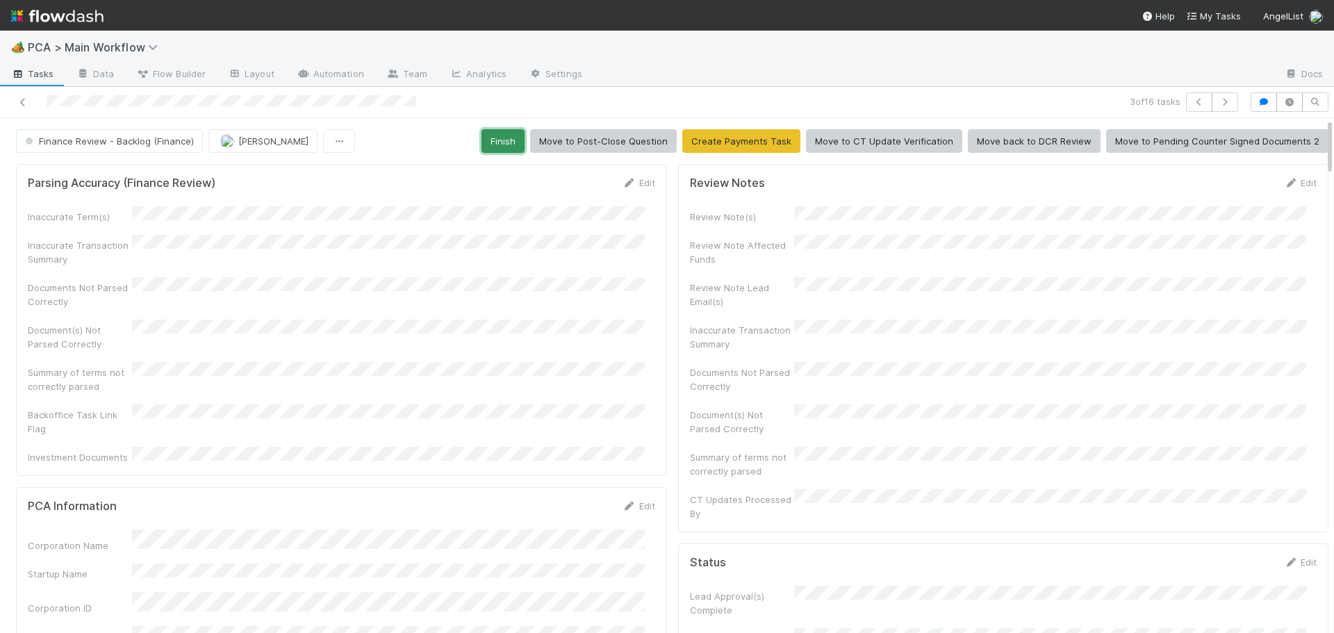
click at [492, 142] on button "Finish" at bounding box center [502, 141] width 43 height 24
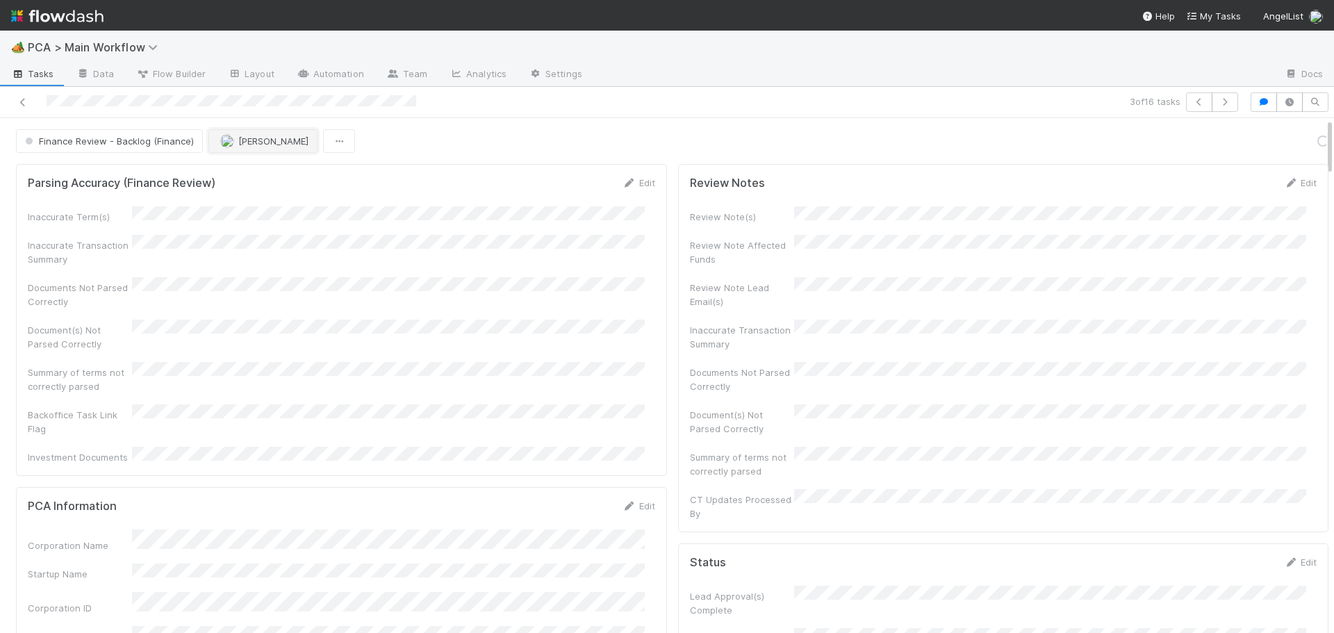
click at [242, 143] on span "[PERSON_NAME]" at bounding box center [273, 140] width 70 height 11
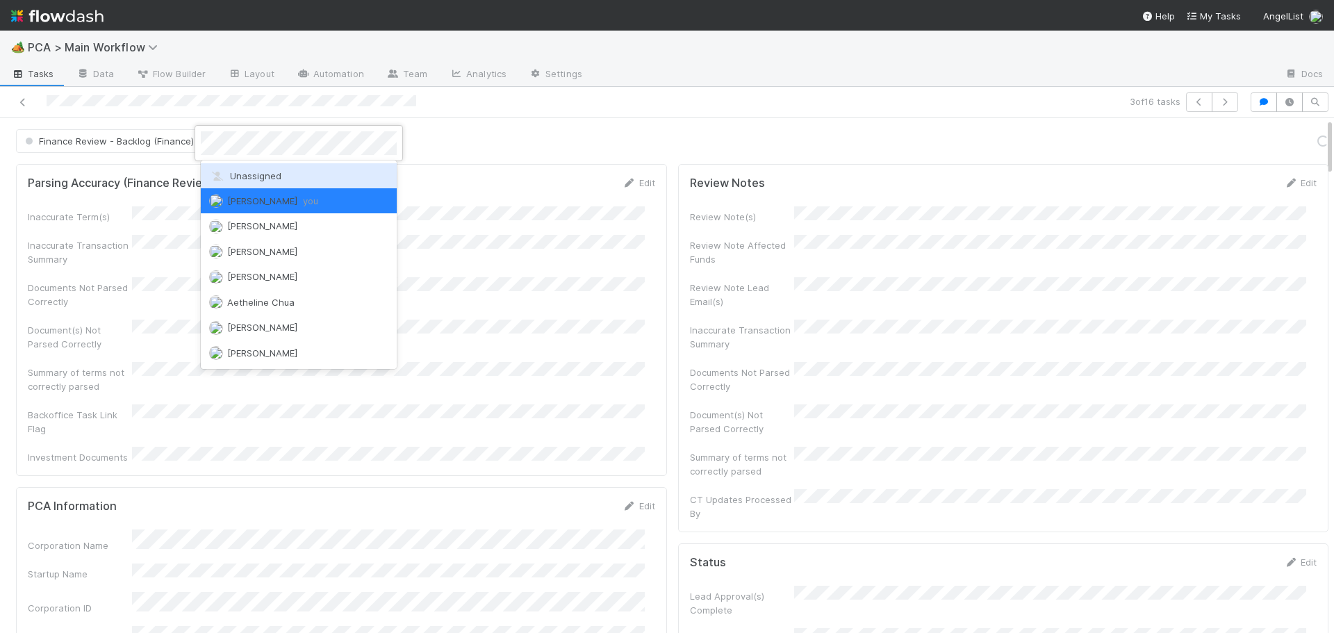
click at [243, 171] on span "Unassigned" at bounding box center [245, 175] width 72 height 11
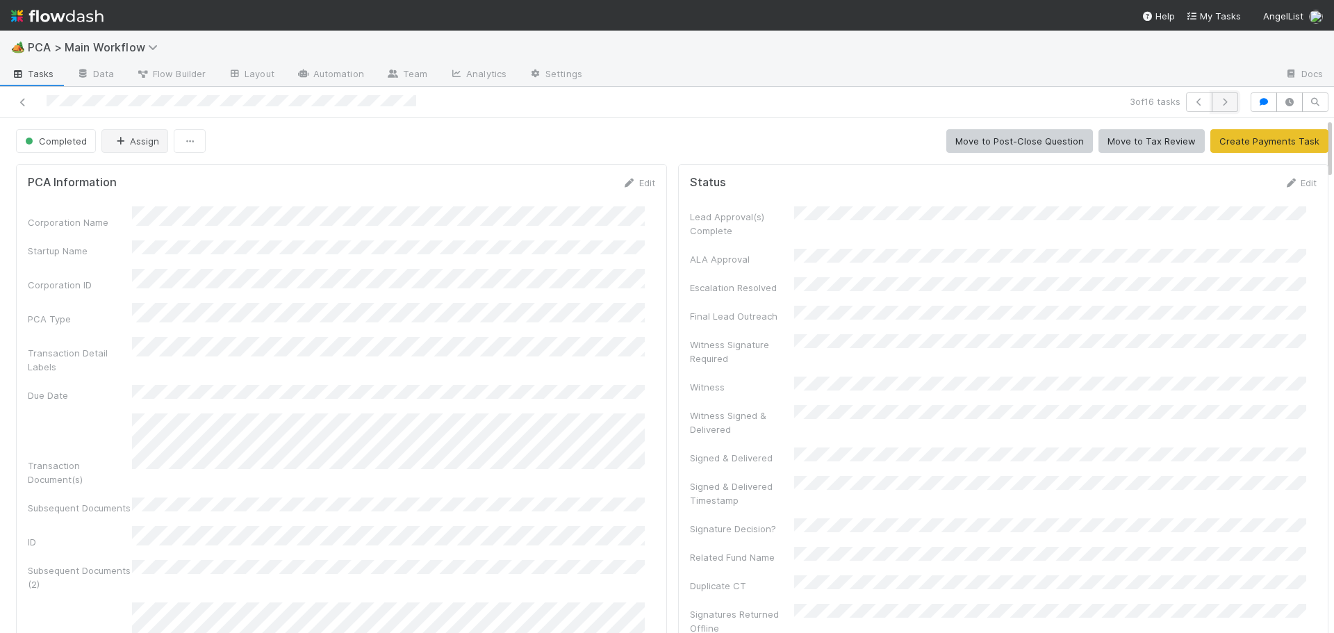
click at [1219, 104] on icon "button" at bounding box center [1225, 102] width 14 height 8
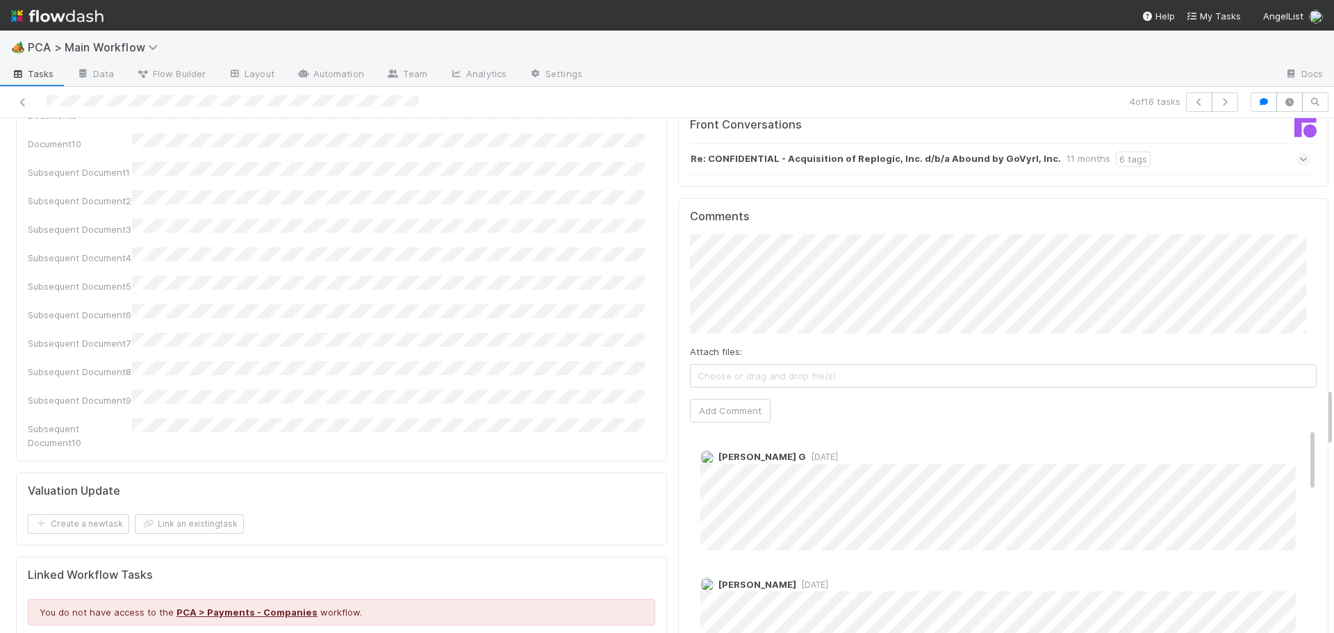
scroll to position [2362, 0]
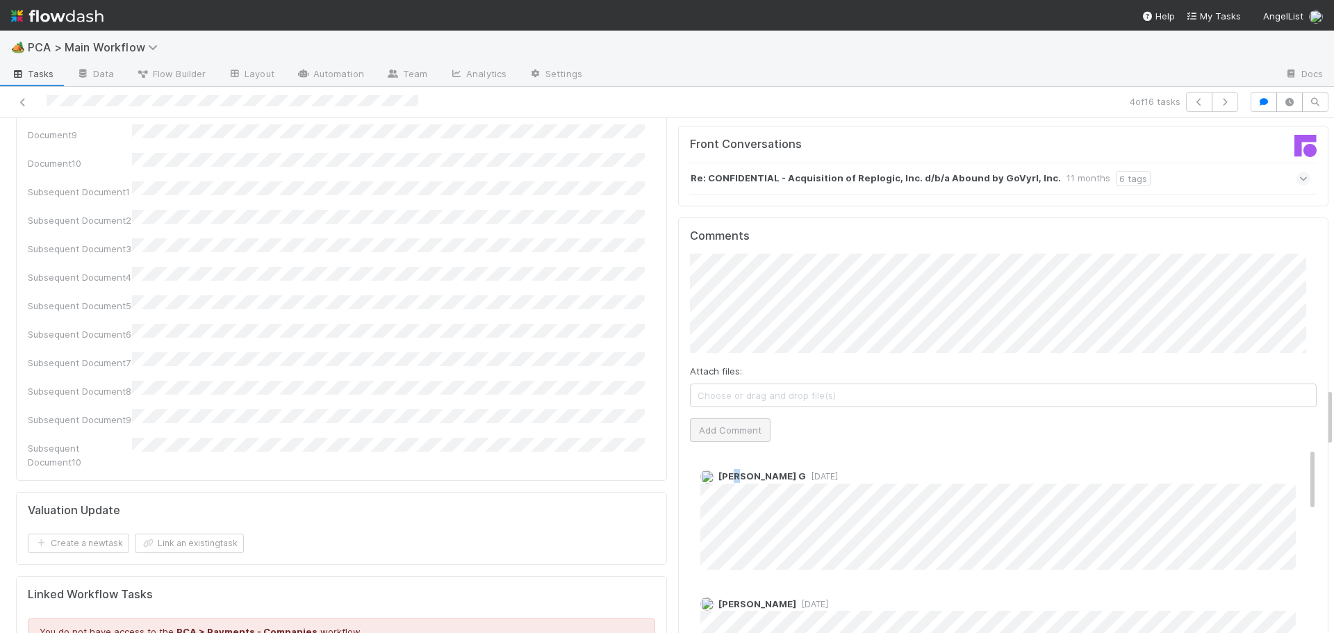
drag, startPoint x: 722, startPoint y: 341, endPoint x: 719, endPoint y: 329, distance: 13.0
click at [722, 336] on div "Comments Attach files: Choose or drag and drop file(s) Add Comment Karren G 11 …" at bounding box center [1003, 477] width 627 height 497
click at [718, 418] on button "Add Comment" at bounding box center [730, 430] width 81 height 24
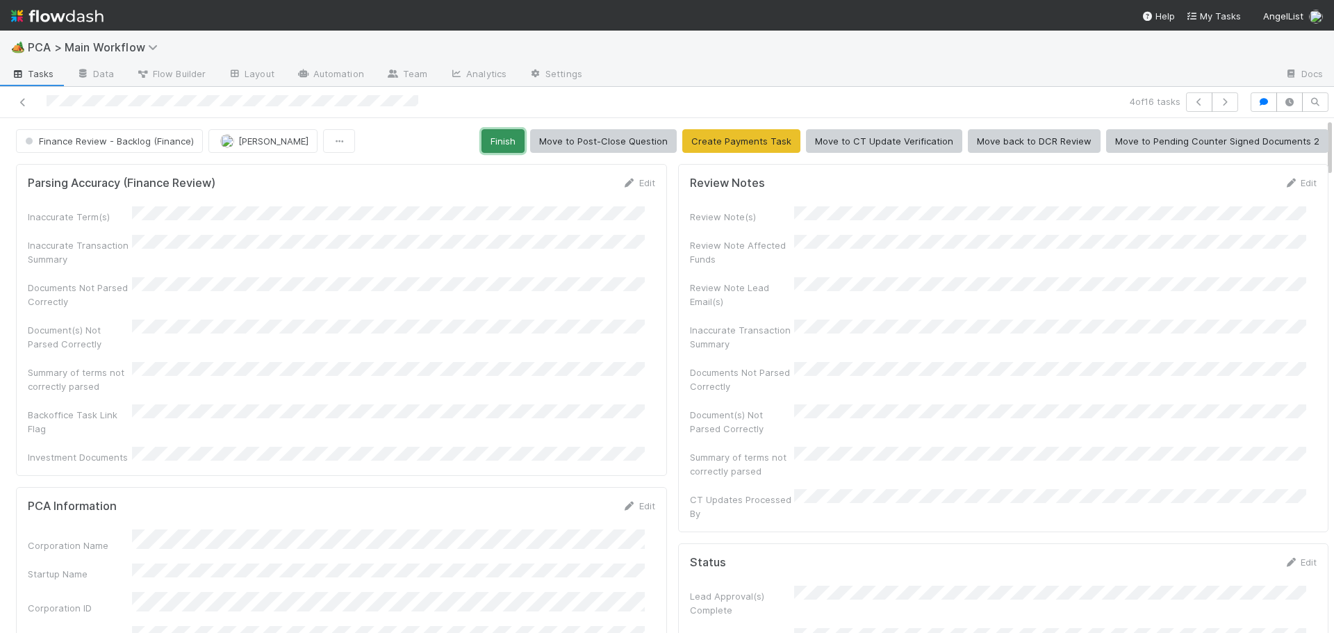
click at [499, 151] on button "Finish" at bounding box center [502, 141] width 43 height 24
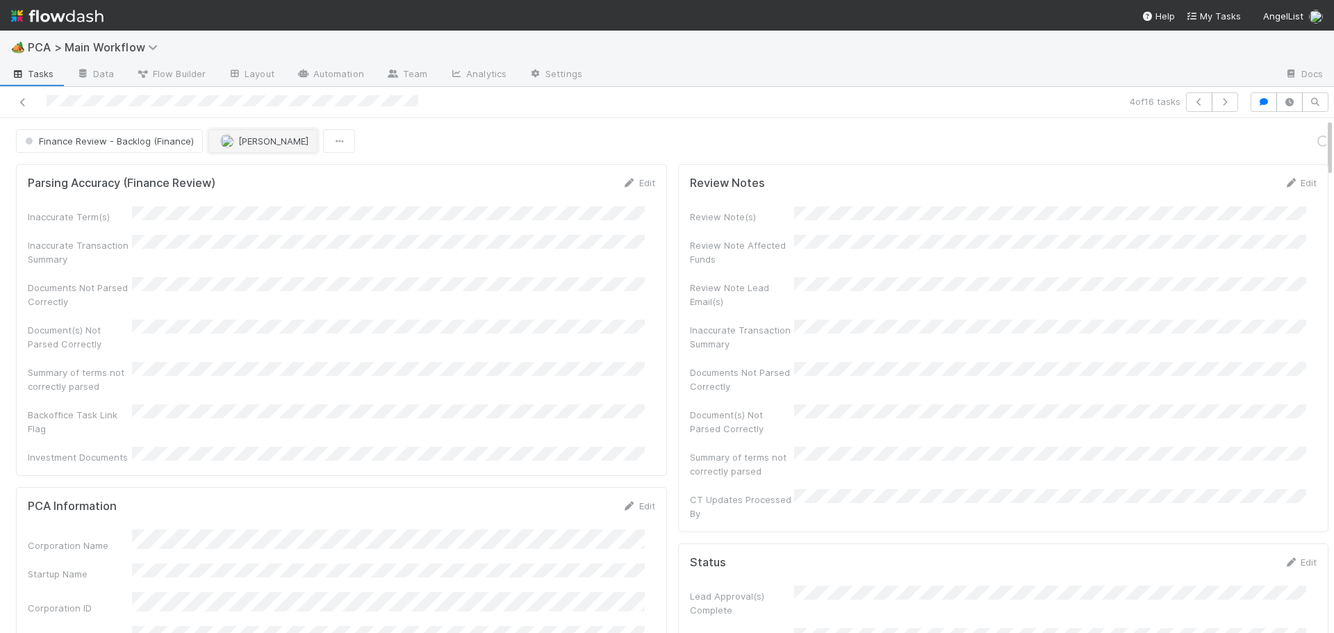
click at [263, 152] on button "[PERSON_NAME]" at bounding box center [262, 141] width 109 height 24
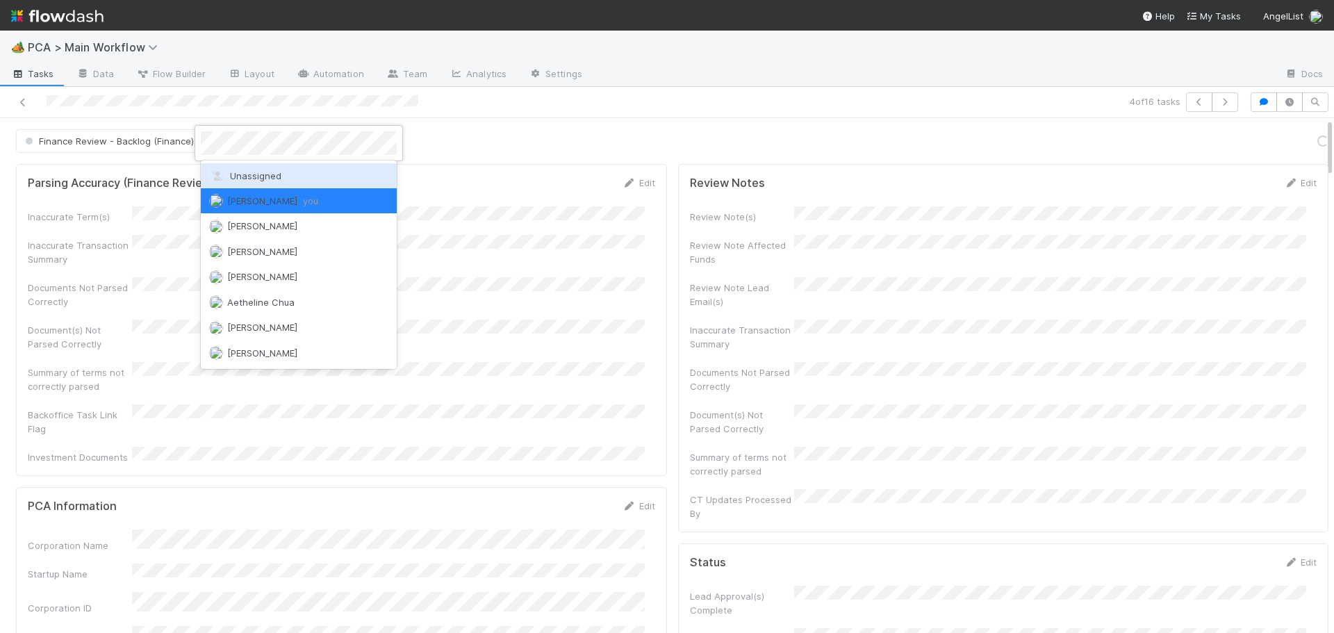
click at [262, 177] on span "Unassigned" at bounding box center [245, 175] width 72 height 11
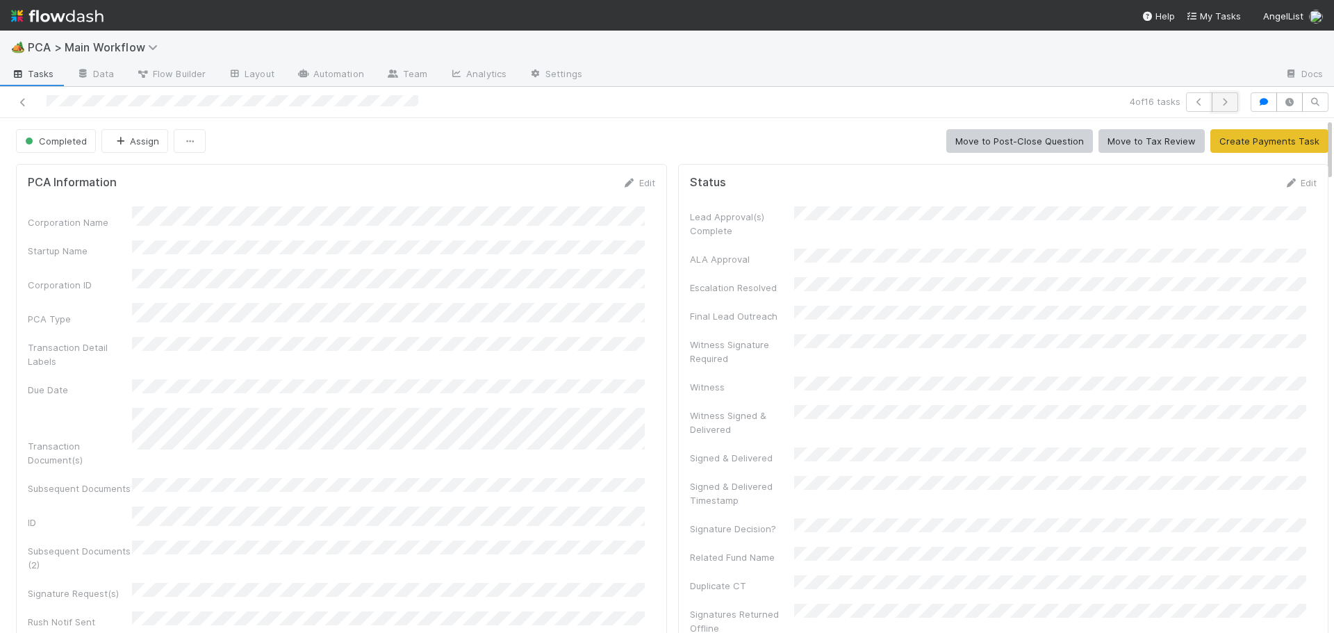
click at [1226, 100] on button "button" at bounding box center [1224, 101] width 26 height 19
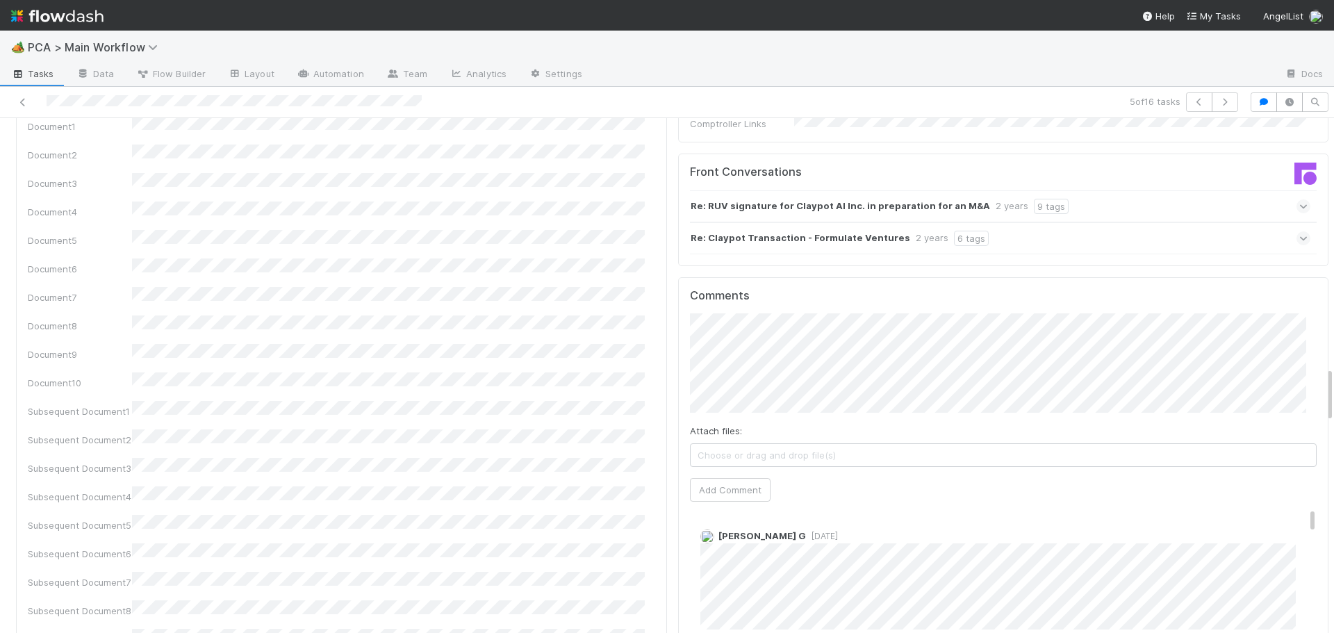
scroll to position [2362, 0]
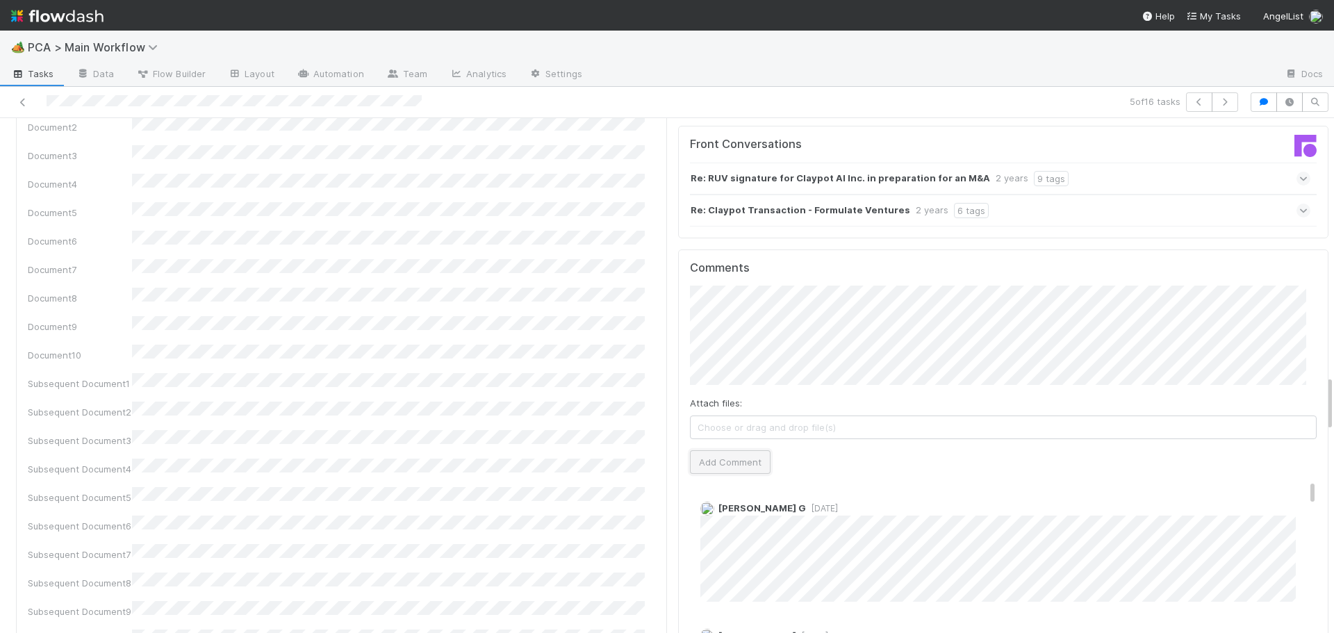
click at [712, 450] on button "Add Comment" at bounding box center [730, 462] width 81 height 24
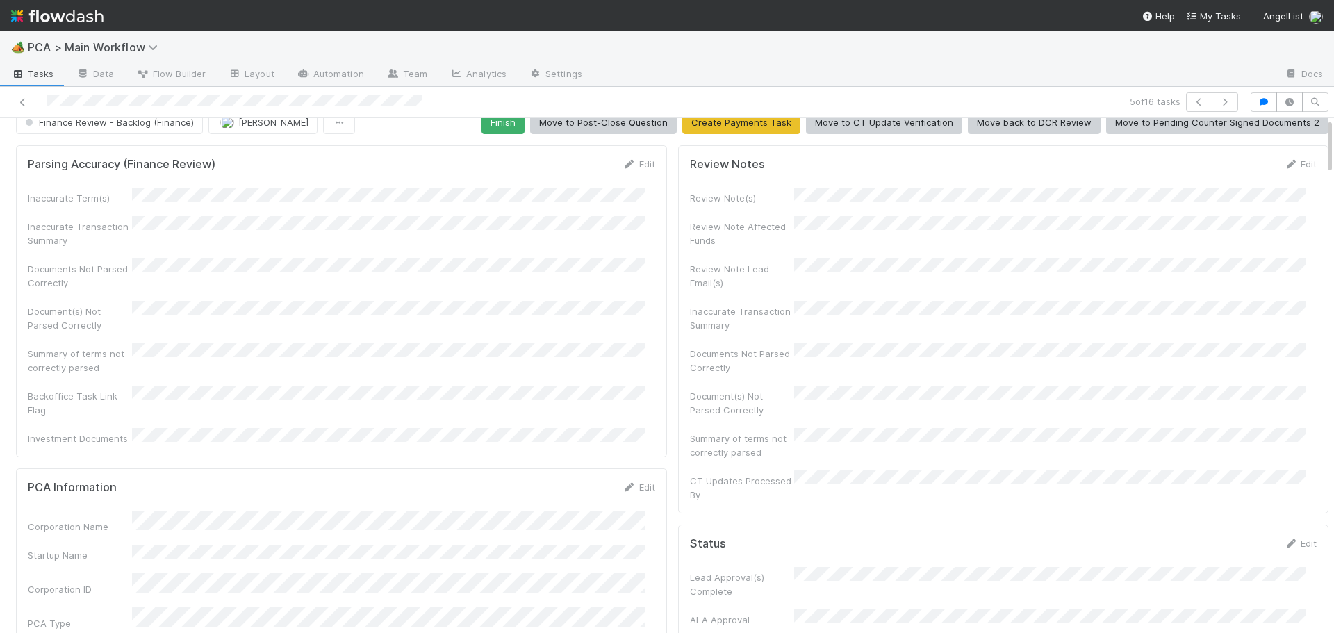
scroll to position [0, 0]
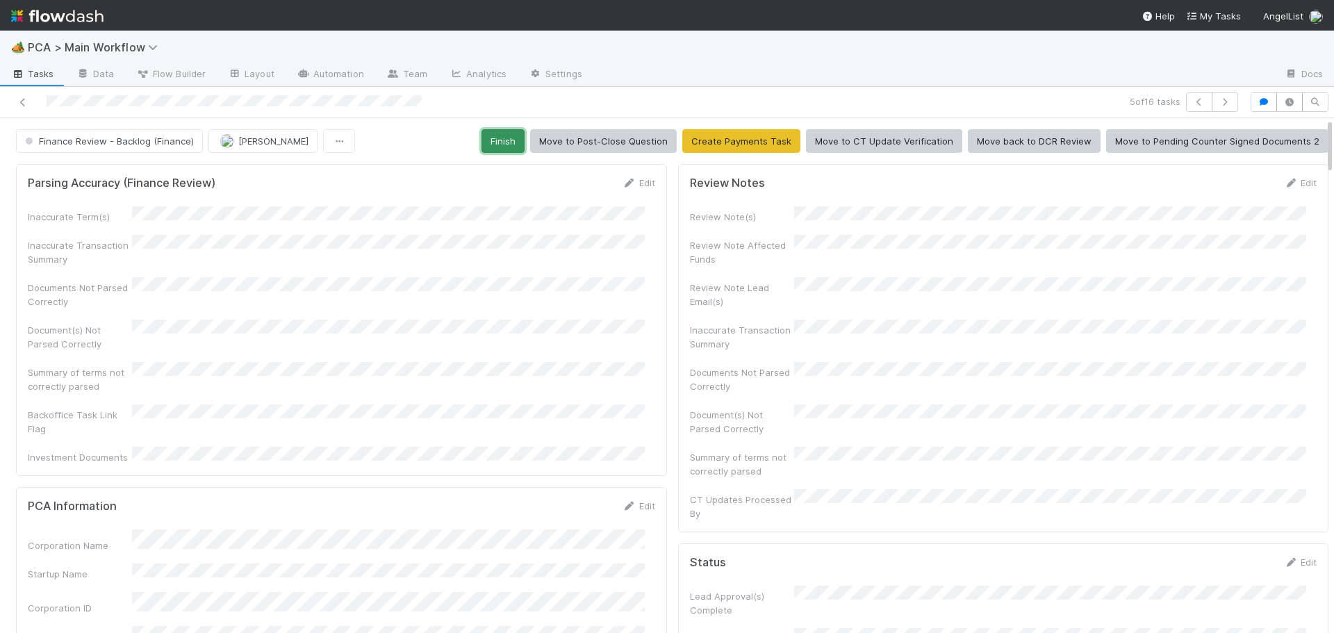
click at [516, 148] on button "Finish" at bounding box center [502, 141] width 43 height 24
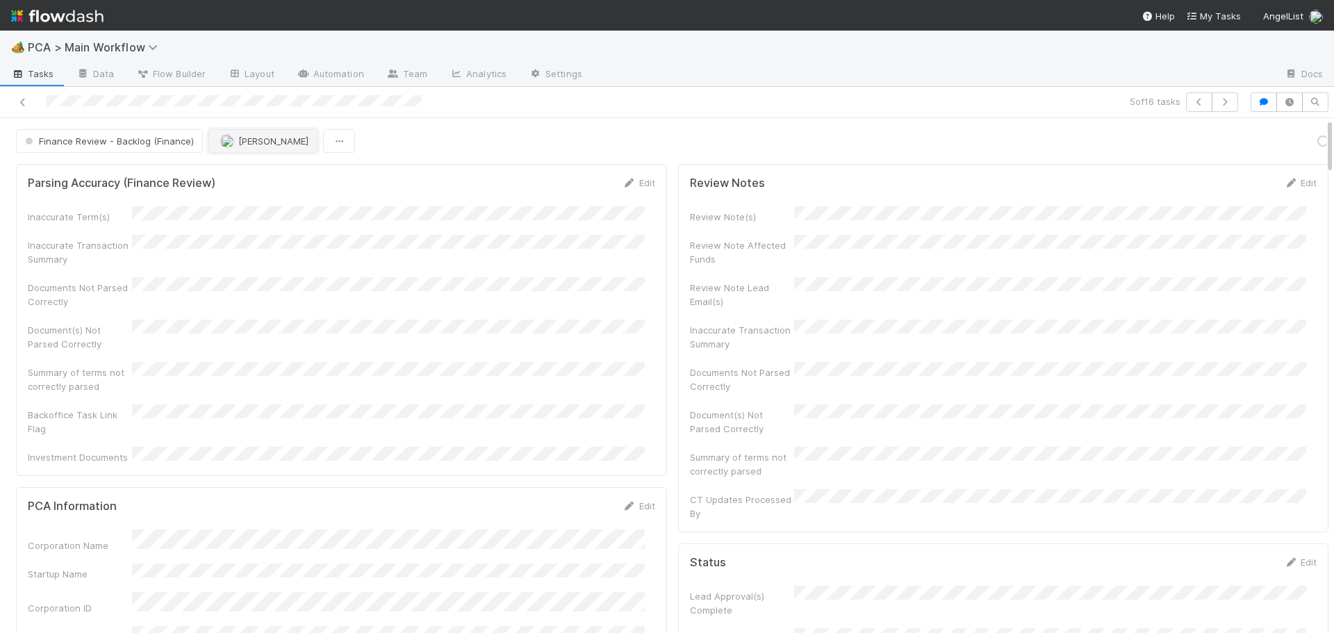
click at [259, 140] on span "[PERSON_NAME]" at bounding box center [273, 140] width 70 height 11
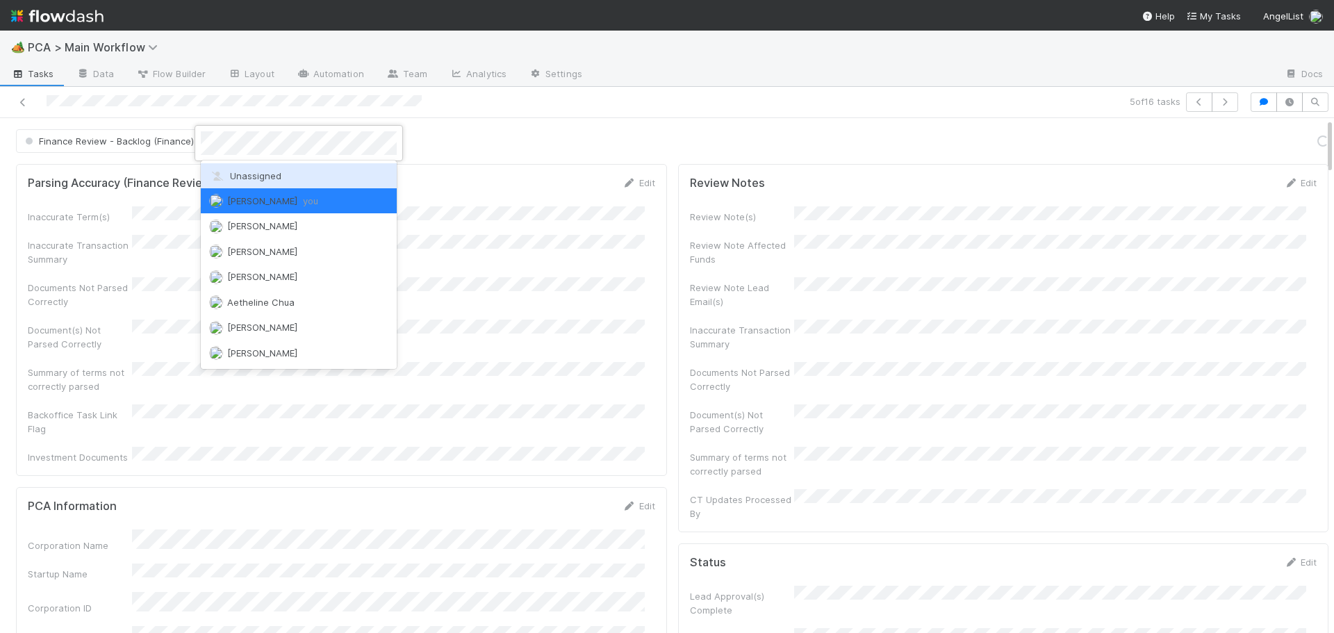
click at [253, 175] on span "Unassigned" at bounding box center [245, 175] width 72 height 11
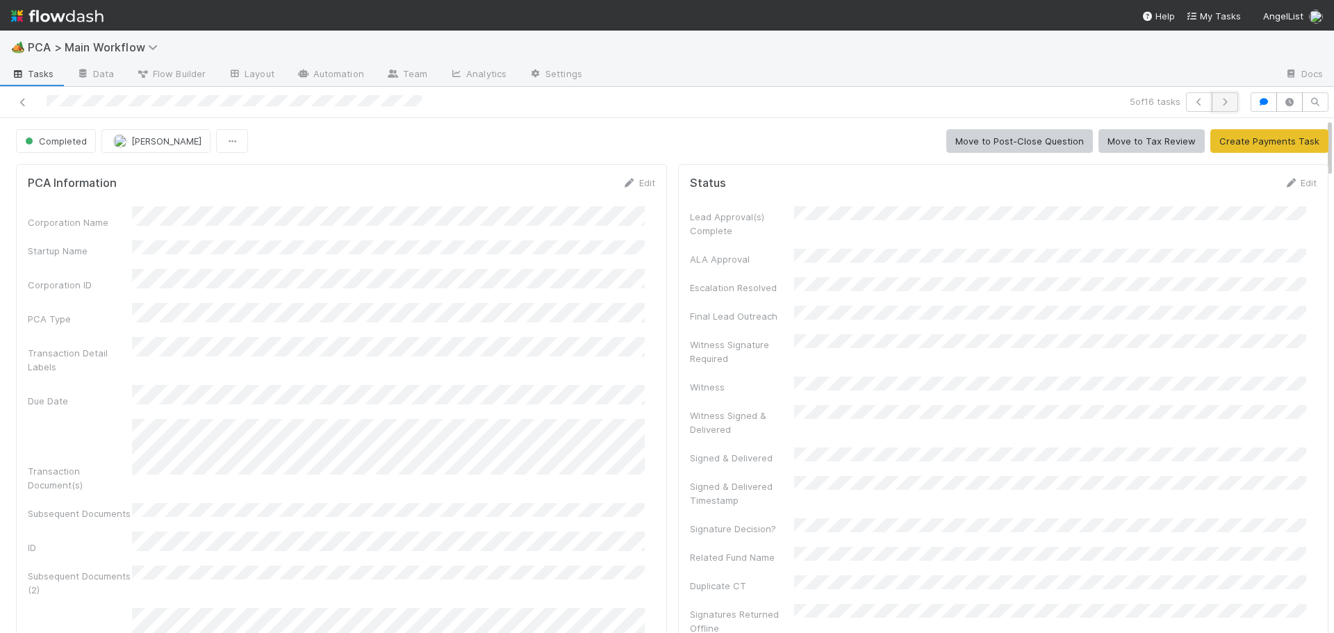
click at [1218, 99] on icon "button" at bounding box center [1225, 102] width 14 height 8
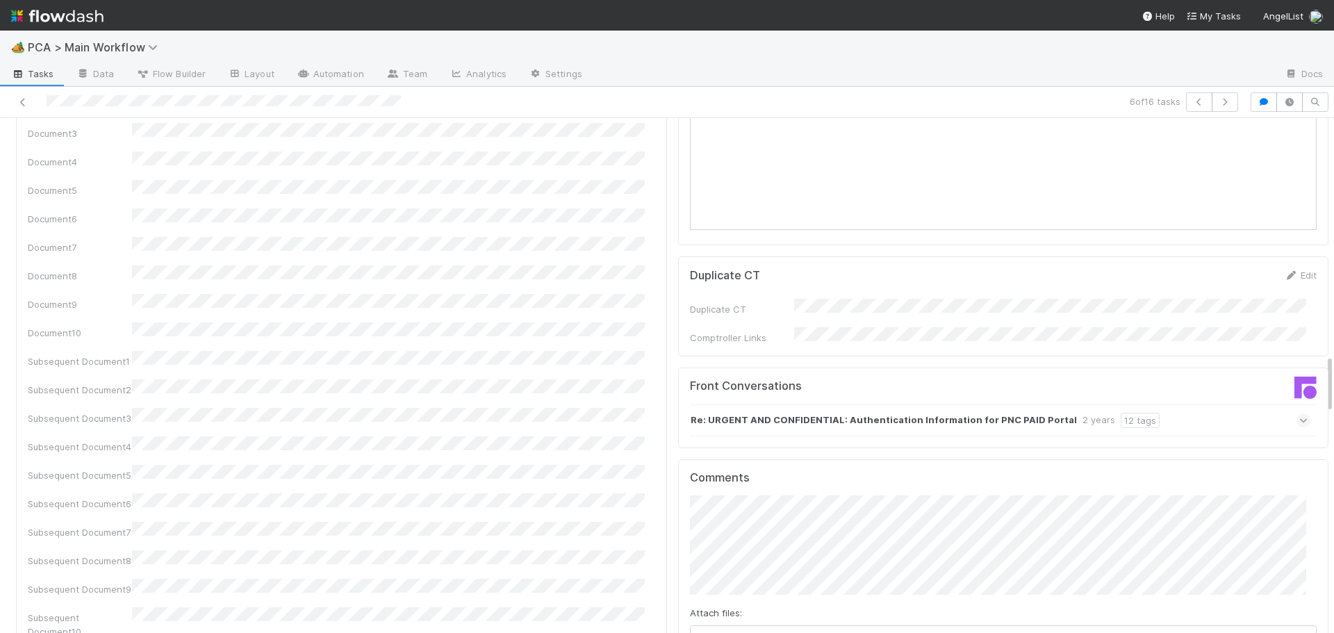
scroll to position [2153, 0]
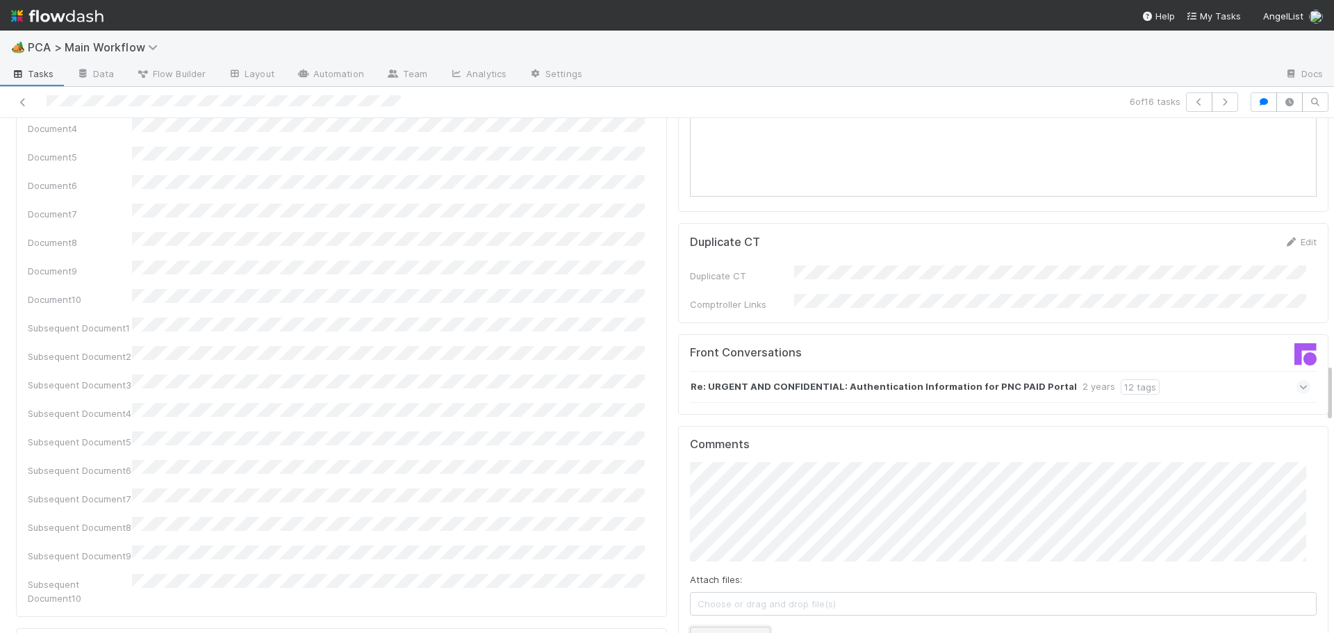
click at [705, 627] on button "Add Comment" at bounding box center [730, 639] width 81 height 24
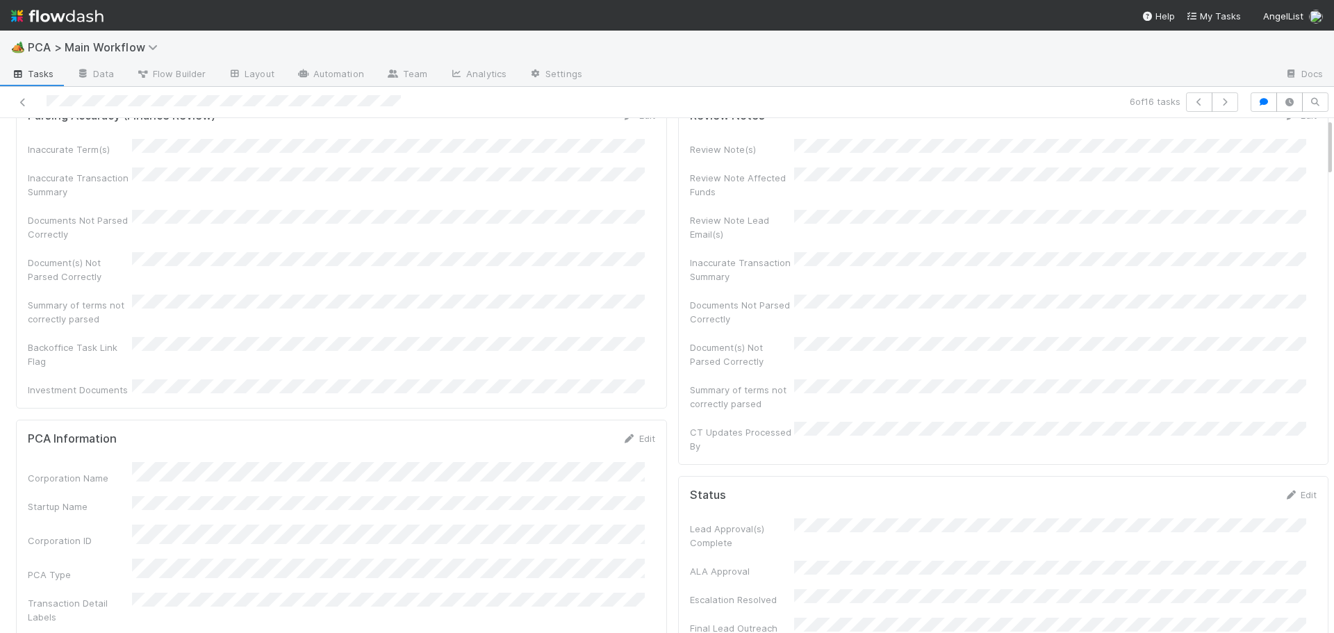
scroll to position [0, 0]
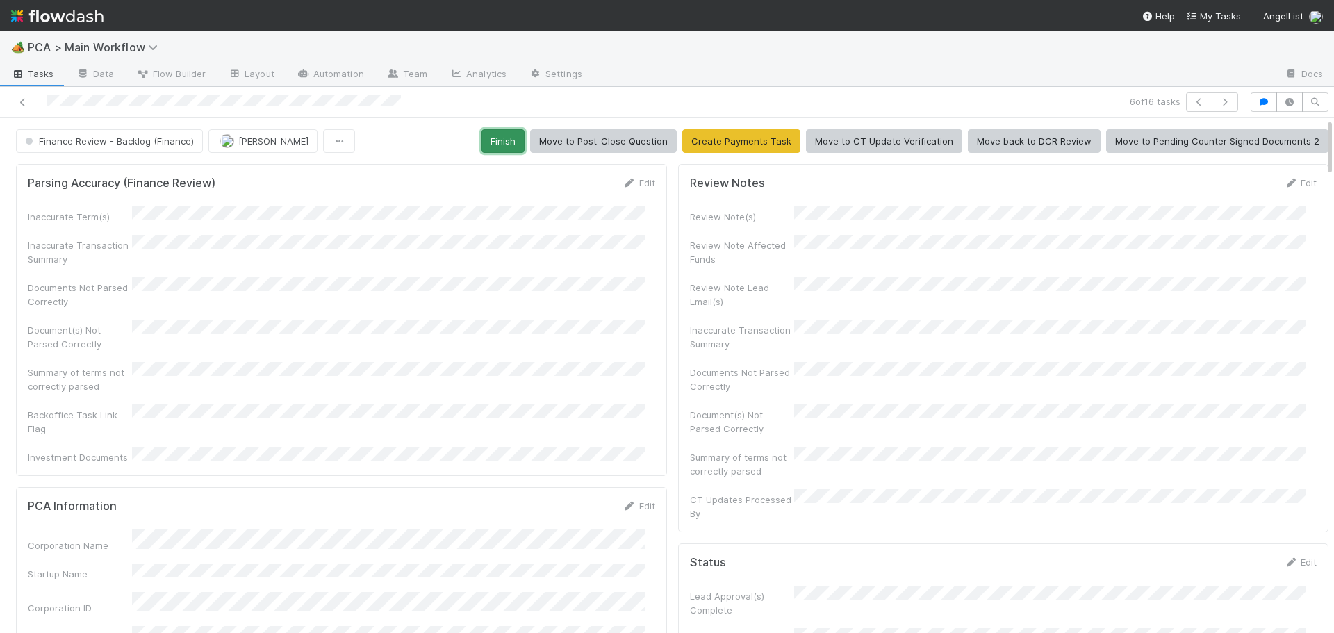
click at [491, 134] on button "Finish" at bounding box center [502, 141] width 43 height 24
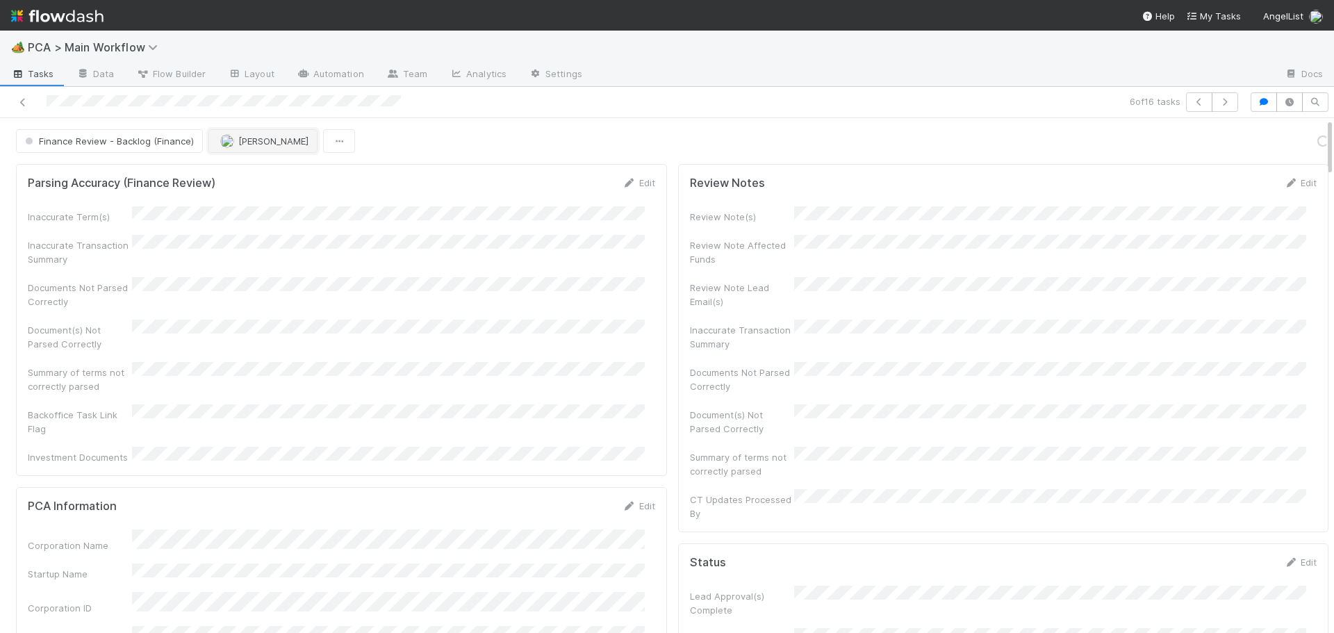
click at [222, 140] on img "button" at bounding box center [227, 141] width 14 height 14
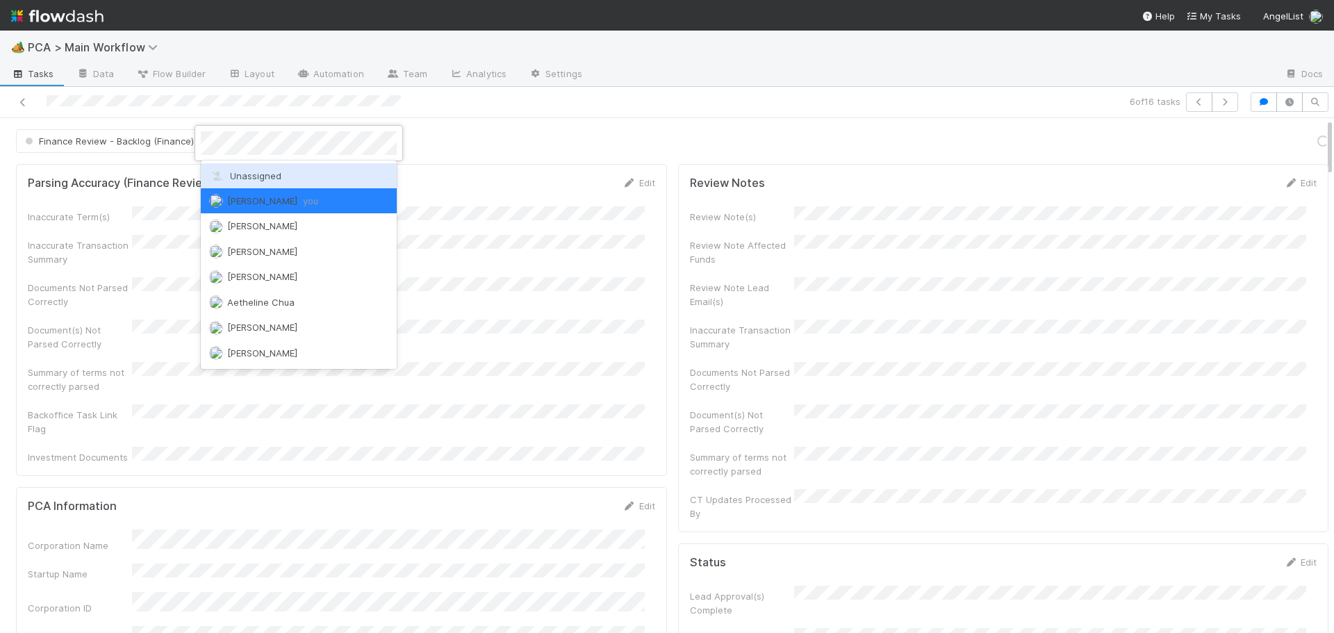
click at [240, 171] on span "Unassigned" at bounding box center [245, 175] width 72 height 11
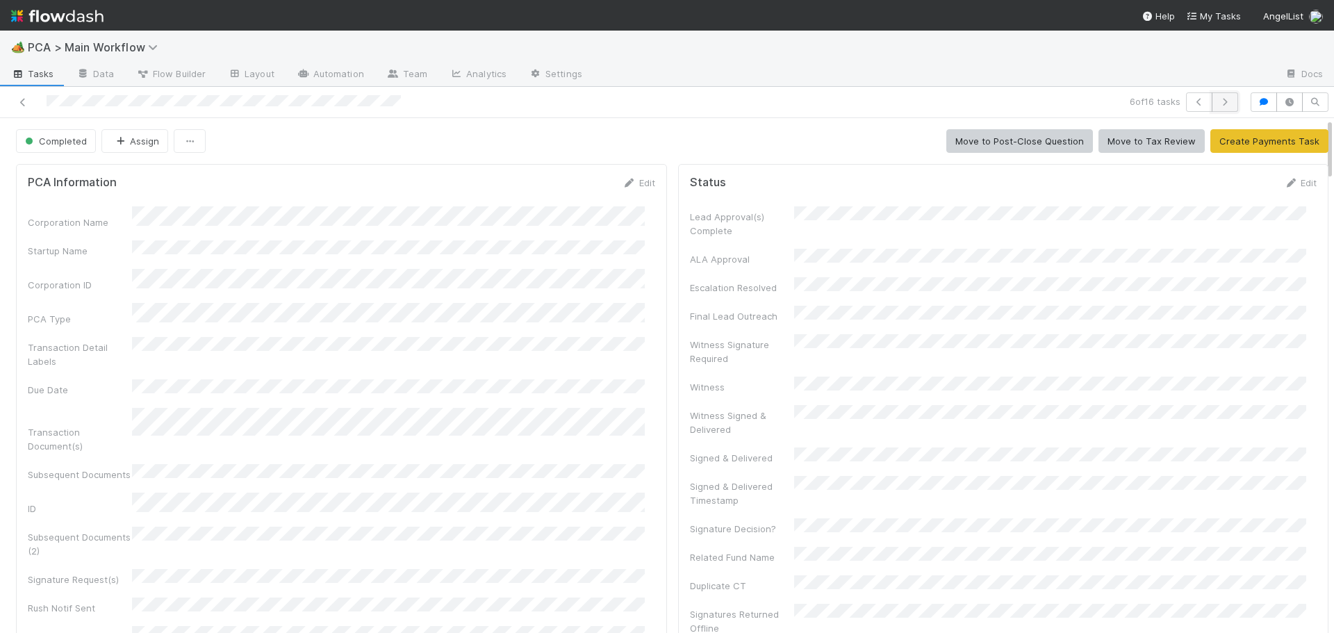
click at [1218, 104] on icon "button" at bounding box center [1225, 102] width 14 height 8
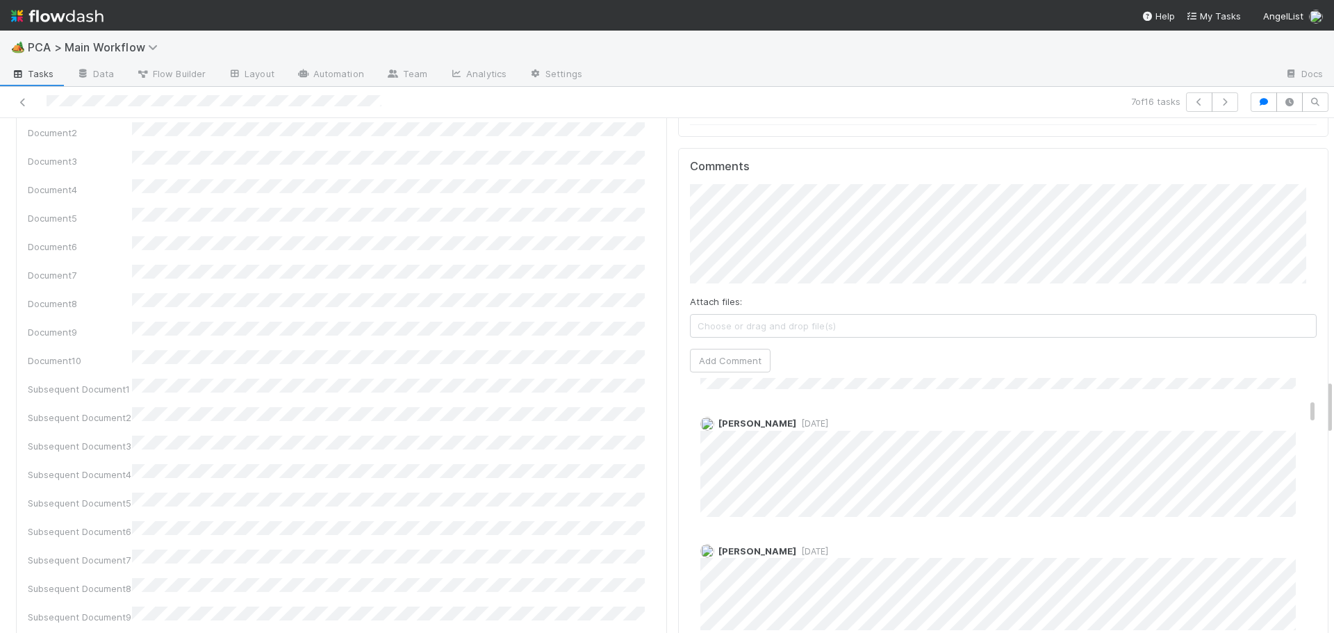
scroll to position [2416, 0]
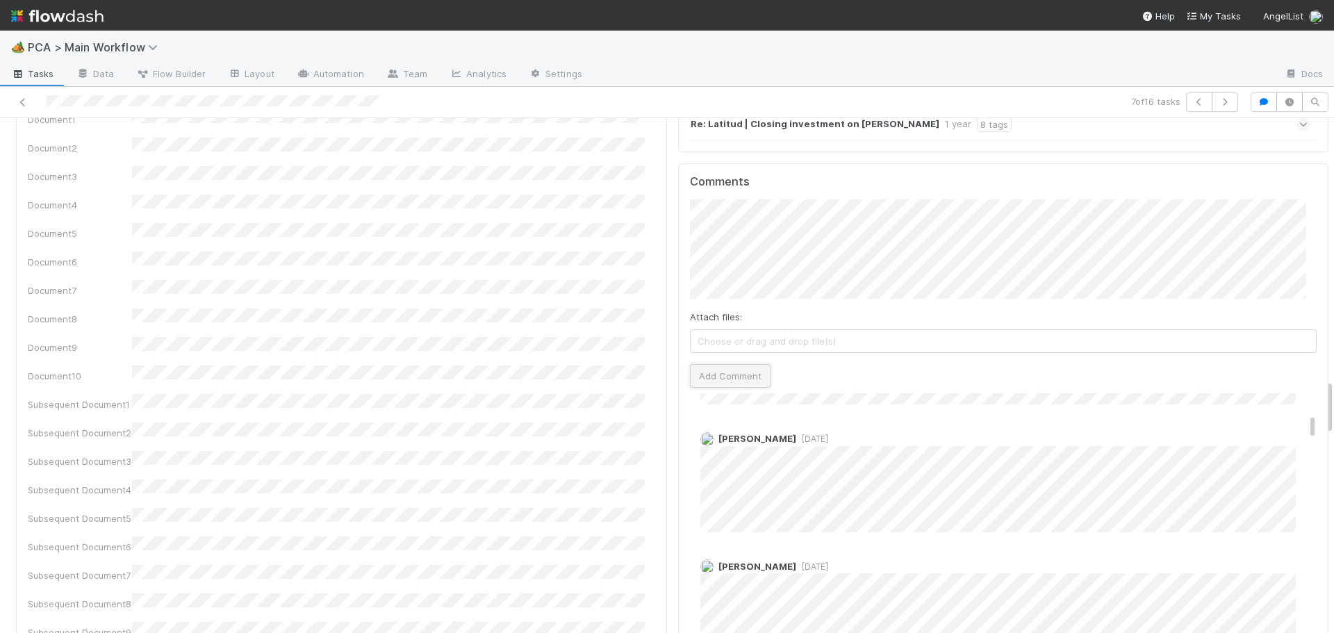
click at [747, 364] on button "Add Comment" at bounding box center [730, 376] width 81 height 24
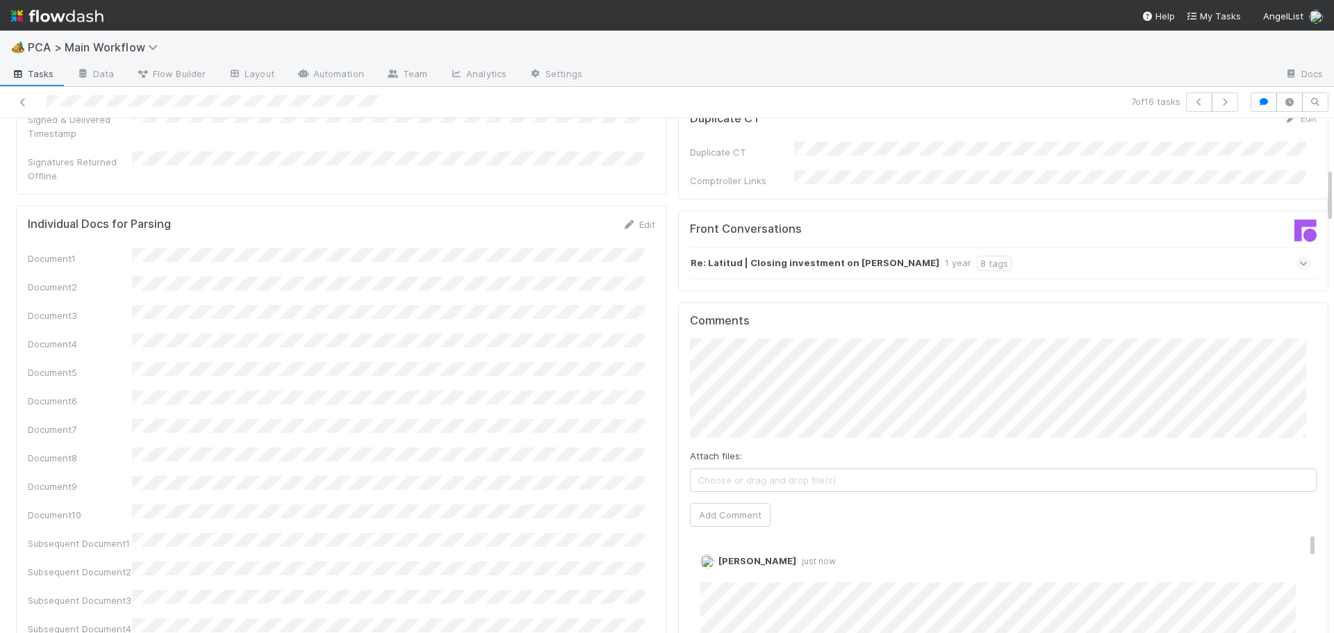
scroll to position [0, 0]
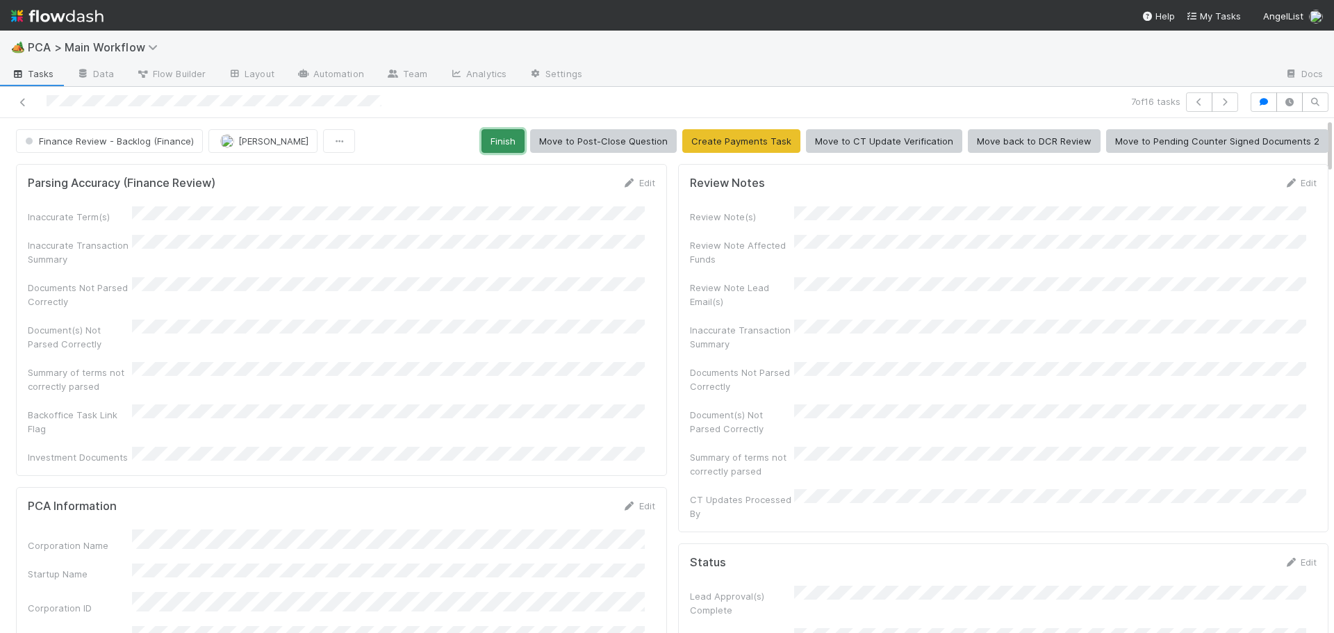
click at [495, 142] on button "Finish" at bounding box center [502, 141] width 43 height 24
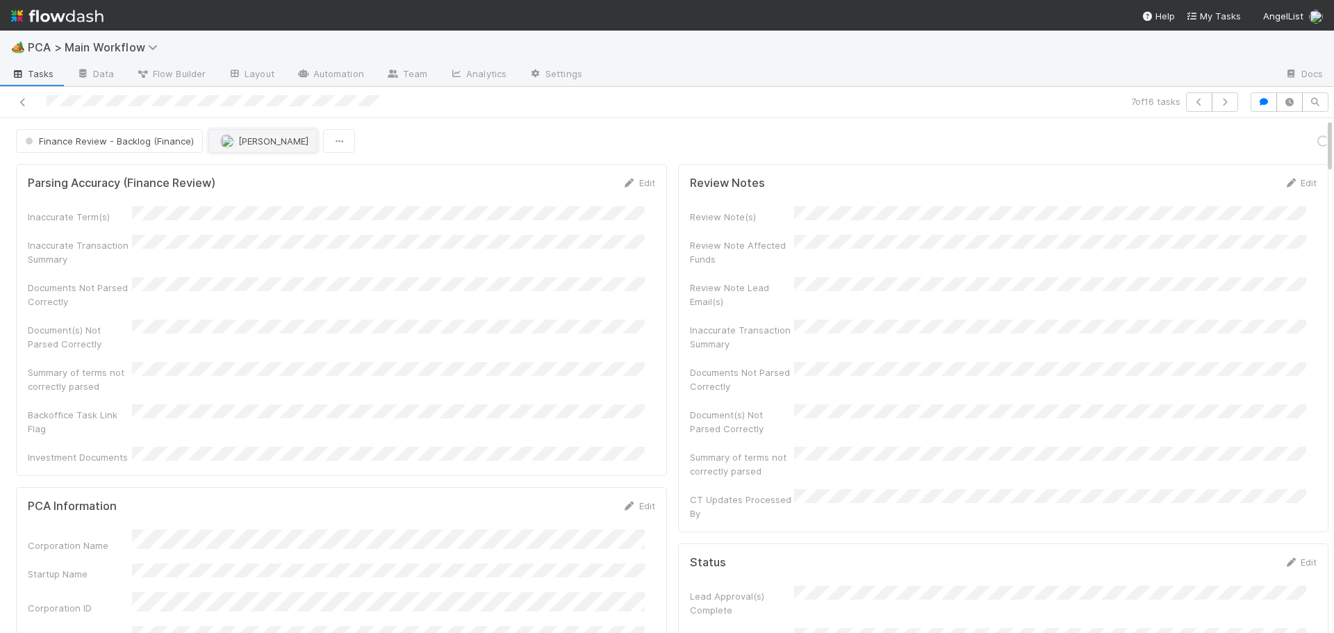
click at [238, 139] on span "[PERSON_NAME]" at bounding box center [273, 140] width 70 height 11
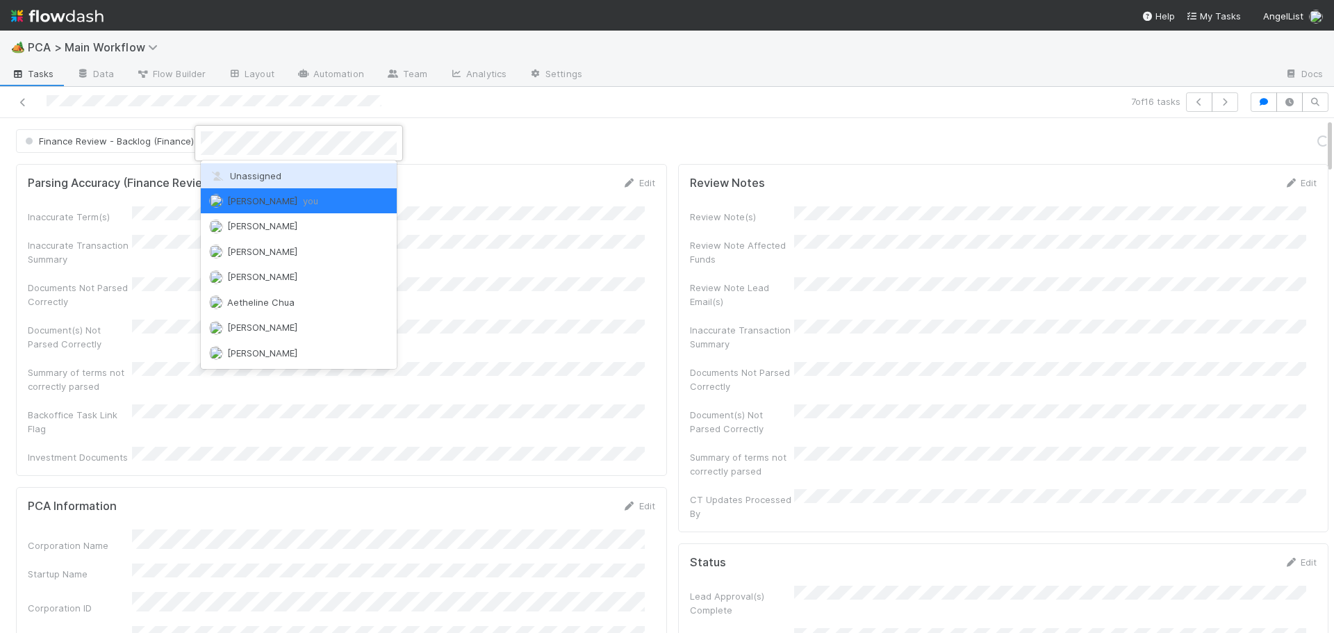
click at [238, 169] on div "Unassigned" at bounding box center [299, 175] width 196 height 25
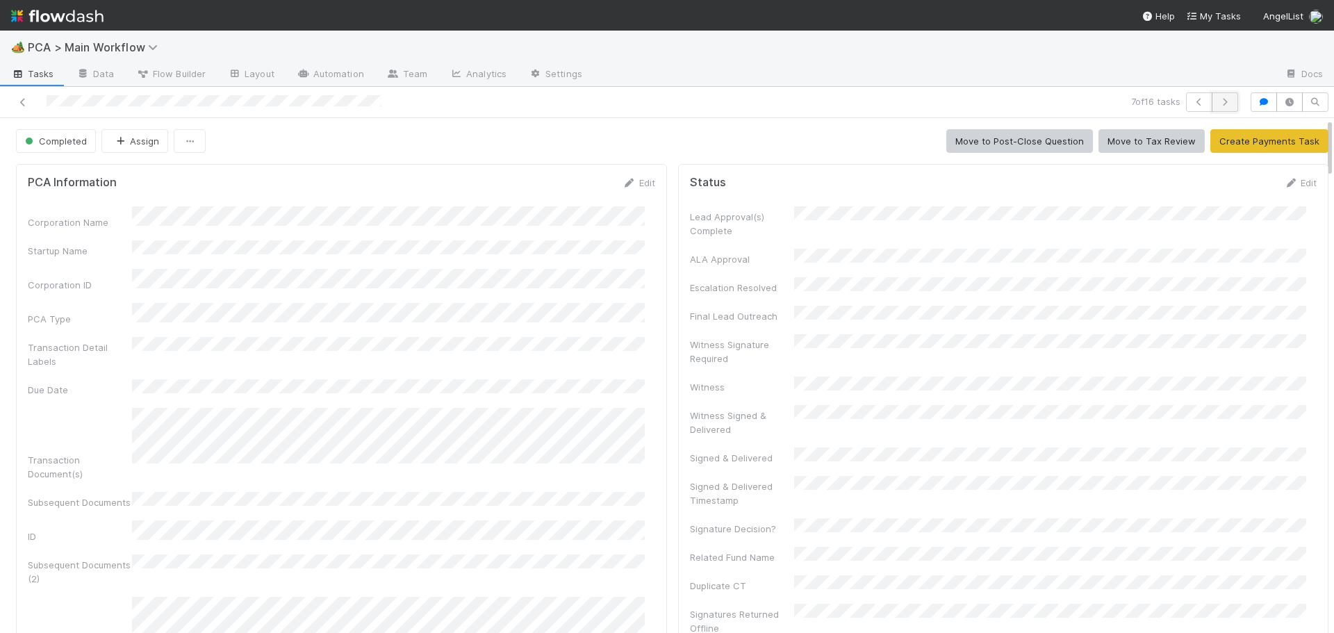
click at [1226, 102] on button "button" at bounding box center [1224, 101] width 26 height 19
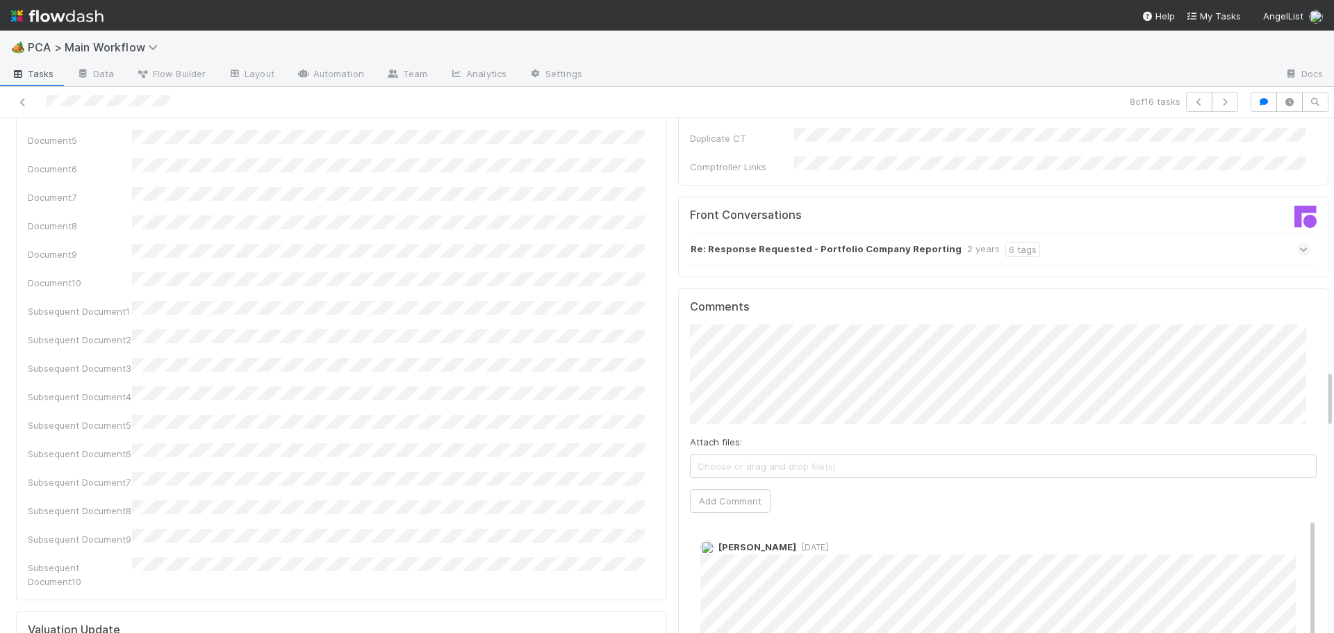
scroll to position [2292, 0]
click at [715, 488] on button "Add Comment" at bounding box center [730, 500] width 81 height 24
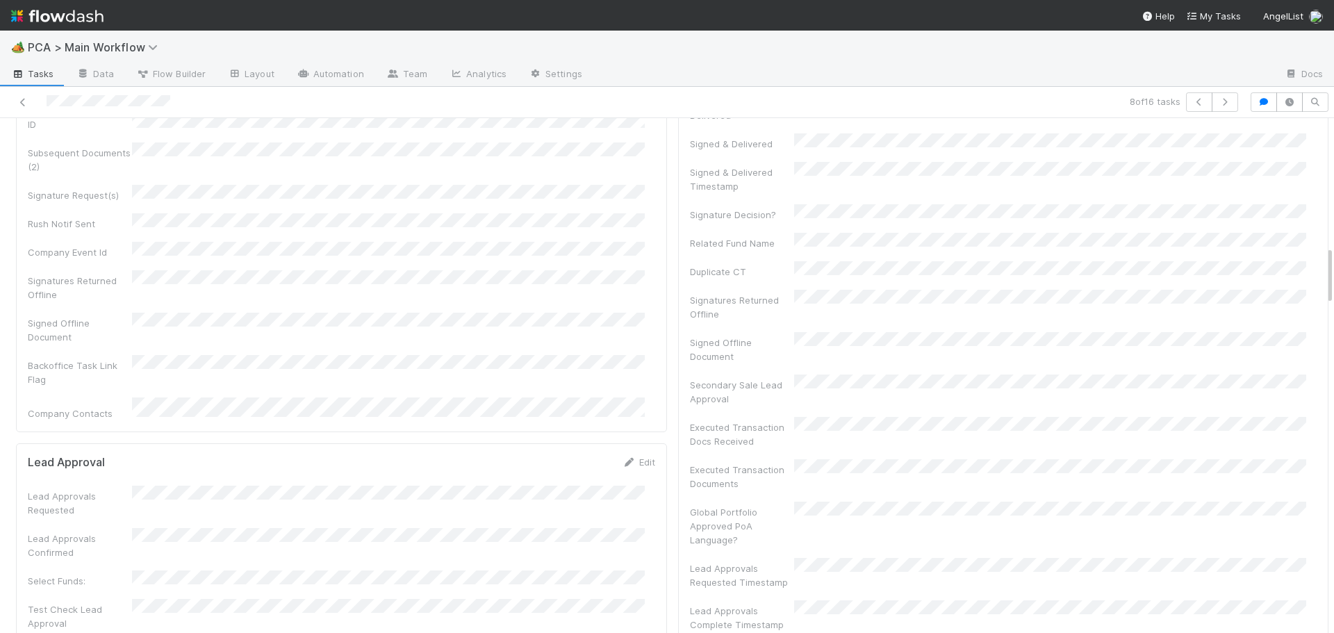
scroll to position [0, 0]
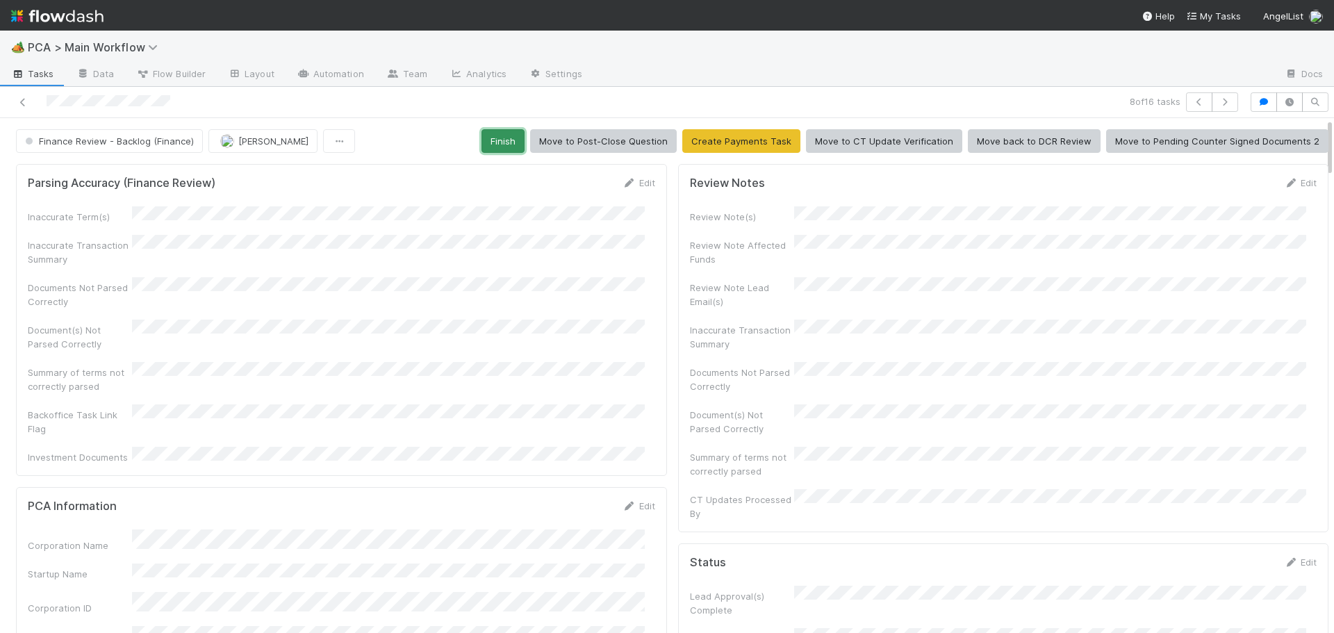
click at [502, 135] on button "Finish" at bounding box center [502, 141] width 43 height 24
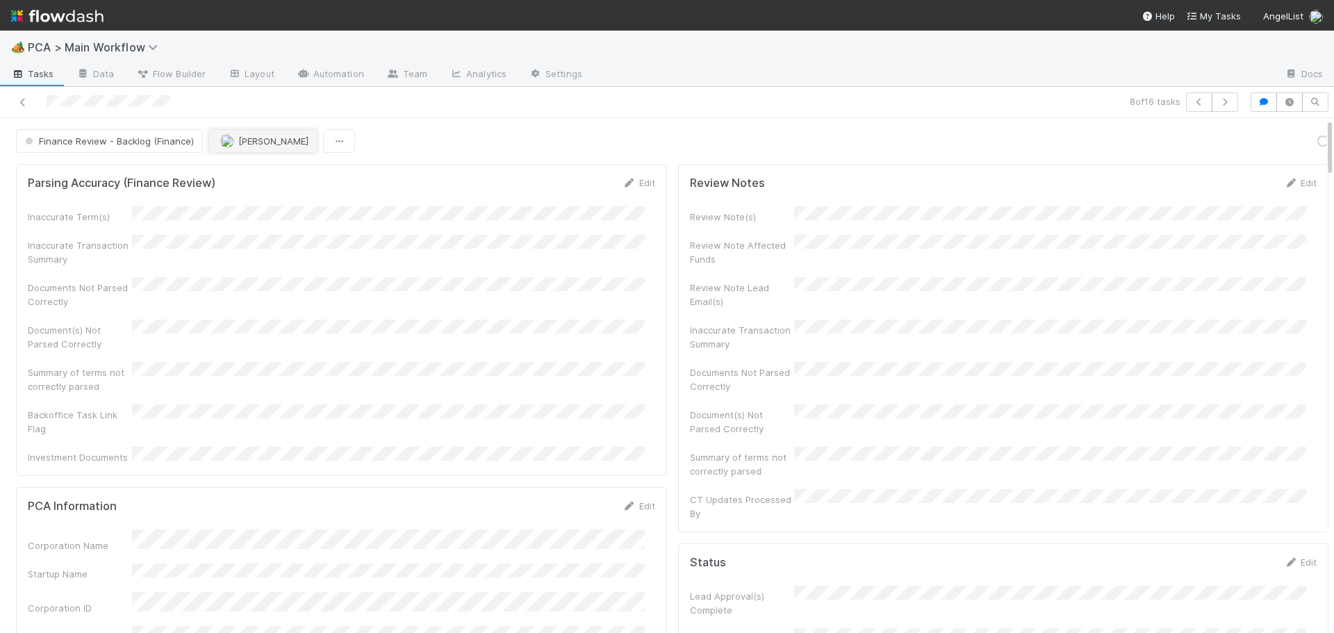
click at [258, 138] on span "[PERSON_NAME]" at bounding box center [273, 140] width 70 height 11
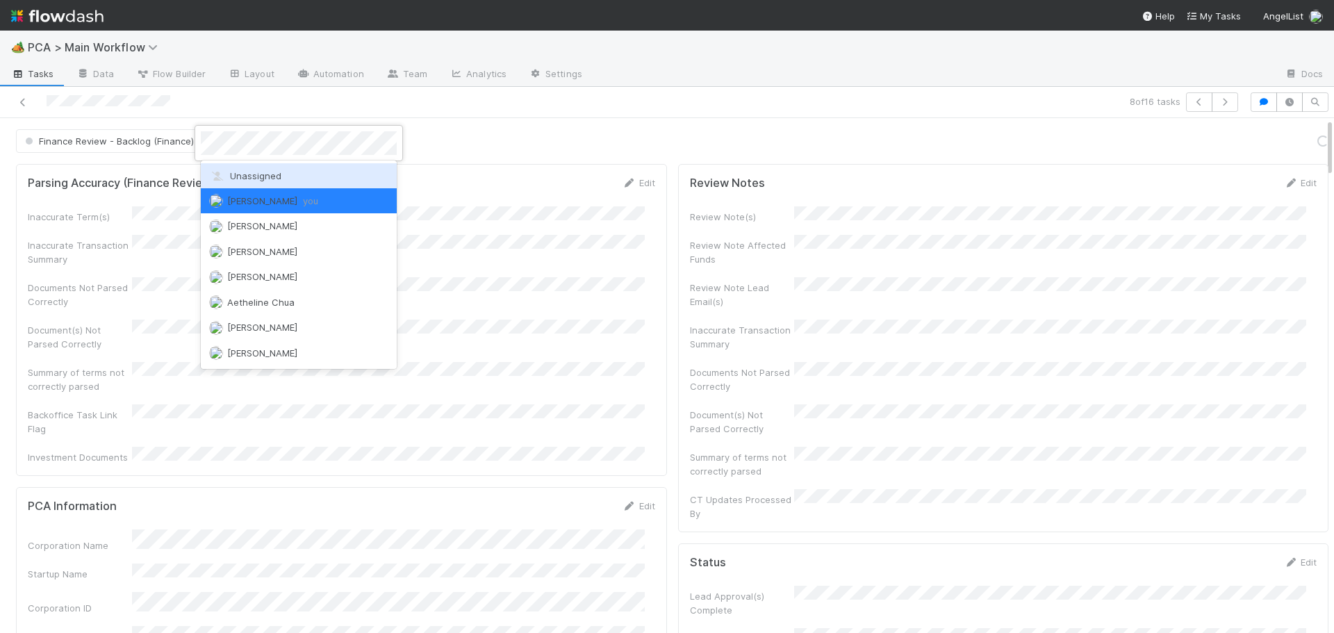
click at [254, 174] on span "Unassigned" at bounding box center [245, 175] width 72 height 11
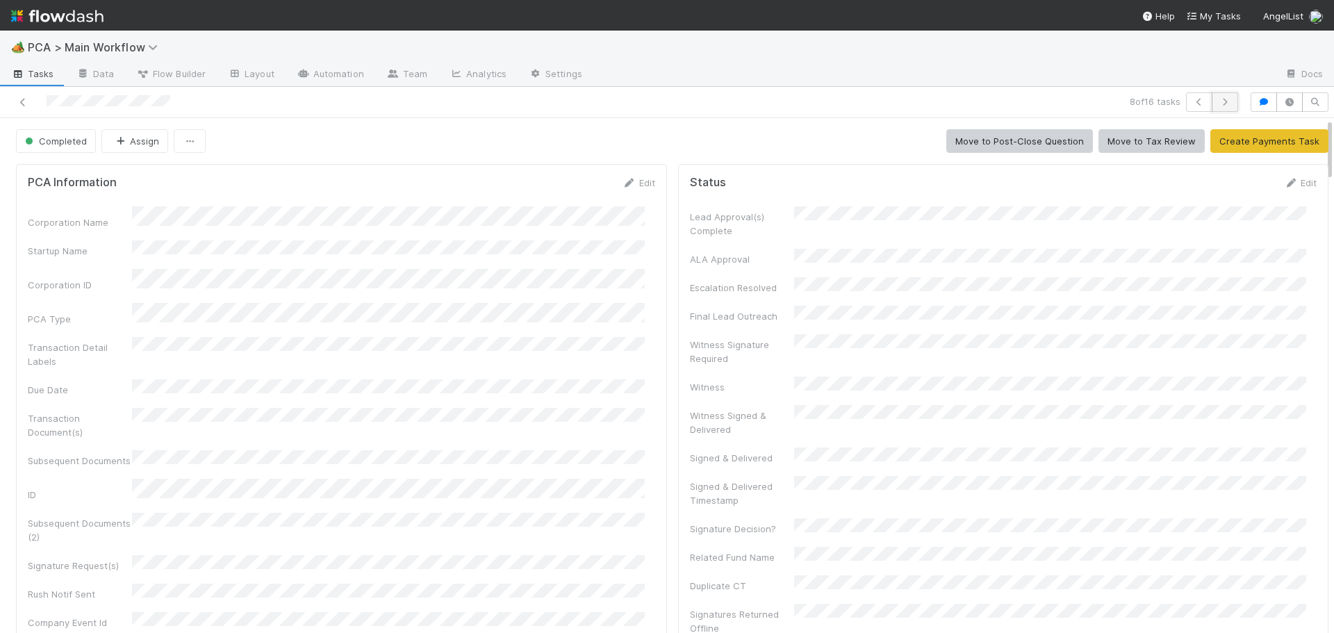
click at [1218, 98] on icon "button" at bounding box center [1225, 102] width 14 height 8
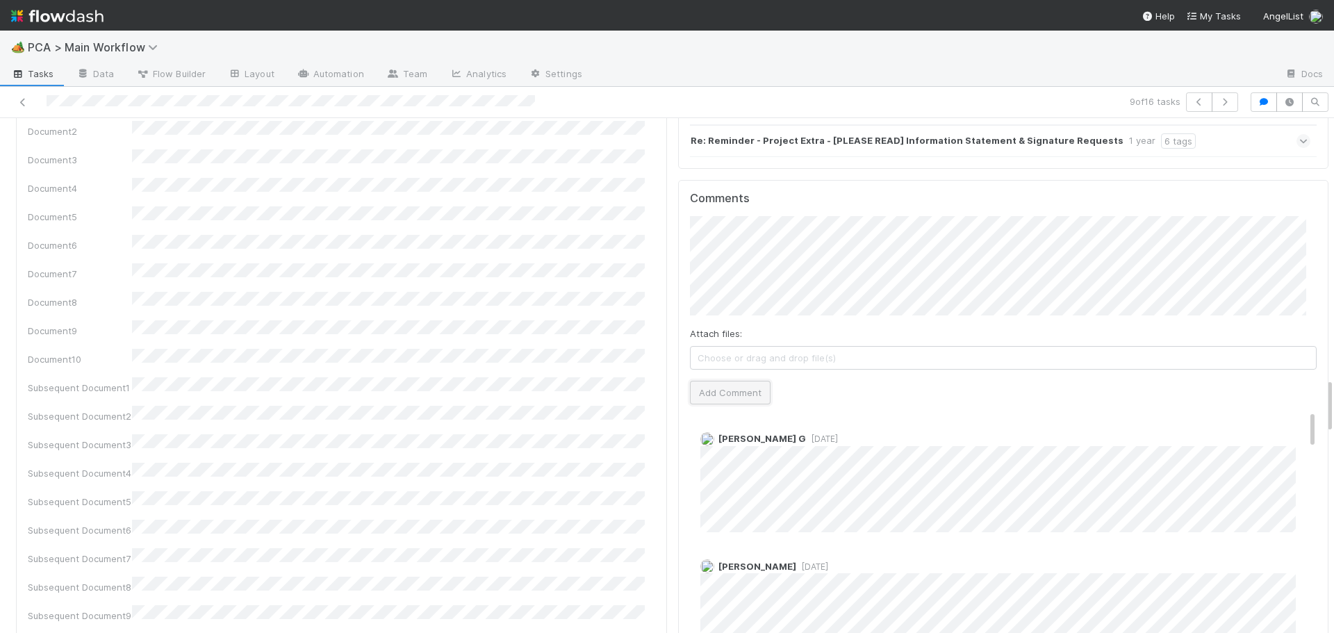
click at [719, 381] on button "Add Comment" at bounding box center [730, 393] width 81 height 24
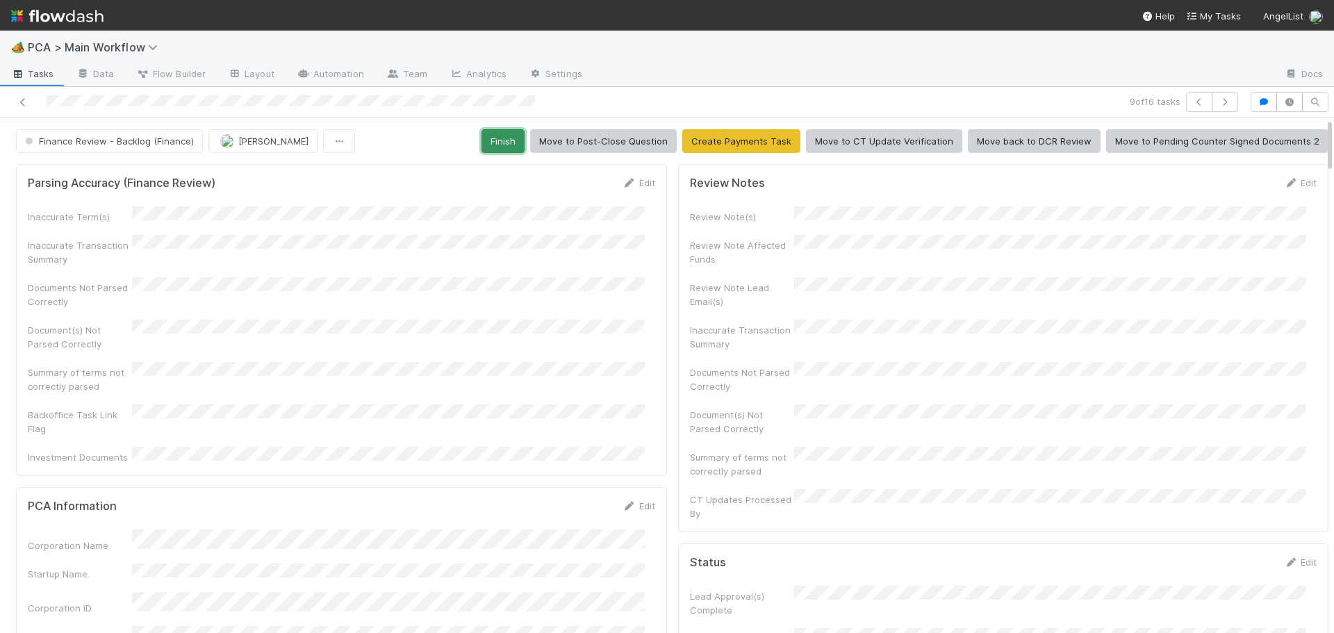
click at [502, 141] on button "Finish" at bounding box center [502, 141] width 43 height 24
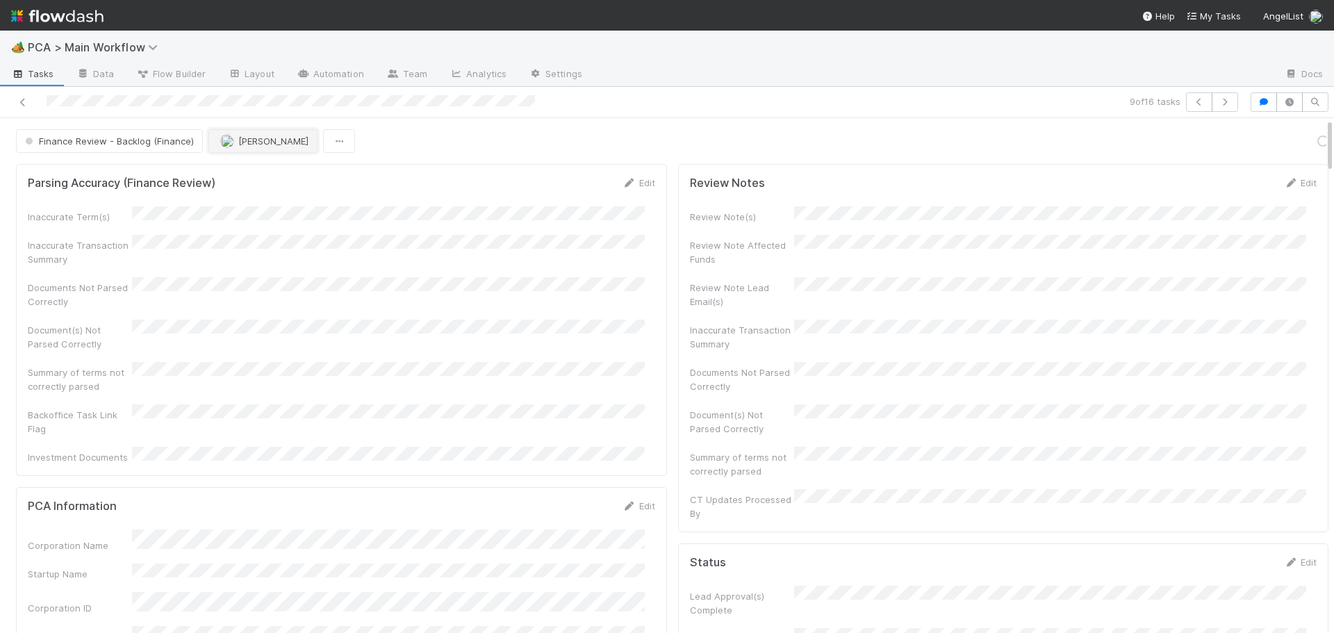
click at [229, 140] on img "button" at bounding box center [227, 141] width 14 height 14
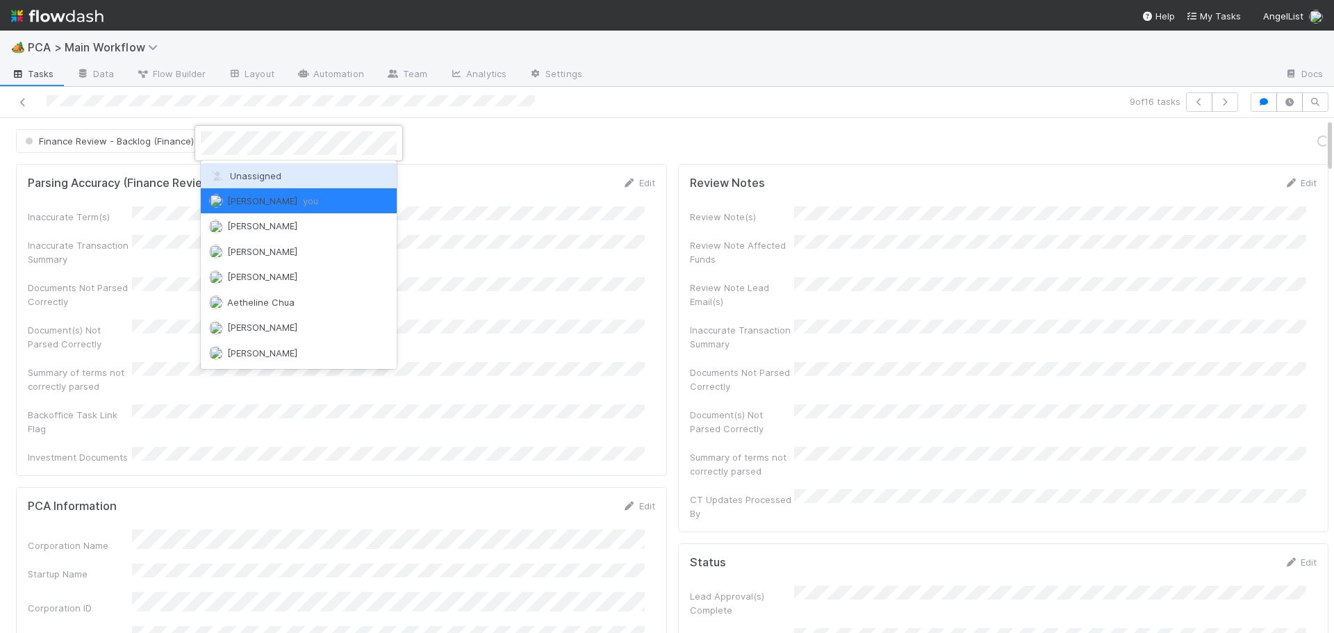
click at [230, 174] on span "Unassigned" at bounding box center [245, 175] width 72 height 11
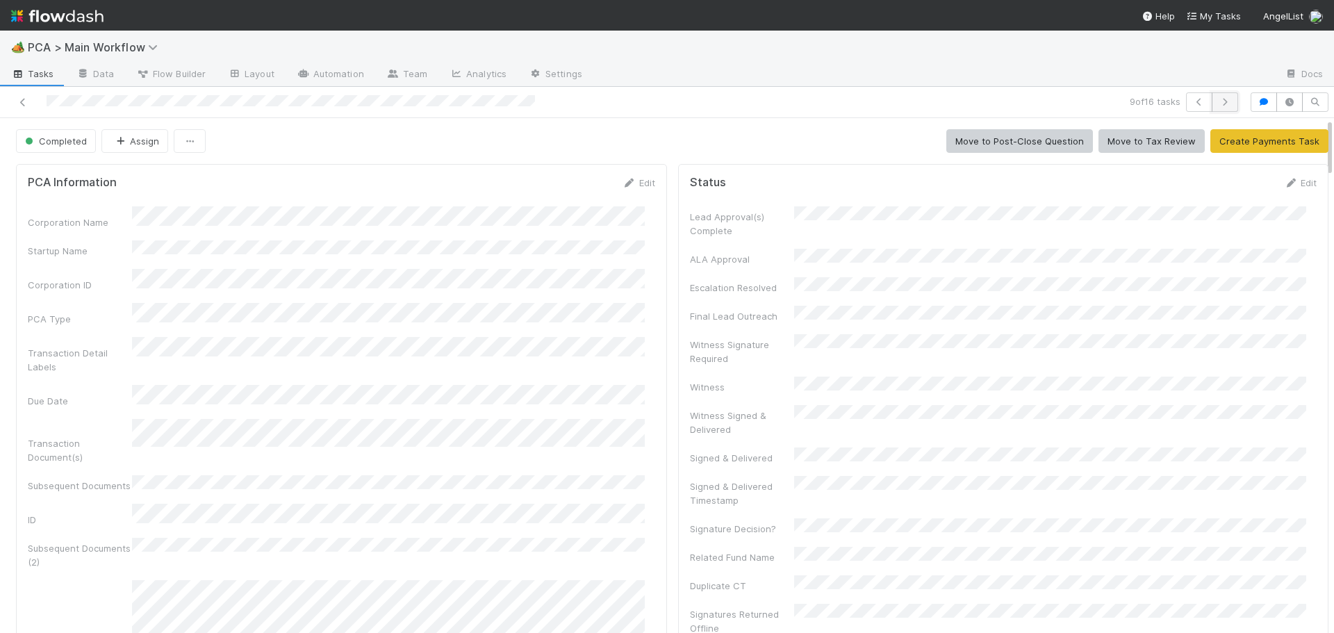
click at [1218, 100] on icon "button" at bounding box center [1225, 102] width 14 height 8
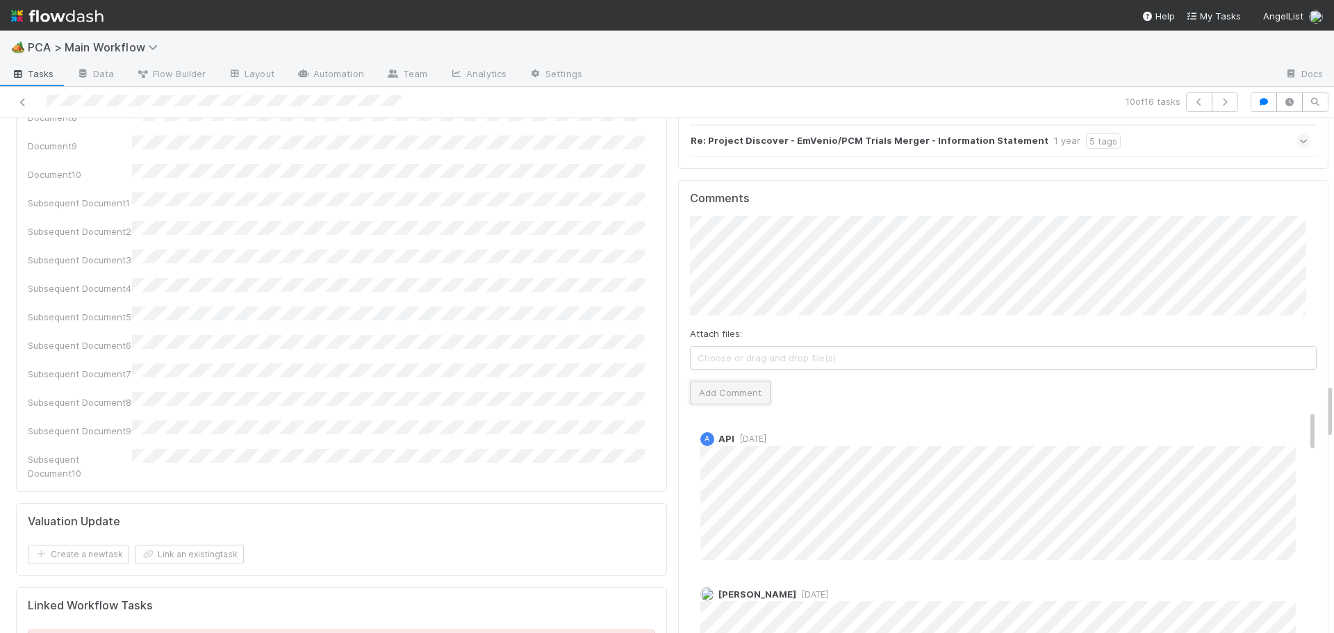
click at [690, 381] on button "Add Comment" at bounding box center [730, 393] width 81 height 24
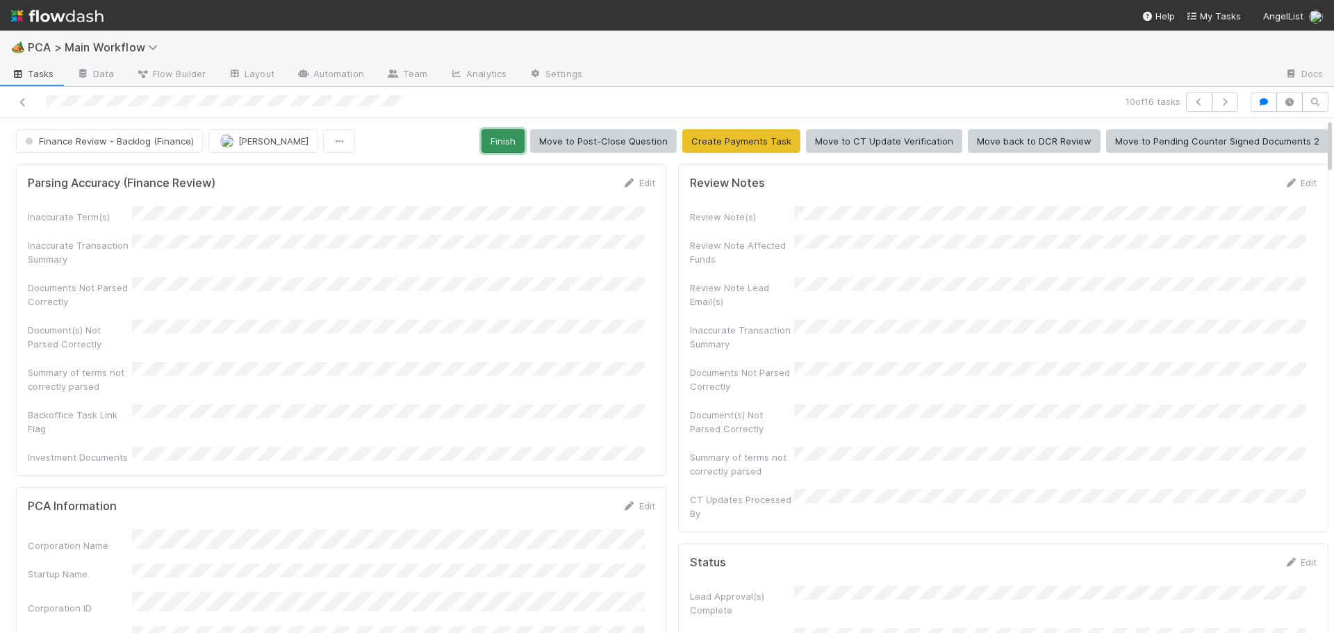
click at [505, 143] on button "Finish" at bounding box center [502, 141] width 43 height 24
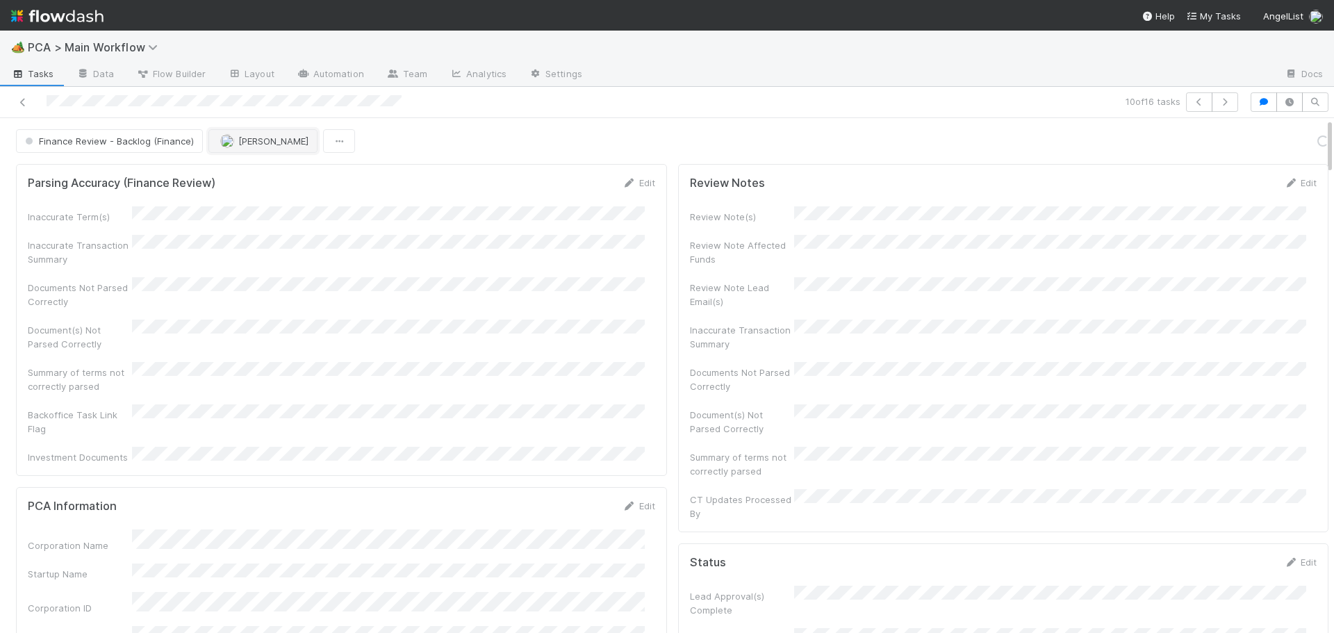
click at [259, 144] on span "[PERSON_NAME]" at bounding box center [273, 140] width 70 height 11
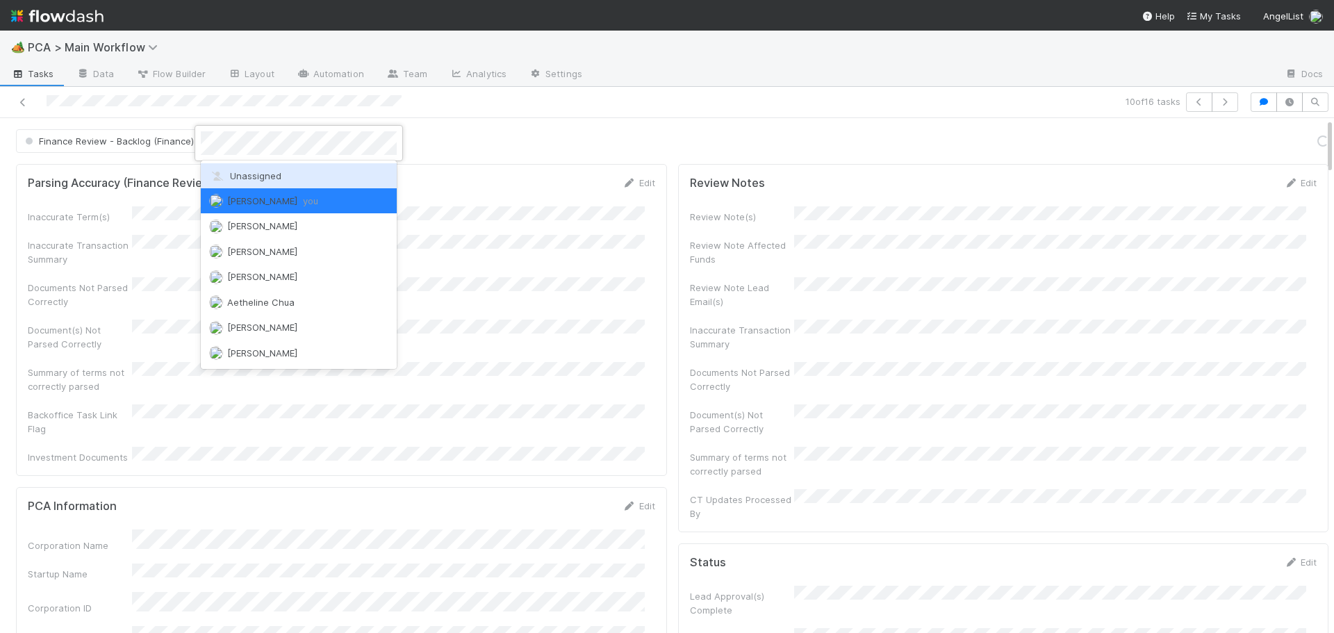
click at [249, 169] on div "Unassigned" at bounding box center [299, 175] width 196 height 25
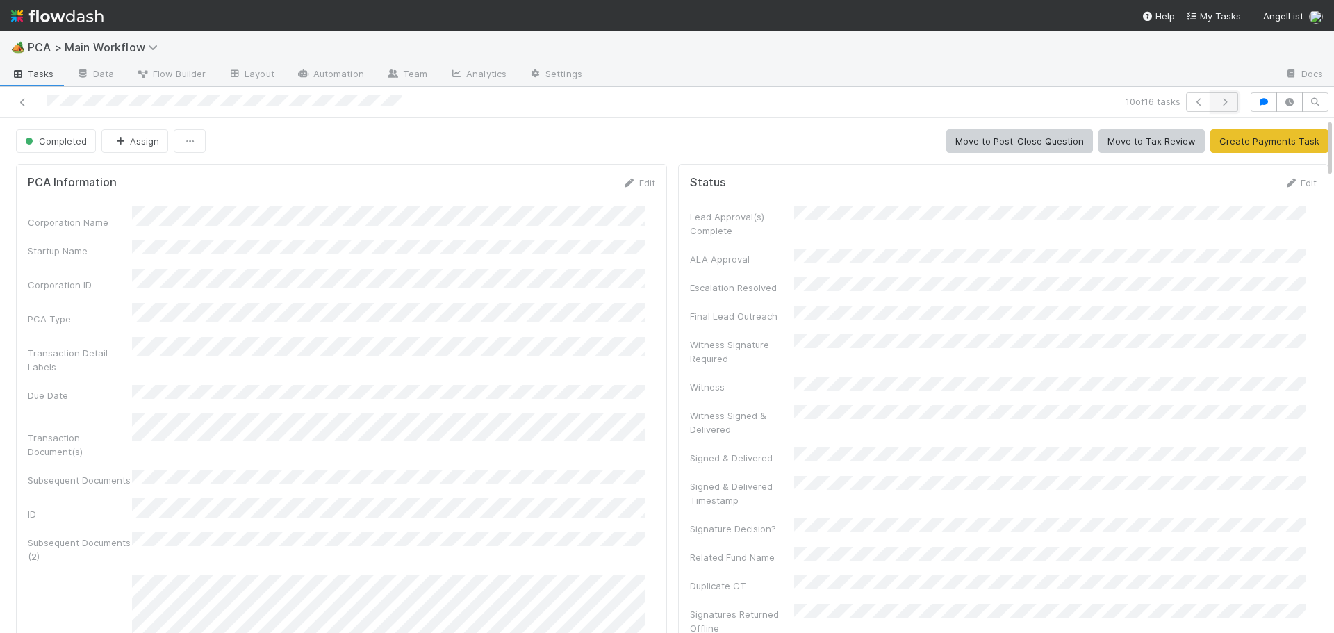
click at [1218, 101] on icon "button" at bounding box center [1225, 102] width 14 height 8
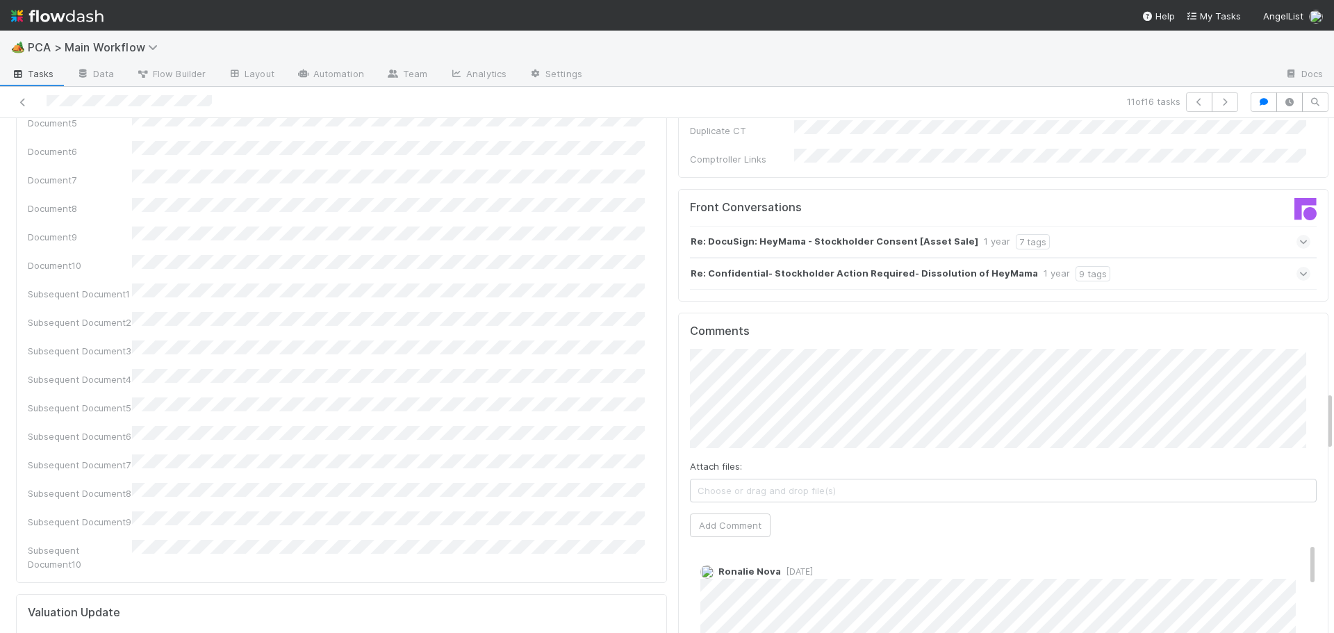
scroll to position [2431, 0]
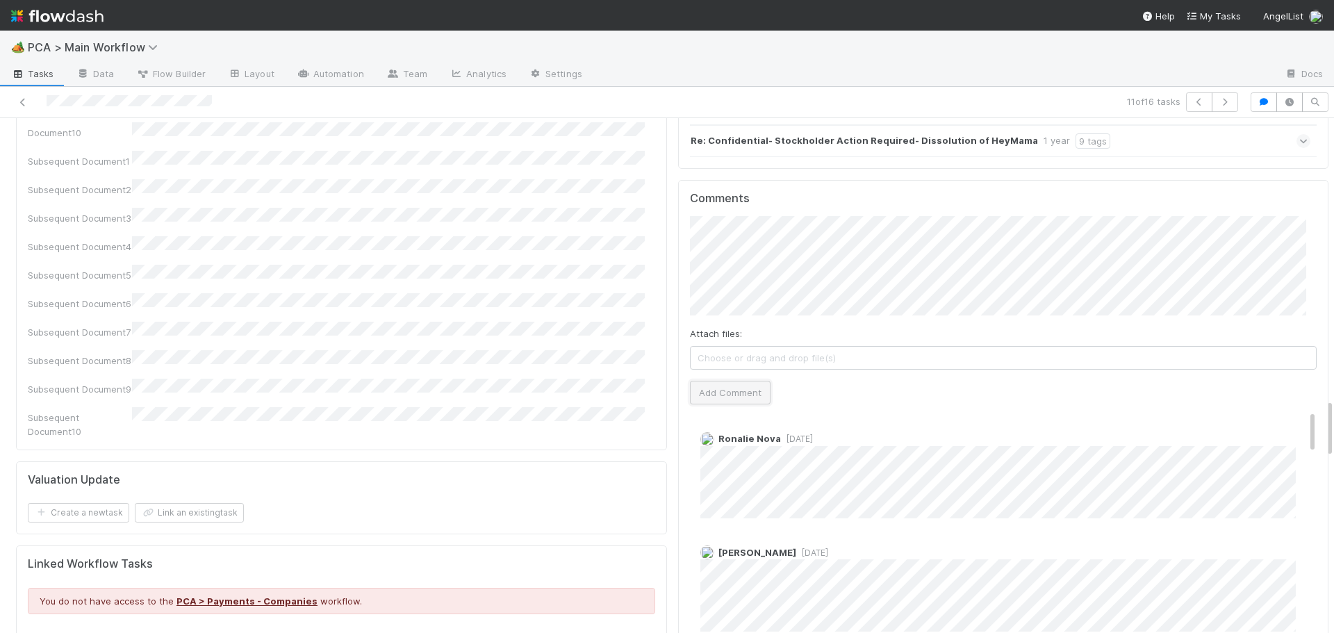
click at [736, 381] on button "Add Comment" at bounding box center [730, 393] width 81 height 24
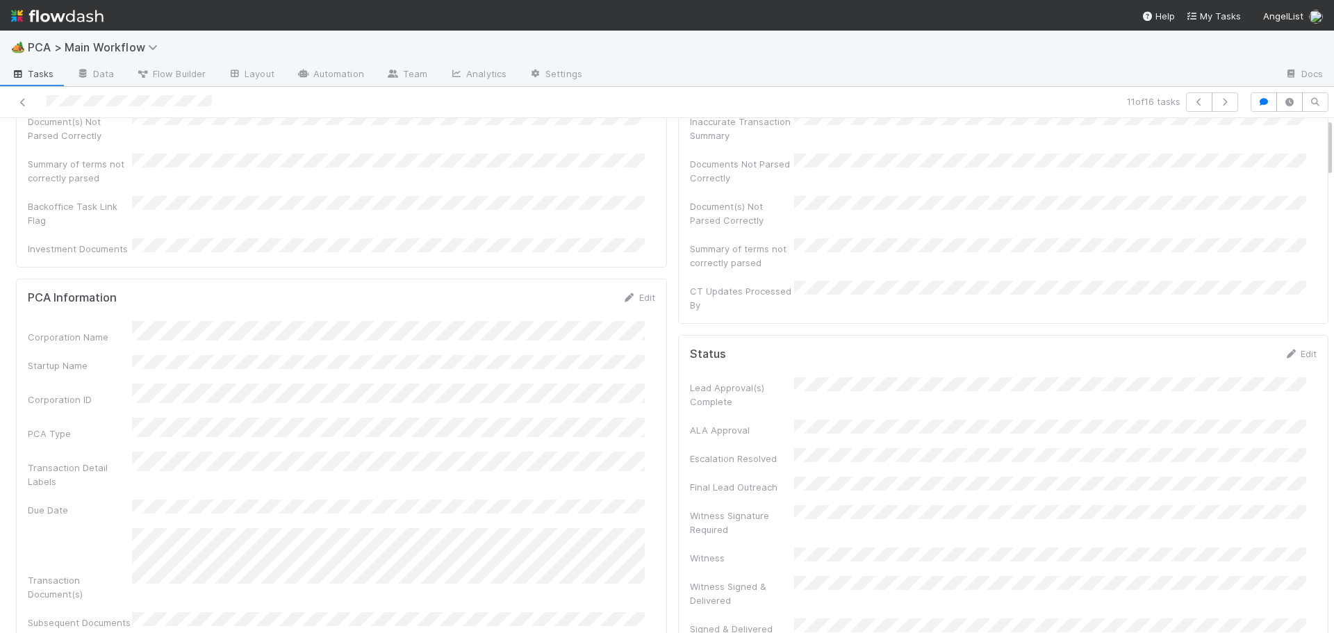
scroll to position [0, 0]
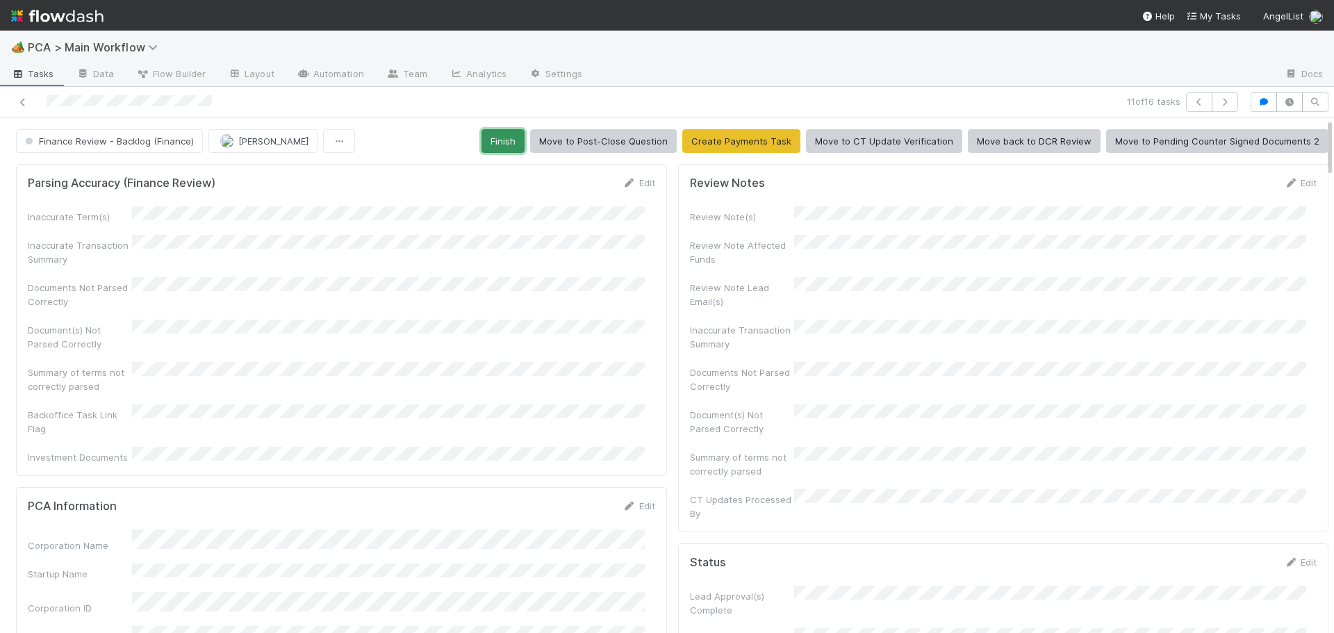
click at [492, 143] on button "Finish" at bounding box center [502, 141] width 43 height 24
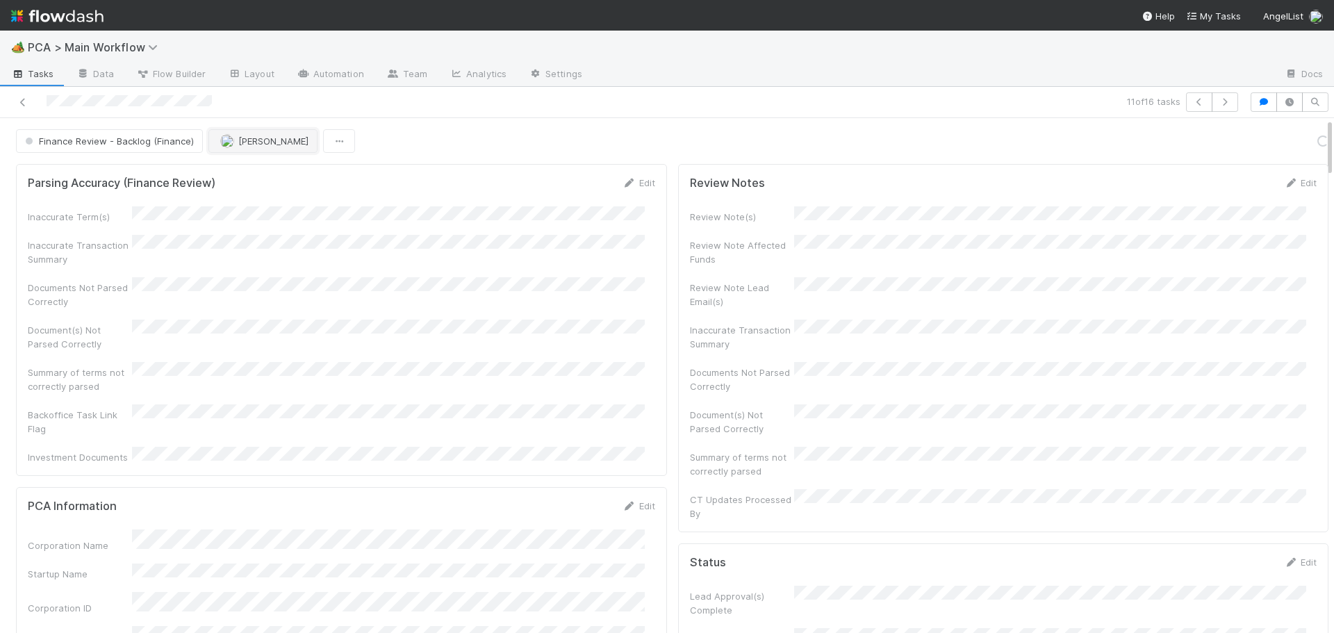
click at [260, 145] on span "[PERSON_NAME]" at bounding box center [273, 140] width 70 height 11
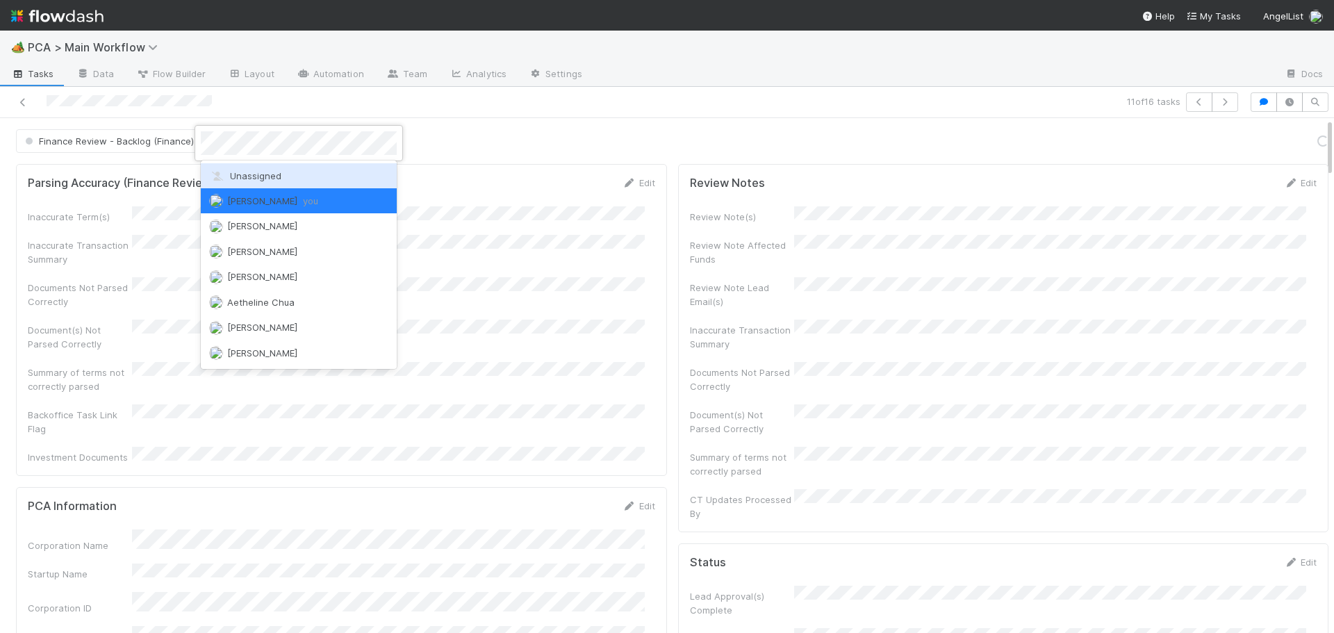
click at [279, 185] on div "Unassigned" at bounding box center [299, 175] width 196 height 25
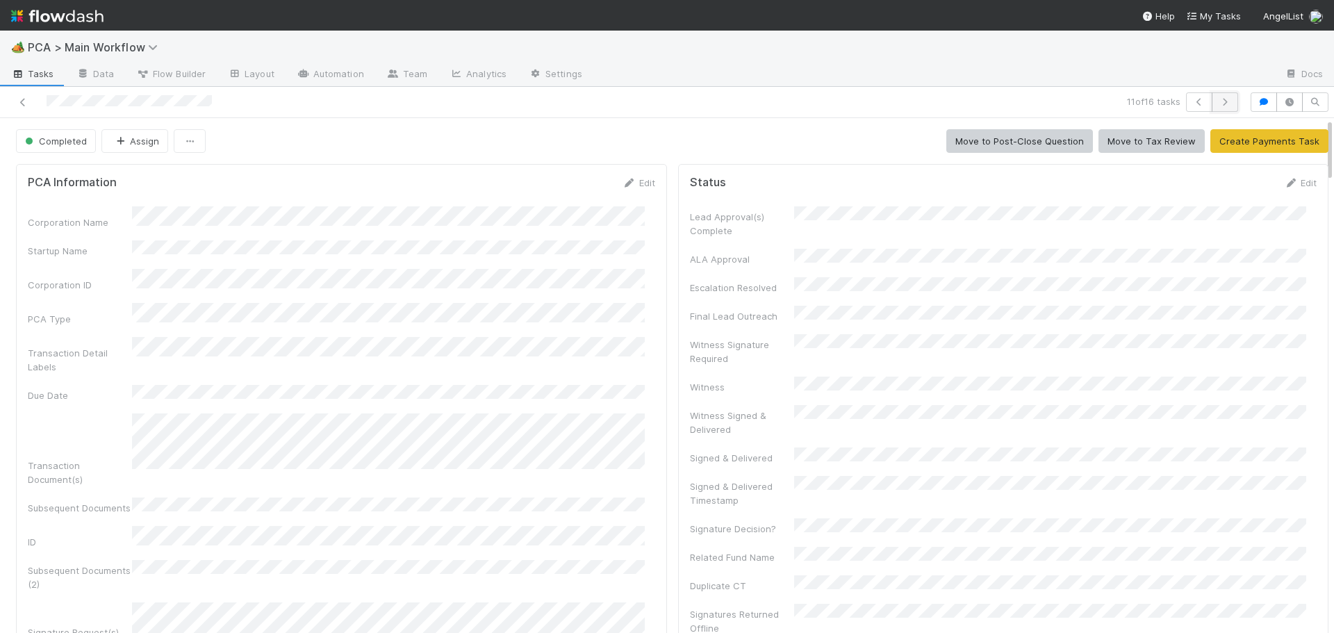
click at [1221, 103] on button "button" at bounding box center [1224, 101] width 26 height 19
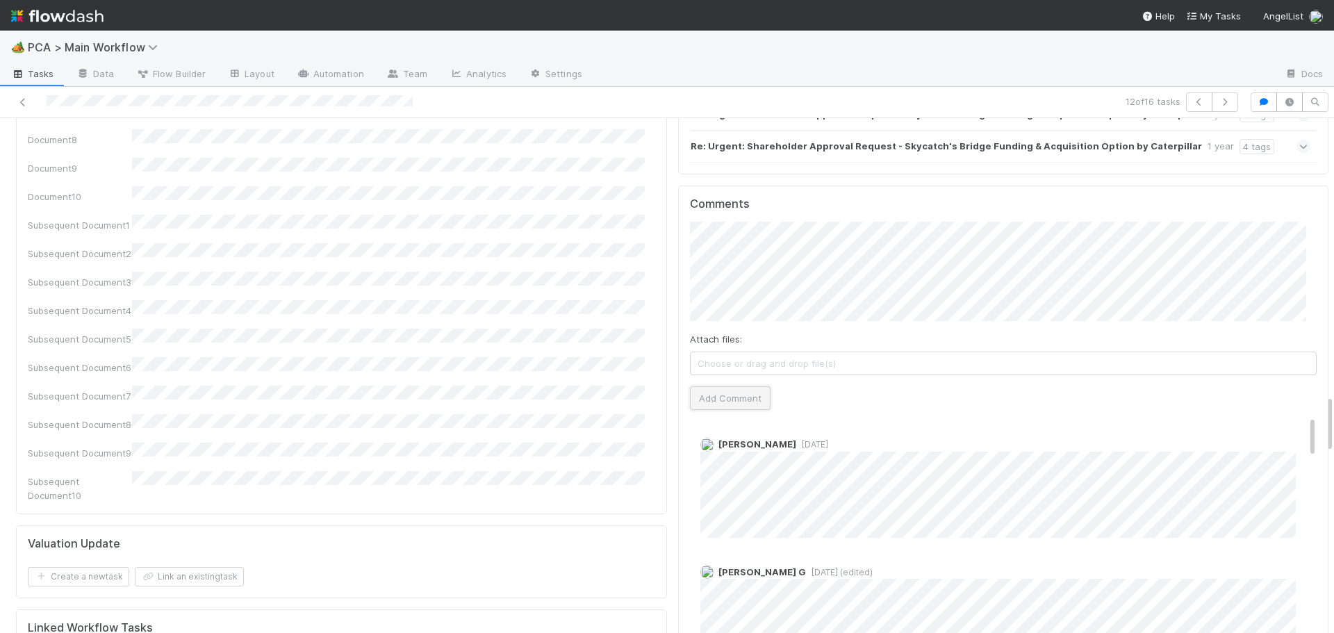
click at [693, 386] on button "Add Comment" at bounding box center [730, 398] width 81 height 24
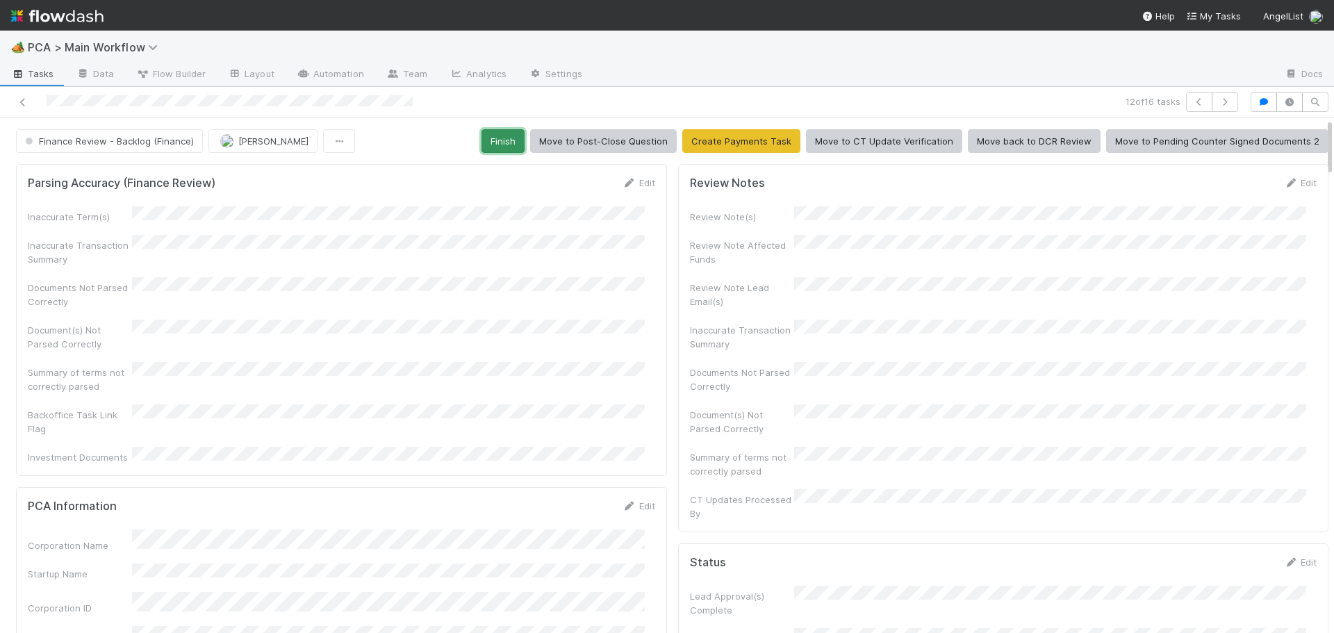
click at [483, 139] on button "Finish" at bounding box center [502, 141] width 43 height 24
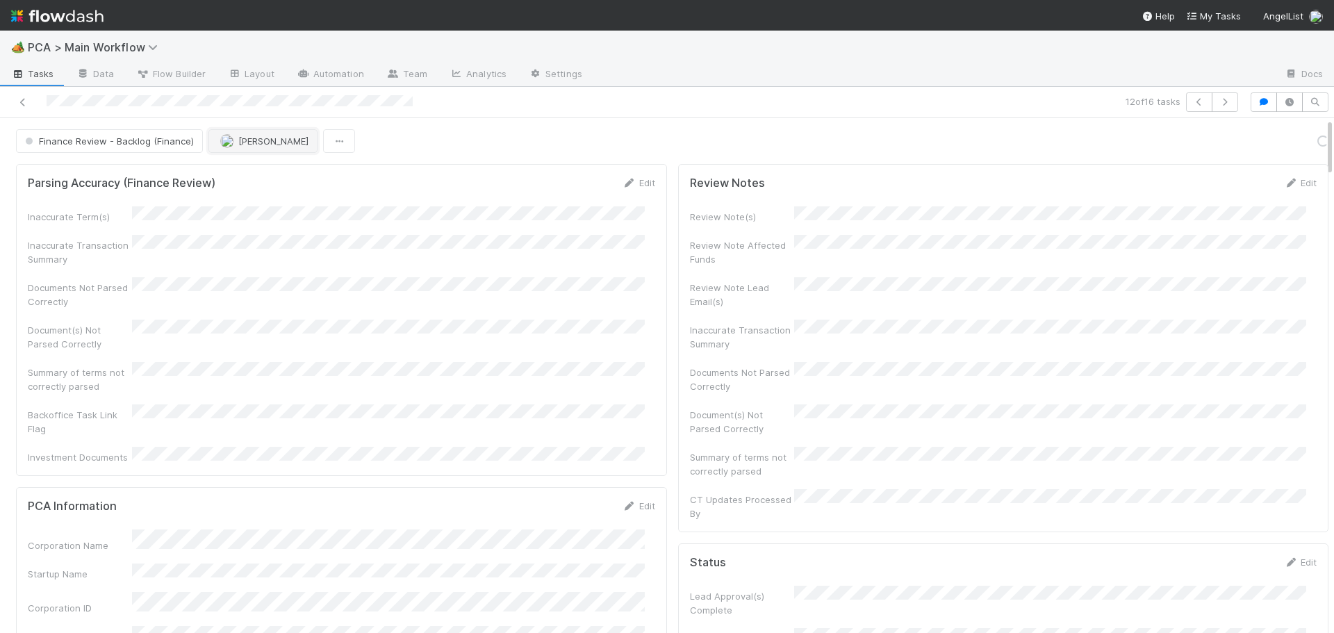
click at [254, 151] on button "[PERSON_NAME]" at bounding box center [262, 141] width 109 height 24
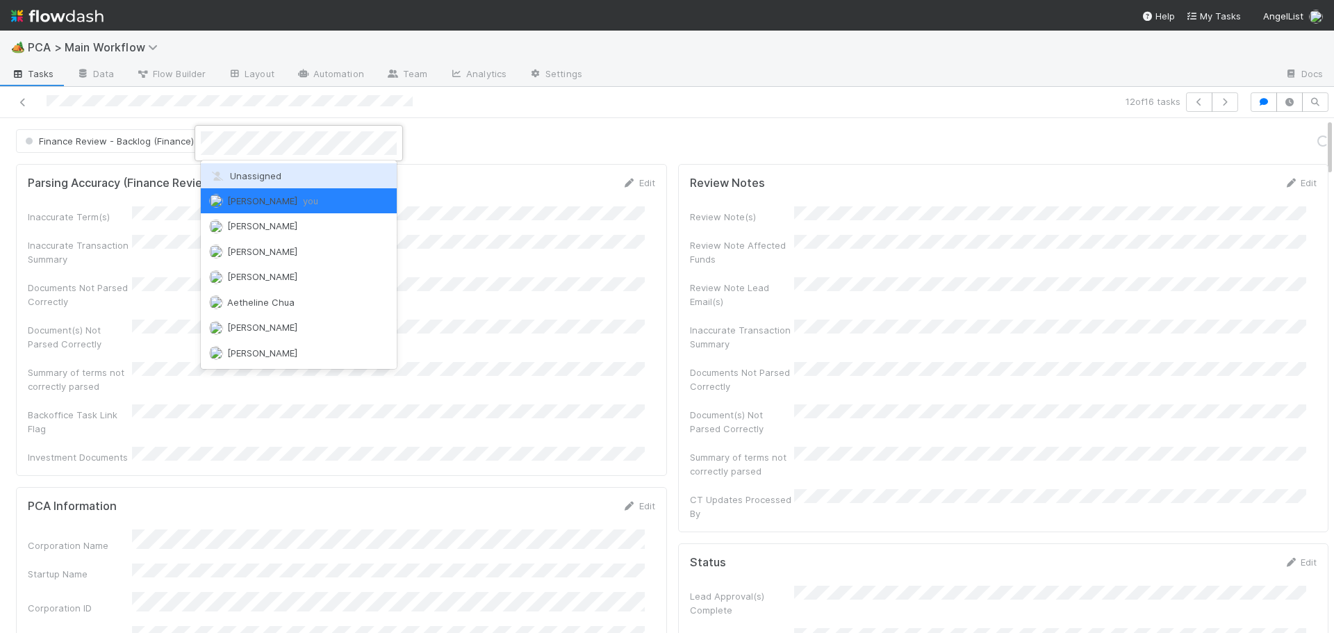
click at [249, 175] on span "Unassigned" at bounding box center [245, 175] width 72 height 11
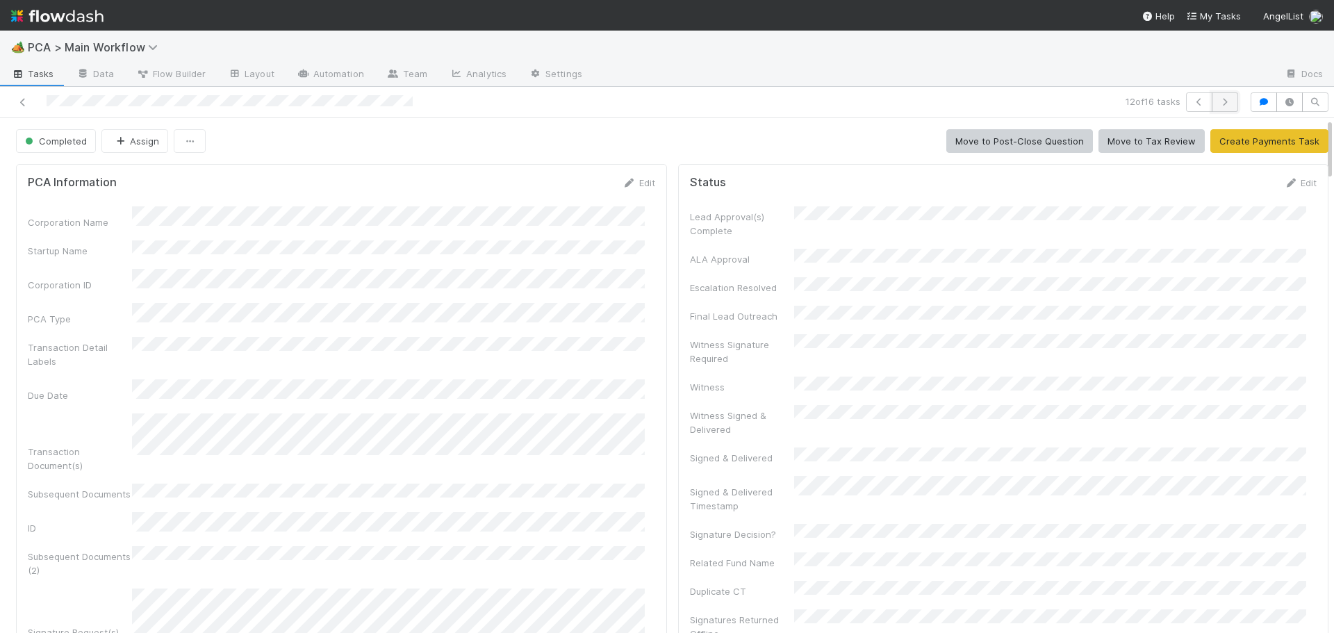
click at [1218, 104] on icon "button" at bounding box center [1225, 102] width 14 height 8
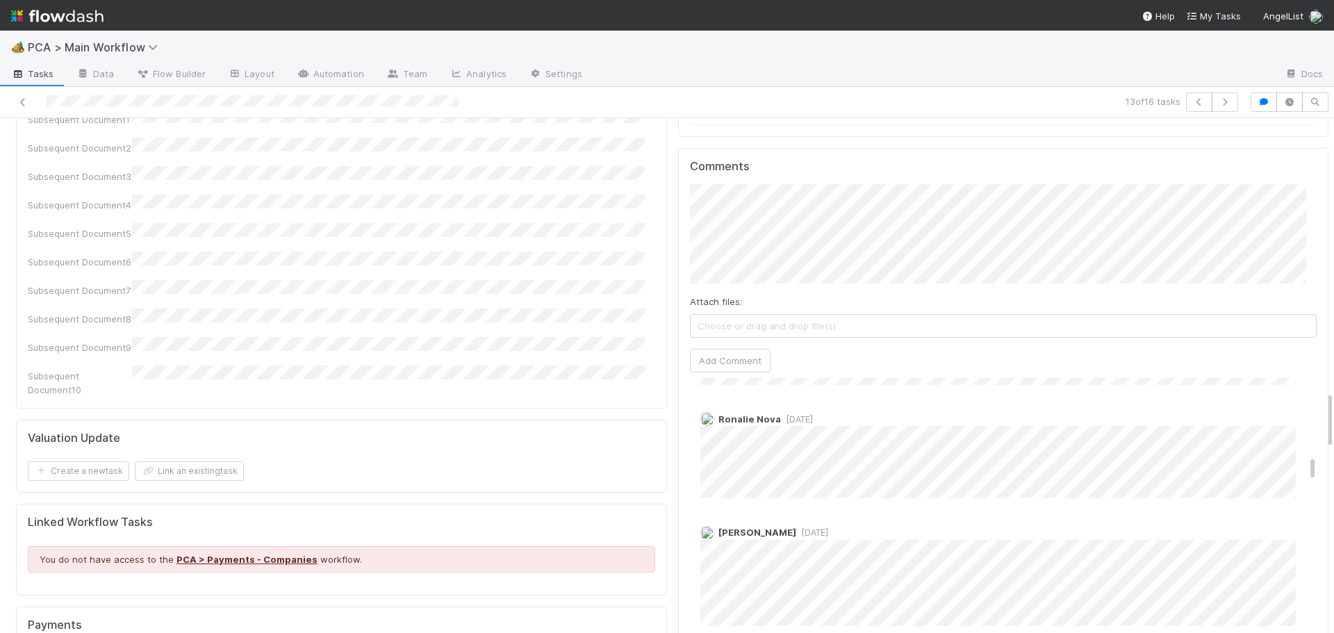
scroll to position [2416, 0]
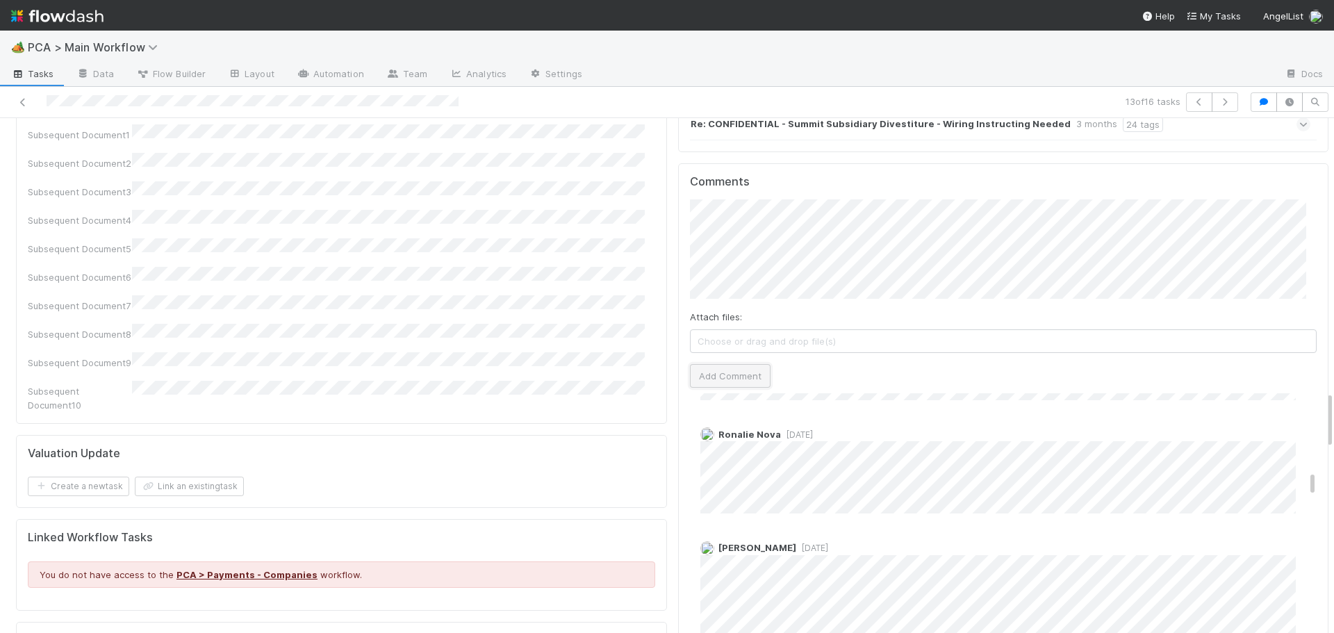
click at [734, 364] on button "Add Comment" at bounding box center [730, 376] width 81 height 24
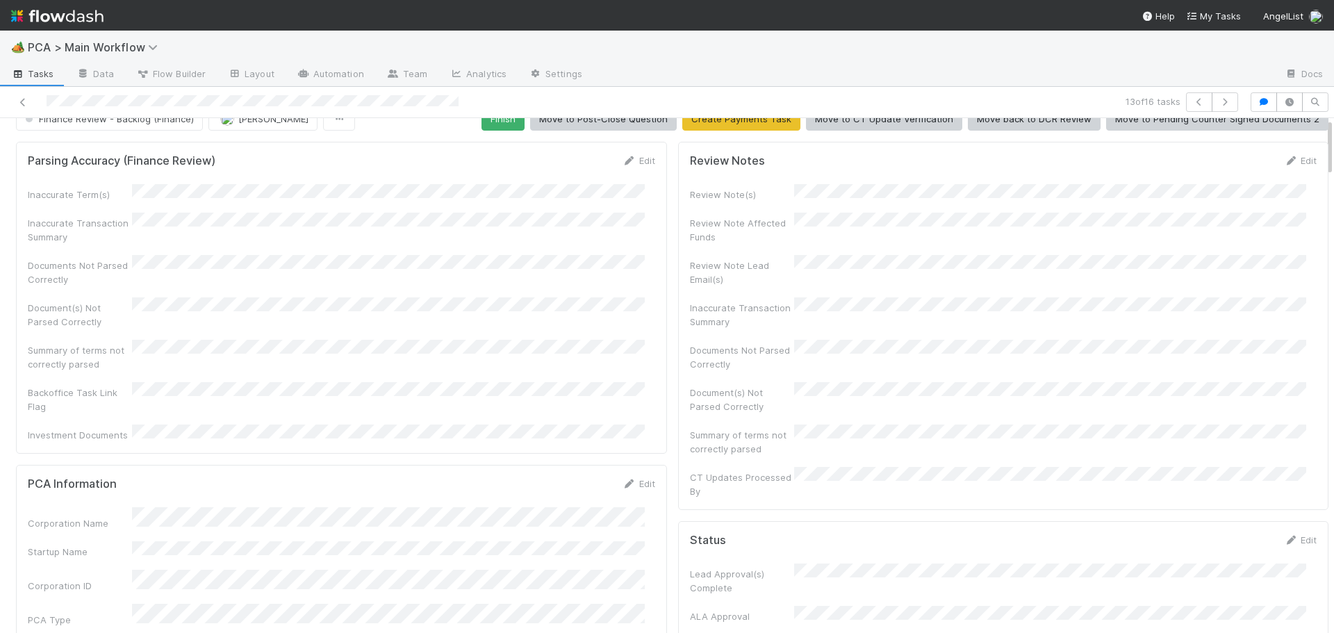
scroll to position [0, 0]
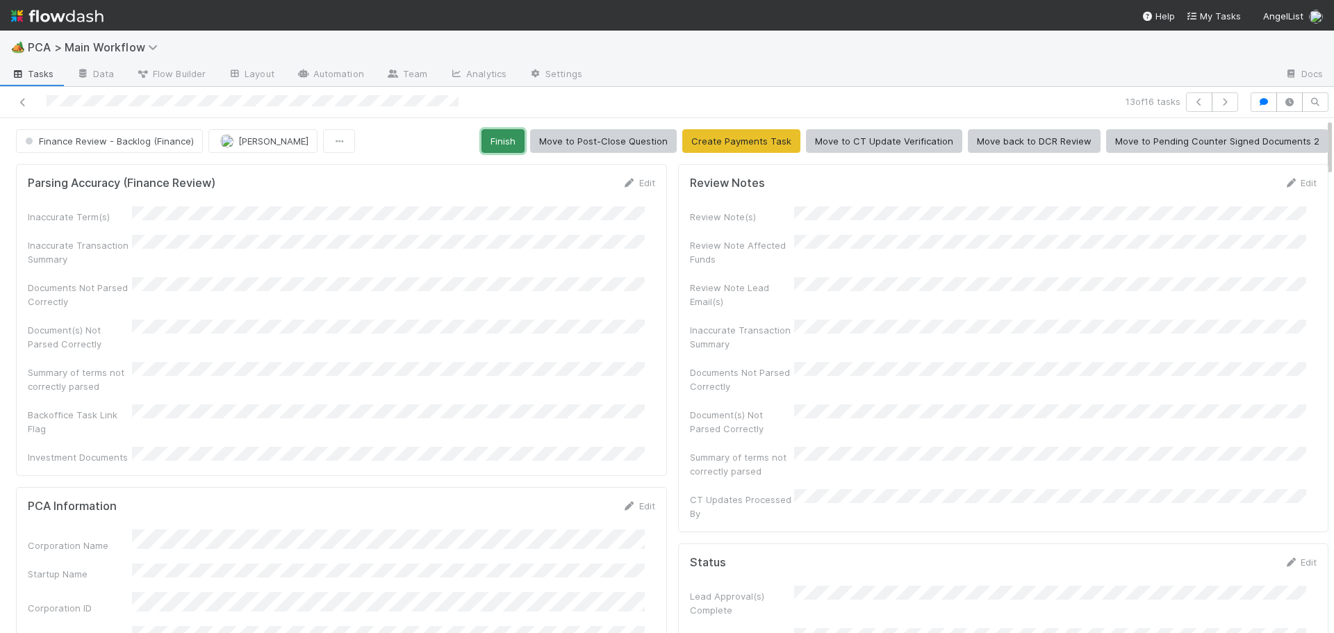
click at [506, 145] on button "Finish" at bounding box center [502, 141] width 43 height 24
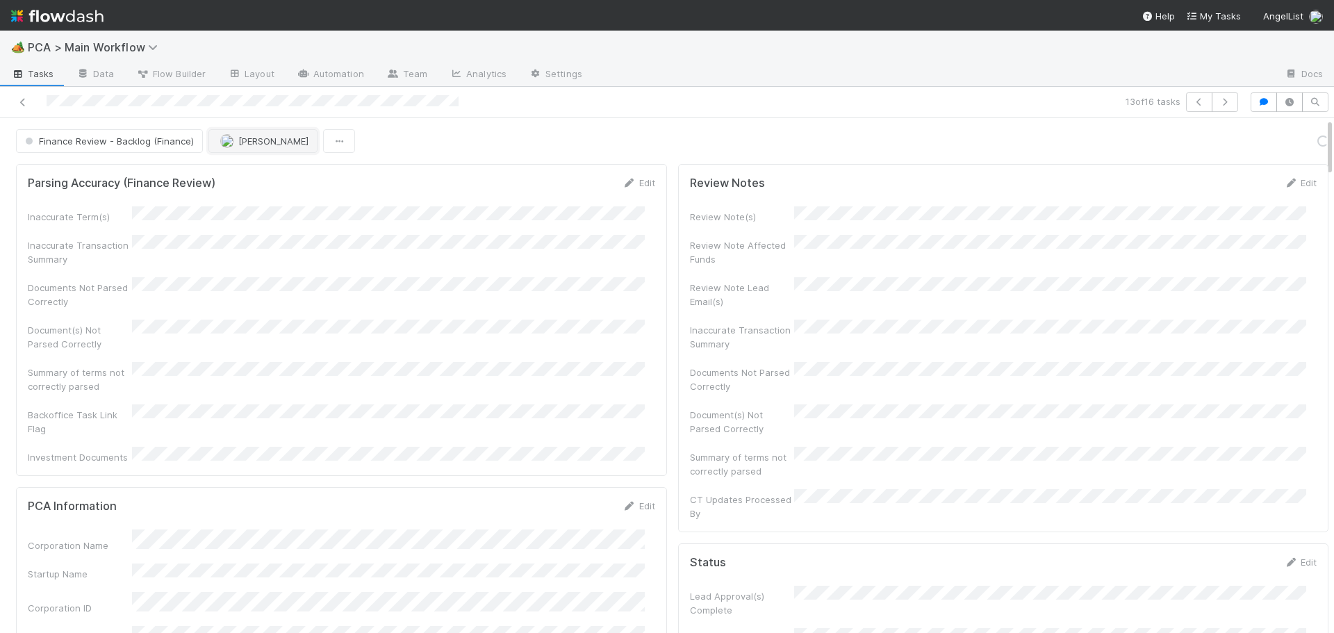
click at [260, 139] on span "[PERSON_NAME]" at bounding box center [273, 140] width 70 height 11
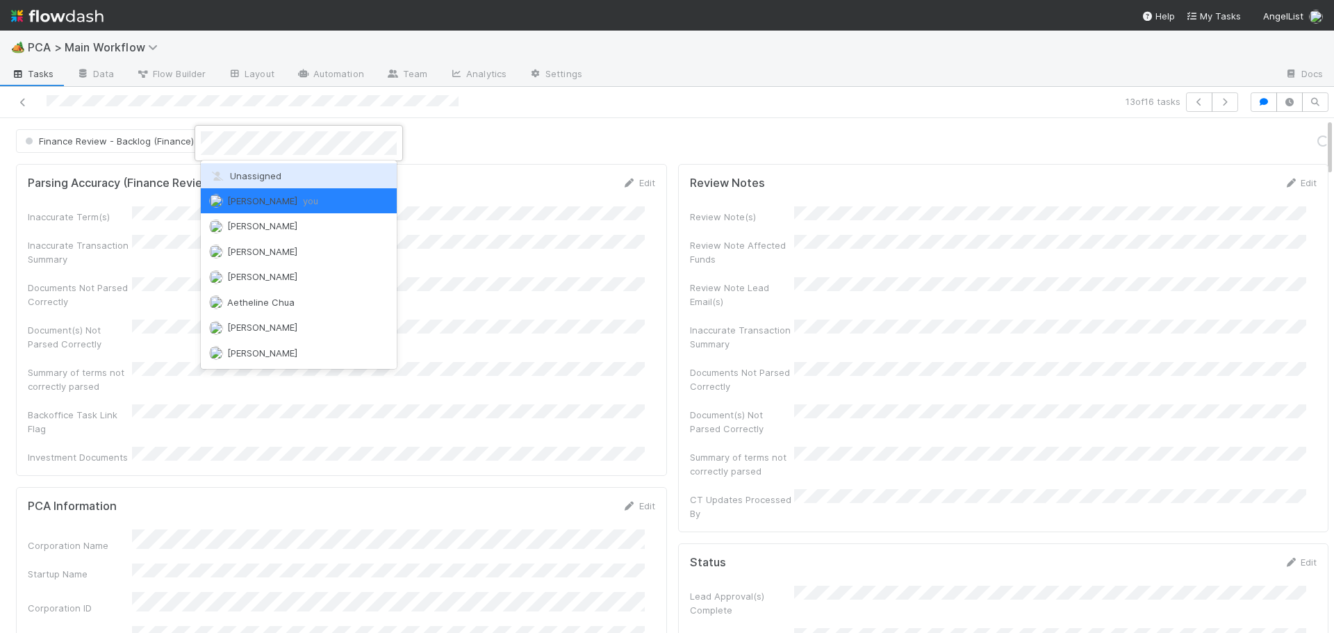
click at [255, 179] on span "Unassigned" at bounding box center [245, 175] width 72 height 11
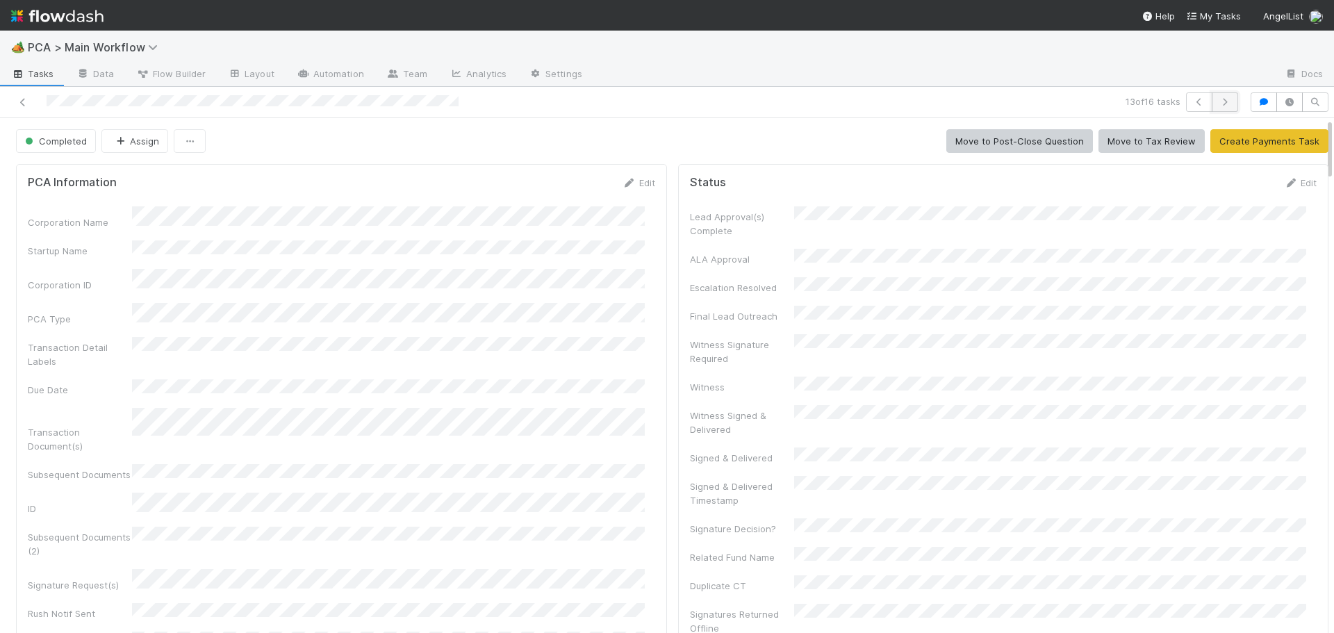
click at [1218, 100] on icon "button" at bounding box center [1225, 102] width 14 height 8
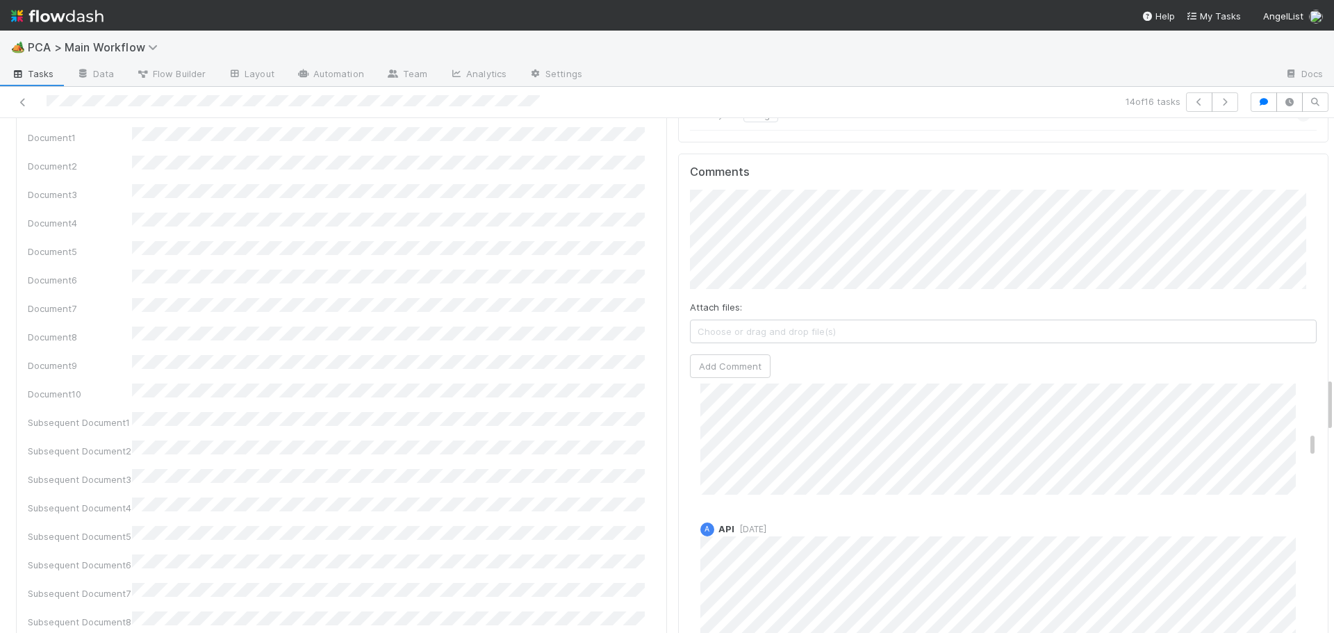
scroll to position [1528, 0]
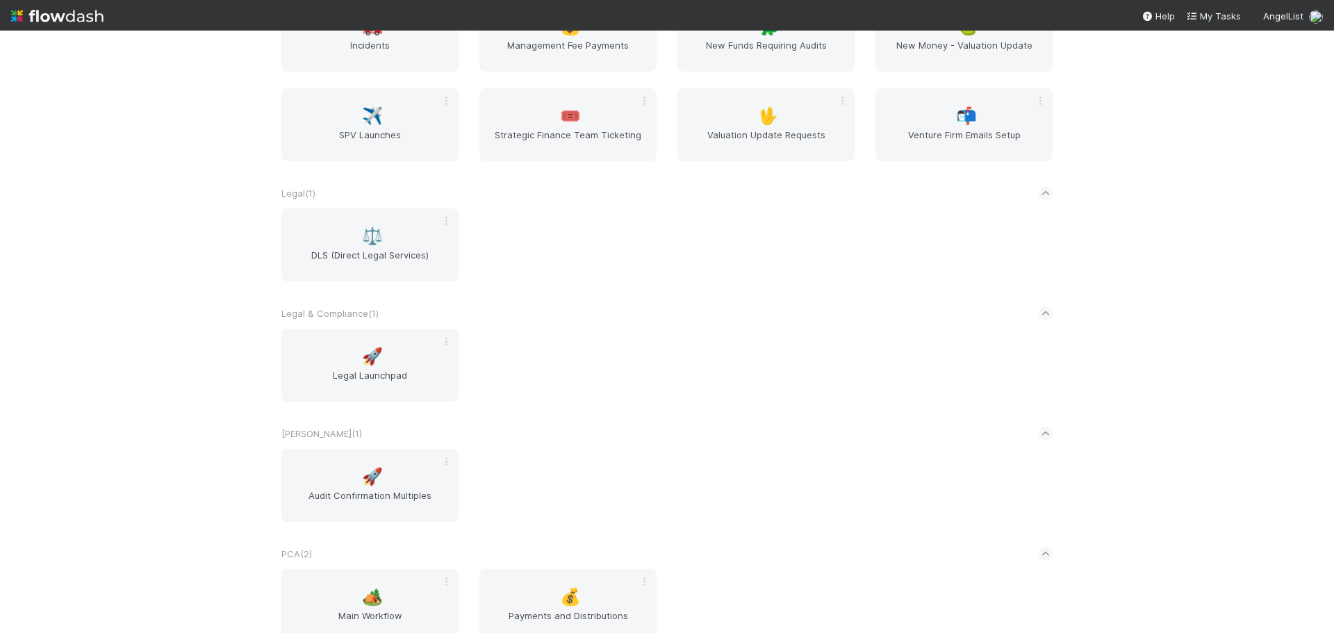
scroll to position [1945, 0]
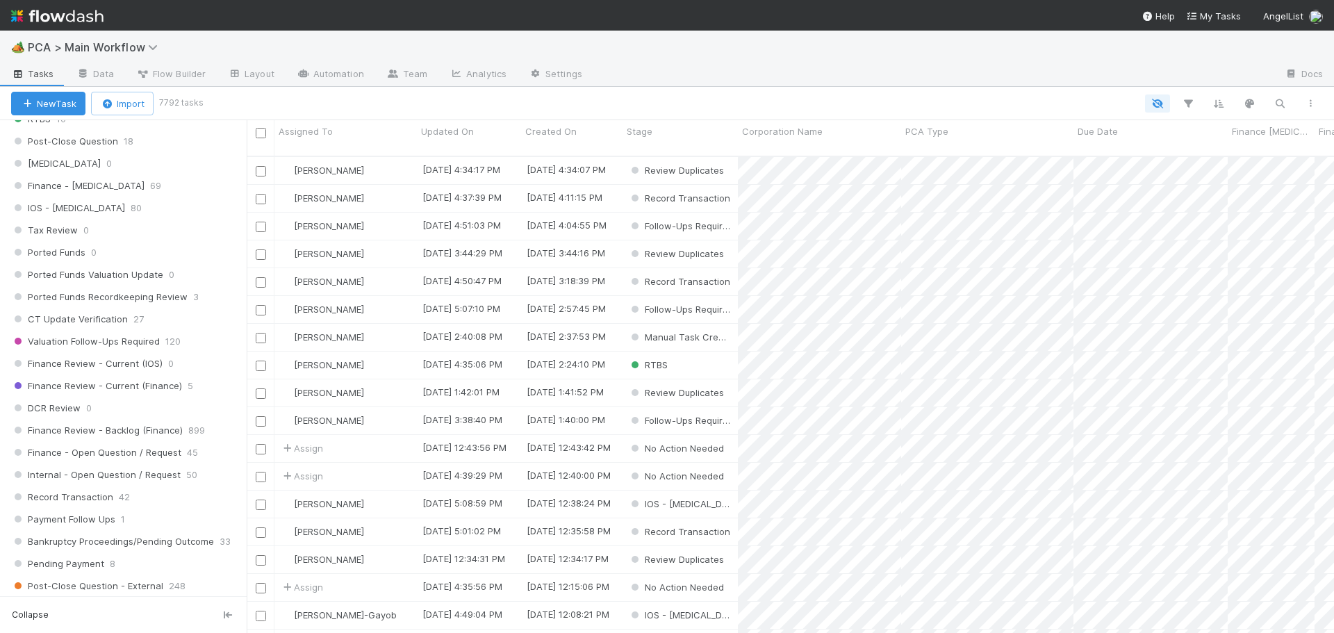
scroll to position [903, 0]
click at [142, 381] on span "Finance Review - Current (Finance)" at bounding box center [96, 381] width 171 height 17
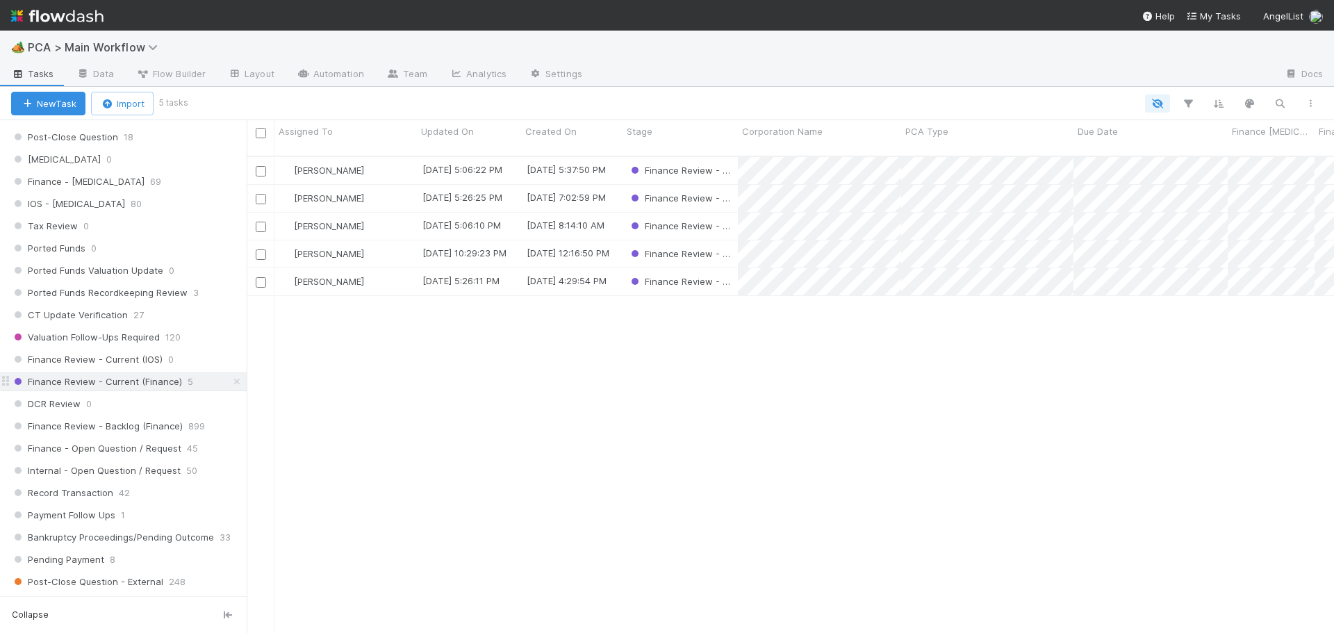
scroll to position [478, 1077]
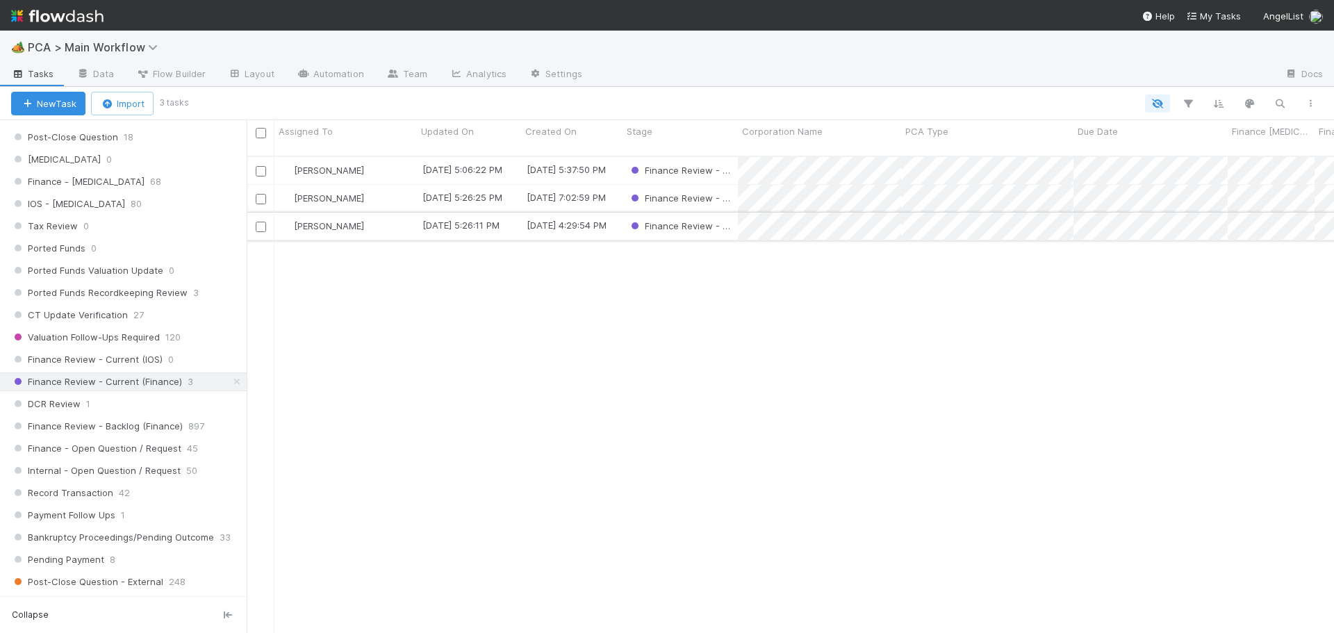
click at [359, 213] on div "[PERSON_NAME]" at bounding box center [345, 226] width 142 height 27
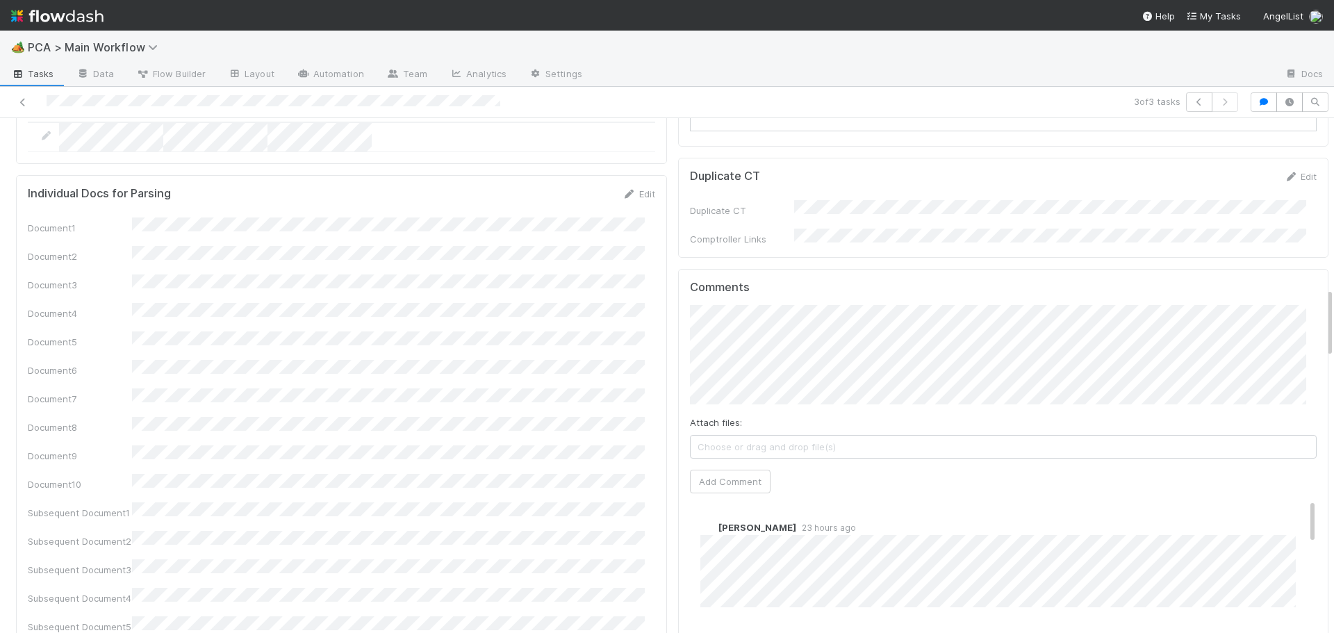
scroll to position [1250, 0]
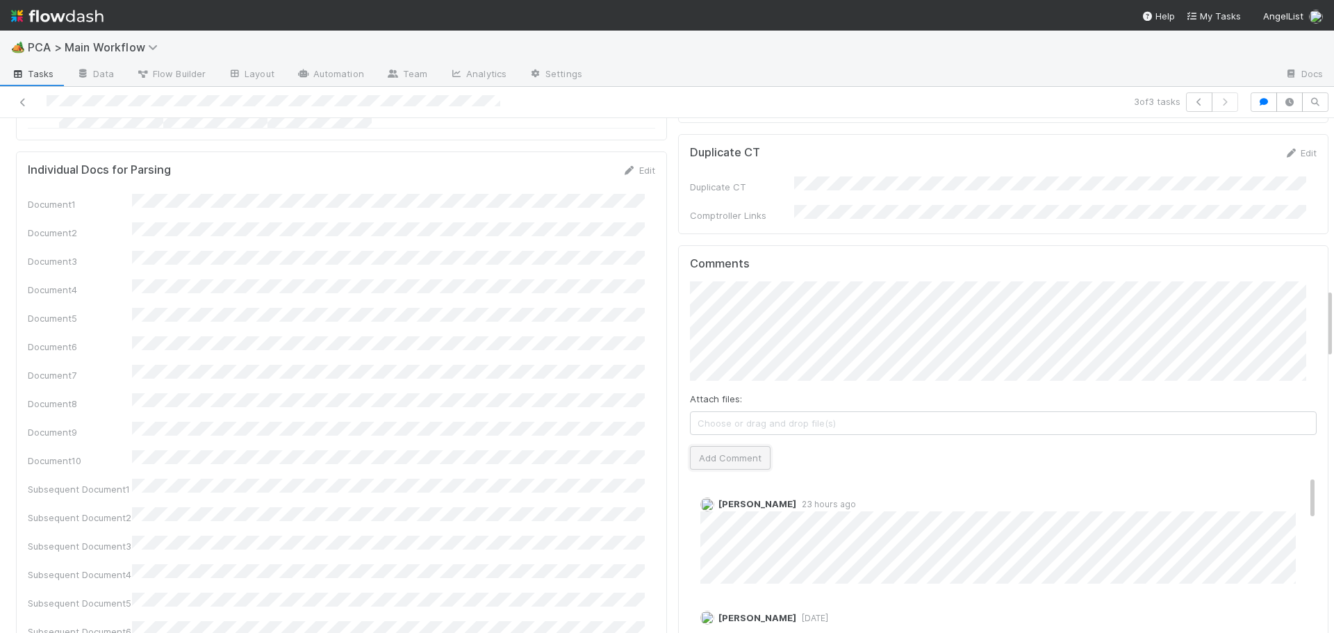
click at [736, 446] on button "Add Comment" at bounding box center [730, 458] width 81 height 24
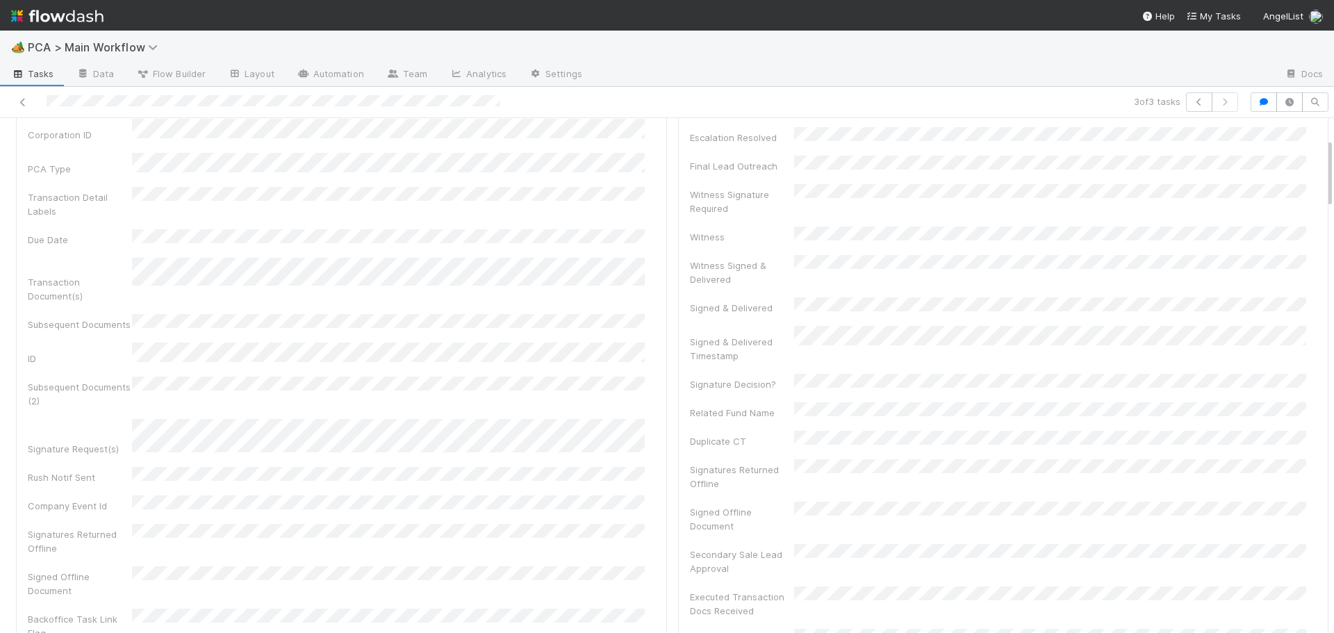
scroll to position [0, 0]
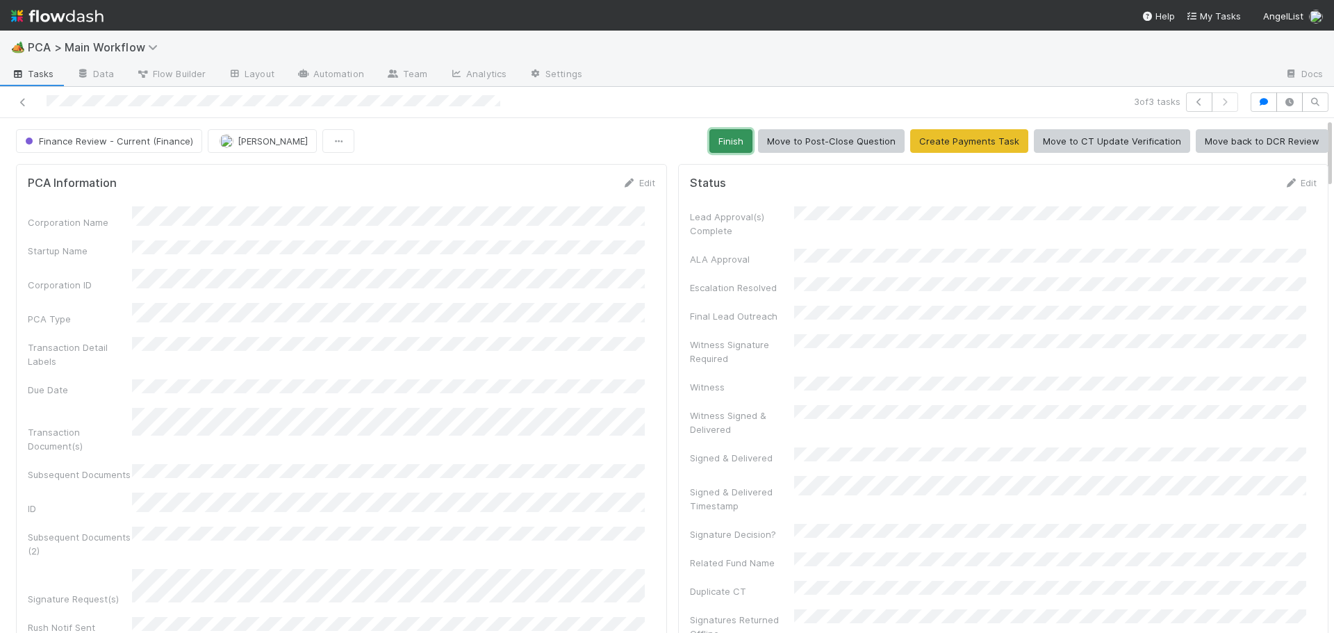
click at [729, 135] on button "Finish" at bounding box center [730, 141] width 43 height 24
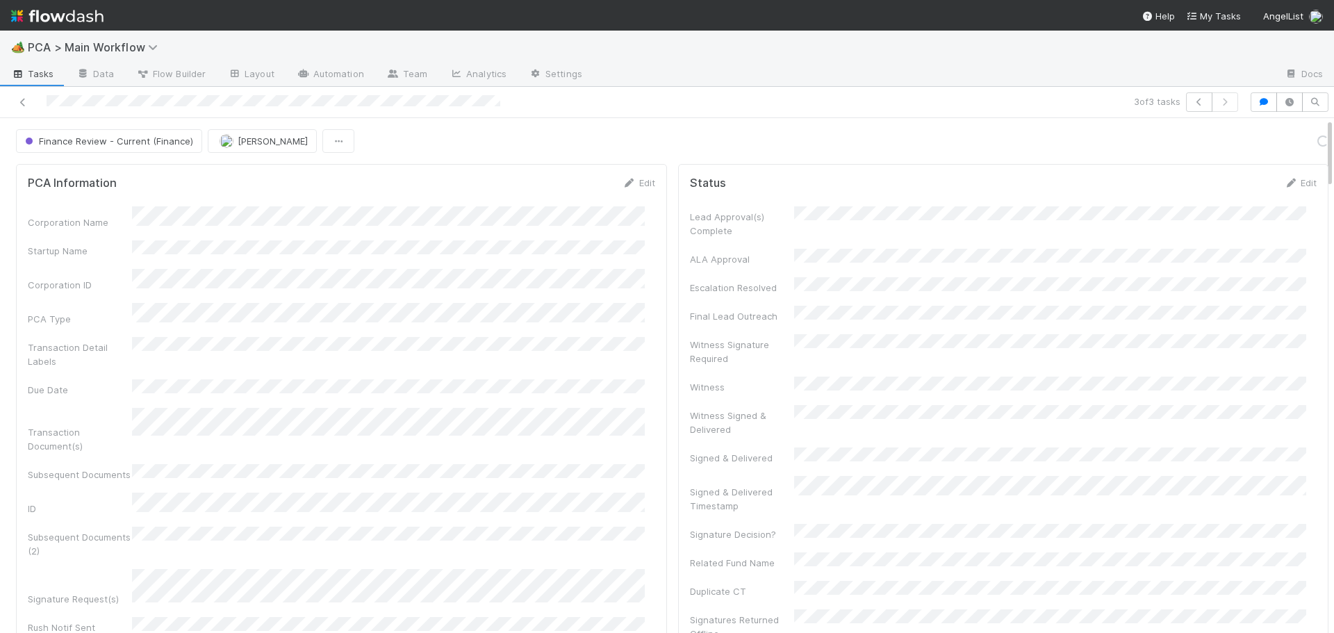
click at [251, 135] on span "[PERSON_NAME]" at bounding box center [273, 140] width 70 height 11
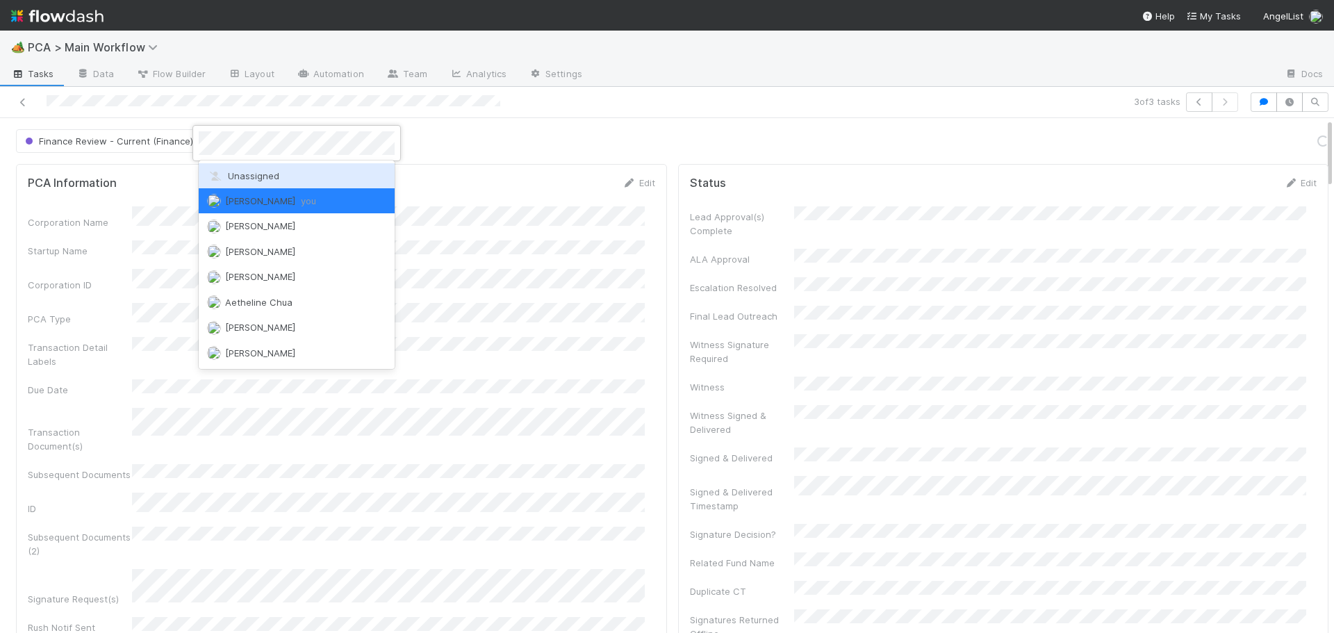
click at [256, 167] on div "Unassigned" at bounding box center [297, 175] width 196 height 25
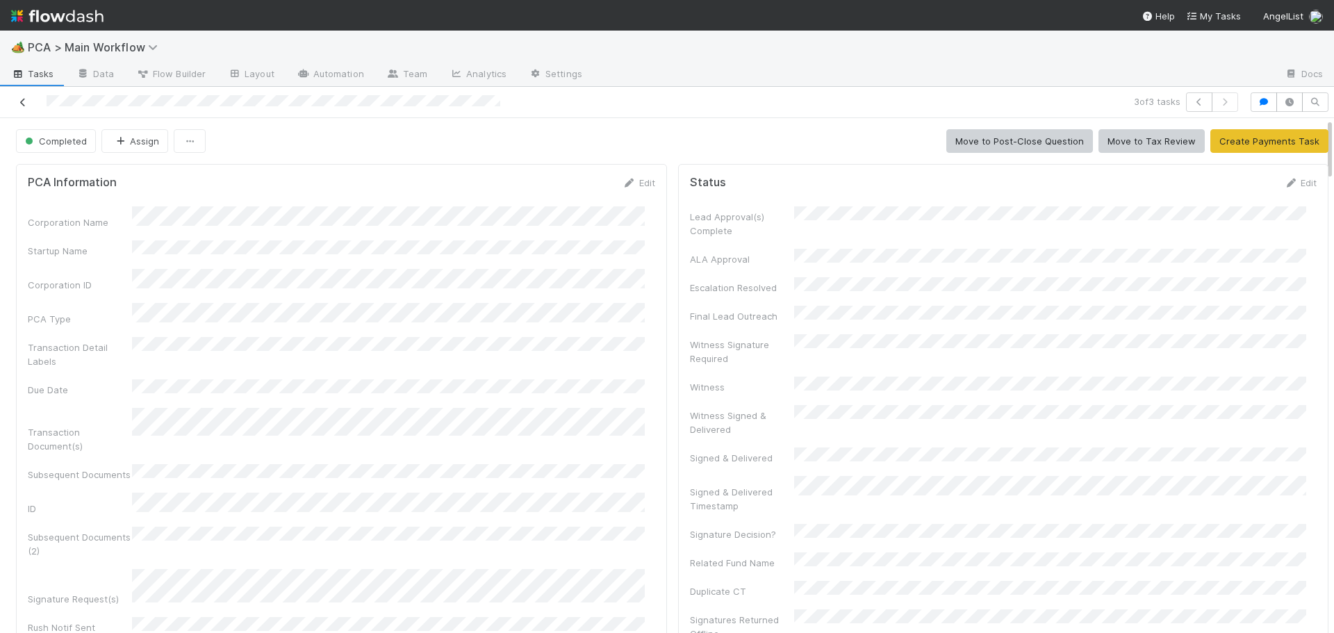
click at [23, 97] on link at bounding box center [23, 102] width 14 height 14
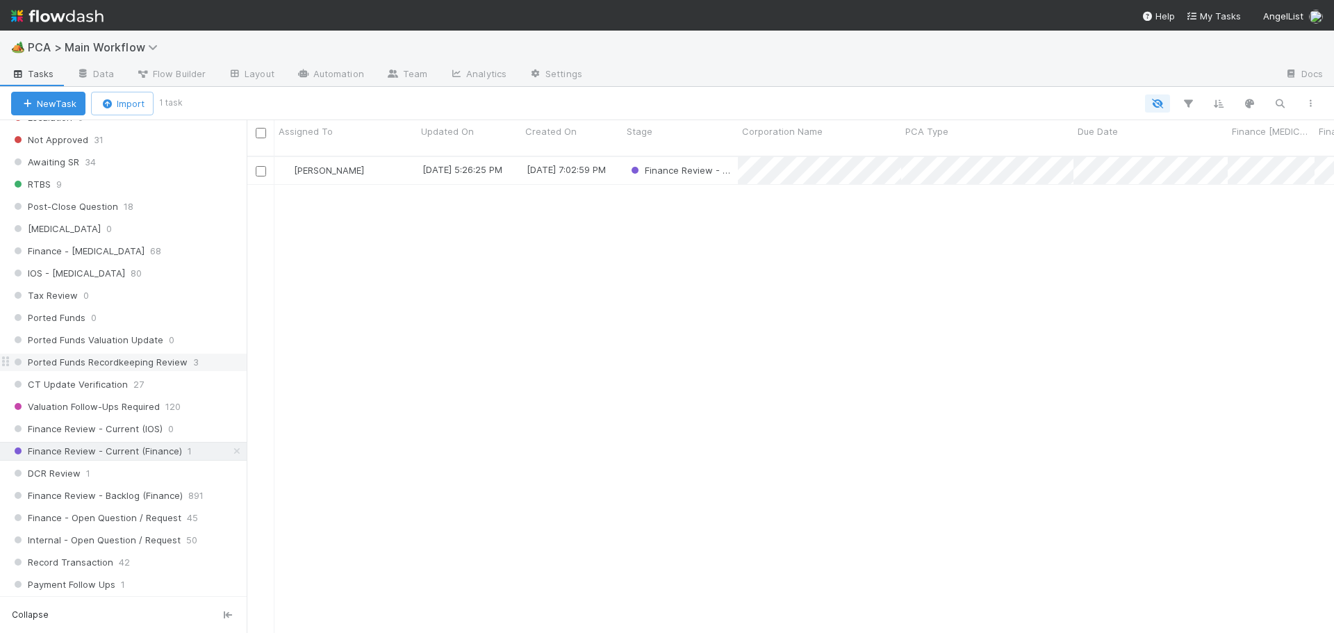
scroll to position [903, 0]
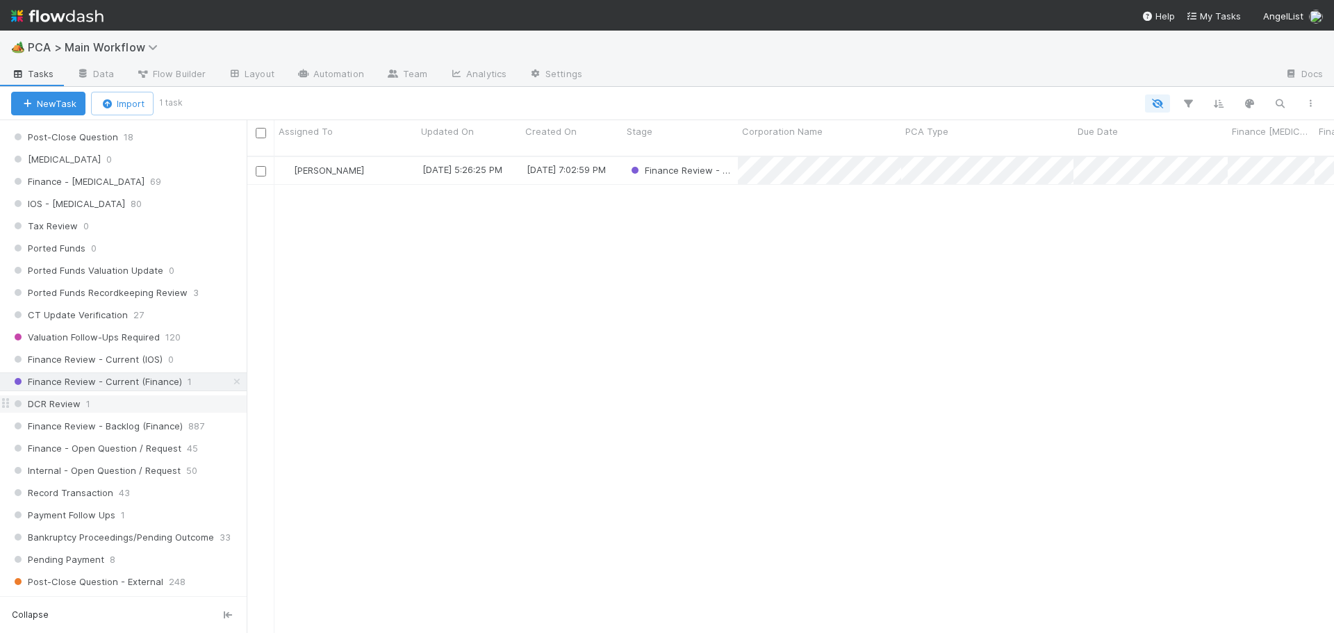
click at [114, 406] on div "DCR Review 1" at bounding box center [128, 403] width 235 height 17
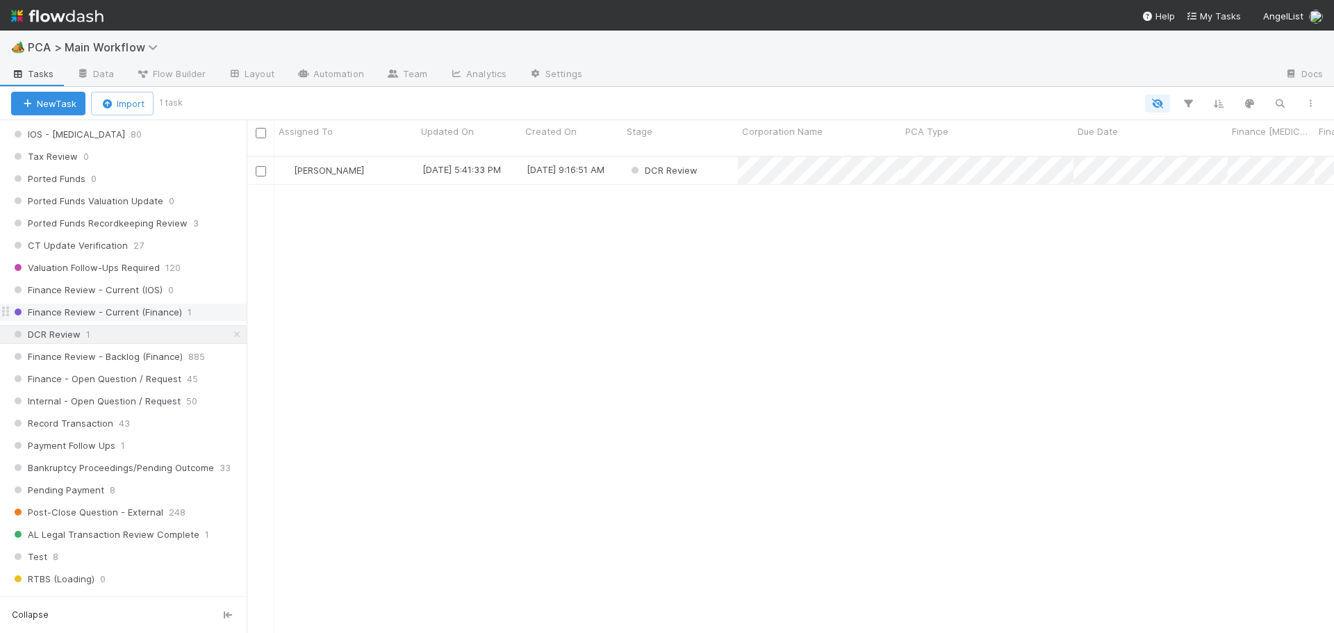
click at [154, 311] on span "Finance Review - Current (Finance)" at bounding box center [96, 312] width 171 height 17
